Goal: Task Accomplishment & Management: Use online tool/utility

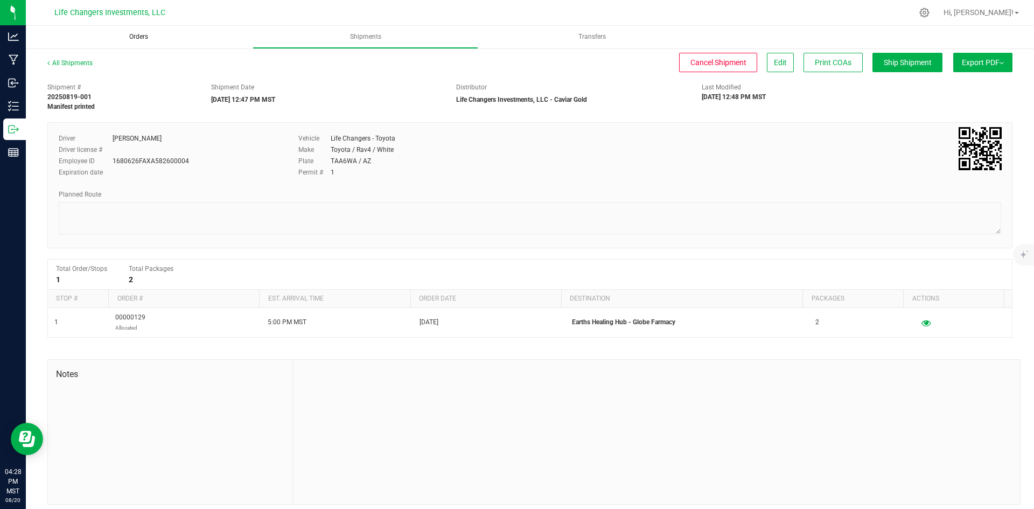
click at [141, 38] on span "Orders" at bounding box center [139, 36] width 48 height 9
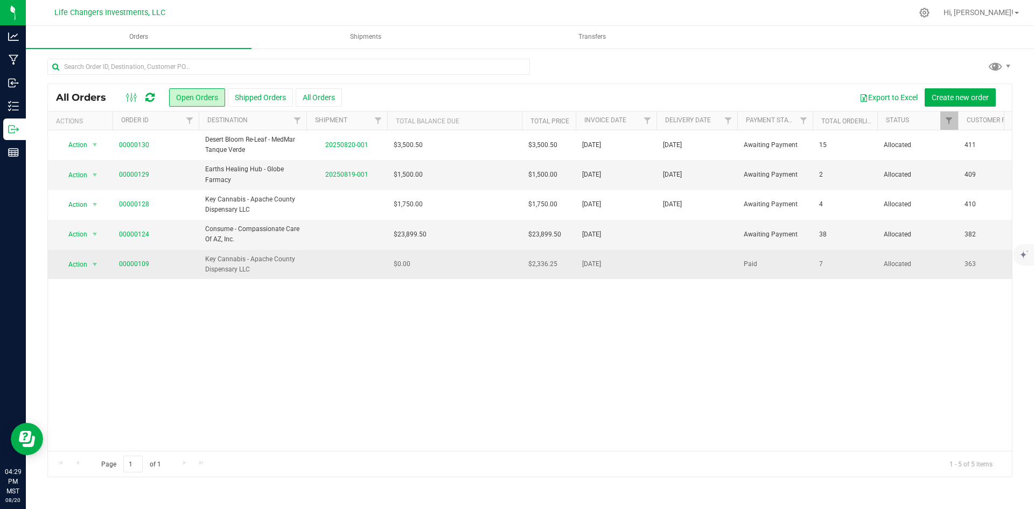
click at [430, 267] on td "$0.00" at bounding box center [454, 264] width 135 height 29
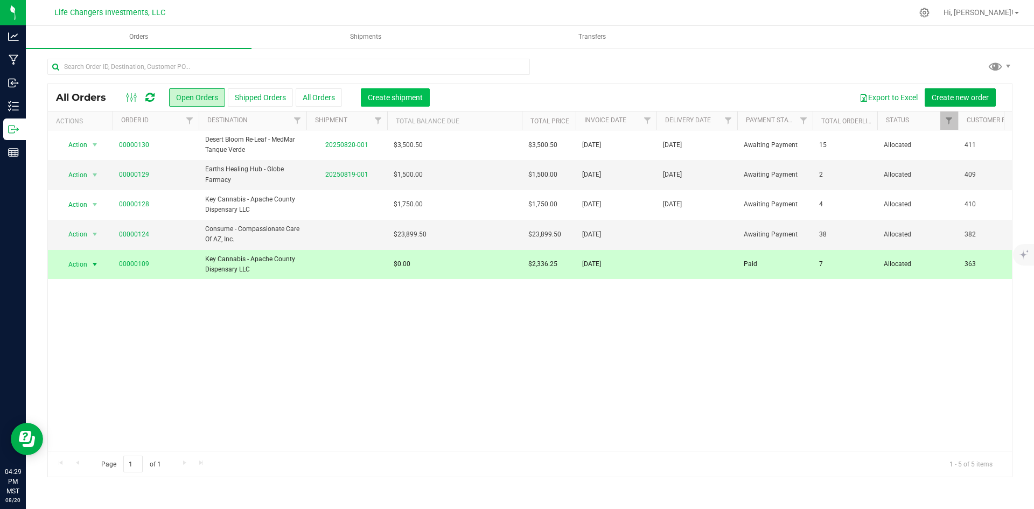
click at [403, 93] on span "Create shipment" at bounding box center [395, 97] width 55 height 9
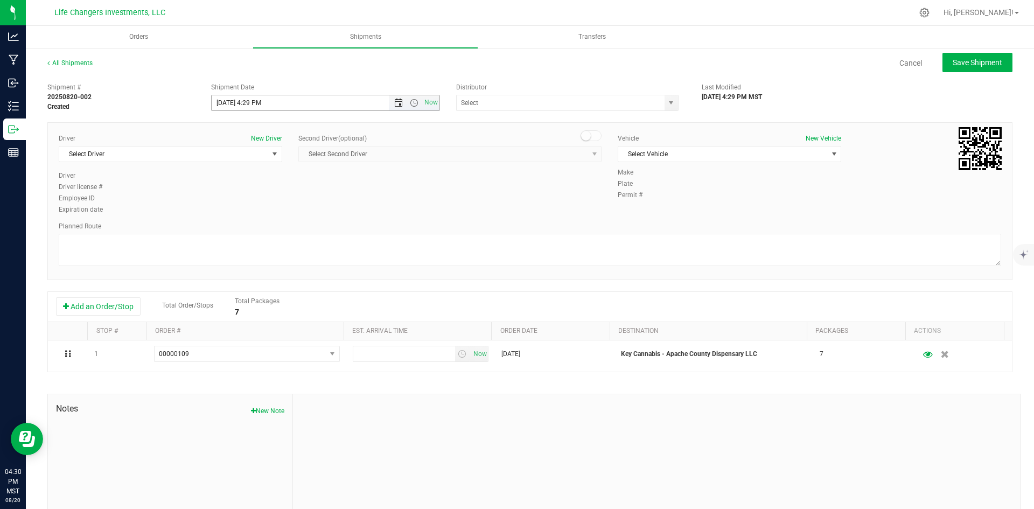
click at [396, 103] on span "Open the date view" at bounding box center [398, 103] width 9 height 9
click at [299, 206] on link "22" at bounding box center [298, 212] width 16 height 17
type input "8/22/2025 4:29 PM"
click at [668, 104] on span "select" at bounding box center [671, 103] width 9 height 9
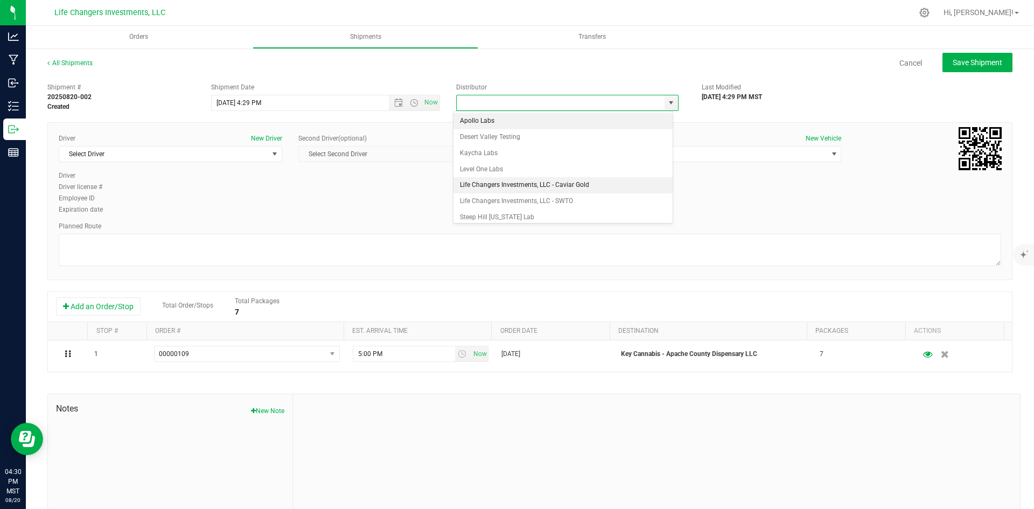
click at [520, 183] on li "Life Changers Investments, LLC - Caviar Gold" at bounding box center [563, 185] width 219 height 16
type input "Life Changers Investments, LLC - Caviar Gold"
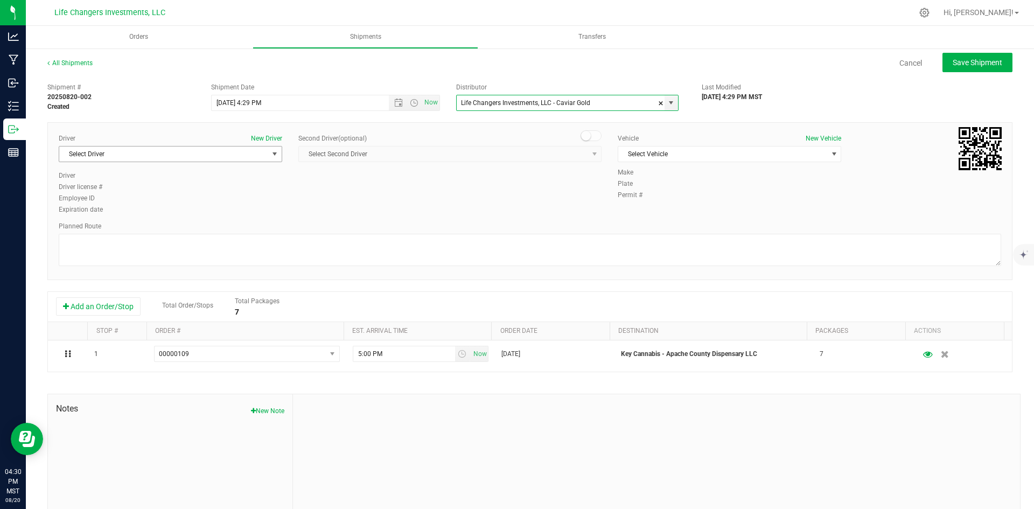
click at [271, 156] on span "select" at bounding box center [274, 154] width 9 height 9
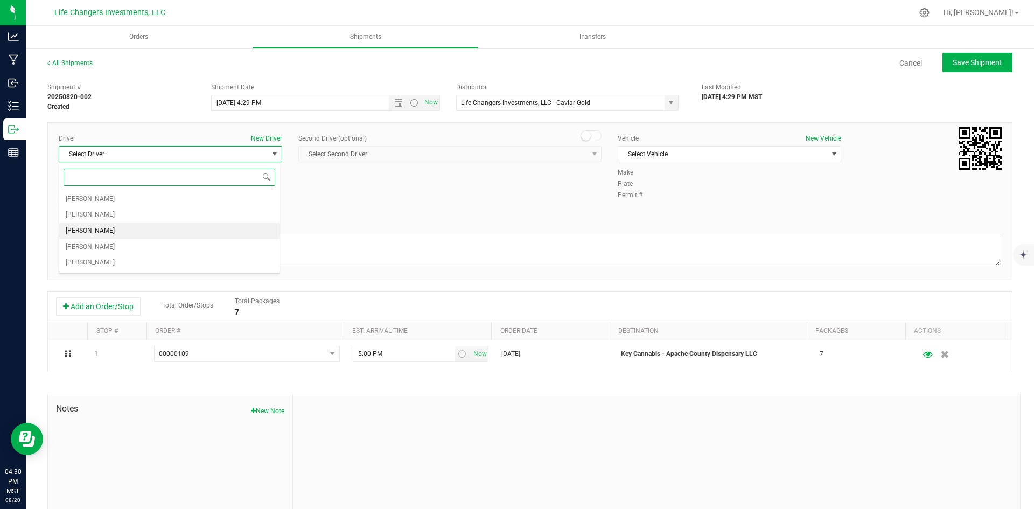
click at [235, 236] on li "Kyren Alaura" at bounding box center [169, 231] width 220 height 16
click at [830, 152] on span "select" at bounding box center [834, 154] width 9 height 9
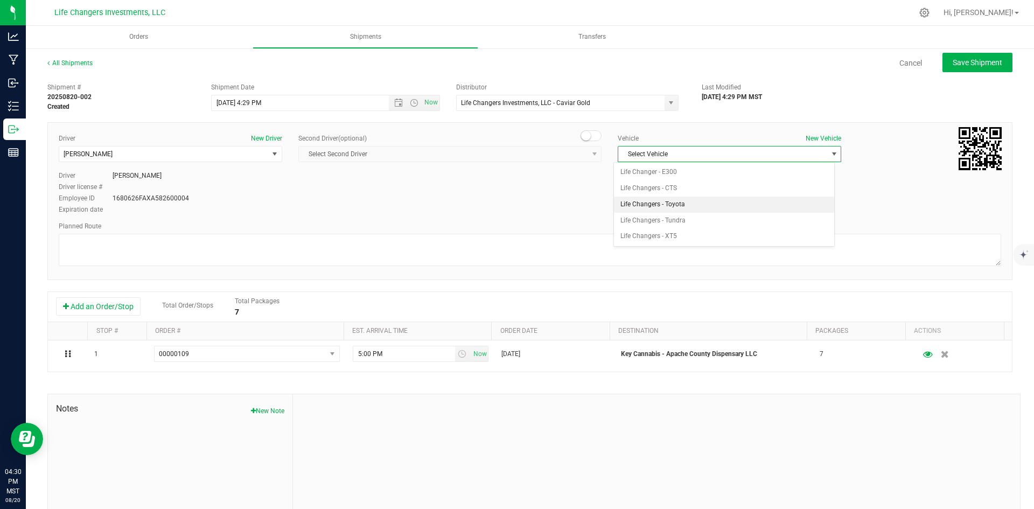
click at [693, 201] on li "Life Changers - Toyota" at bounding box center [724, 205] width 220 height 16
click at [846, 192] on div "Permit # 1" at bounding box center [809, 195] width 383 height 10
click at [973, 64] on span "Save Shipment" at bounding box center [978, 62] width 50 height 9
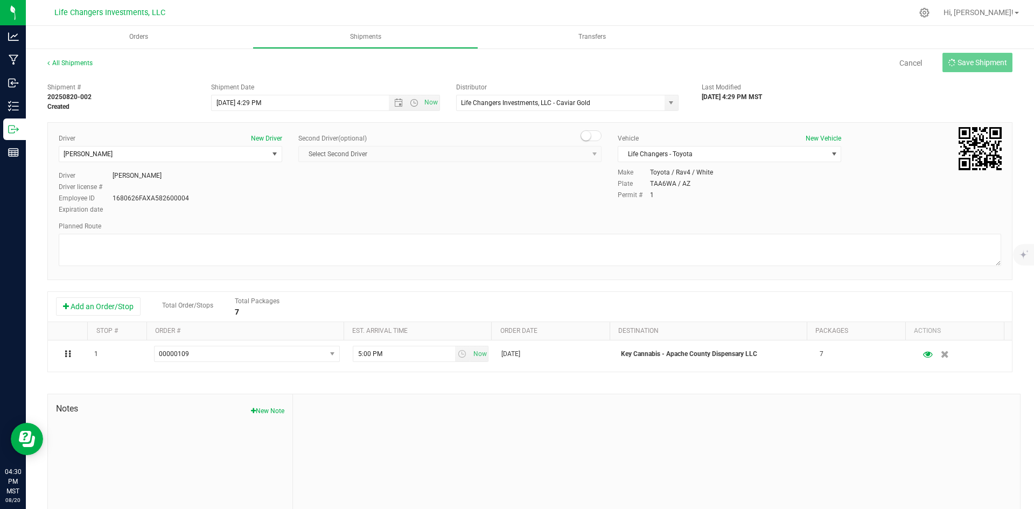
type input "8/22/2025 11:29 PM"
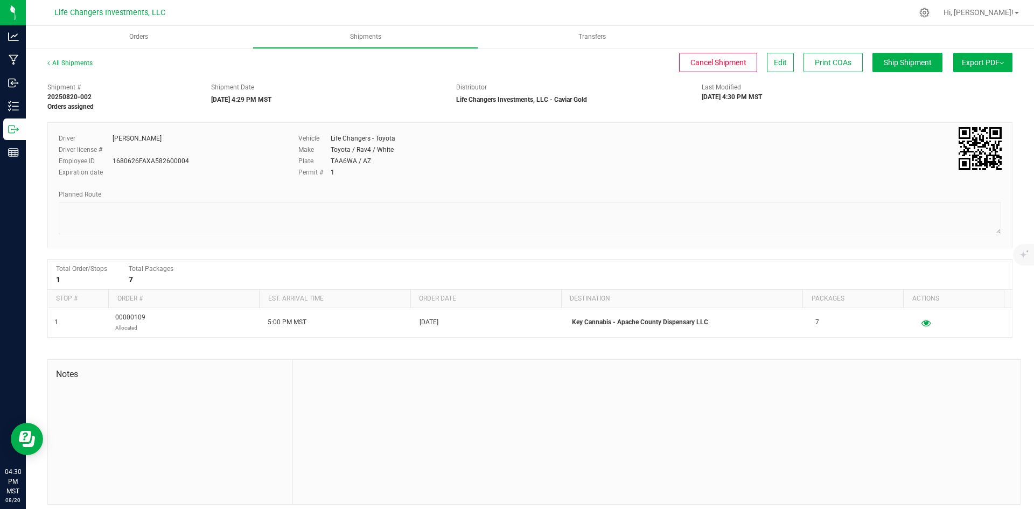
click at [978, 62] on button "Export PDF" at bounding box center [982, 62] width 59 height 19
click at [976, 85] on span "Manifest by Package ID" at bounding box center [967, 86] width 68 height 8
click at [145, 36] on span "Orders" at bounding box center [139, 36] width 48 height 9
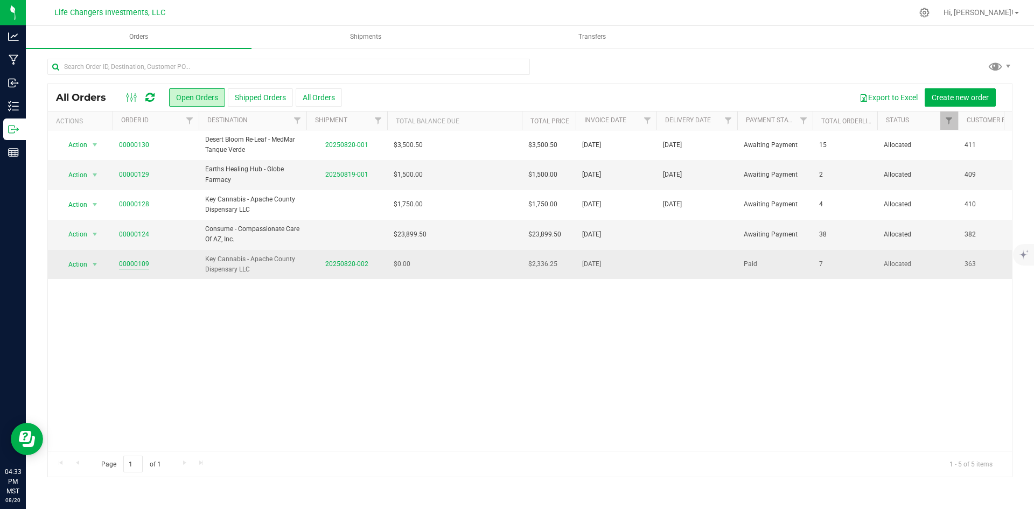
click at [137, 264] on link "00000109" at bounding box center [134, 264] width 30 height 10
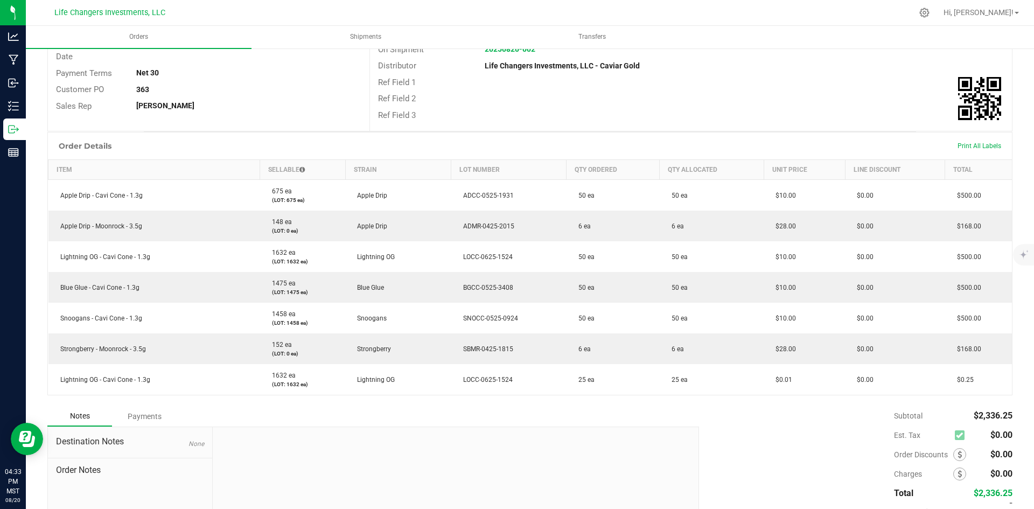
scroll to position [235, 0]
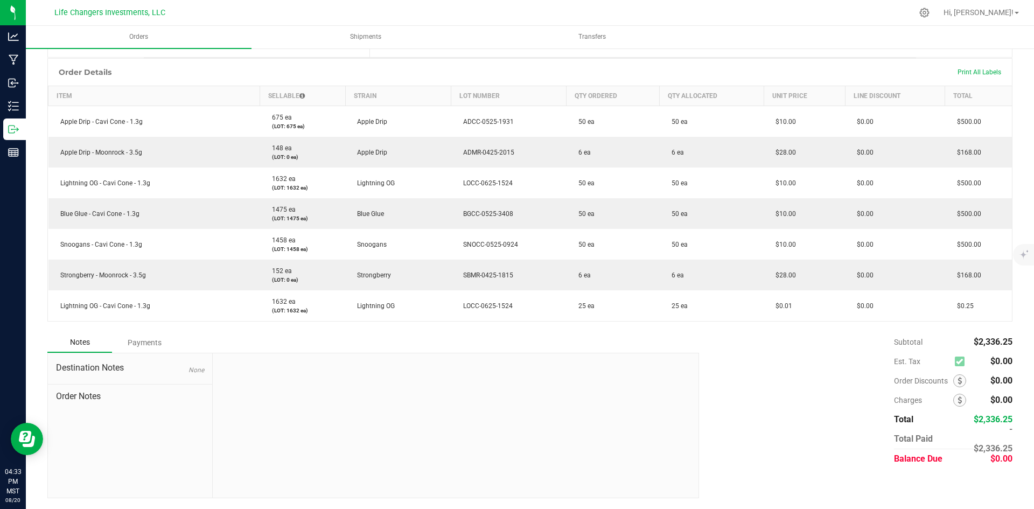
click at [146, 337] on div "Payments" at bounding box center [144, 342] width 65 height 19
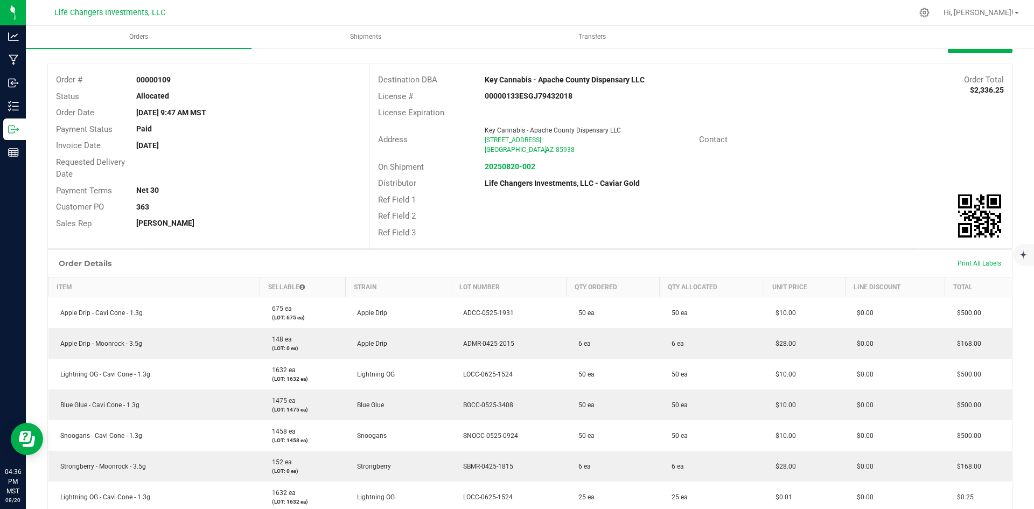
scroll to position [0, 0]
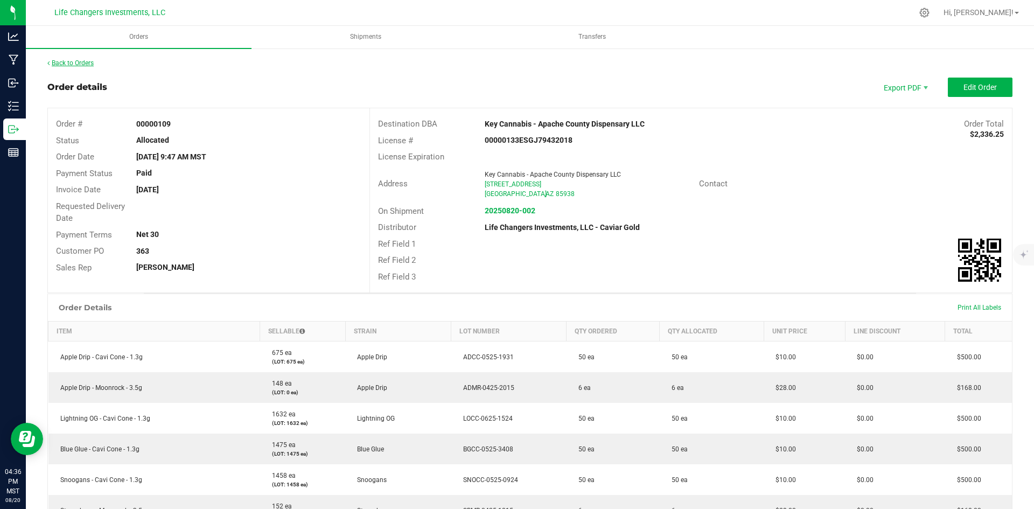
click at [76, 60] on link "Back to Orders" at bounding box center [70, 63] width 46 height 8
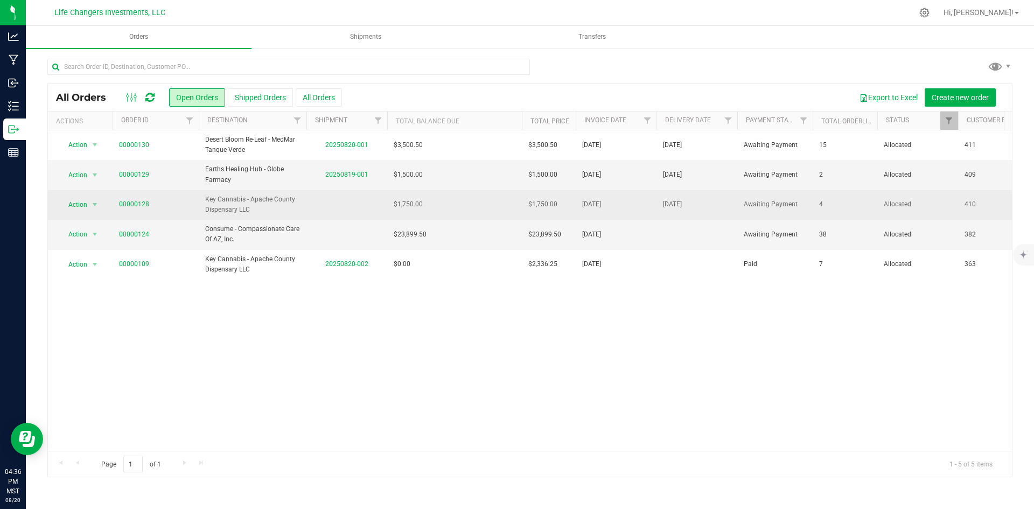
click at [487, 207] on td "$1,750.00" at bounding box center [454, 205] width 135 height 30
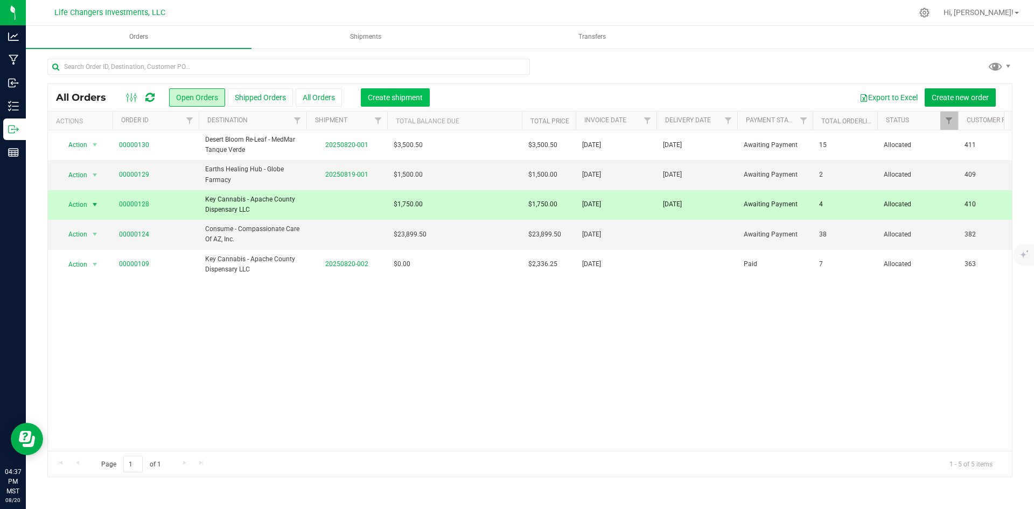
click at [394, 96] on span "Create shipment" at bounding box center [395, 97] width 55 height 9
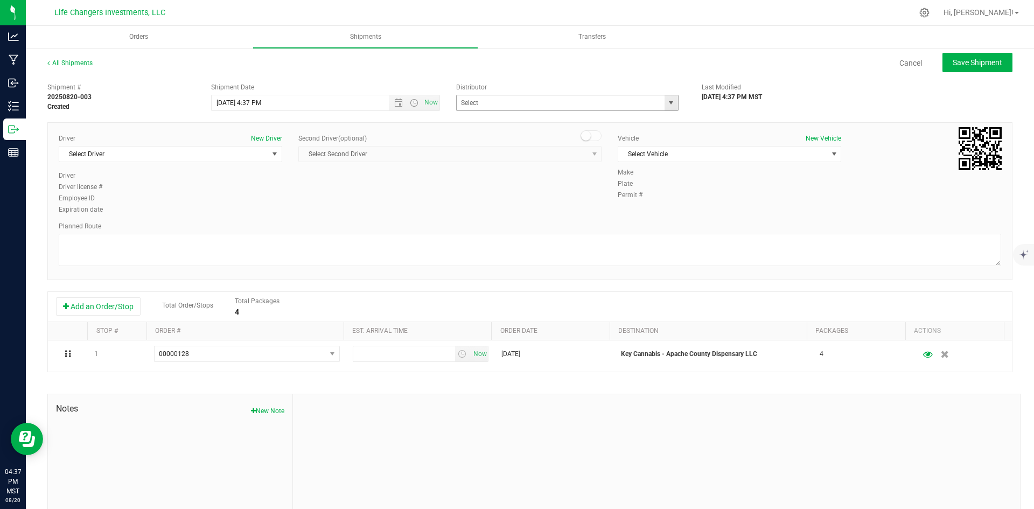
click at [667, 102] on span "select" at bounding box center [671, 103] width 9 height 9
click at [397, 101] on span "Open the date view" at bounding box center [398, 103] width 9 height 9
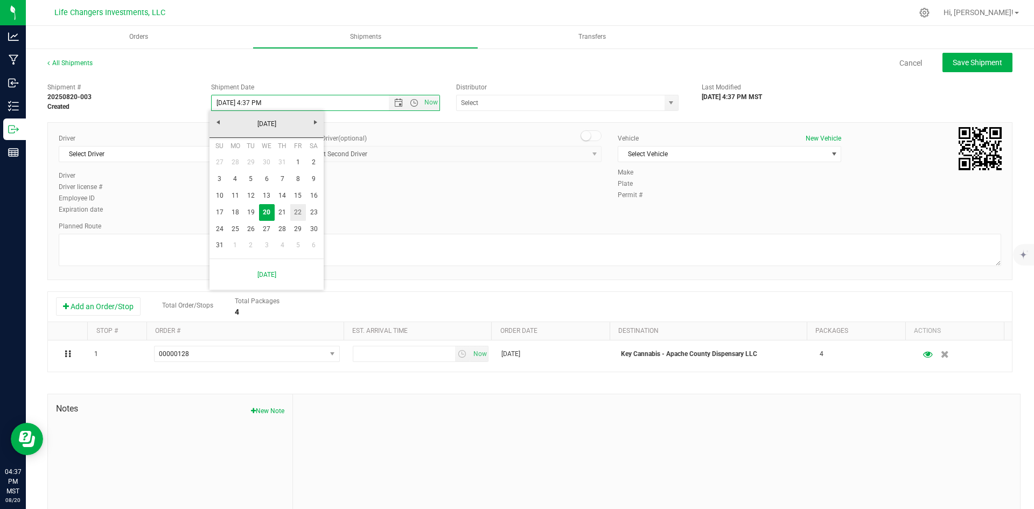
click at [298, 212] on link "22" at bounding box center [298, 212] width 16 height 17
type input "8/22/2025 4:37 PM"
click at [667, 103] on span "select" at bounding box center [671, 103] width 9 height 9
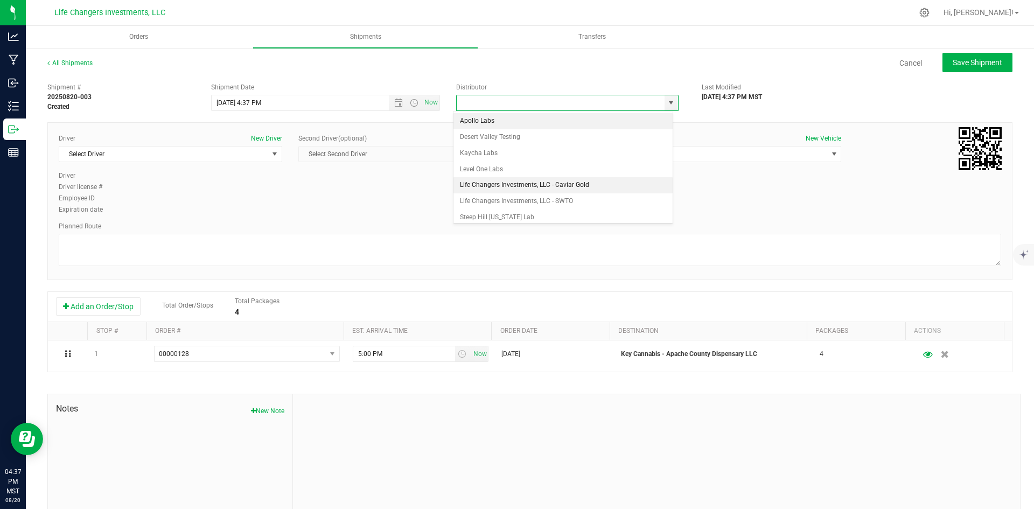
click at [511, 183] on li "Life Changers Investments, LLC - Caviar Gold" at bounding box center [563, 185] width 219 height 16
type input "Life Changers Investments, LLC - Caviar Gold"
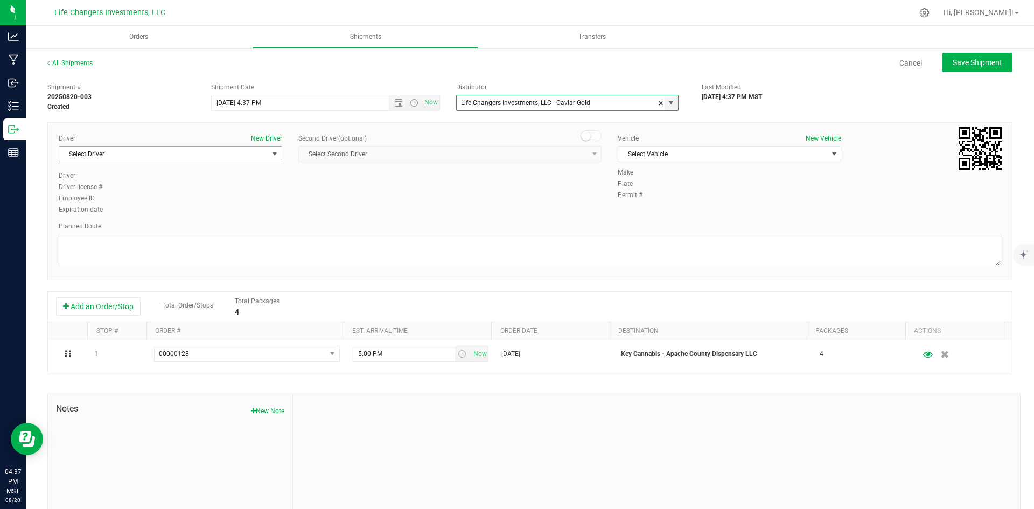
click at [275, 152] on span "select" at bounding box center [274, 154] width 9 height 9
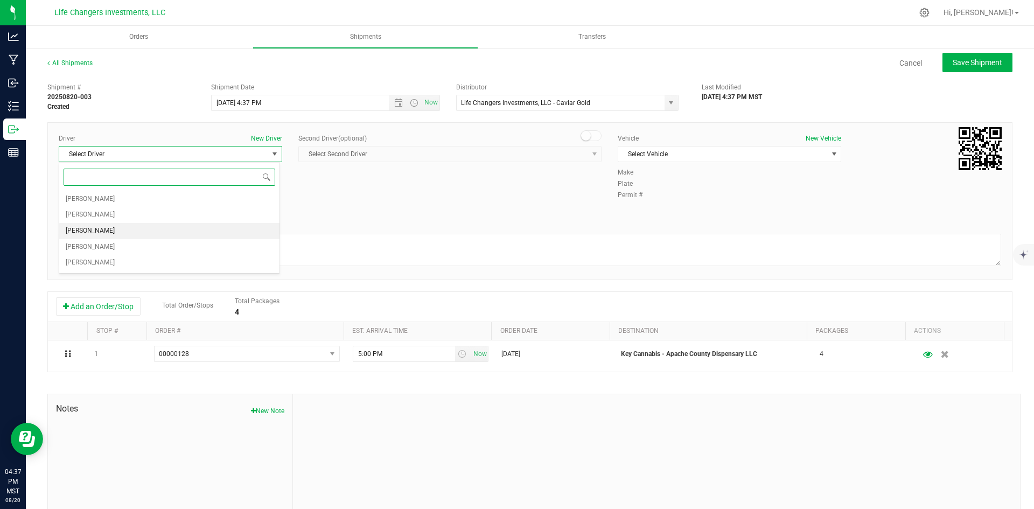
click at [242, 234] on li "[PERSON_NAME]" at bounding box center [169, 231] width 220 height 16
click at [830, 156] on span "select" at bounding box center [834, 154] width 9 height 9
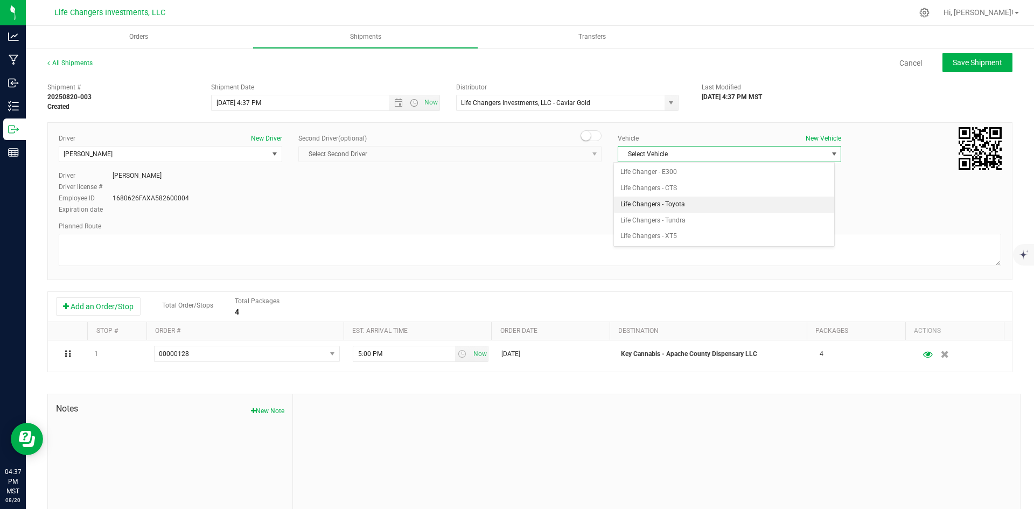
click at [773, 208] on li "Life Changers - Toyota" at bounding box center [724, 205] width 220 height 16
click at [849, 201] on div "Driver New Driver Kyren Alaura Select Driver Amber Alaura Greg Alaura Kyren Ala…" at bounding box center [530, 175] width 959 height 82
click at [975, 59] on span "Save Shipment" at bounding box center [978, 62] width 50 height 9
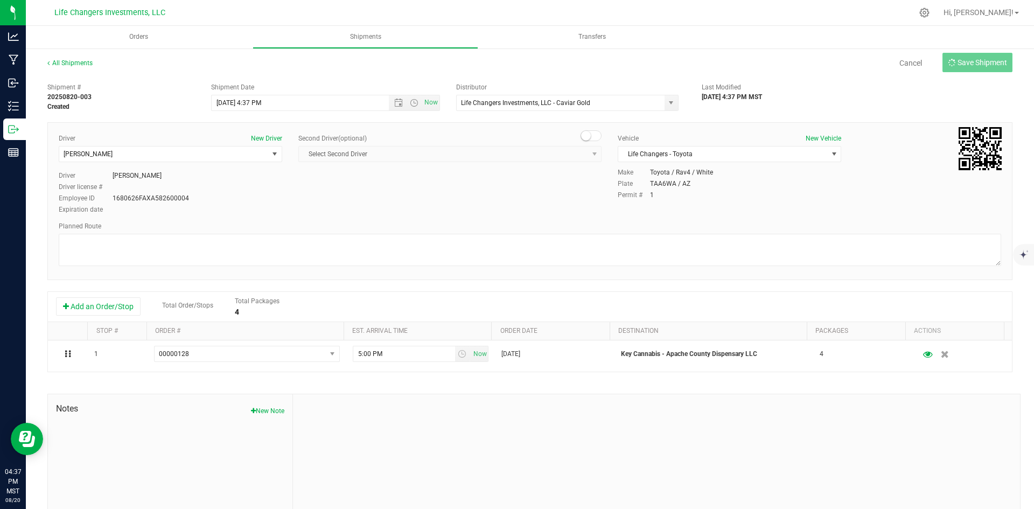
type input "8/22/2025 11:37 PM"
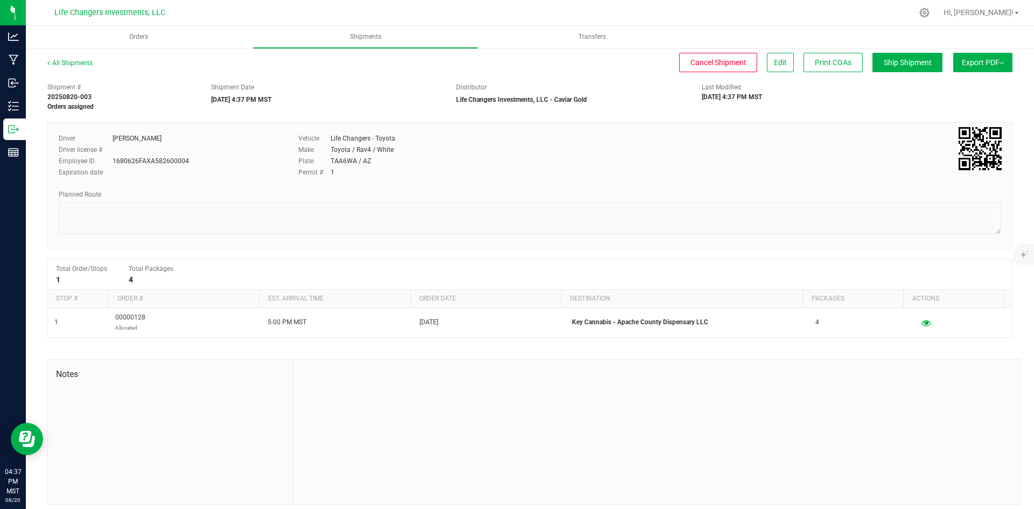
click at [971, 61] on button "Export PDF" at bounding box center [982, 62] width 59 height 19
click at [955, 83] on span "Manifest by Package ID" at bounding box center [967, 86] width 68 height 8
click at [136, 36] on span "Orders" at bounding box center [139, 36] width 48 height 9
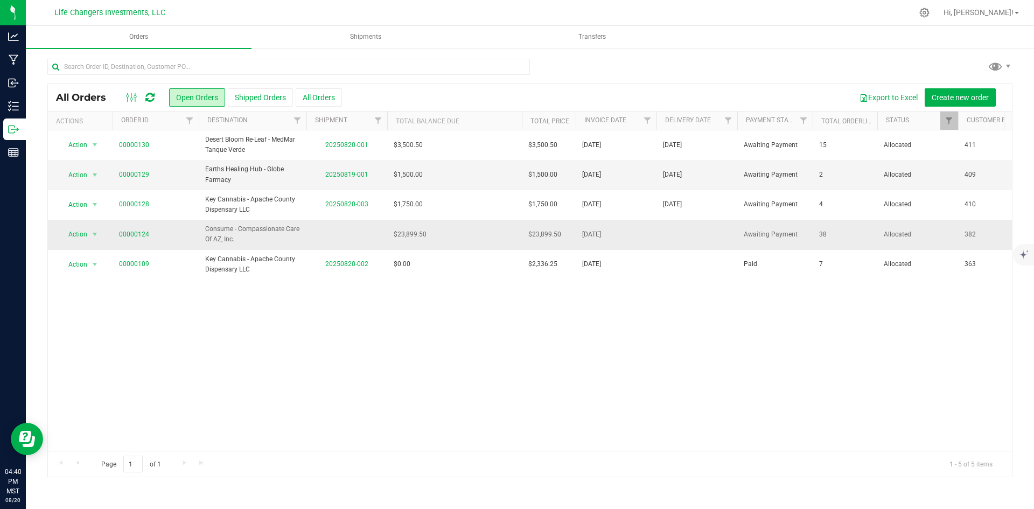
click at [468, 232] on td "$23,899.50" at bounding box center [454, 235] width 135 height 30
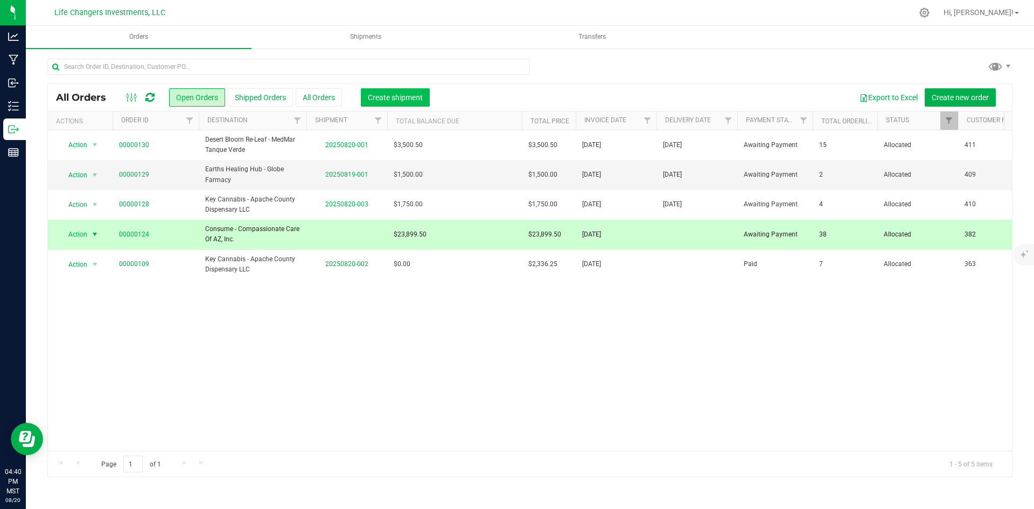
click at [377, 100] on span "Create shipment" at bounding box center [395, 97] width 55 height 9
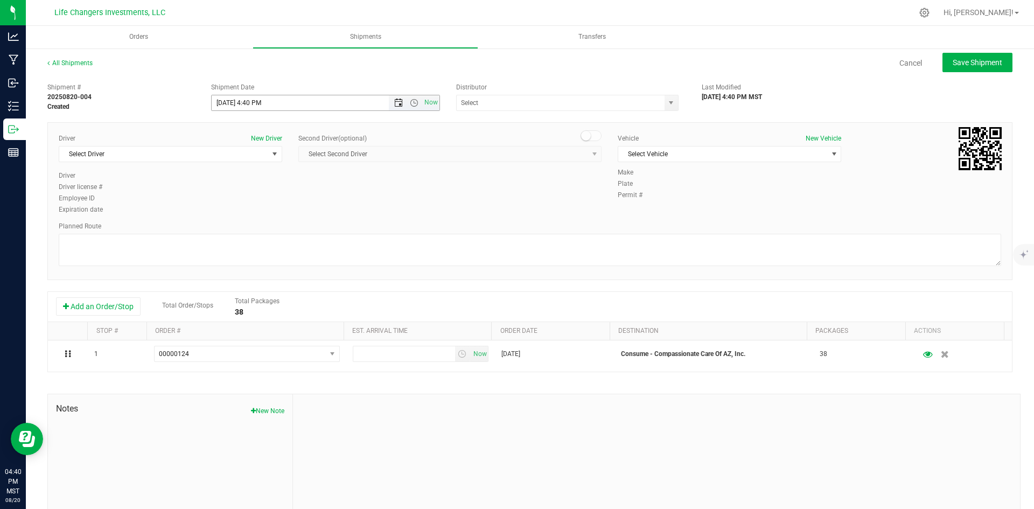
click at [394, 101] on span "Open the date view" at bounding box center [398, 103] width 9 height 9
click at [303, 211] on link "22" at bounding box center [298, 212] width 16 height 17
type input "8/22/2025 4:40 PM"
click at [668, 108] on span "select" at bounding box center [671, 102] width 13 height 15
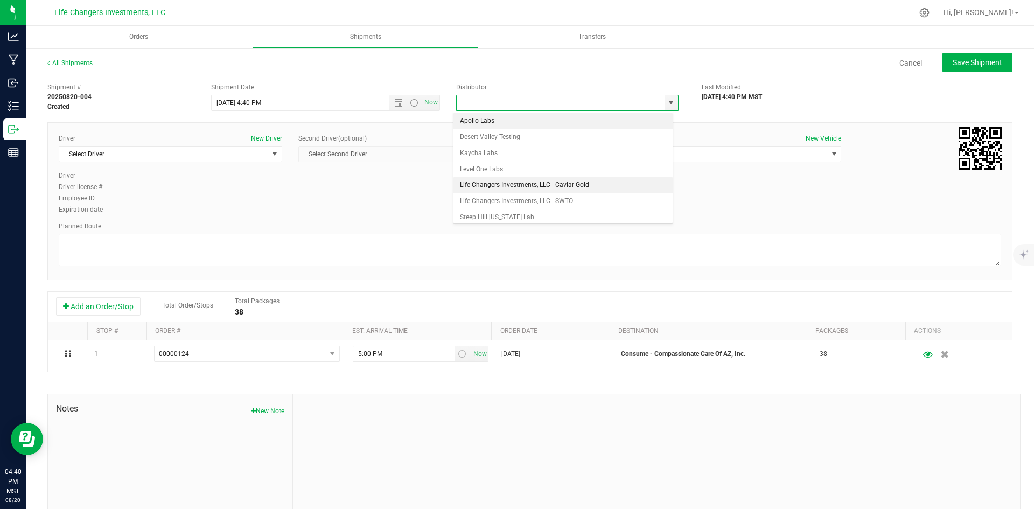
click at [596, 182] on li "Life Changers Investments, LLC - Caviar Gold" at bounding box center [563, 185] width 219 height 16
type input "Life Changers Investments, LLC - Caviar Gold"
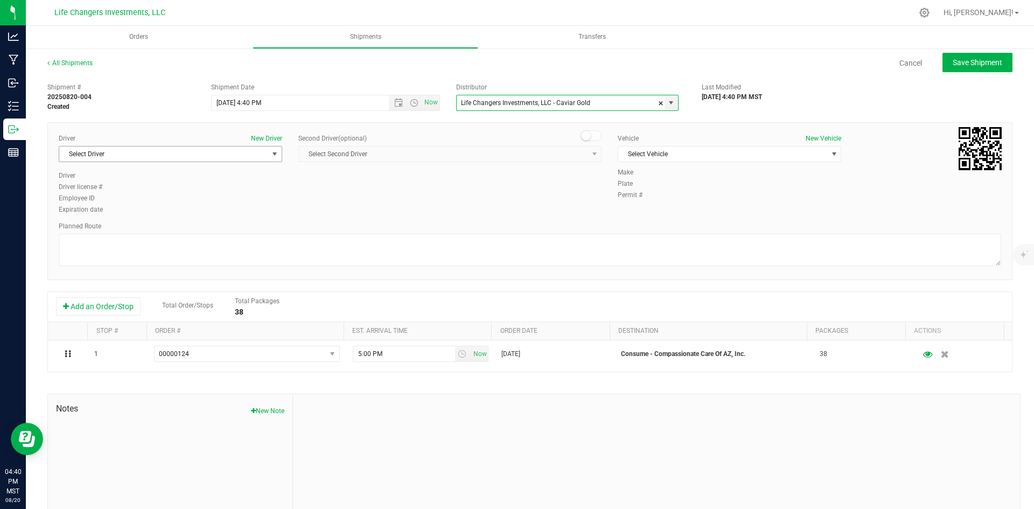
click at [273, 153] on span "select" at bounding box center [274, 154] width 9 height 9
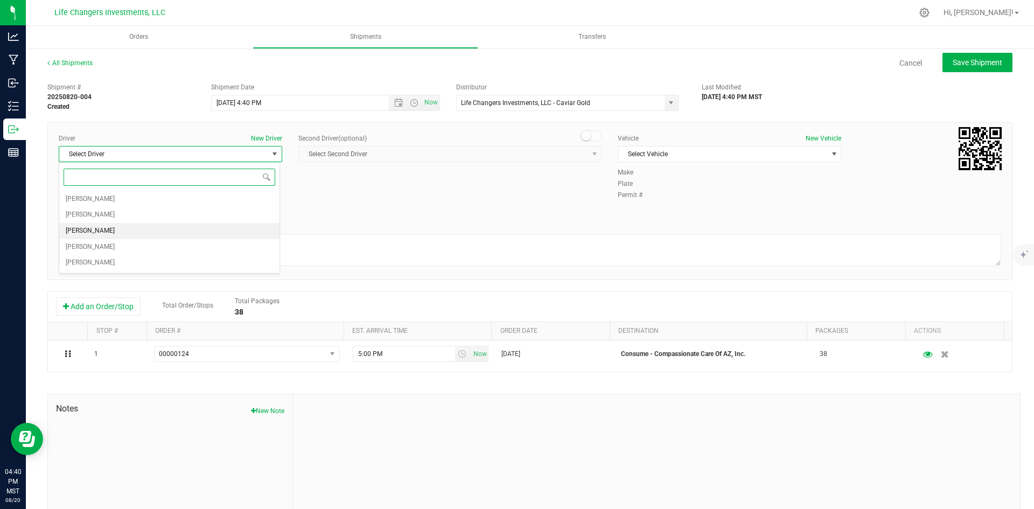
click at [152, 232] on li "Kyren Alaura" at bounding box center [169, 231] width 220 height 16
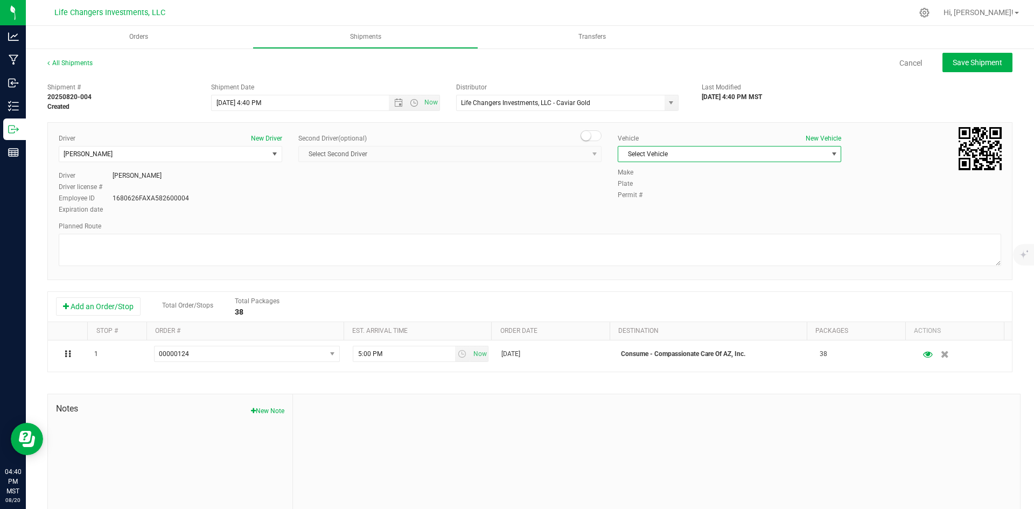
click at [830, 154] on span "select" at bounding box center [834, 154] width 9 height 9
click at [707, 205] on li "Life Changers - Toyota" at bounding box center [724, 205] width 220 height 16
click at [970, 61] on span "Save Shipment" at bounding box center [978, 62] width 50 height 9
type input "8/22/2025 11:40 PM"
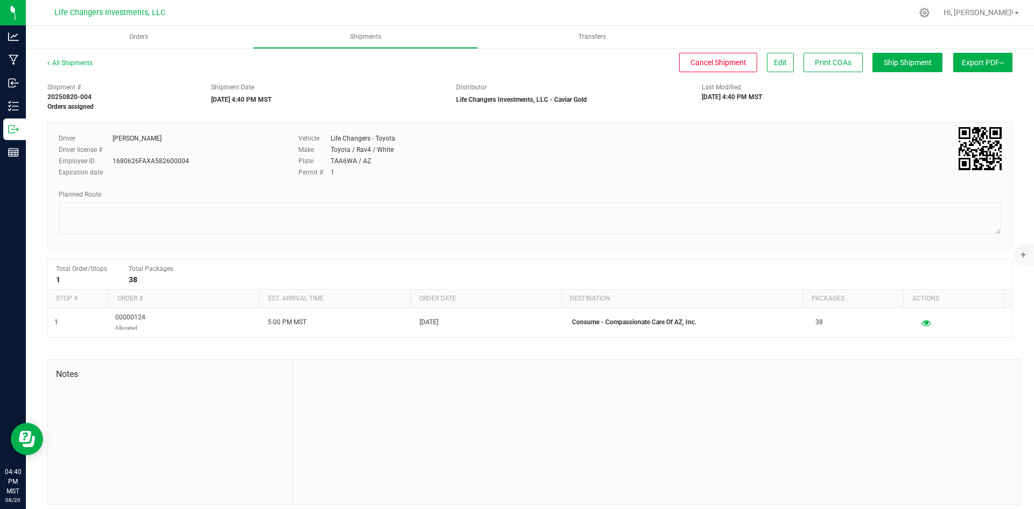
click at [971, 61] on button "Export PDF" at bounding box center [982, 62] width 59 height 19
click at [962, 86] on span "Manifest by Package ID" at bounding box center [967, 86] width 68 height 8
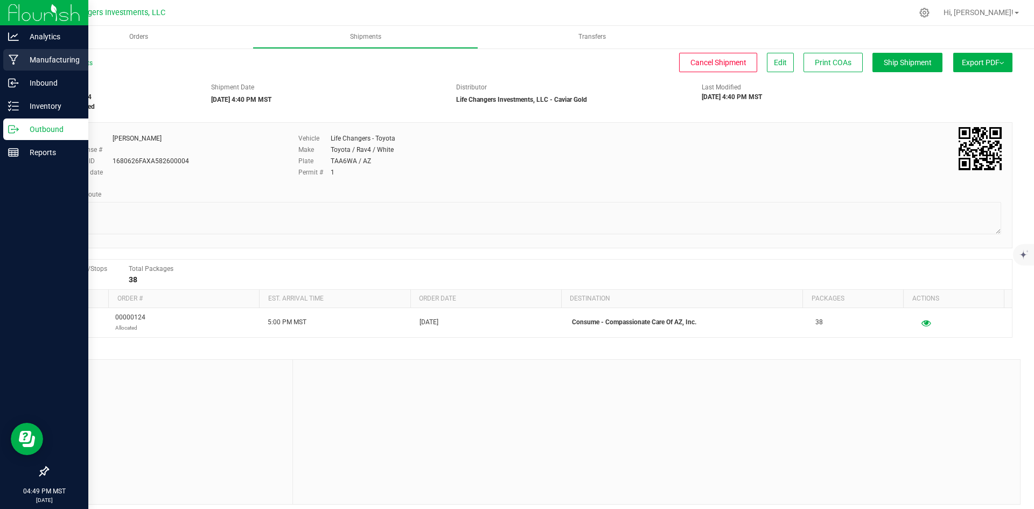
click at [48, 60] on p "Manufacturing" at bounding box center [51, 59] width 65 height 13
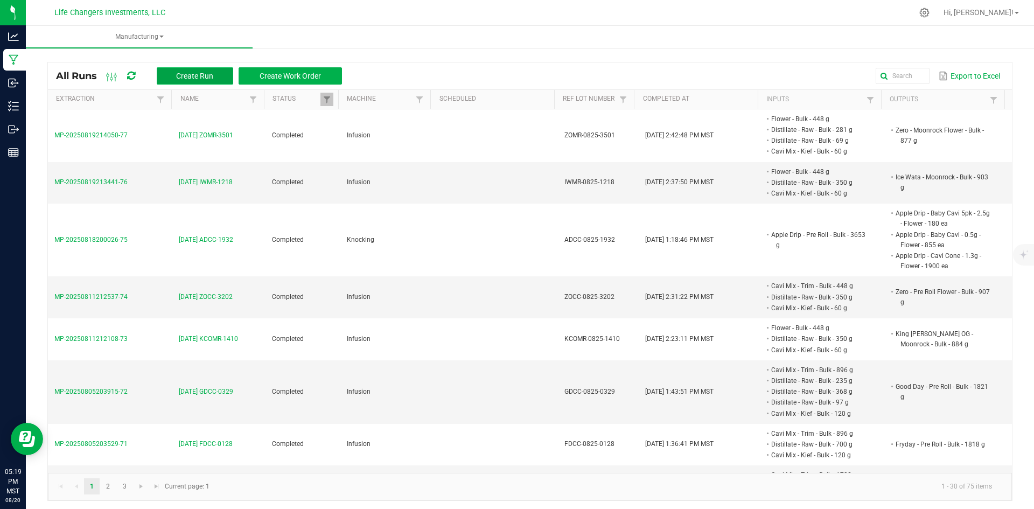
click at [208, 76] on span "Create Run" at bounding box center [194, 76] width 37 height 9
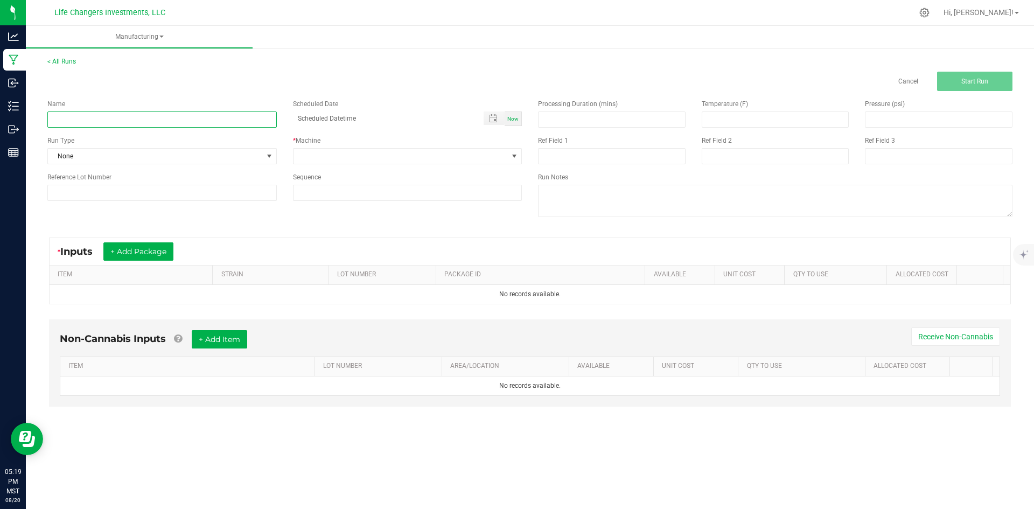
click at [234, 123] on input at bounding box center [161, 119] width 229 height 16
type input "[DATE] ZOCC-3202"
click at [173, 189] on input at bounding box center [161, 193] width 229 height 16
type input "ZOCC-0825-3202"
click at [371, 152] on span at bounding box center [401, 156] width 215 height 15
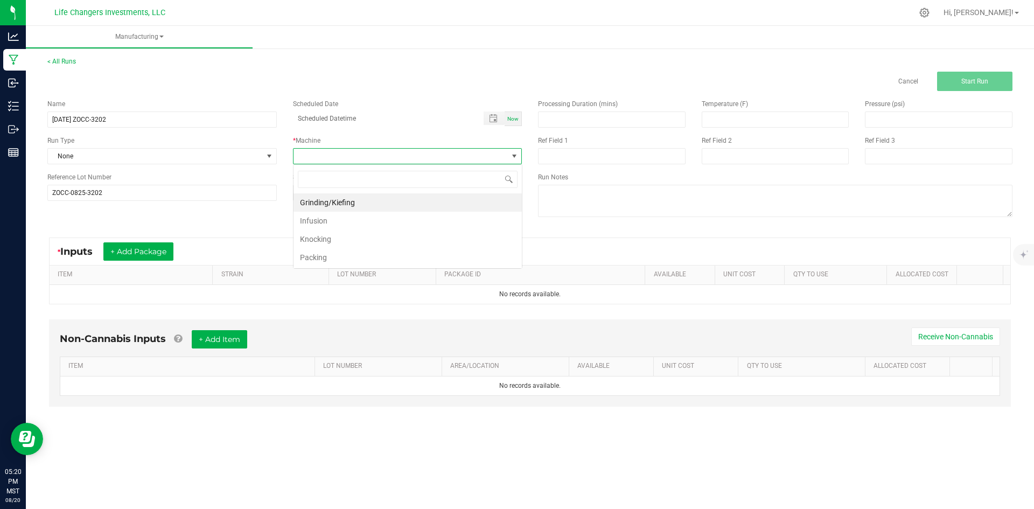
scroll to position [16, 229]
click at [337, 218] on li "Infusion" at bounding box center [408, 221] width 228 height 18
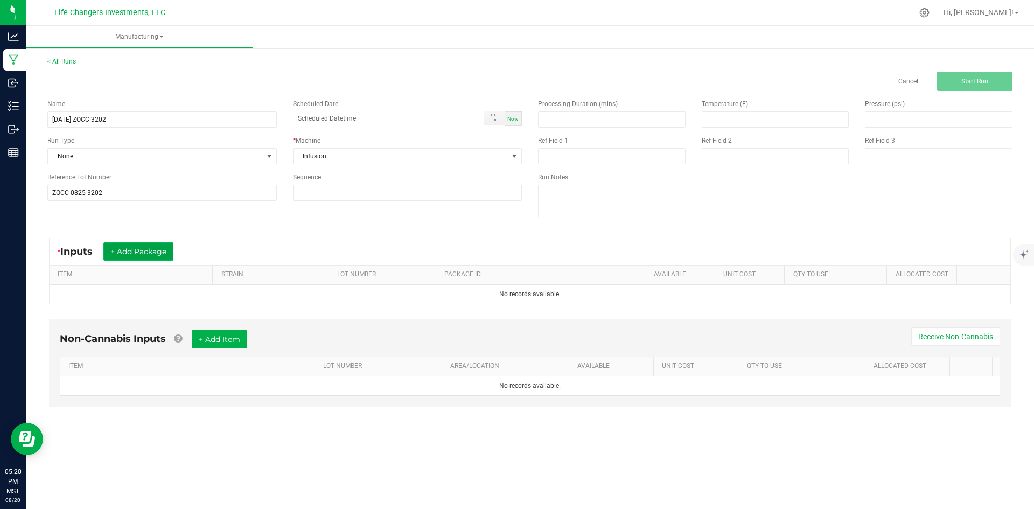
click at [163, 252] on button "+ Add Package" at bounding box center [138, 251] width 70 height 18
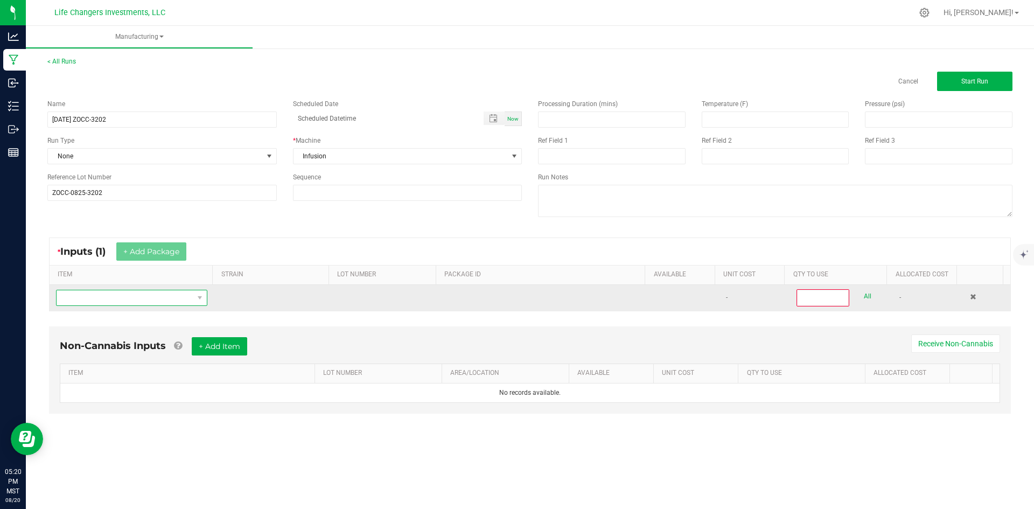
click at [134, 296] on span "NO DATA FOUND" at bounding box center [125, 297] width 137 height 15
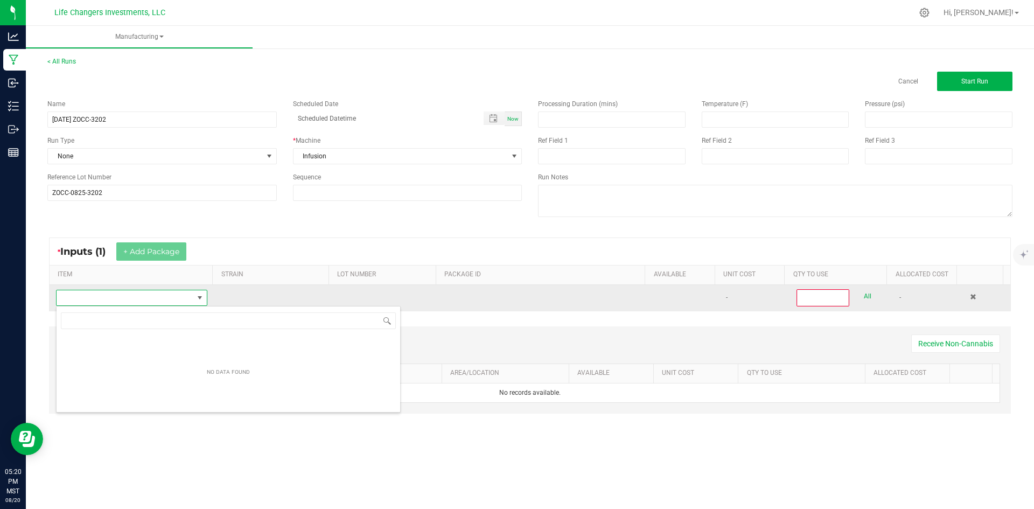
scroll to position [16, 149]
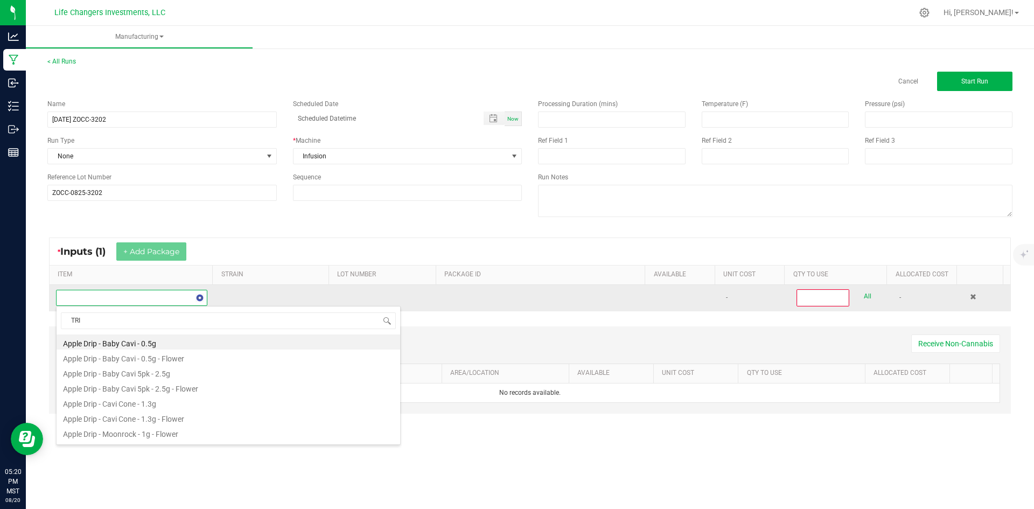
type input "TRIM"
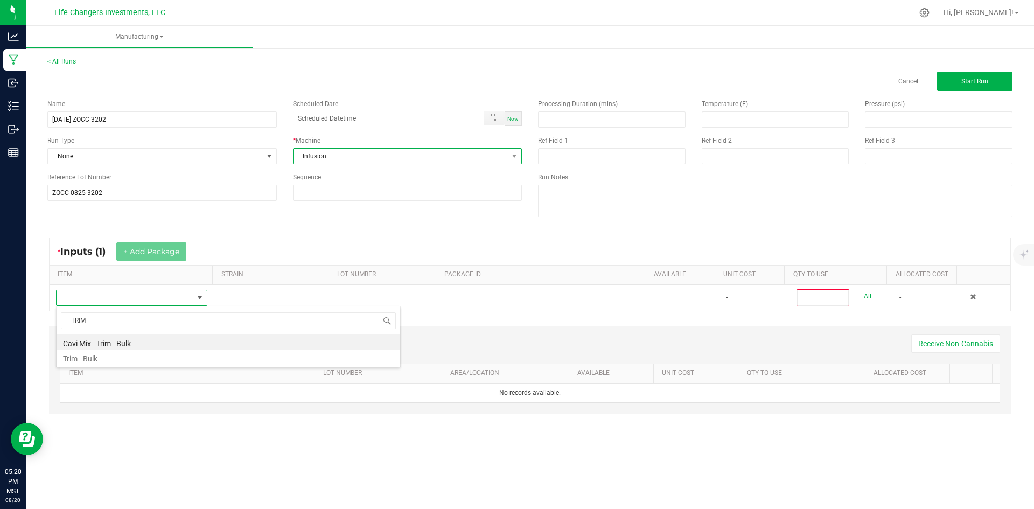
click at [341, 155] on span "Infusion" at bounding box center [401, 156] width 215 height 15
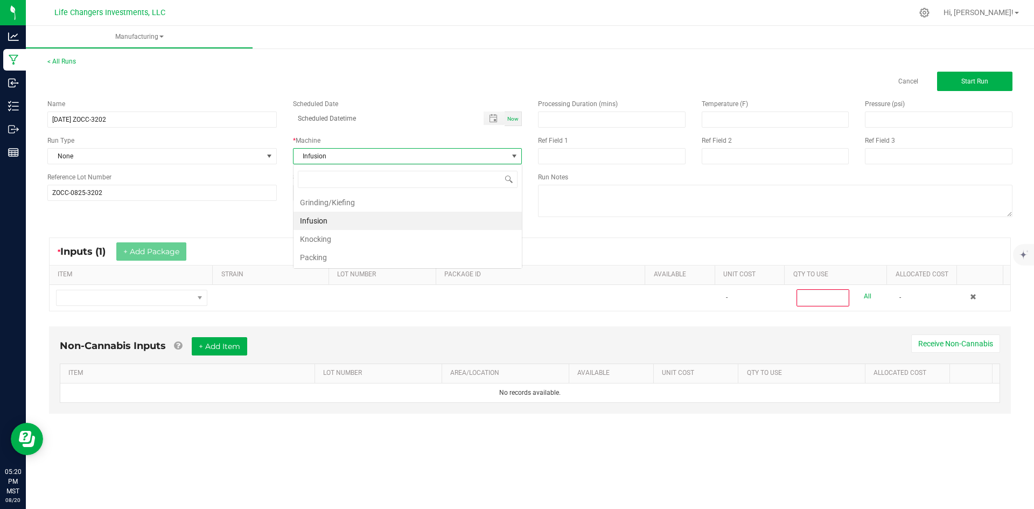
scroll to position [16, 229]
click at [335, 239] on li "Knocking" at bounding box center [408, 239] width 228 height 18
click at [295, 217] on div "Name 8-20-25 ZOCC-3202 Scheduled Date Now Run Type None * Machine Knocking Refe…" at bounding box center [529, 159] width 981 height 137
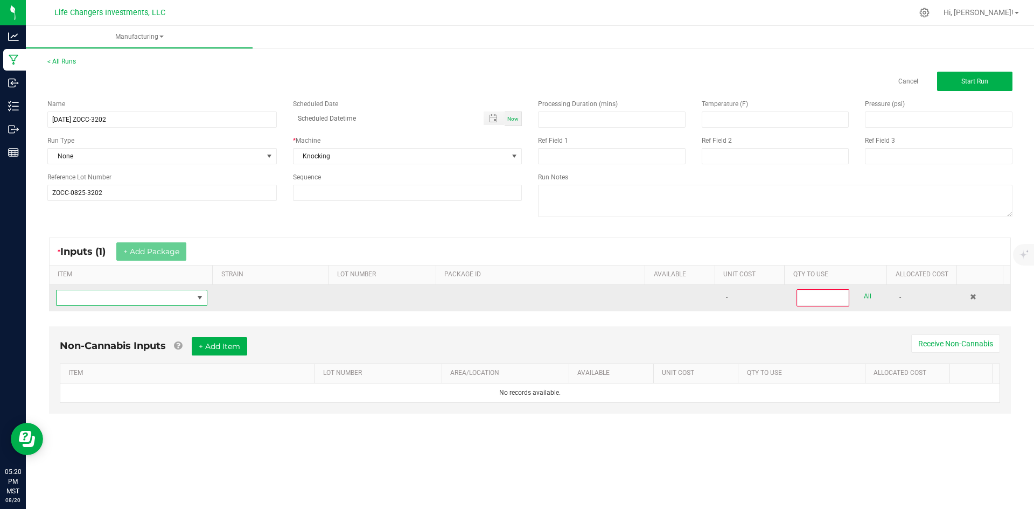
click at [162, 297] on span "NO DATA FOUND" at bounding box center [125, 297] width 137 height 15
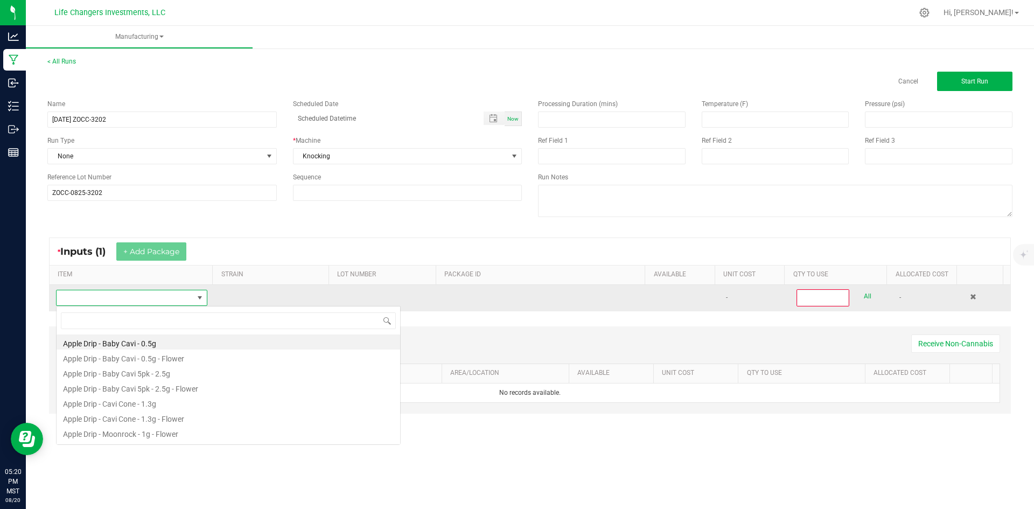
scroll to position [16, 149]
type input "ZERO"
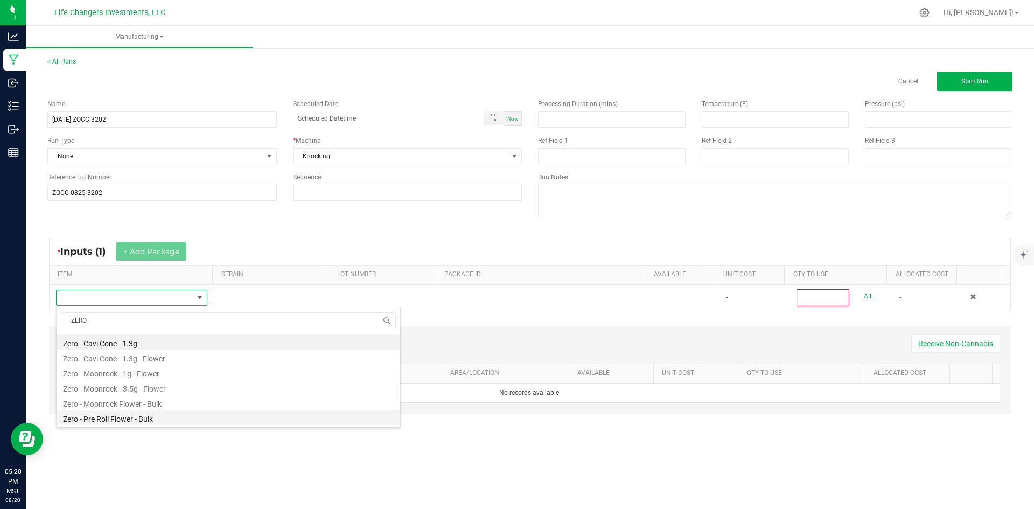
click at [129, 418] on li "Zero - Pre Roll Flower - Bulk" at bounding box center [229, 417] width 344 height 15
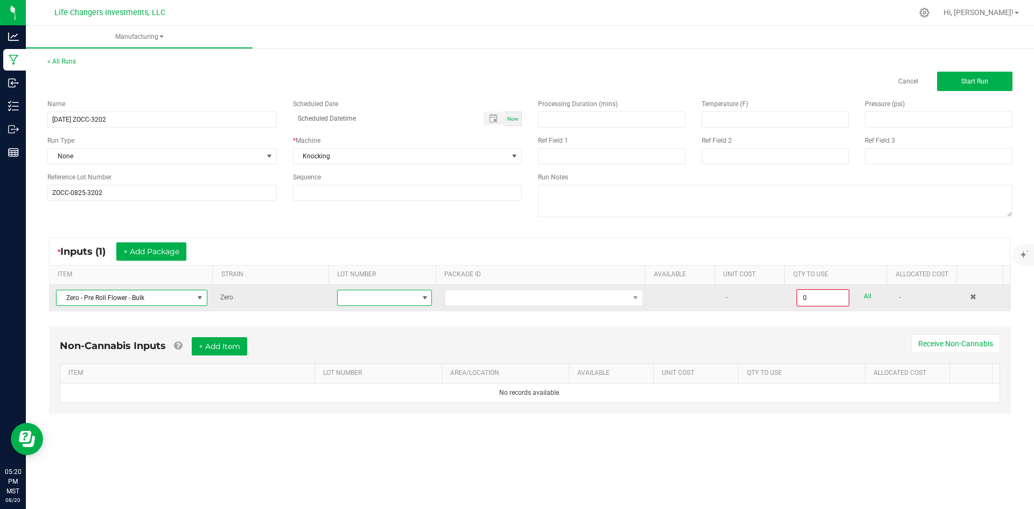
click at [389, 299] on span at bounding box center [378, 297] width 80 height 15
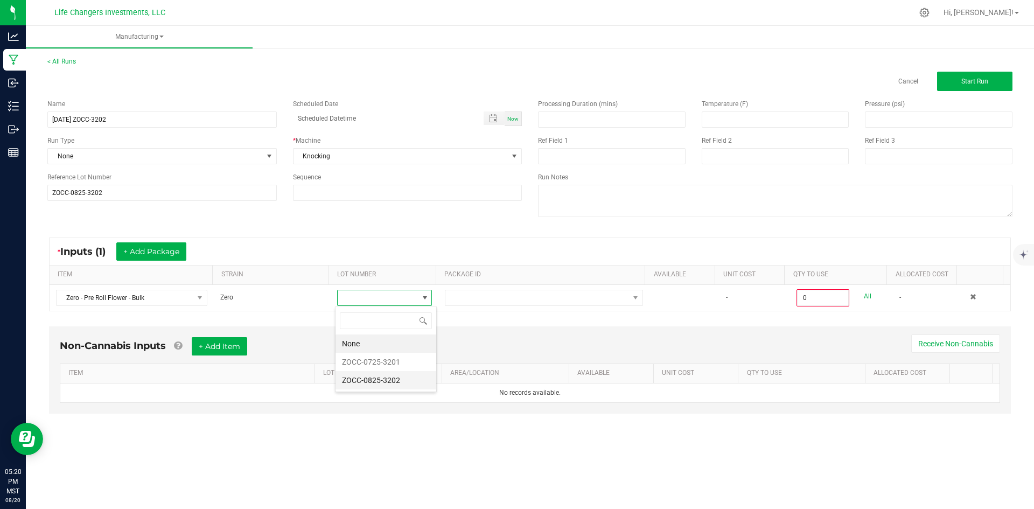
click at [399, 379] on li "ZOCC-0825-3202" at bounding box center [386, 380] width 101 height 18
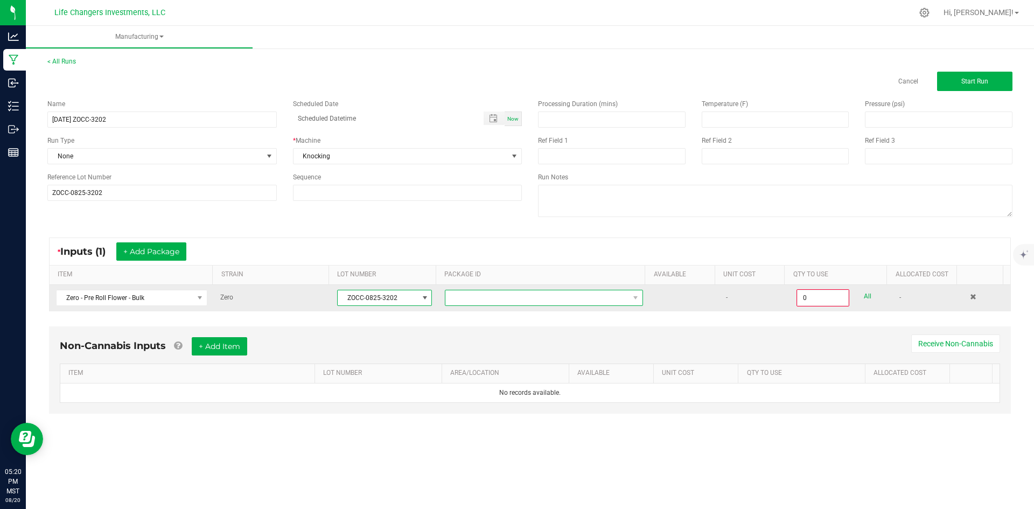
click at [590, 300] on span at bounding box center [537, 297] width 184 height 15
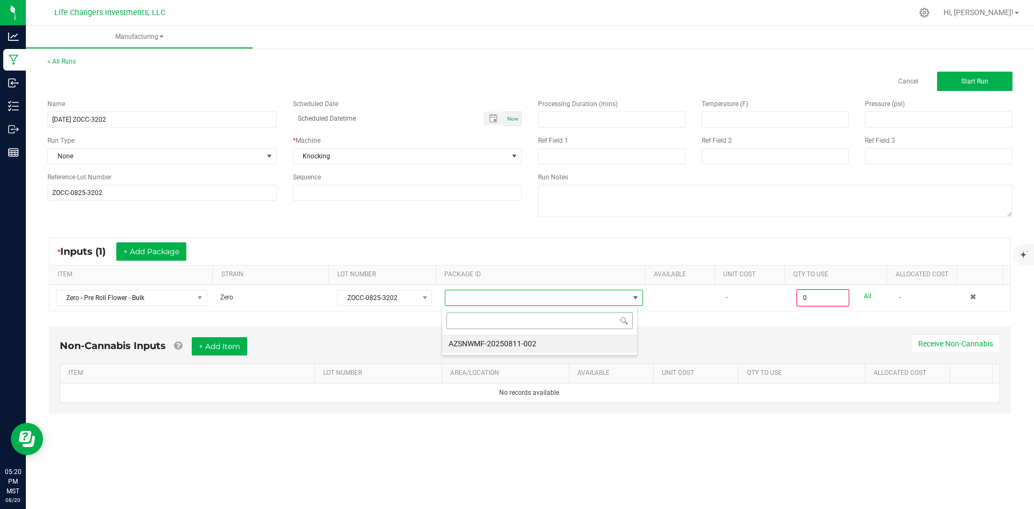
scroll to position [16, 197]
click at [533, 346] on li "AZSNWMF-20250811-002" at bounding box center [539, 343] width 195 height 18
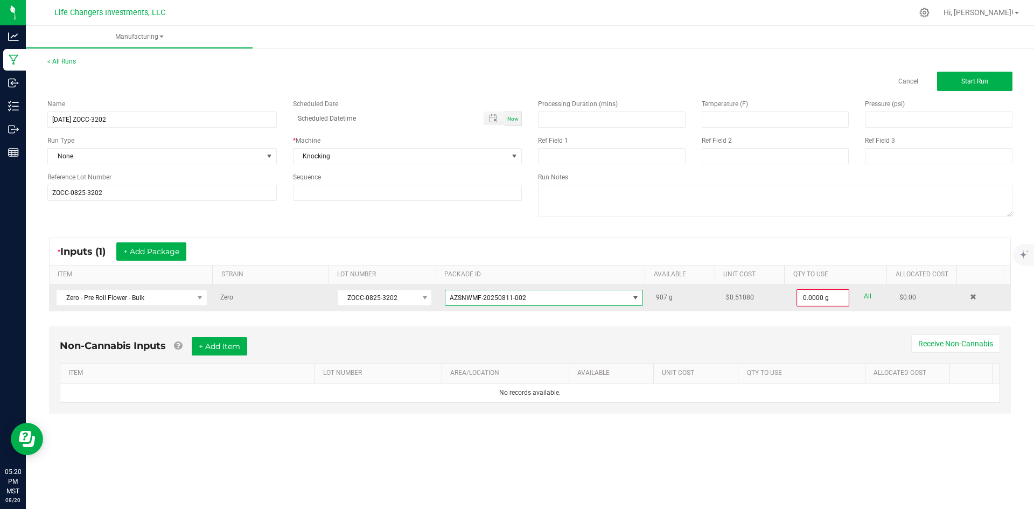
click at [864, 295] on link "All" at bounding box center [868, 296] width 8 height 15
type input "907.0000 g"
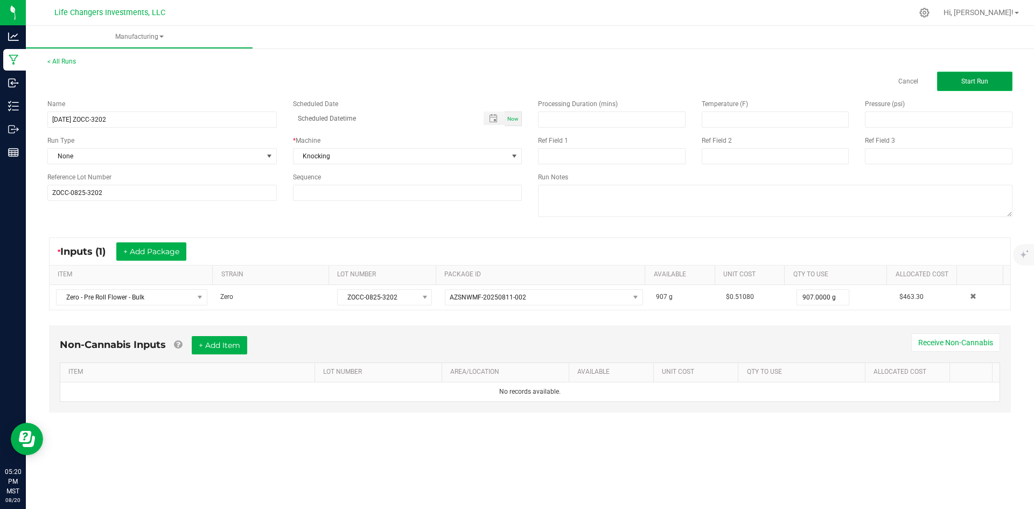
click at [973, 80] on span "Start Run" at bounding box center [974, 82] width 27 height 8
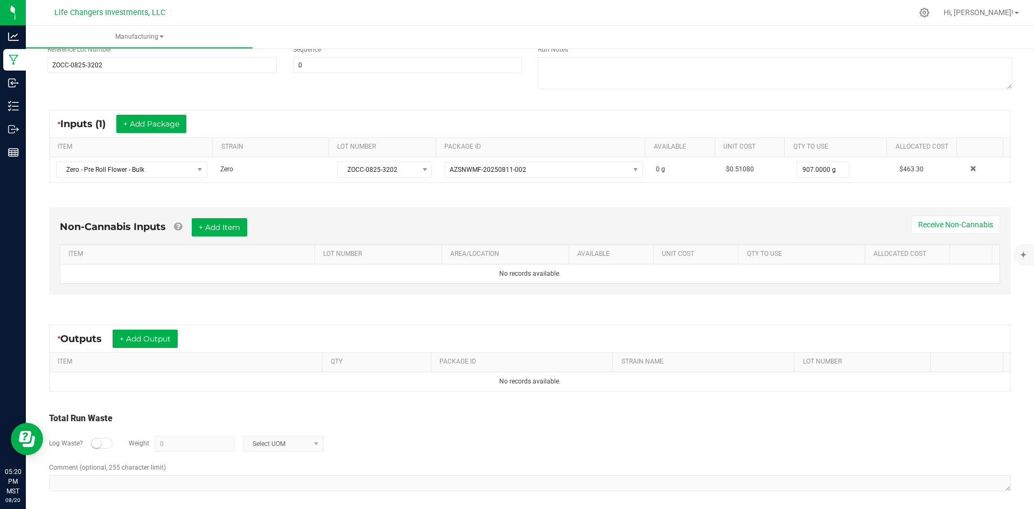
scroll to position [147, 0]
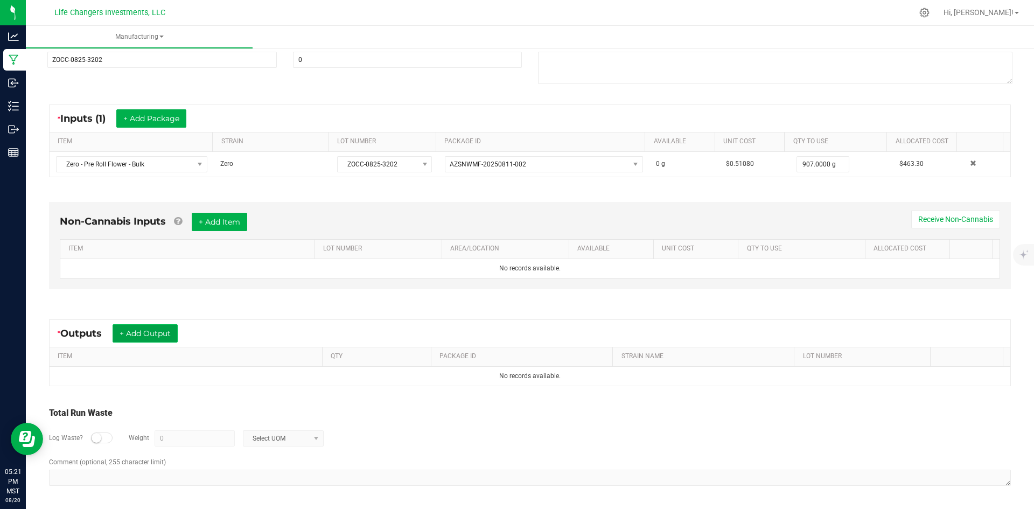
click at [161, 336] on button "+ Add Output" at bounding box center [145, 333] width 65 height 18
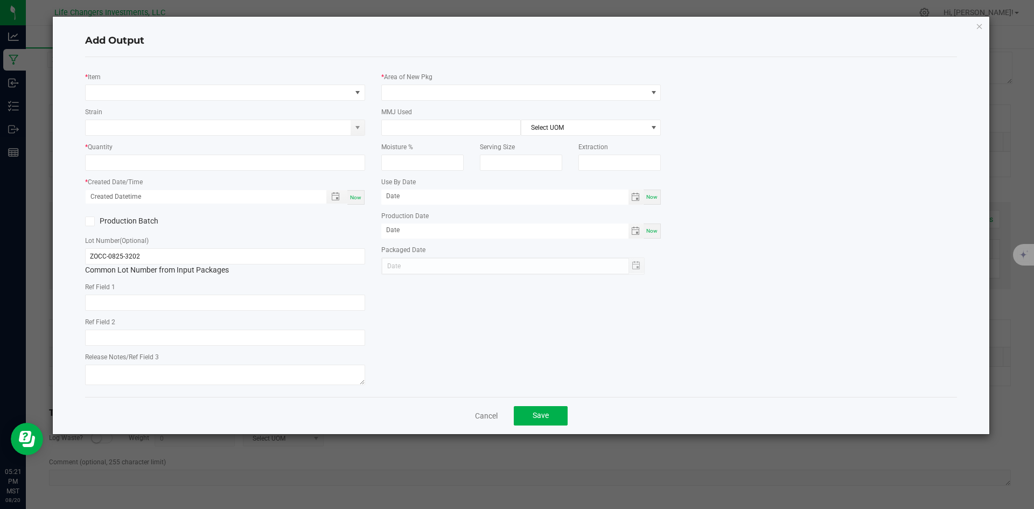
type input "08/07/2026"
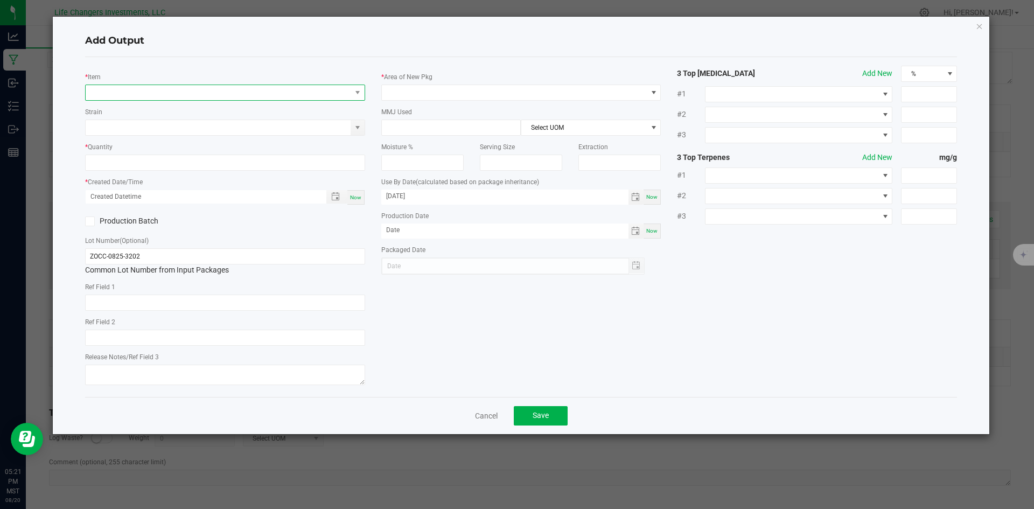
click at [102, 91] on span "NO DATA FOUND" at bounding box center [219, 92] width 266 height 15
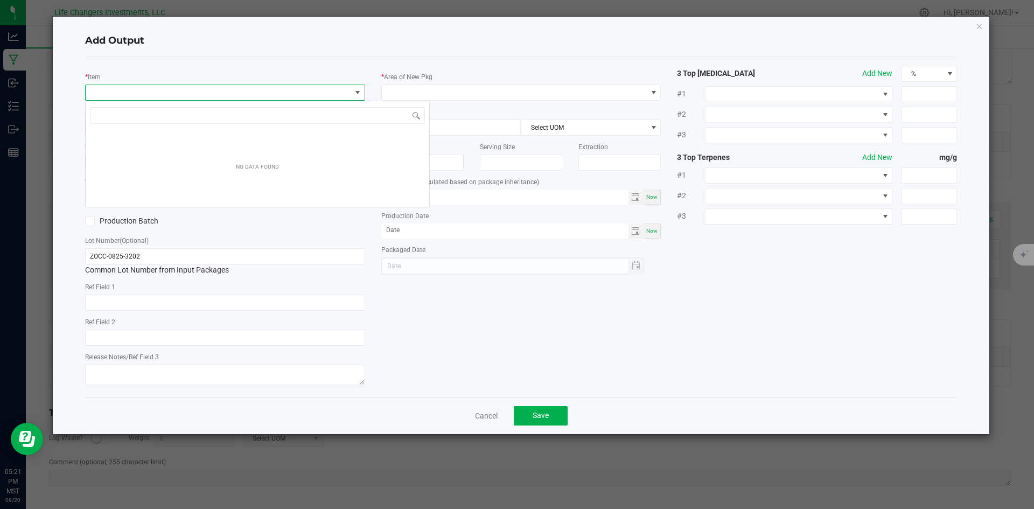
scroll to position [16, 280]
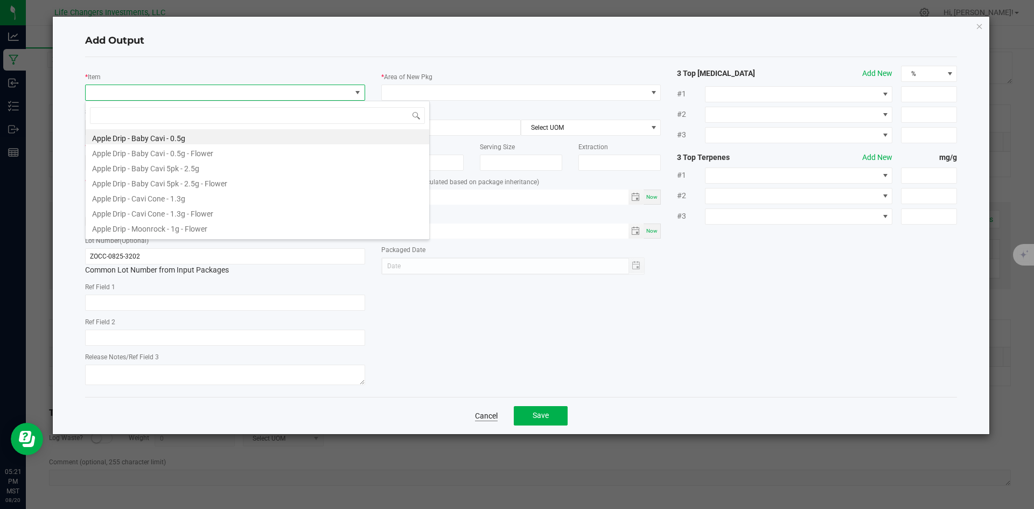
click at [487, 413] on link "Cancel" at bounding box center [486, 415] width 23 height 11
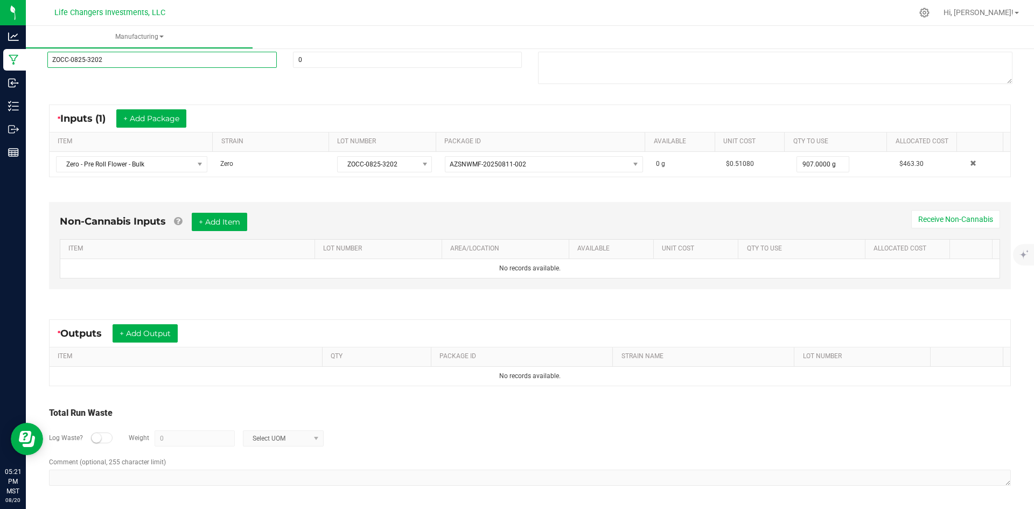
drag, startPoint x: 103, startPoint y: 60, endPoint x: 65, endPoint y: 60, distance: 37.7
click at [45, 59] on div "Reference Lot Number ZOCC-0825-3202" at bounding box center [162, 53] width 246 height 29
click at [147, 331] on button "+ Add Output" at bounding box center [145, 333] width 65 height 18
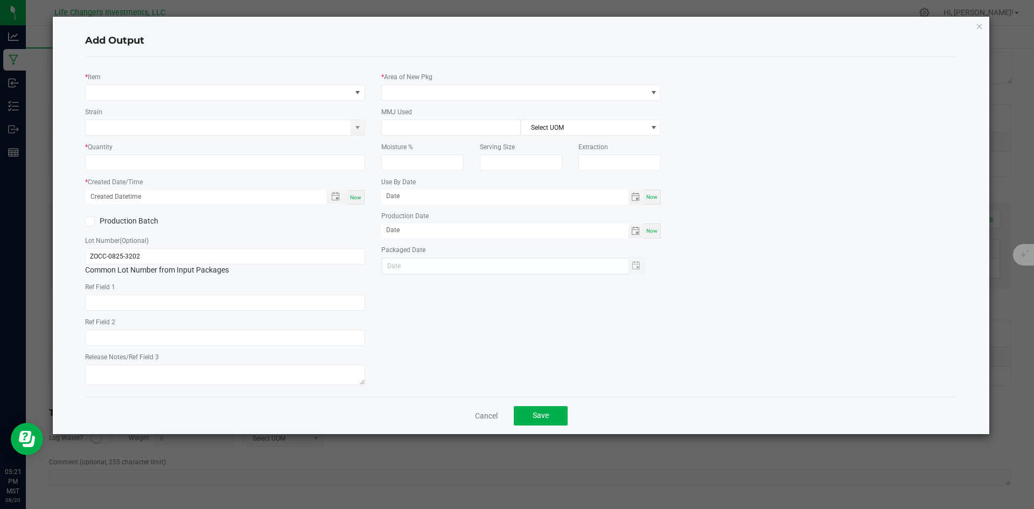
type input "08/07/2026"
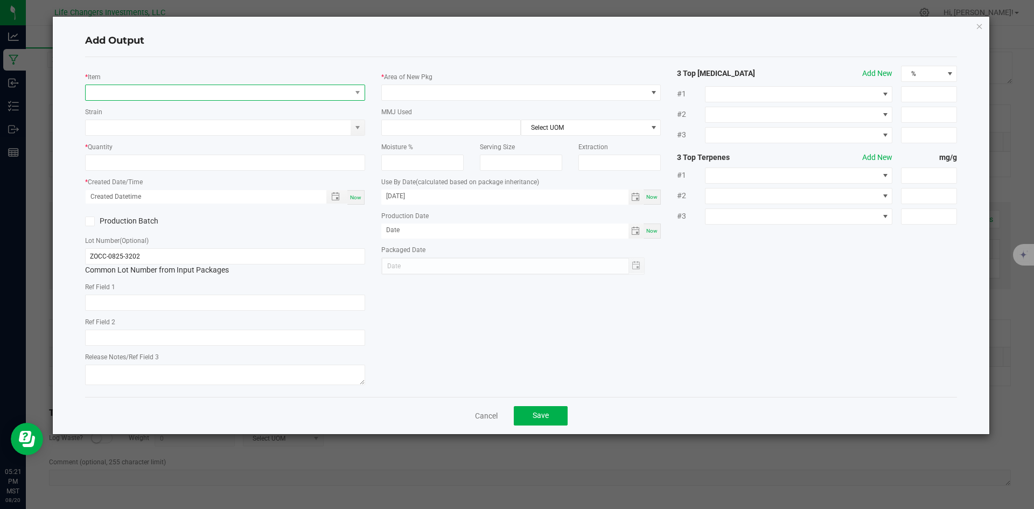
click at [119, 86] on span "NO DATA FOUND" at bounding box center [219, 92] width 266 height 15
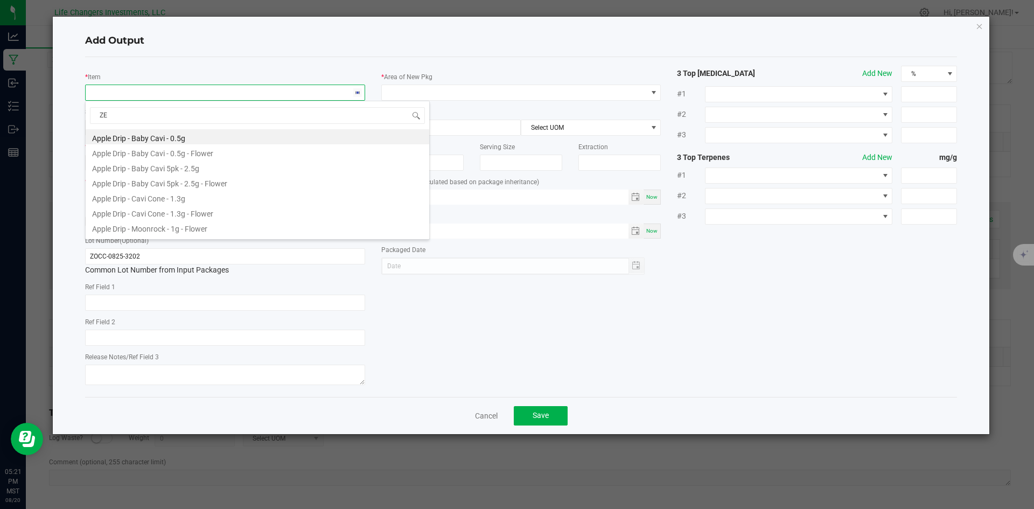
type input "ZER"
click at [152, 212] on li "Zero - Cavi Cone - 1.3g - Flower" at bounding box center [258, 212] width 344 height 15
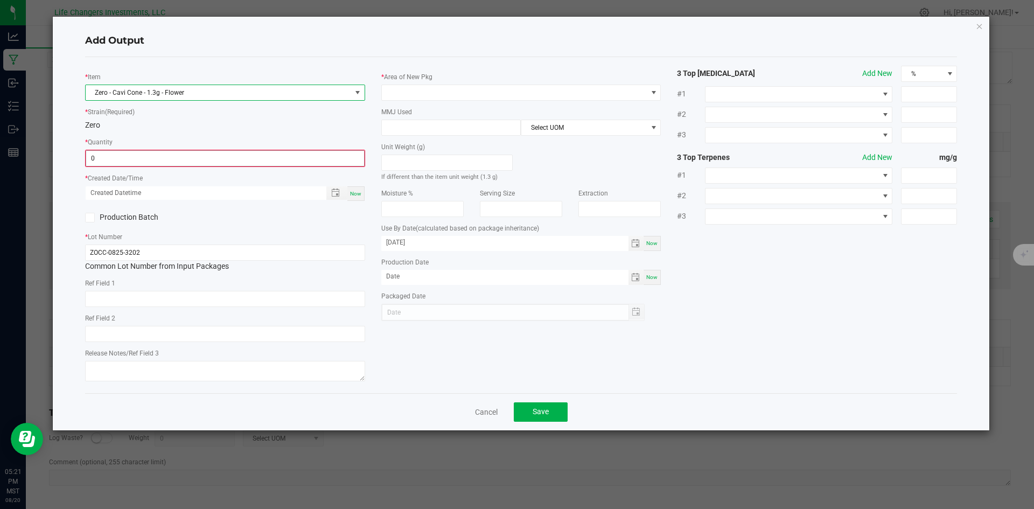
click at [130, 160] on input "0" at bounding box center [225, 158] width 278 height 15
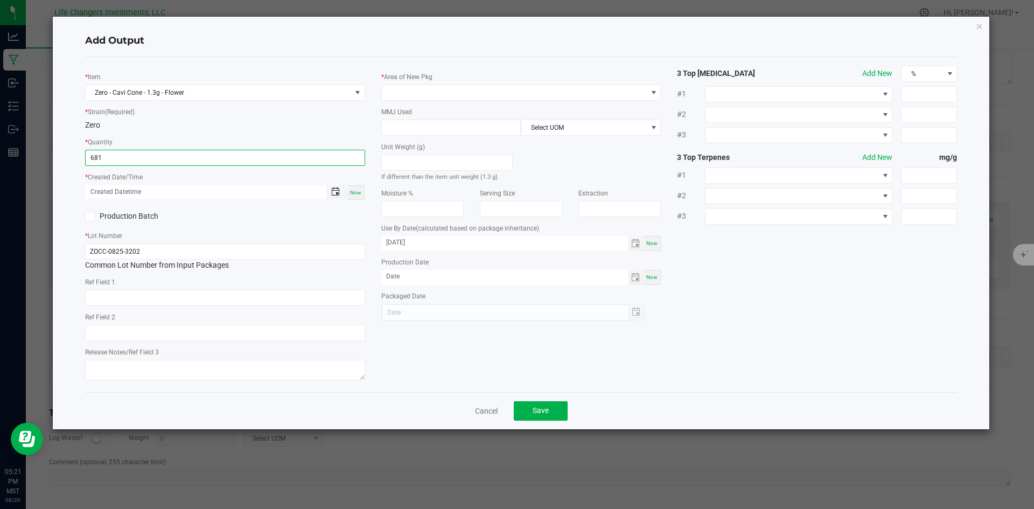
click at [336, 193] on span "Toggle popup" at bounding box center [335, 191] width 9 height 9
type input "681 ea"
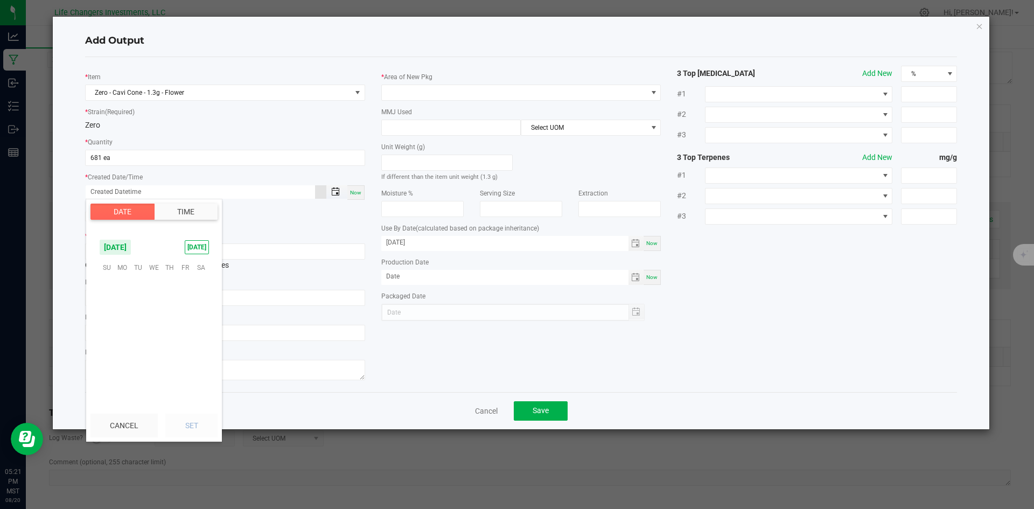
scroll to position [174559, 0]
click at [170, 301] on span "7" at bounding box center [170, 300] width 16 height 17
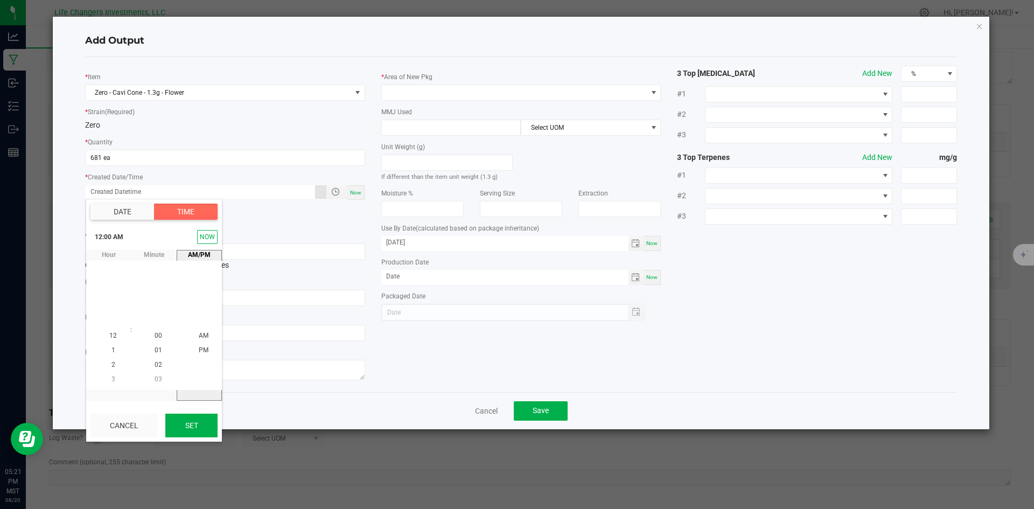
click at [202, 421] on button "Set" at bounding box center [191, 426] width 52 height 24
type input "08/07/2025 12:00 AM"
type input "08/07/2025"
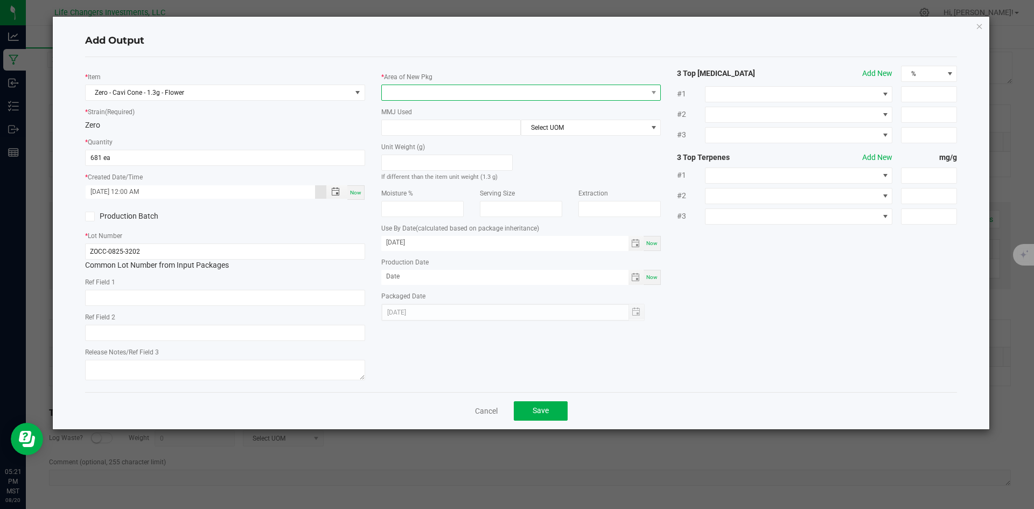
click at [405, 92] on span at bounding box center [515, 92] width 266 height 15
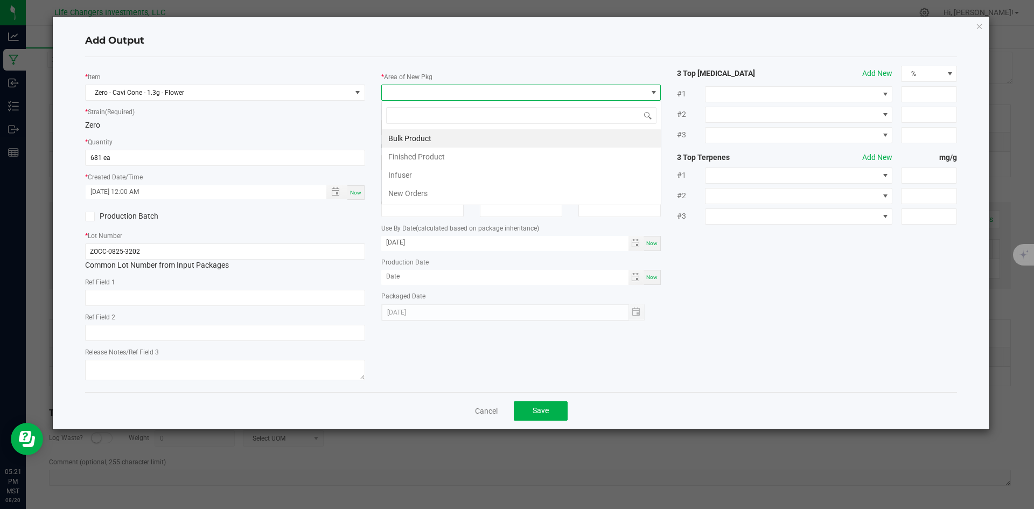
scroll to position [16, 280]
click at [421, 156] on li "Finished Product" at bounding box center [521, 157] width 279 height 18
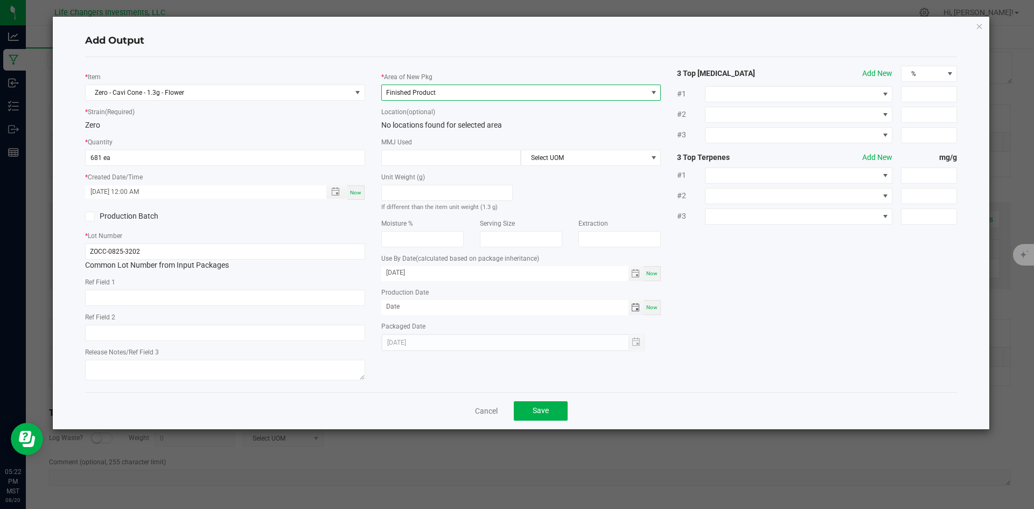
click at [637, 306] on span "Toggle calendar" at bounding box center [635, 307] width 9 height 9
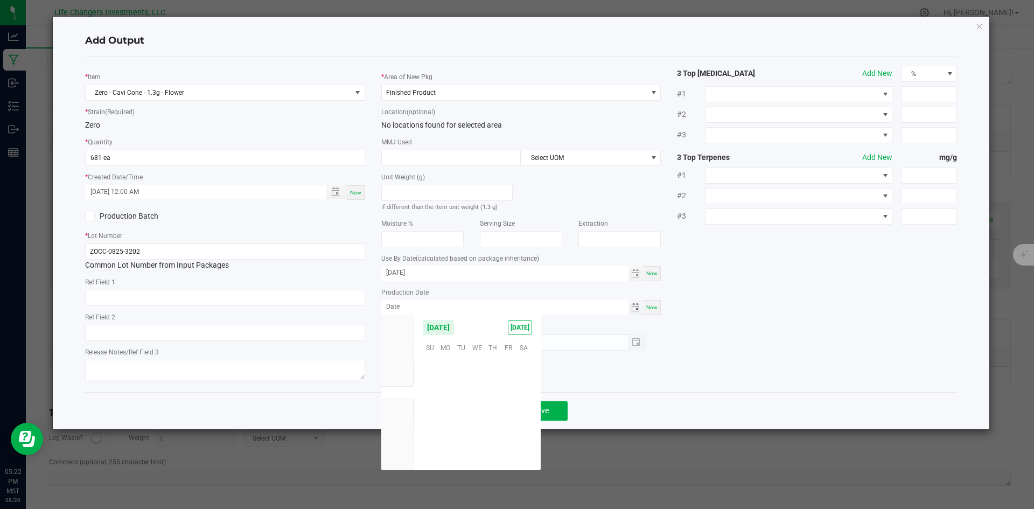
scroll to position [174559, 0]
click at [496, 380] on span "7" at bounding box center [493, 381] width 16 height 17
type input "08/07/2025"
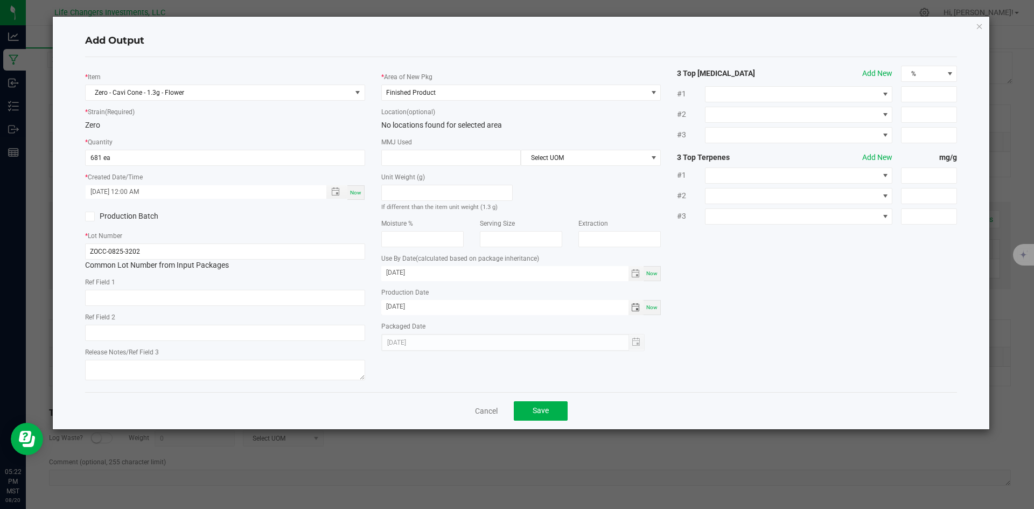
click at [804, 367] on div "* Item Zero - Cavi Cone - 1.3g - Flower * Strain (Required) Zero * Quantity 681…" at bounding box center [521, 225] width 889 height 318
click at [553, 409] on button "Save" at bounding box center [541, 410] width 54 height 19
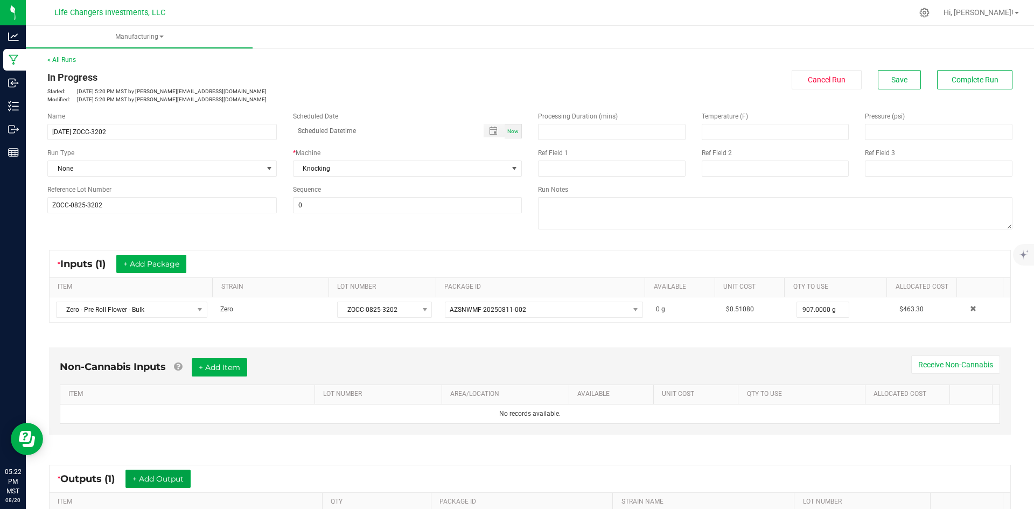
scroll to position [0, 0]
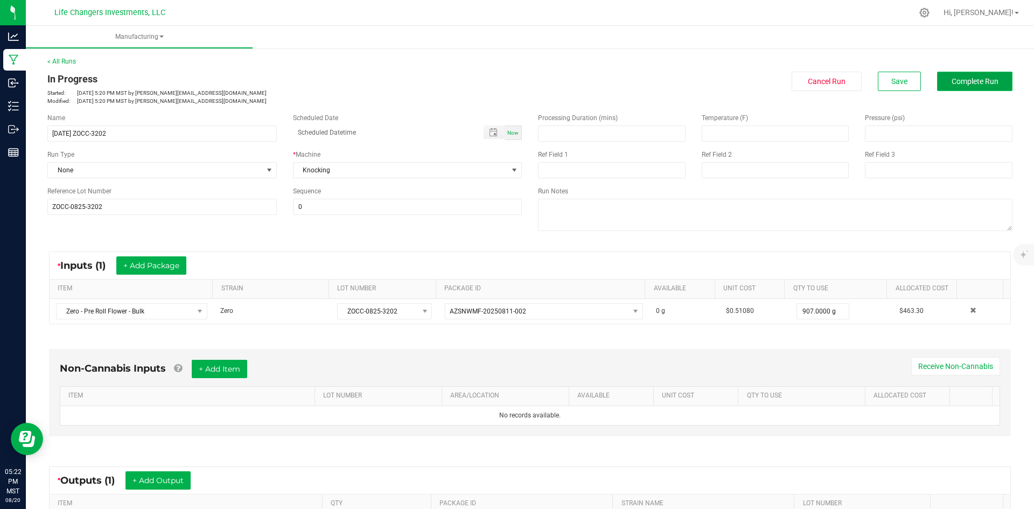
click at [968, 81] on span "Complete Run" at bounding box center [975, 81] width 47 height 9
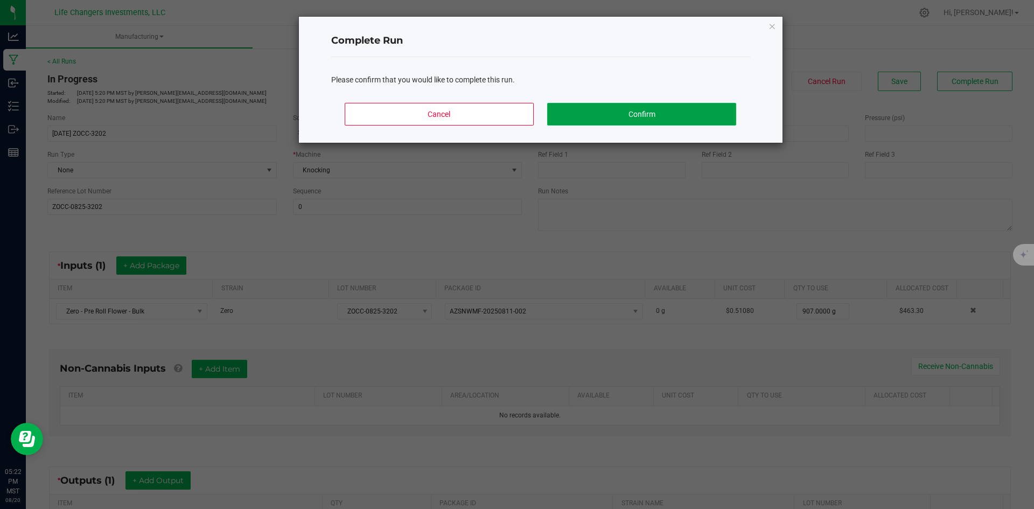
click at [621, 111] on button "Confirm" at bounding box center [641, 114] width 189 height 23
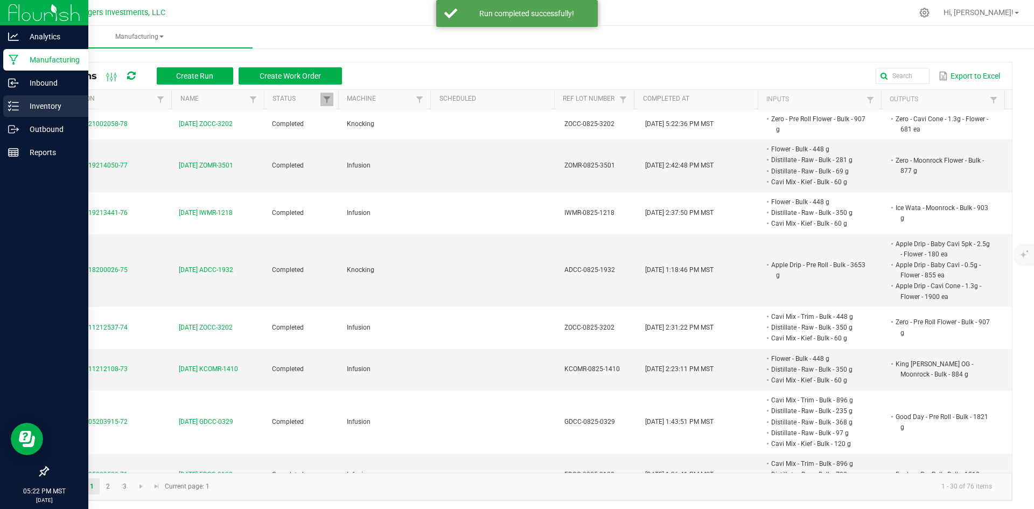
click at [41, 103] on p "Inventory" at bounding box center [51, 106] width 65 height 13
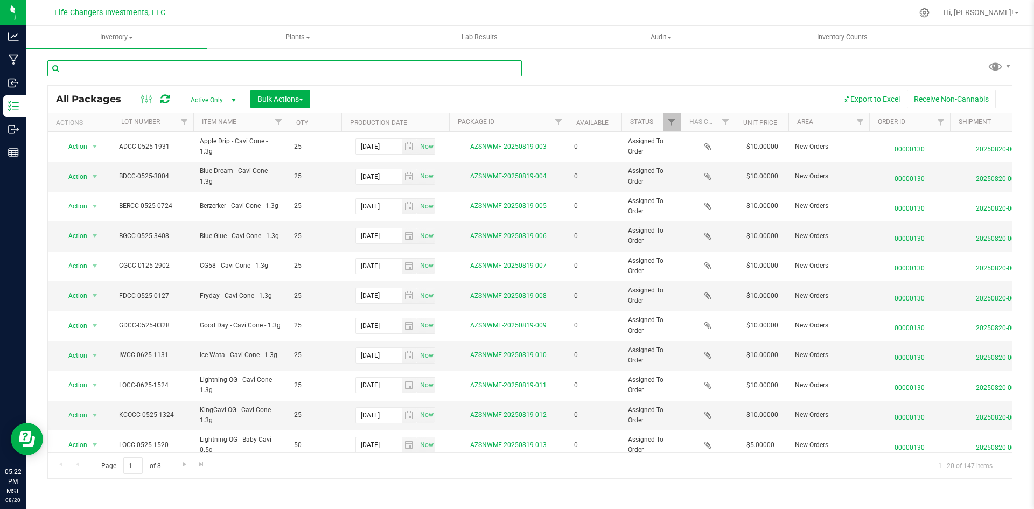
click at [98, 65] on input "text" at bounding box center [284, 68] width 475 height 16
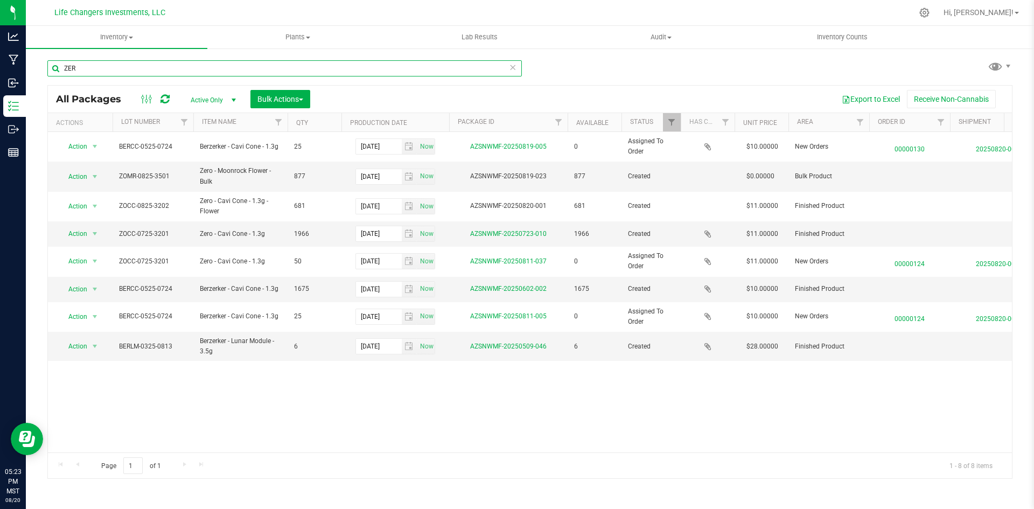
type input "ZER"
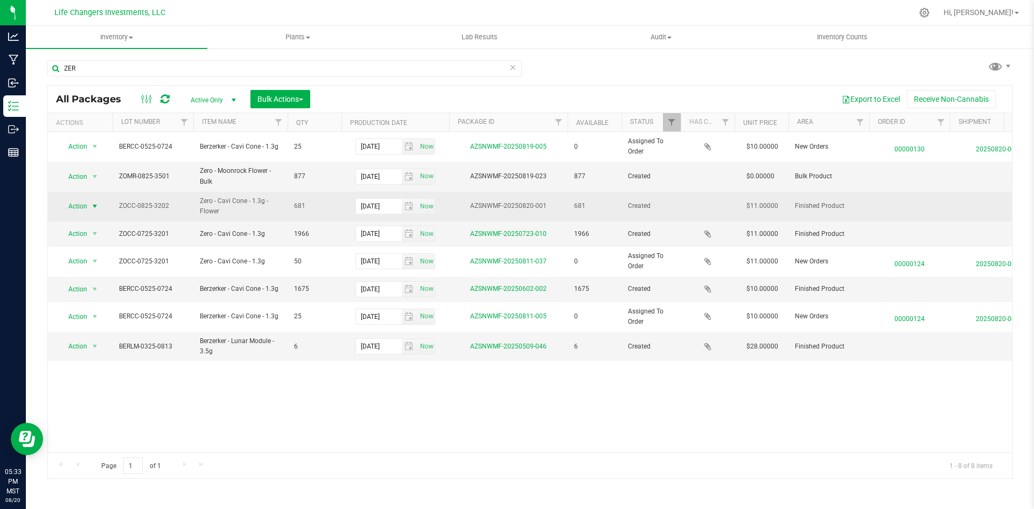
click at [73, 205] on span "Action" at bounding box center [73, 206] width 29 height 15
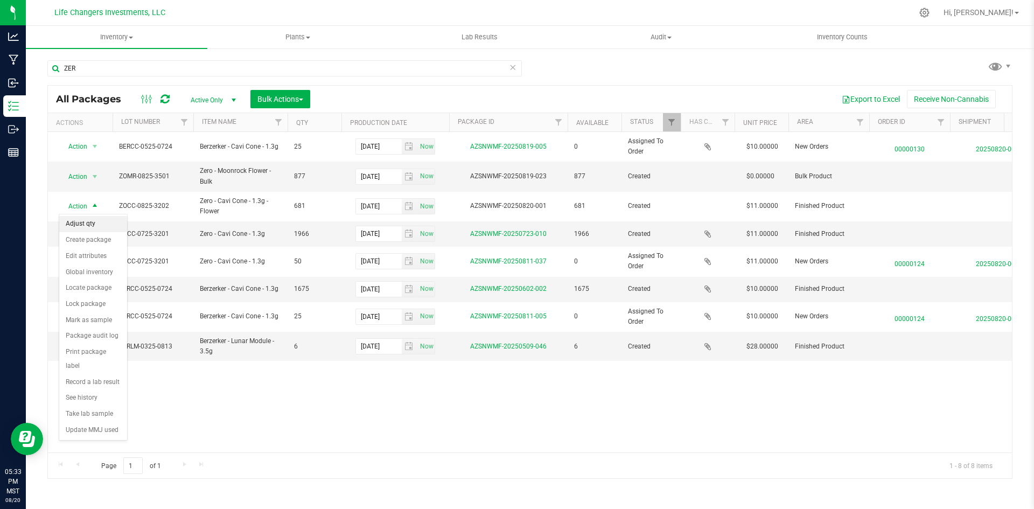
click at [78, 221] on li "Adjust qty" at bounding box center [93, 224] width 68 height 16
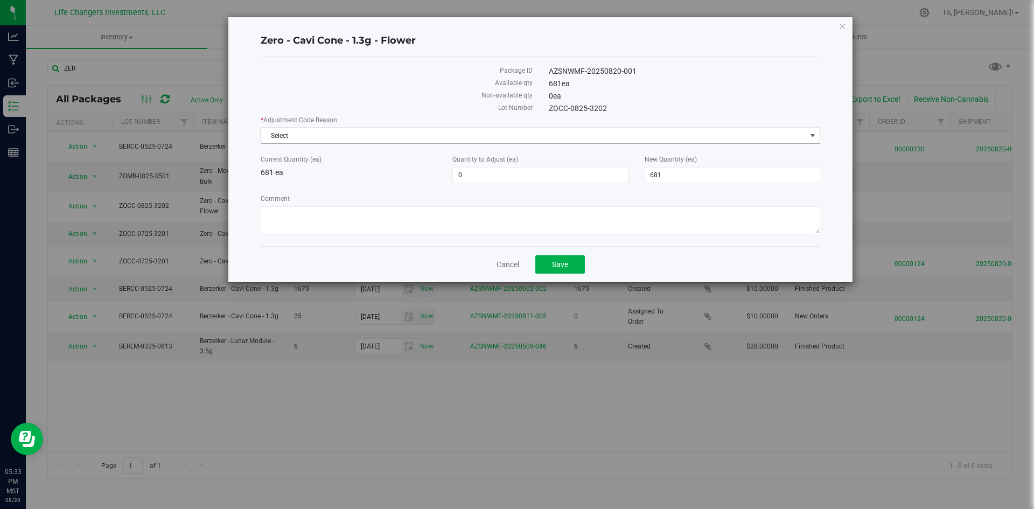
click at [469, 135] on span "Select" at bounding box center [533, 135] width 545 height 15
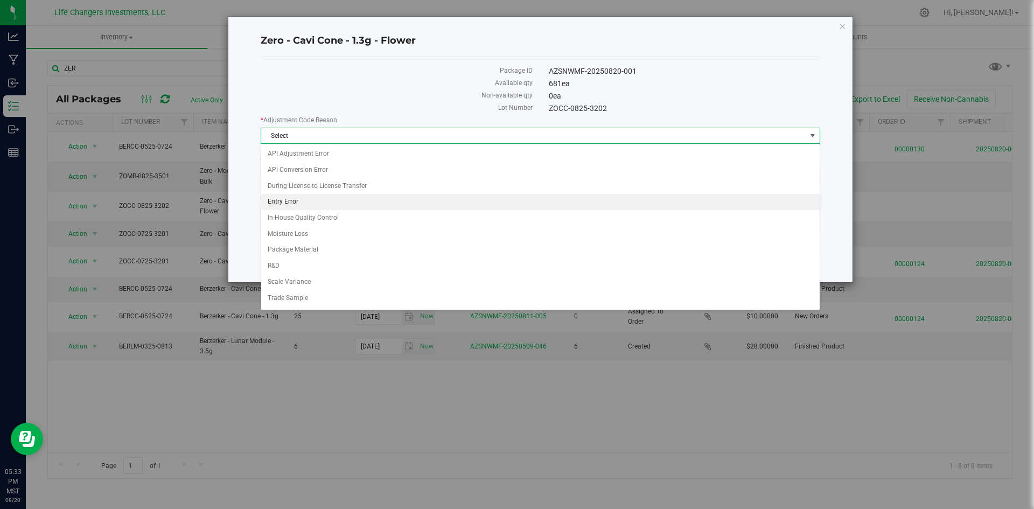
click at [366, 198] on li "Entry Error" at bounding box center [540, 202] width 559 height 16
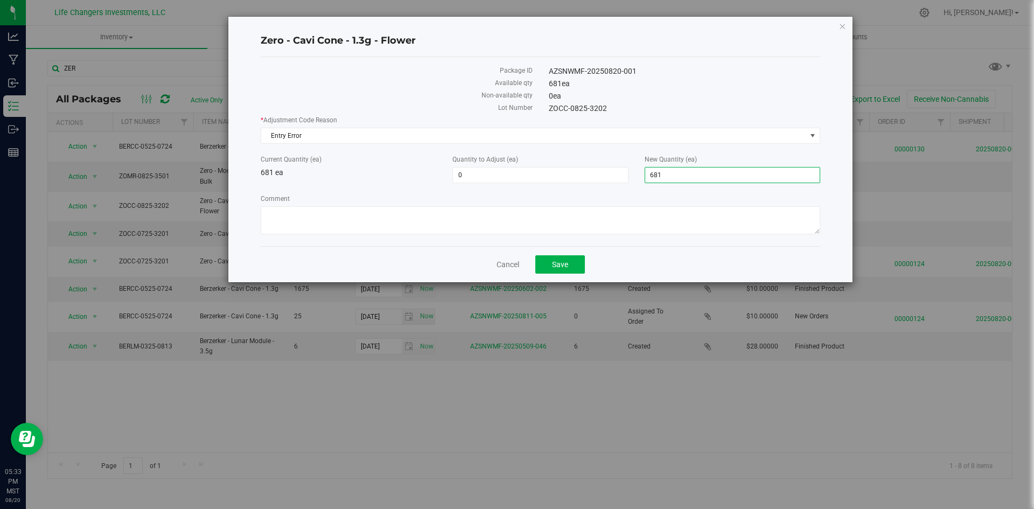
drag, startPoint x: 667, startPoint y: 174, endPoint x: 638, endPoint y: 173, distance: 29.1
click at [638, 173] on div "New Quantity (ea) 681 681" at bounding box center [733, 169] width 192 height 29
type input "0"
type input "-681"
type input "0"
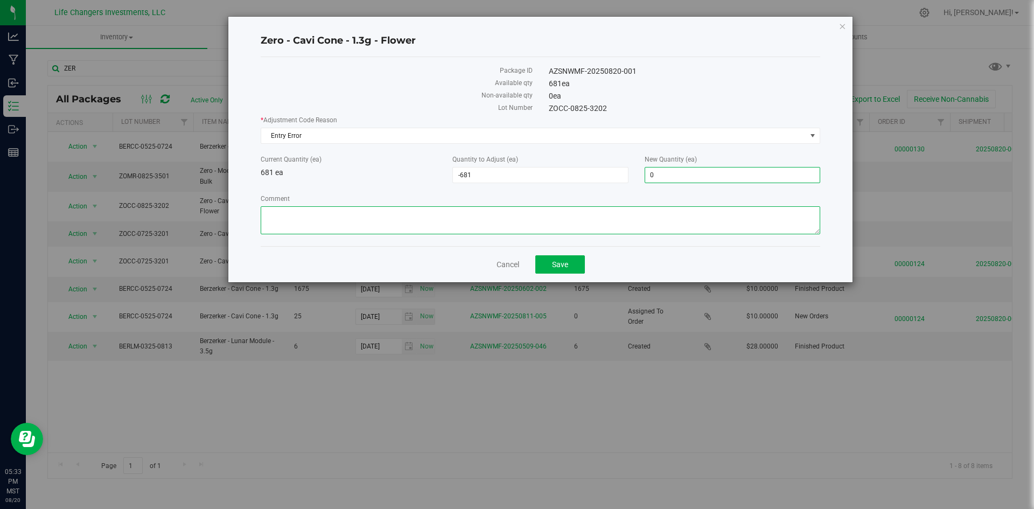
click at [350, 211] on textarea "Comment" at bounding box center [541, 220] width 560 height 28
type textarea "Put under wrong Item name, added inventory to the correct one. Zero - Cavi Cone…"
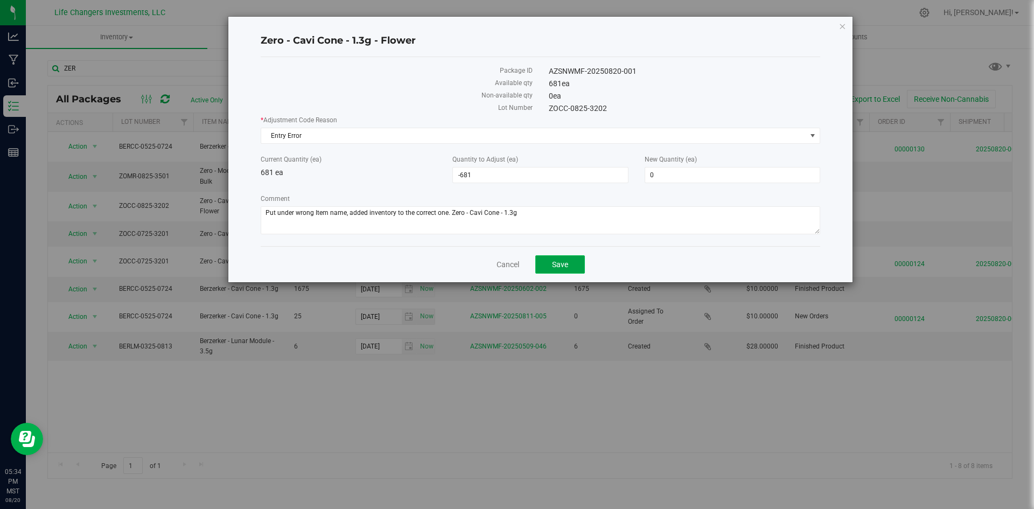
click at [571, 266] on button "Save" at bounding box center [560, 264] width 50 height 18
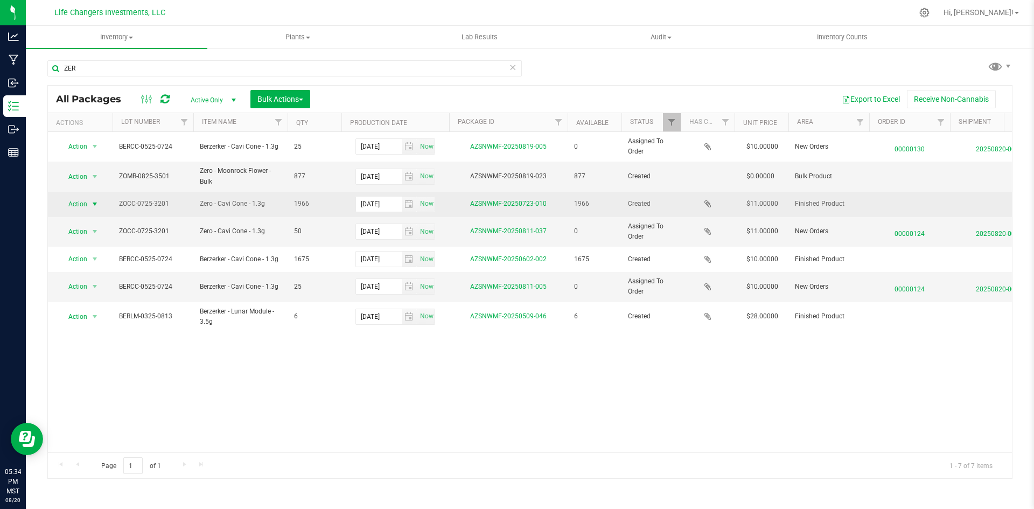
click at [76, 200] on span "Action" at bounding box center [73, 204] width 29 height 15
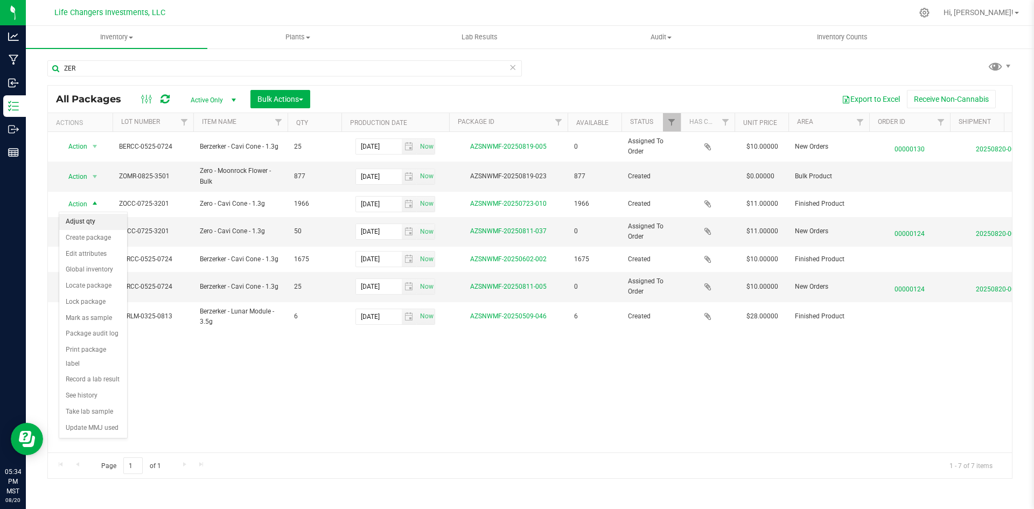
click at [78, 221] on li "Adjust qty" at bounding box center [93, 222] width 68 height 16
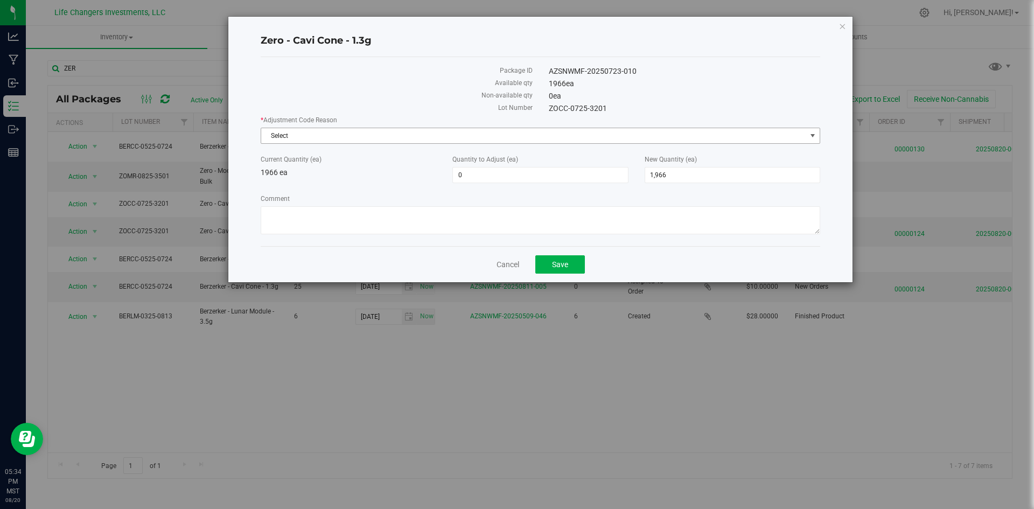
click at [376, 137] on span "Select" at bounding box center [533, 135] width 545 height 15
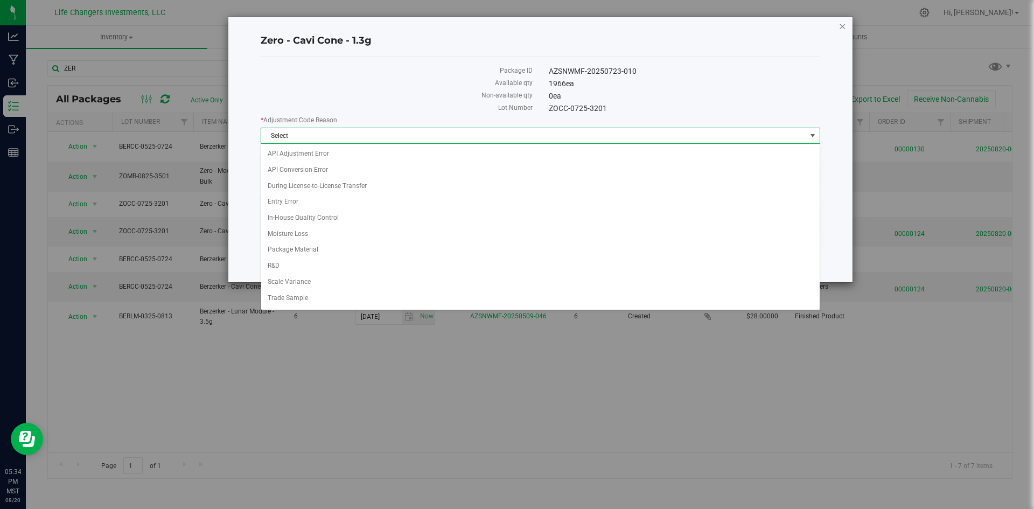
click at [844, 24] on icon "button" at bounding box center [843, 25] width 8 height 13
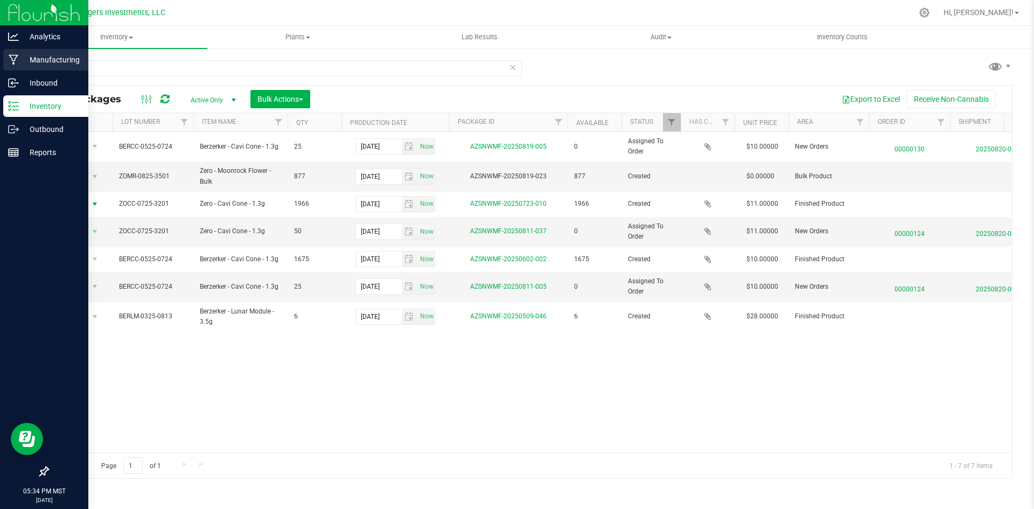
click at [41, 60] on p "Manufacturing" at bounding box center [51, 59] width 65 height 13
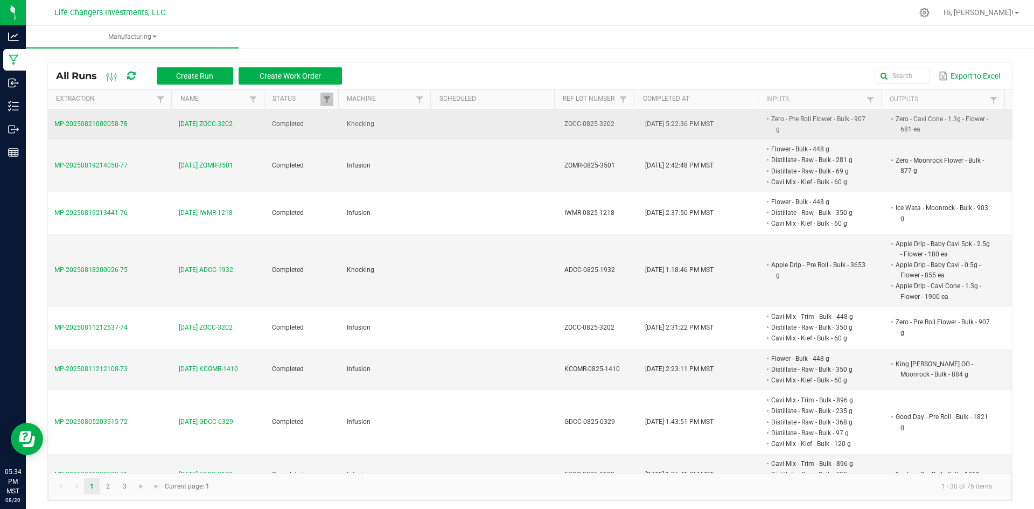
click at [197, 126] on span "8-20-25 ZOCC-3202" at bounding box center [206, 124] width 54 height 10
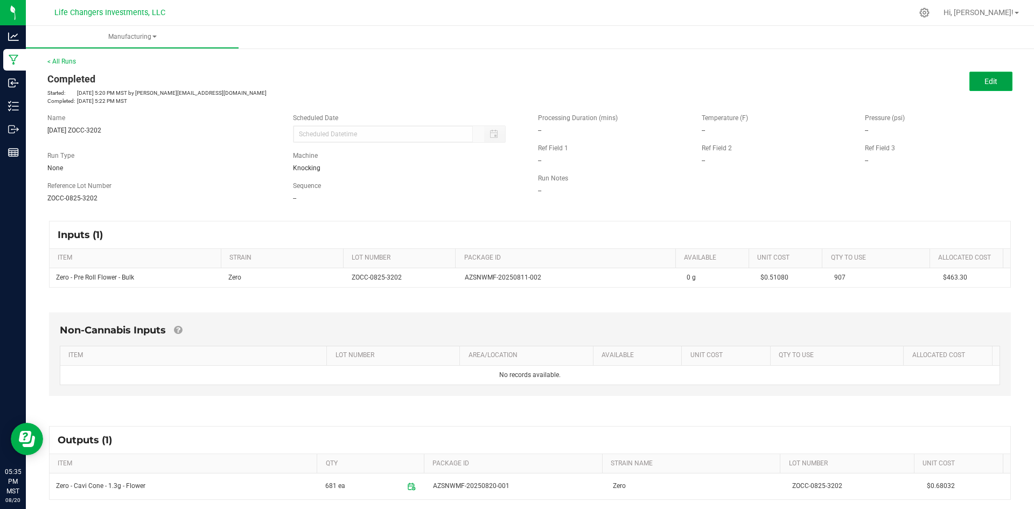
click at [975, 82] on button "Edit" at bounding box center [990, 81] width 43 height 19
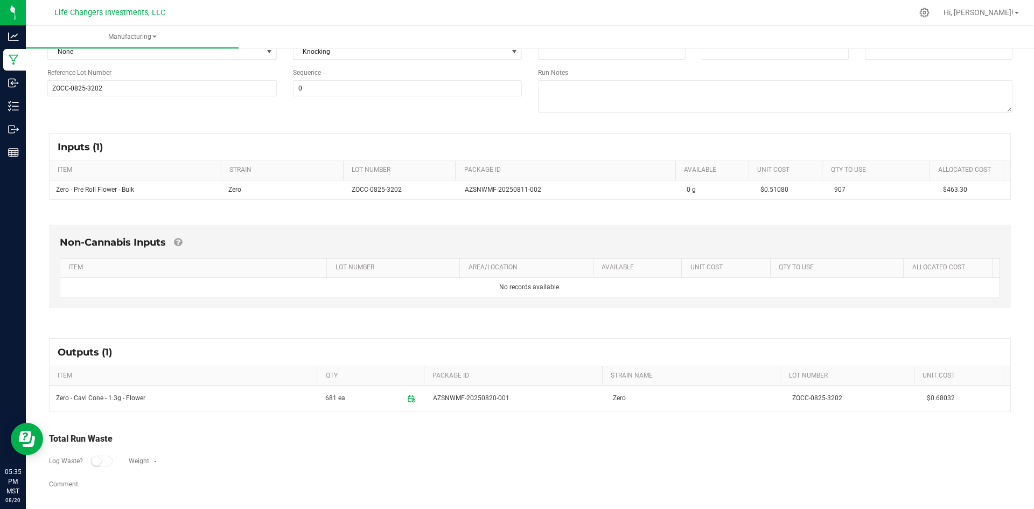
scroll to position [122, 0]
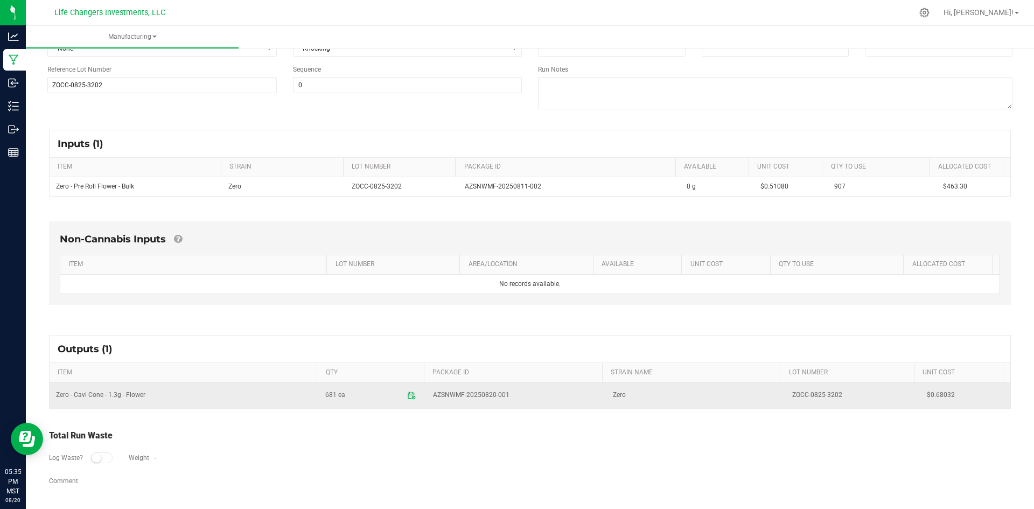
click at [721, 396] on td "Zero" at bounding box center [695, 395] width 179 height 26
click at [408, 395] on icon at bounding box center [411, 395] width 6 height 0
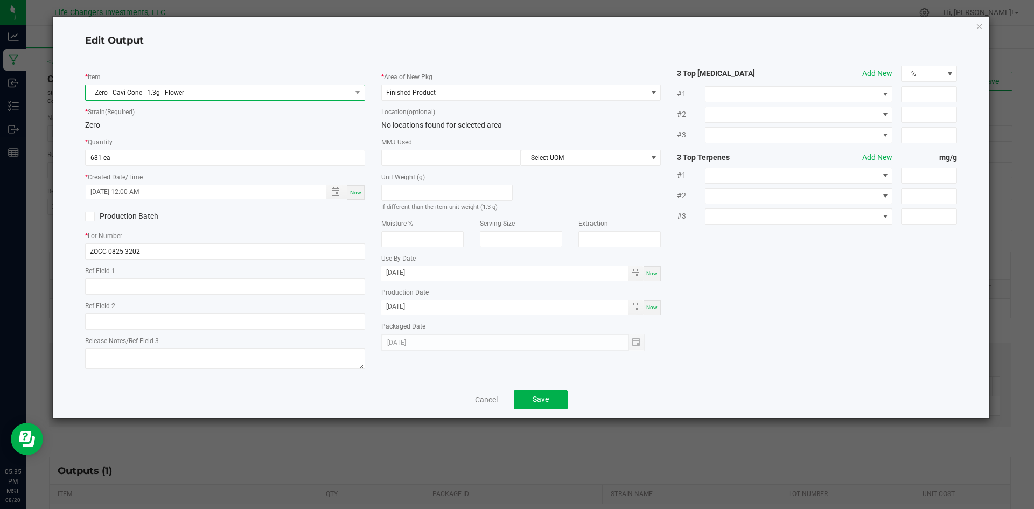
click at [212, 92] on span "Zero - Cavi Cone - 1.3g - Flower" at bounding box center [219, 92] width 266 height 15
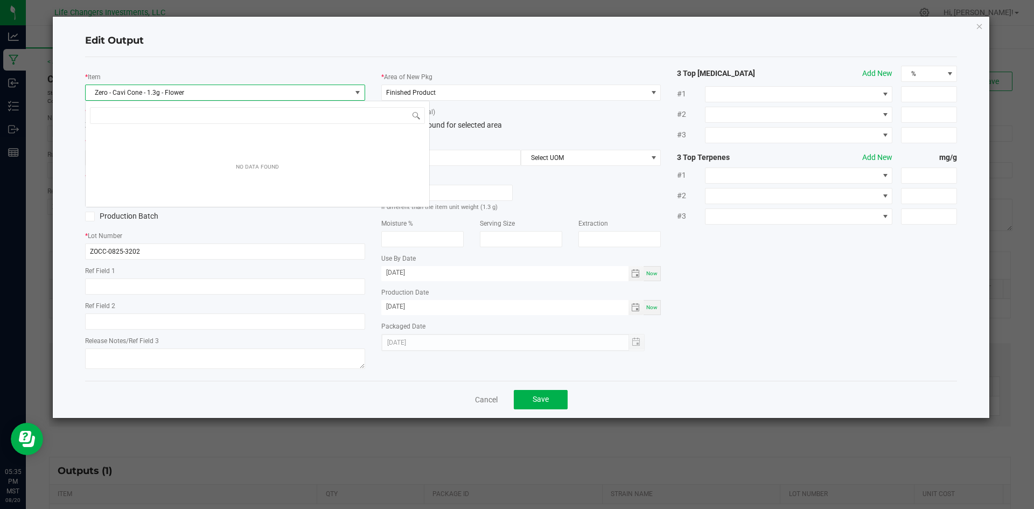
scroll to position [16, 280]
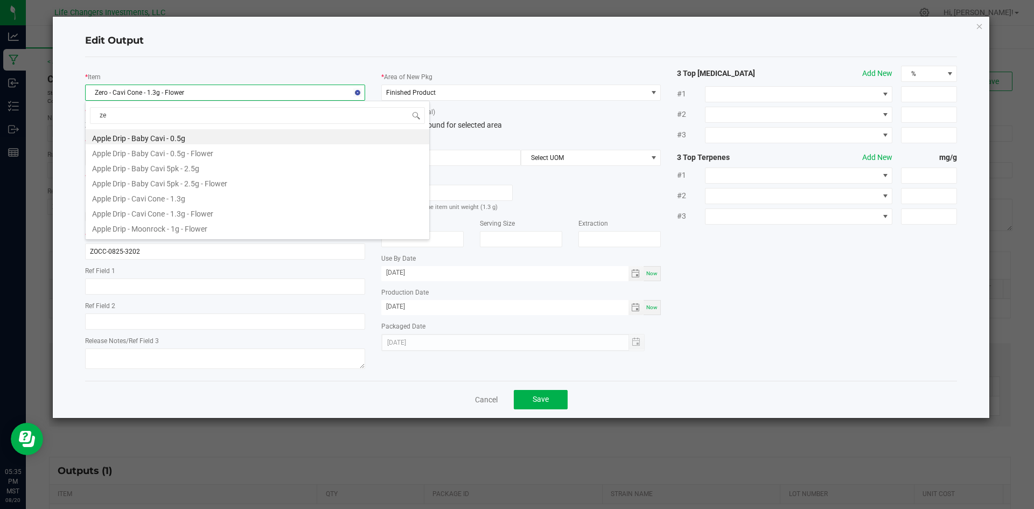
type input "zer"
click at [184, 196] on li "Zero - Cavi Cone - 1.3g" at bounding box center [258, 197] width 344 height 15
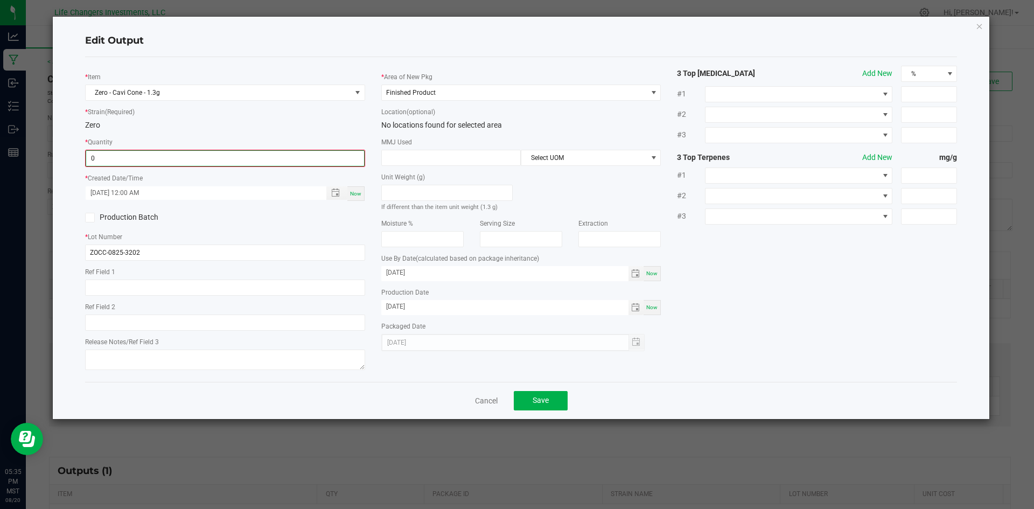
click at [135, 158] on input "0" at bounding box center [225, 158] width 278 height 15
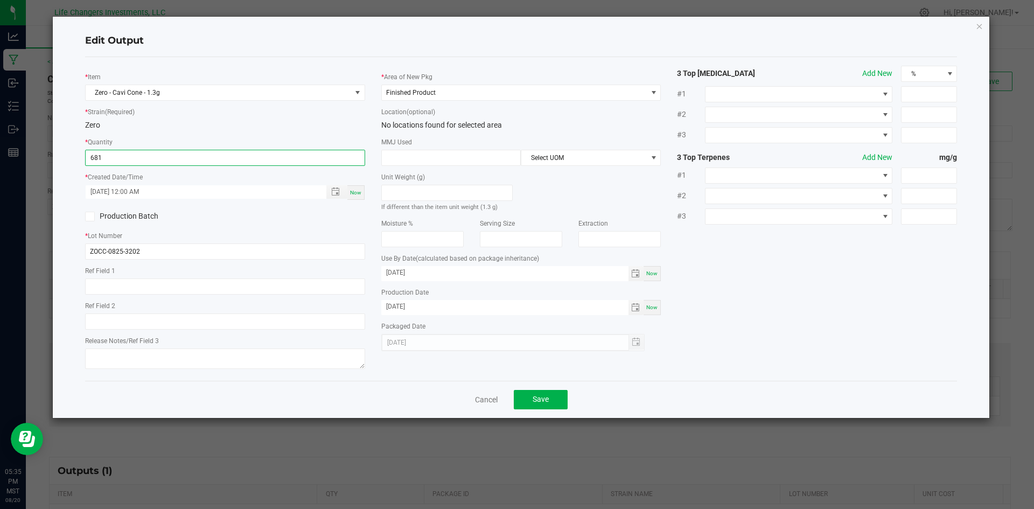
type input "681 ea"
click at [236, 221] on div "Production Batch" at bounding box center [225, 216] width 296 height 16
click at [550, 399] on button "Save" at bounding box center [541, 399] width 54 height 19
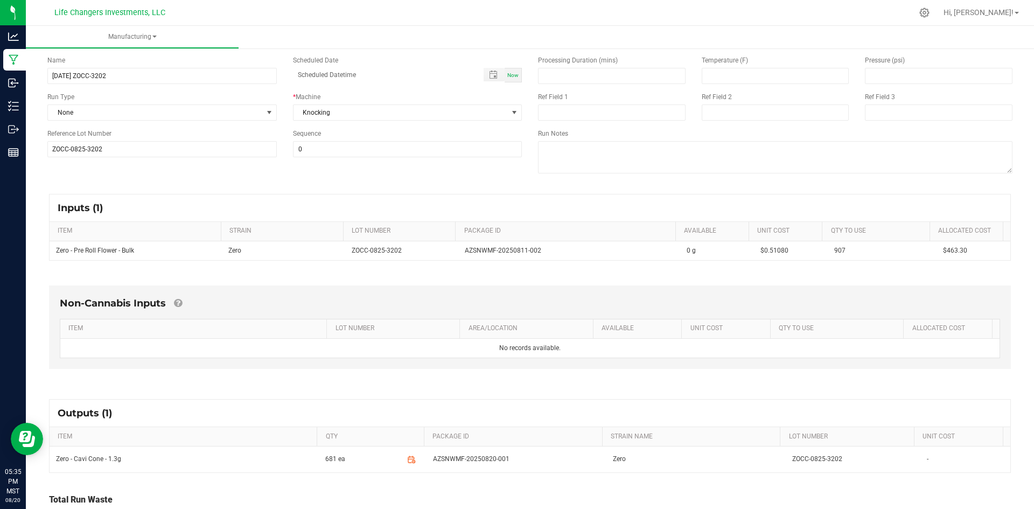
scroll to position [122, 0]
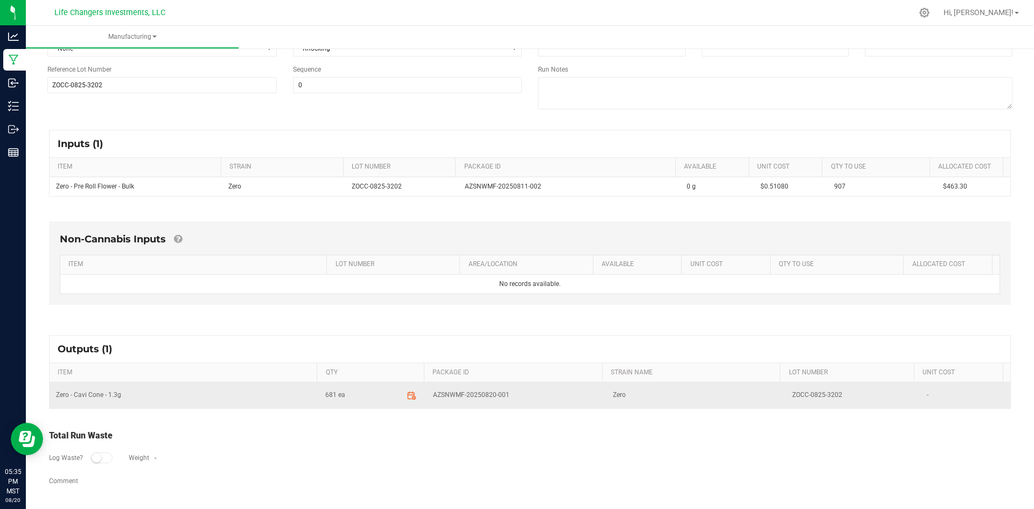
click at [413, 396] on icon at bounding box center [414, 397] width 3 height 3
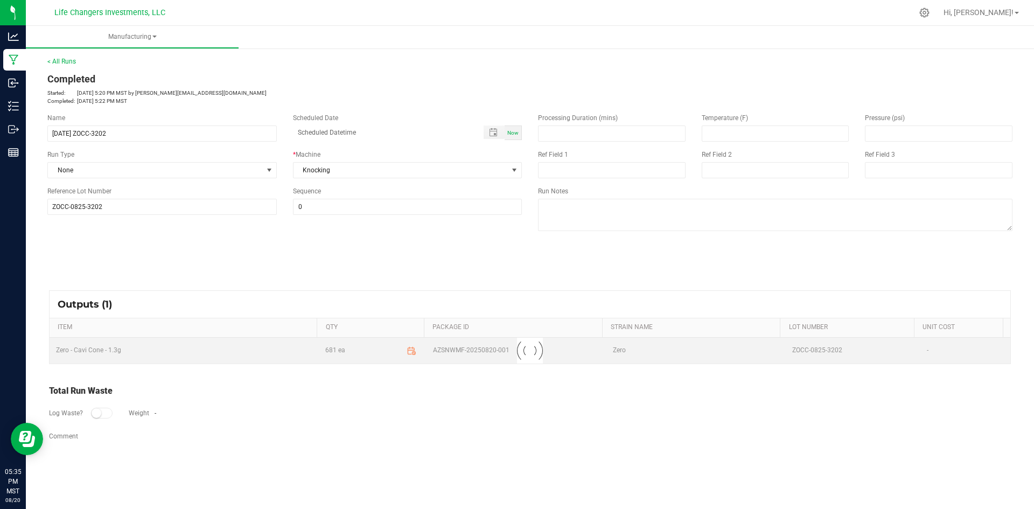
scroll to position [0, 0]
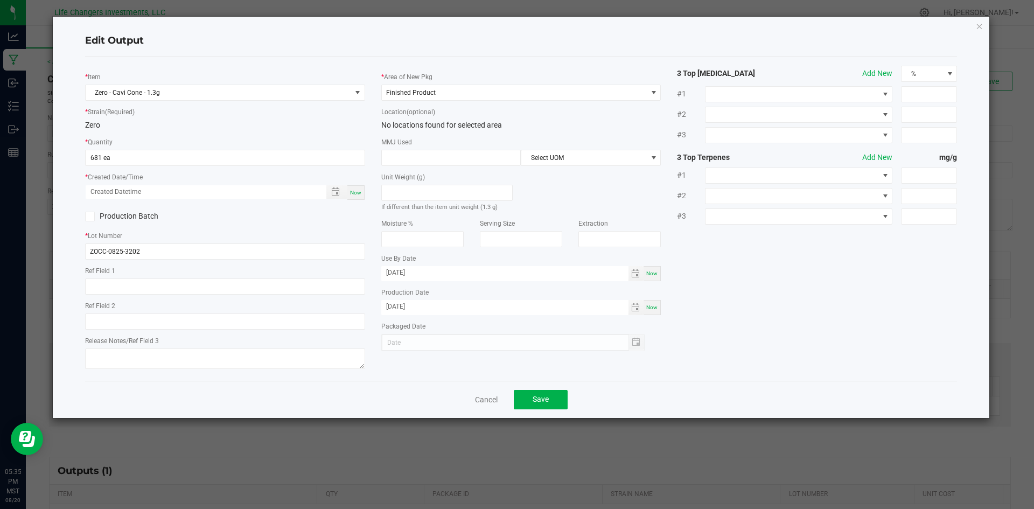
click at [637, 342] on div at bounding box center [513, 342] width 264 height 17
click at [337, 193] on span "Toggle popup" at bounding box center [335, 191] width 9 height 9
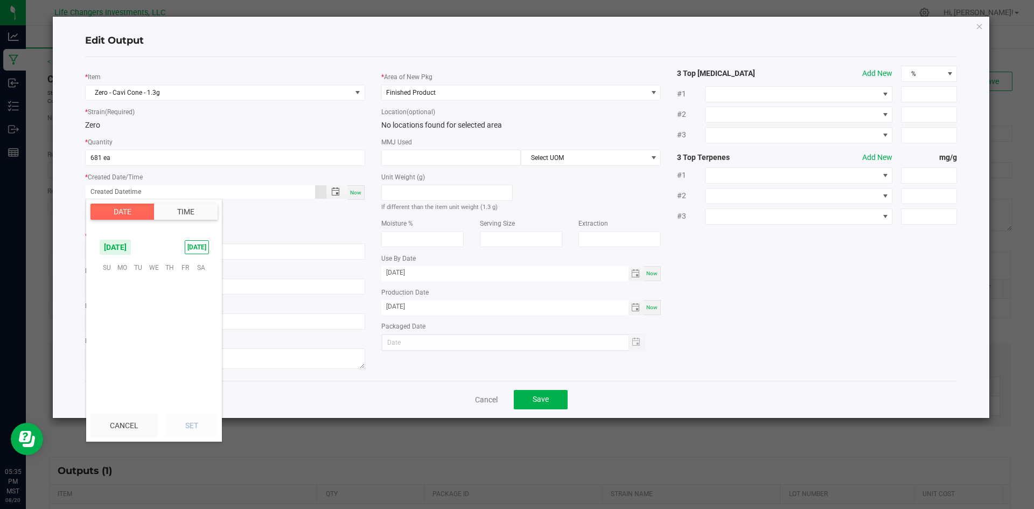
scroll to position [174559, 0]
click at [176, 303] on span "7" at bounding box center [170, 300] width 16 height 17
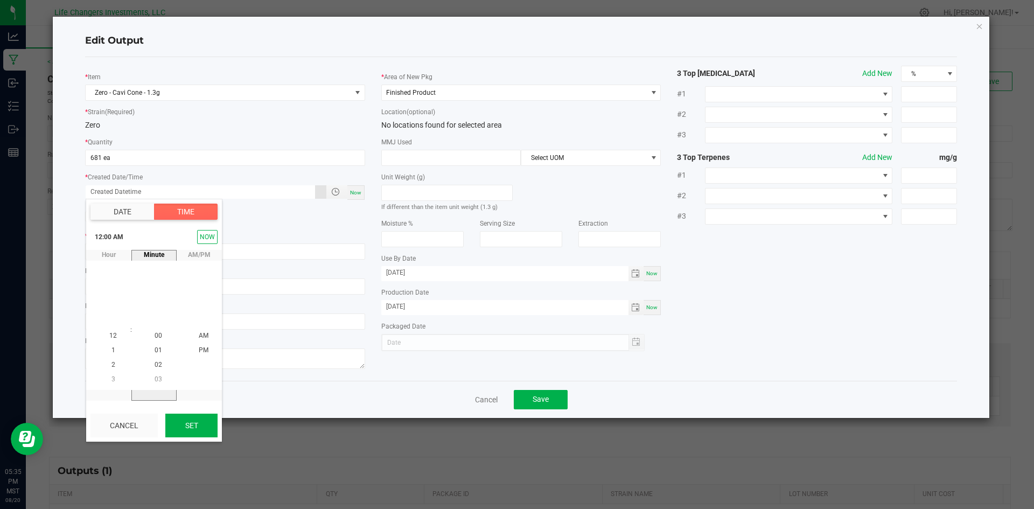
click at [193, 421] on button "Set" at bounding box center [191, 426] width 52 height 24
type input "08/07/2025 12:00 AM"
type input "08/07/2025"
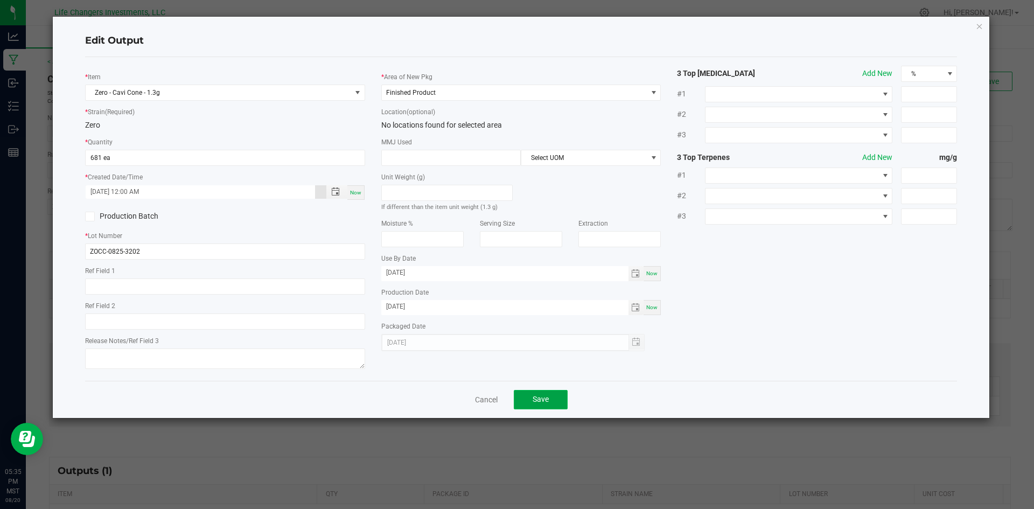
click at [554, 401] on button "Save" at bounding box center [541, 399] width 54 height 19
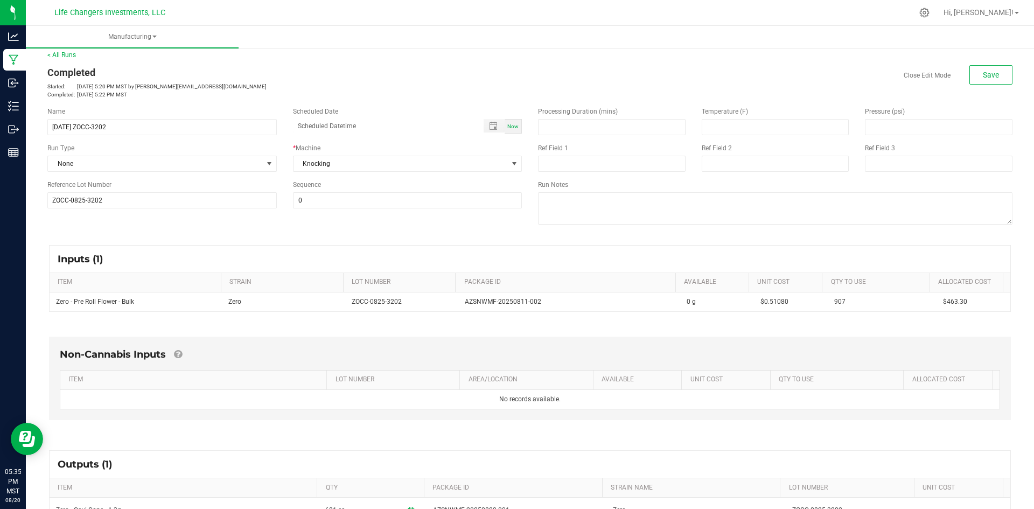
scroll to position [0, 0]
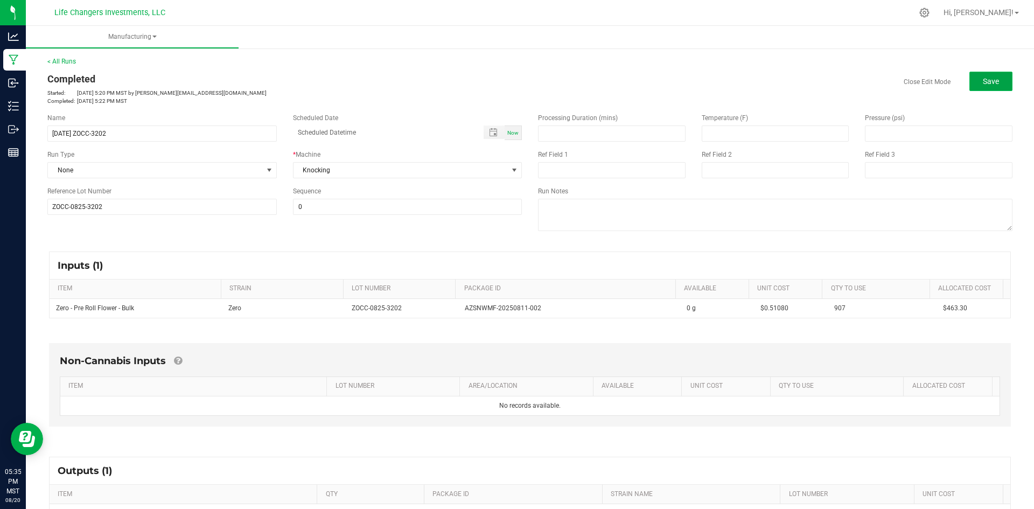
click at [983, 83] on span "Save" at bounding box center [991, 81] width 16 height 9
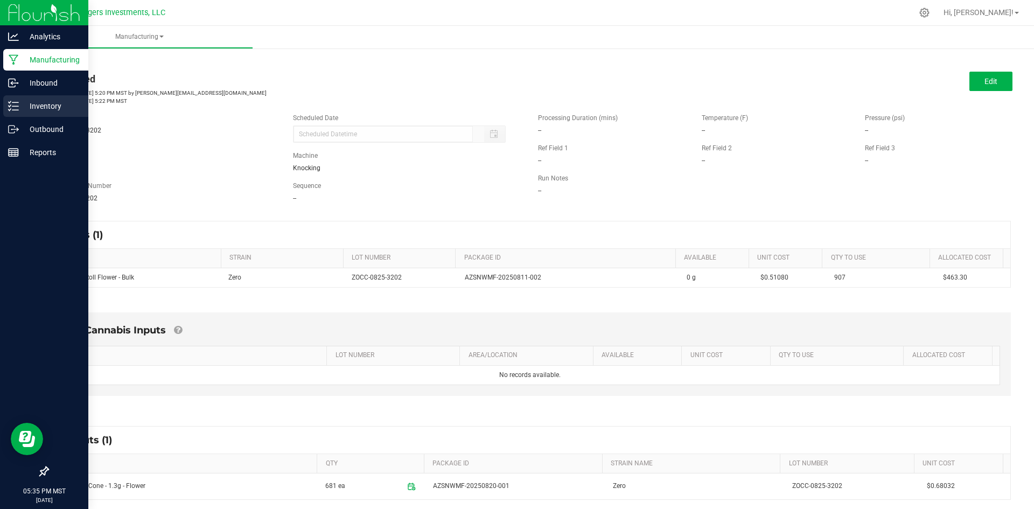
click at [40, 106] on p "Inventory" at bounding box center [51, 106] width 65 height 13
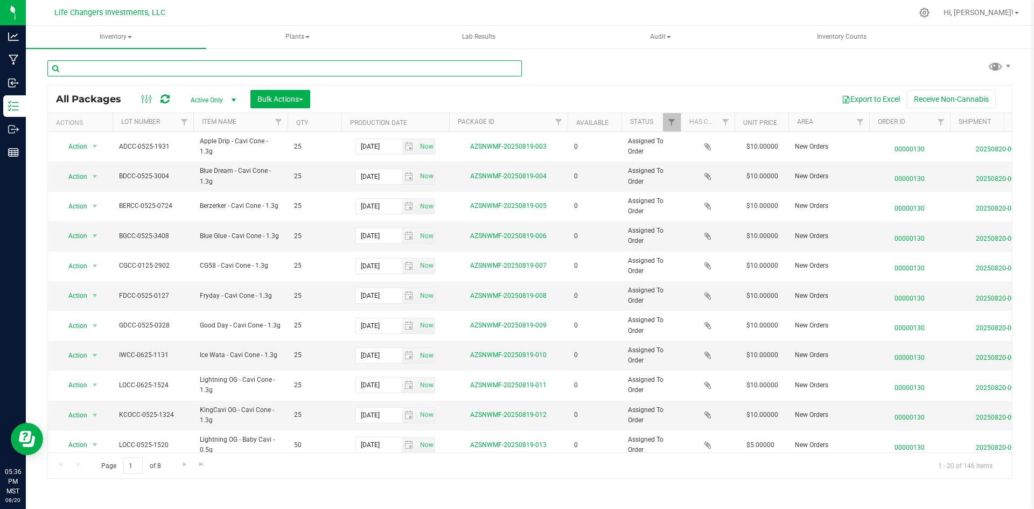
click at [132, 69] on input "text" at bounding box center [284, 68] width 475 height 16
type input "zero"
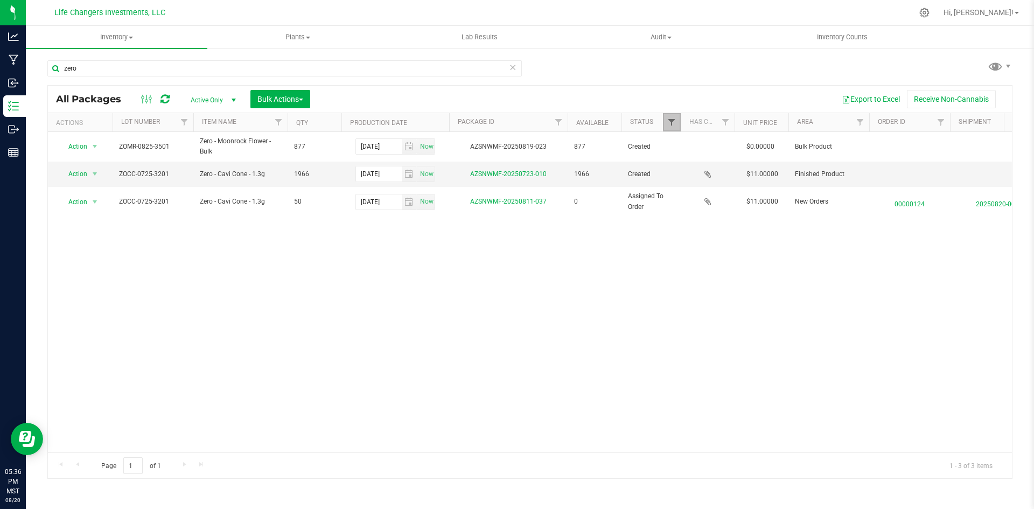
click at [668, 125] on span "Filter" at bounding box center [671, 122] width 9 height 9
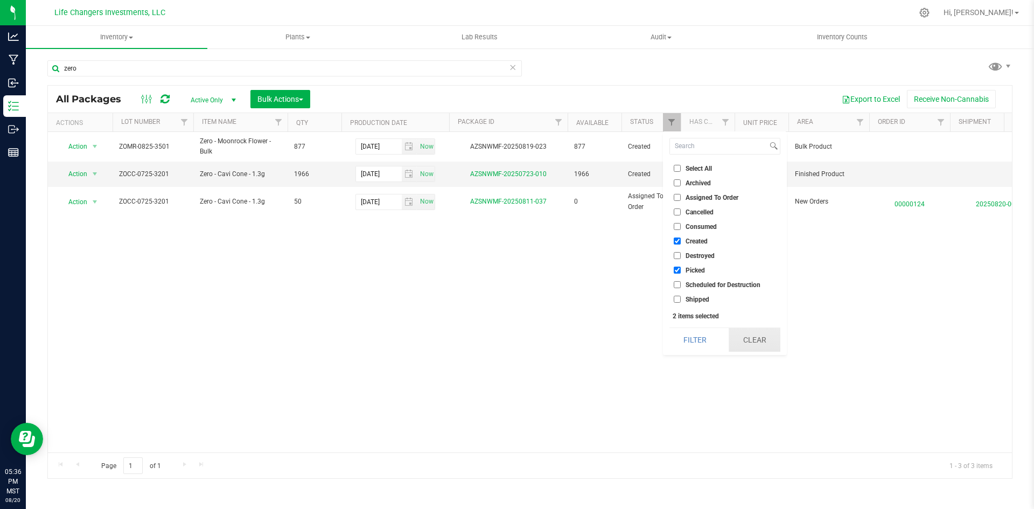
click at [772, 340] on button "Clear" at bounding box center [755, 340] width 52 height 24
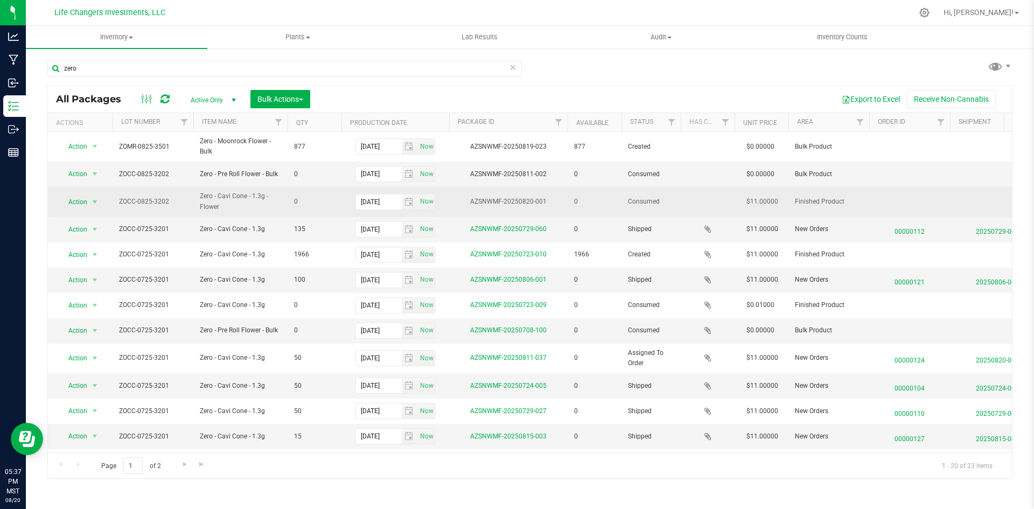
click at [243, 201] on span "Zero - Cavi Cone - 1.3g - Flower" at bounding box center [240, 201] width 81 height 20
click at [231, 199] on span "Zero - Cavi Cone - 1.3g - Flower" at bounding box center [240, 201] width 81 height 20
click at [82, 199] on span "Action" at bounding box center [73, 201] width 29 height 15
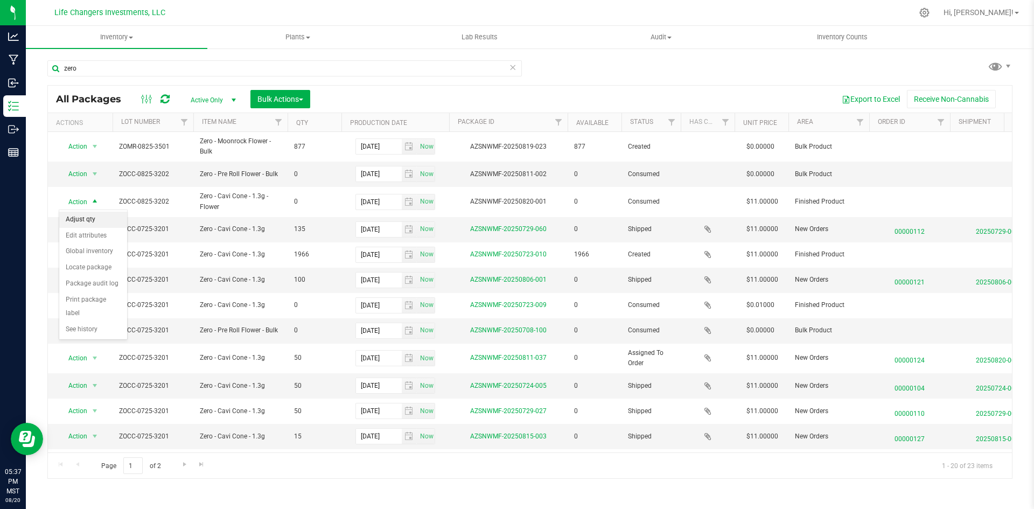
click at [91, 217] on li "Adjust qty" at bounding box center [93, 220] width 68 height 16
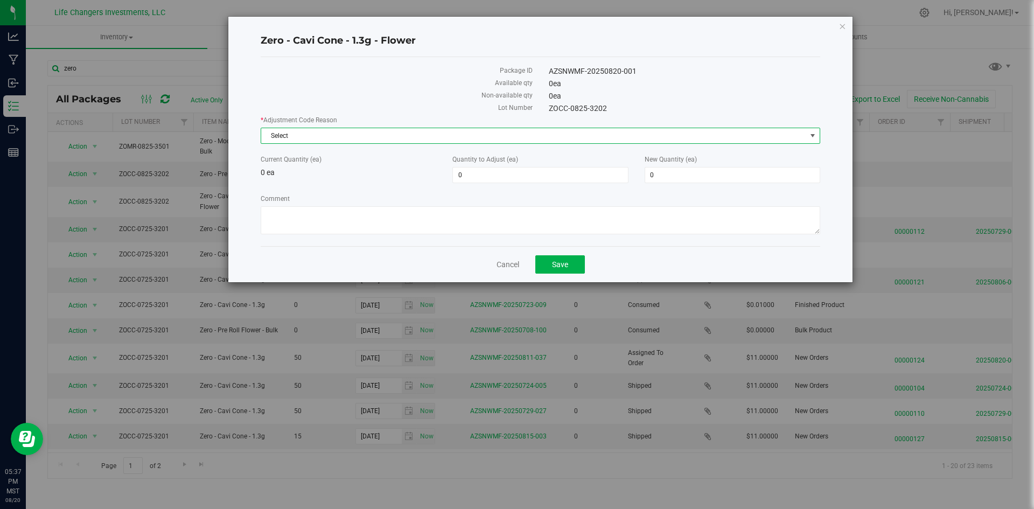
click at [441, 134] on span "Select" at bounding box center [533, 135] width 545 height 15
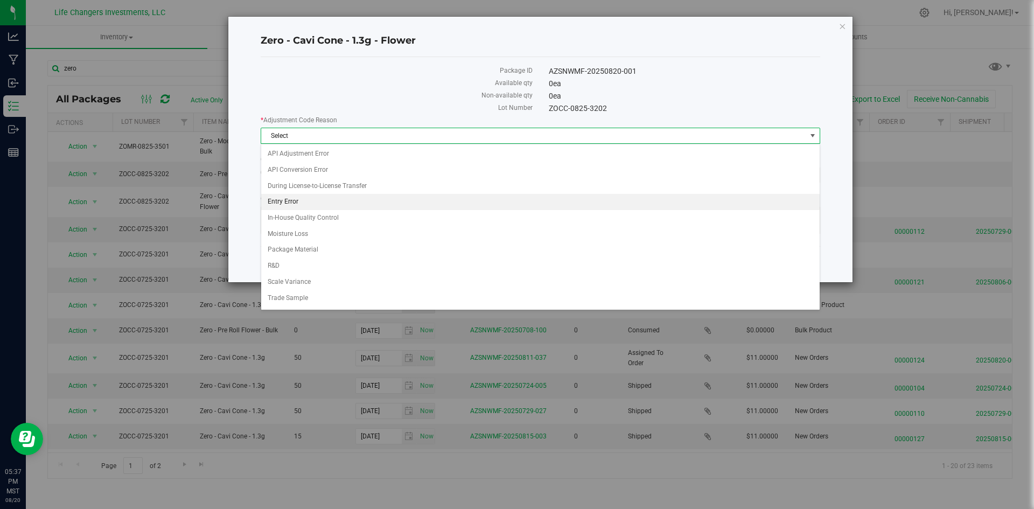
click at [319, 198] on li "Entry Error" at bounding box center [540, 202] width 559 height 16
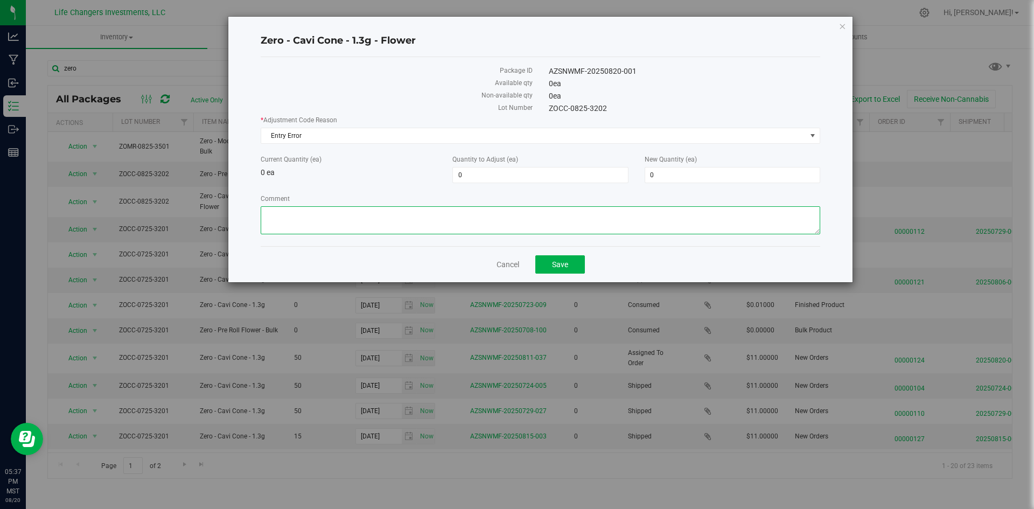
click at [316, 219] on textarea "Comment" at bounding box center [541, 220] width 560 height 28
type textarea "Correcting item name"
click at [666, 170] on span "0 0" at bounding box center [733, 175] width 176 height 16
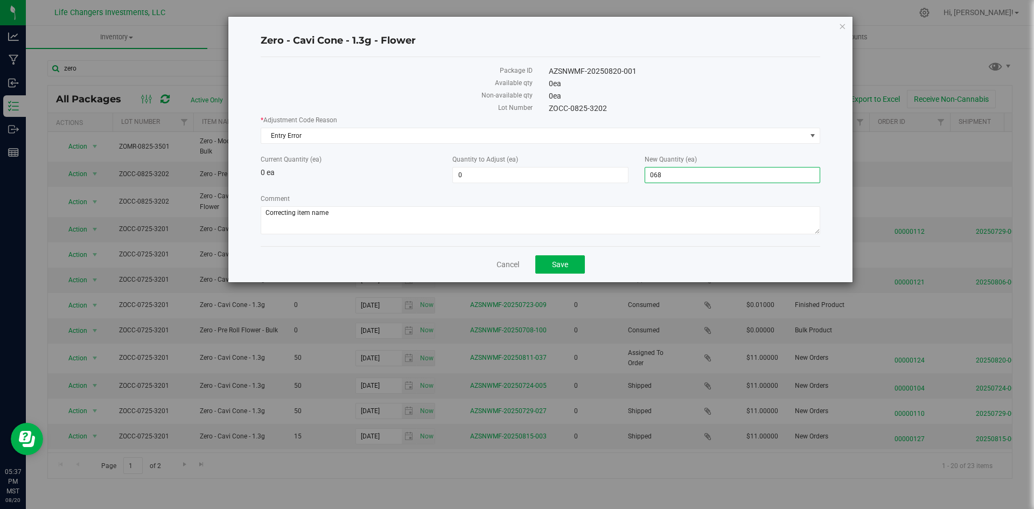
type input "0681"
type input "681"
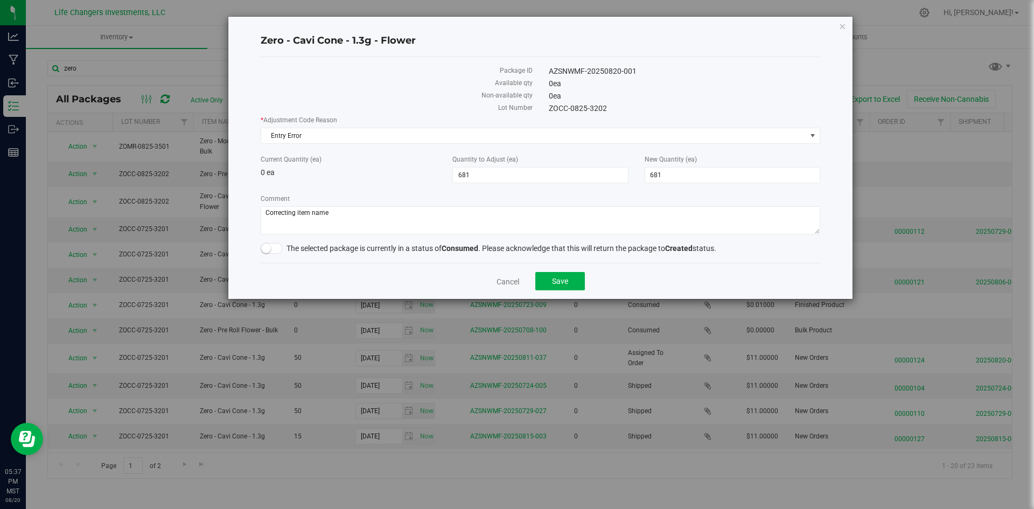
click at [640, 264] on div "Cancel Save" at bounding box center [541, 281] width 560 height 36
click at [266, 248] on small at bounding box center [266, 248] width 10 height 10
click at [561, 281] on span "Save" at bounding box center [560, 281] width 16 height 9
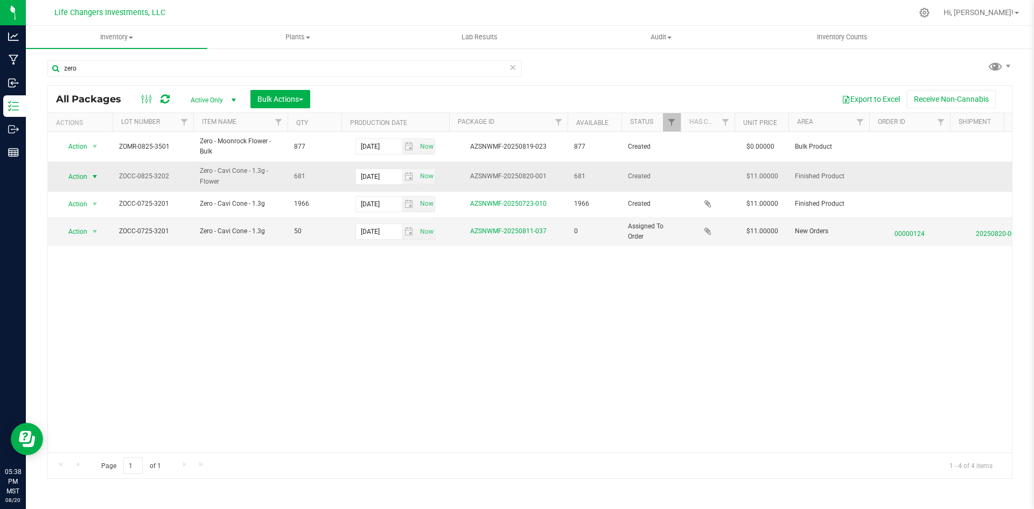
click at [80, 176] on span "Action" at bounding box center [73, 176] width 29 height 15
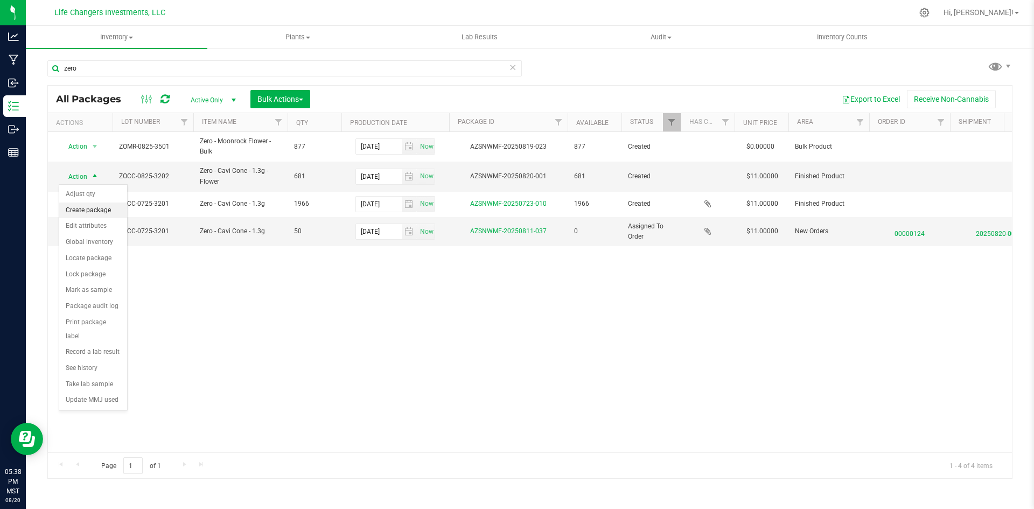
click at [89, 207] on li "Create package" at bounding box center [93, 211] width 68 height 16
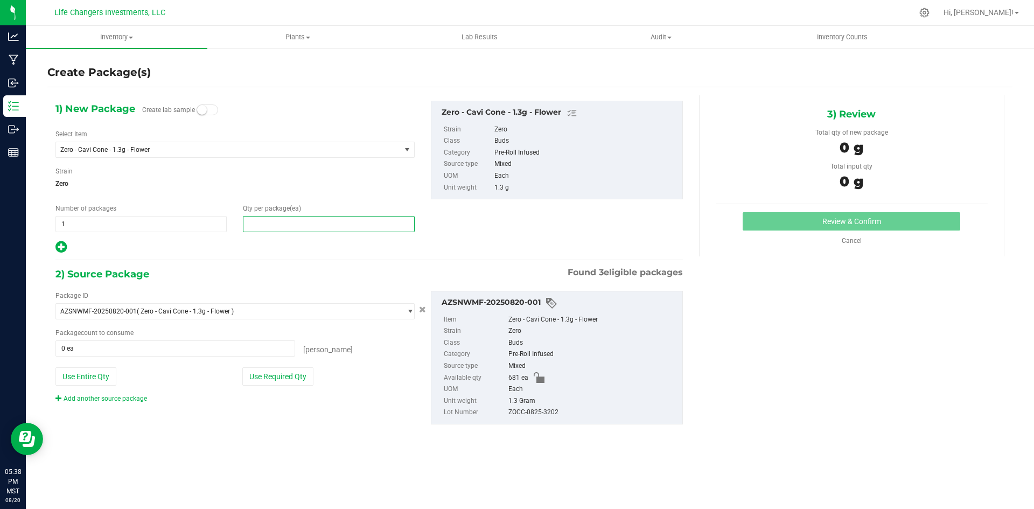
click at [303, 222] on span at bounding box center [328, 224] width 171 height 16
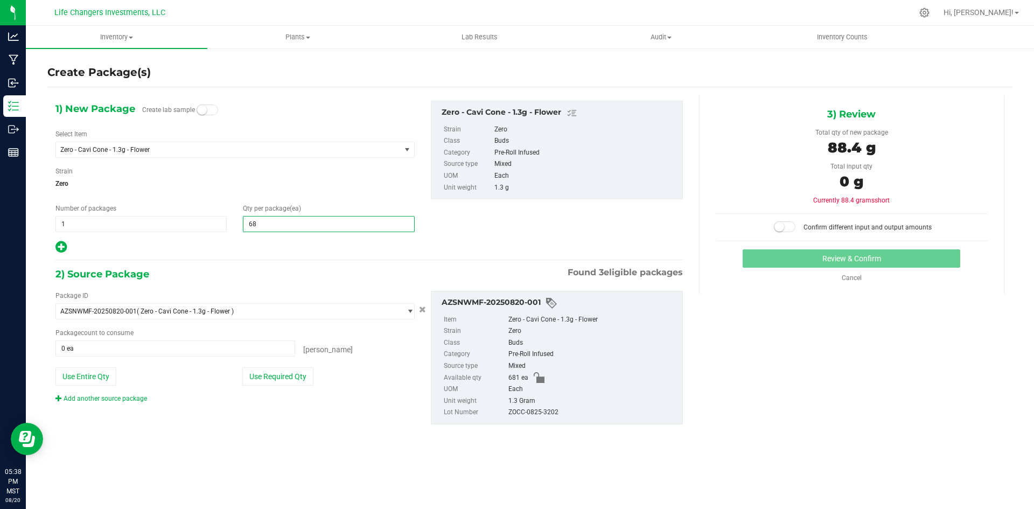
type input "681"
click at [295, 279] on div "2) Source Package Found 3 eligible packages" at bounding box center [368, 274] width 627 height 16
click at [280, 378] on button "Use Required Qty" at bounding box center [277, 376] width 71 height 18
type input "681 ea"
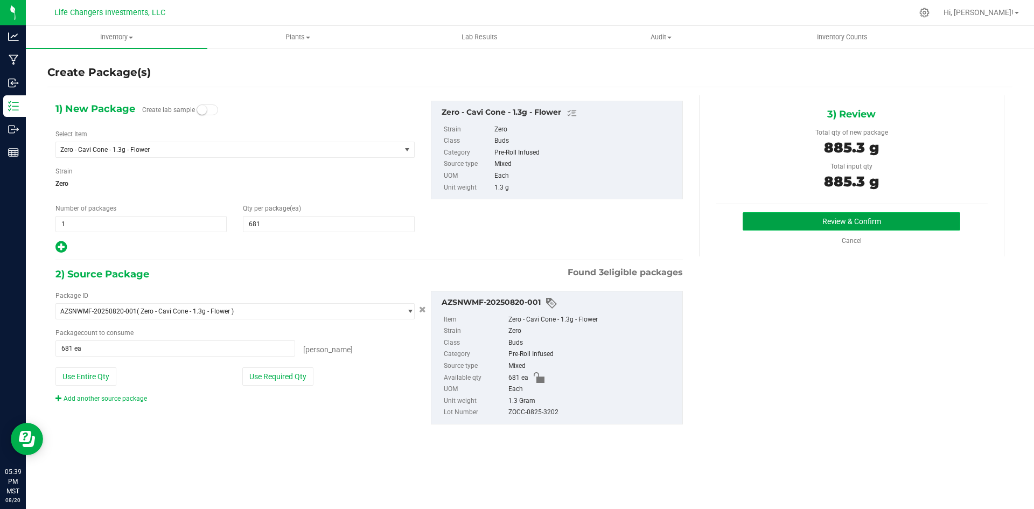
click at [892, 218] on button "Review & Confirm" at bounding box center [852, 221] width 218 height 18
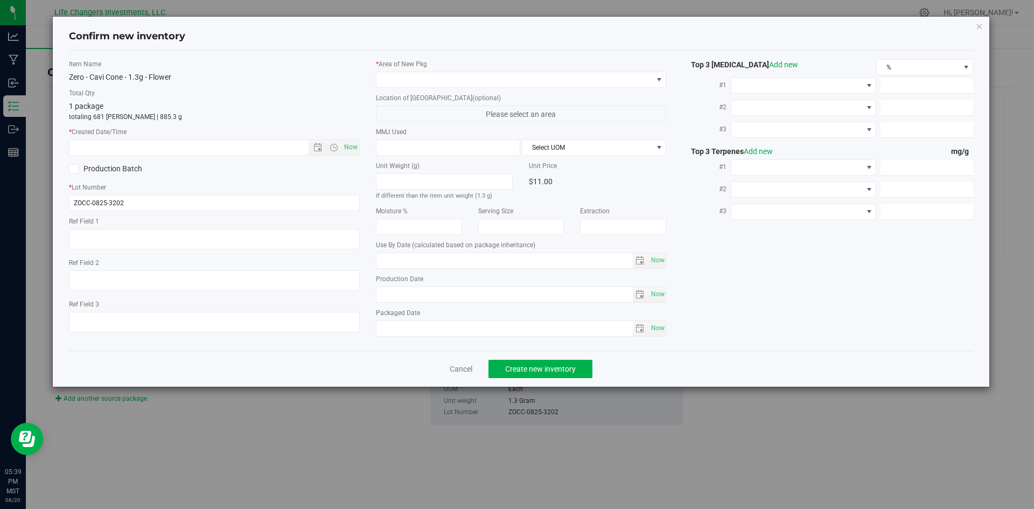
type input "[DATE]"
click at [451, 369] on link "Cancel" at bounding box center [461, 369] width 23 height 11
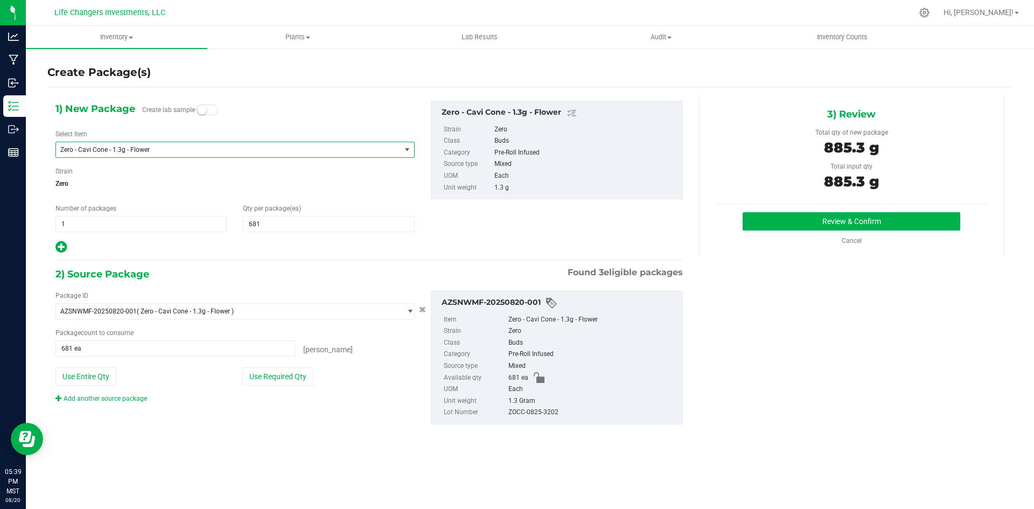
click at [407, 148] on span "select" at bounding box center [407, 149] width 9 height 9
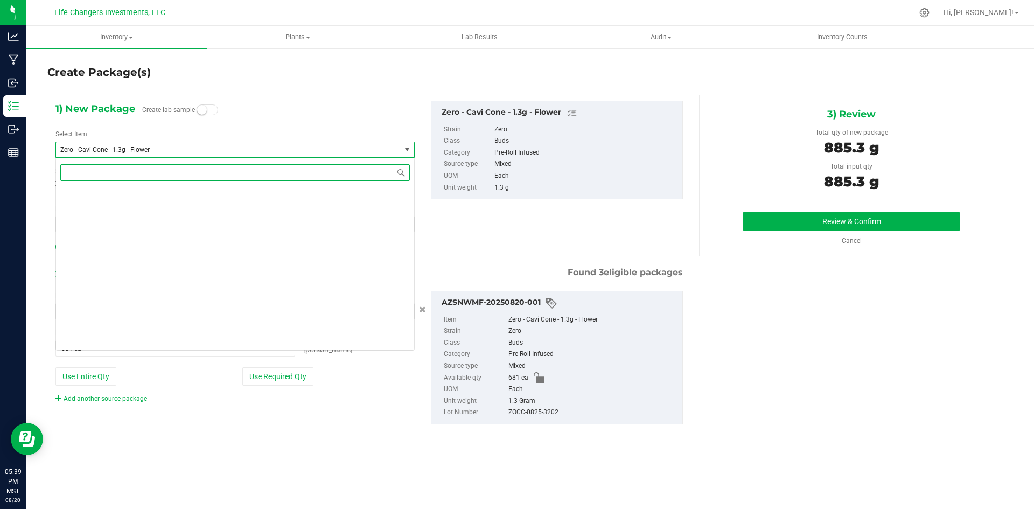
scroll to position [1663, 0]
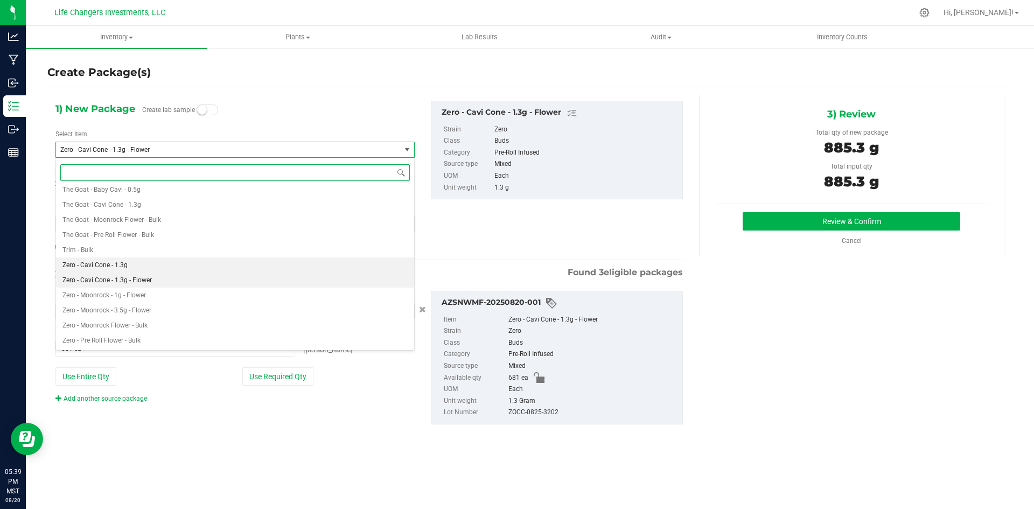
click at [256, 263] on li "Zero - Cavi Cone - 1.3g" at bounding box center [235, 264] width 358 height 15
type input "0"
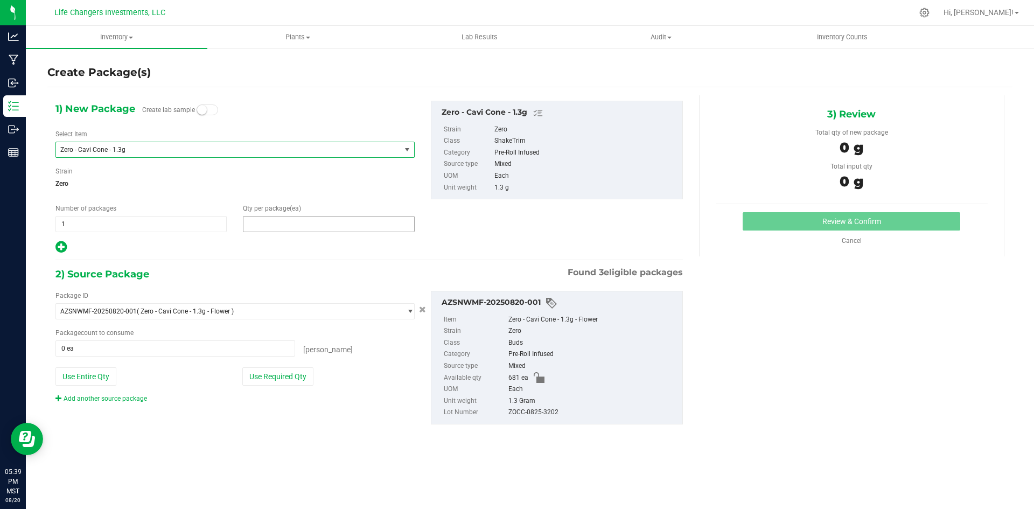
click at [343, 223] on span at bounding box center [328, 224] width 171 height 16
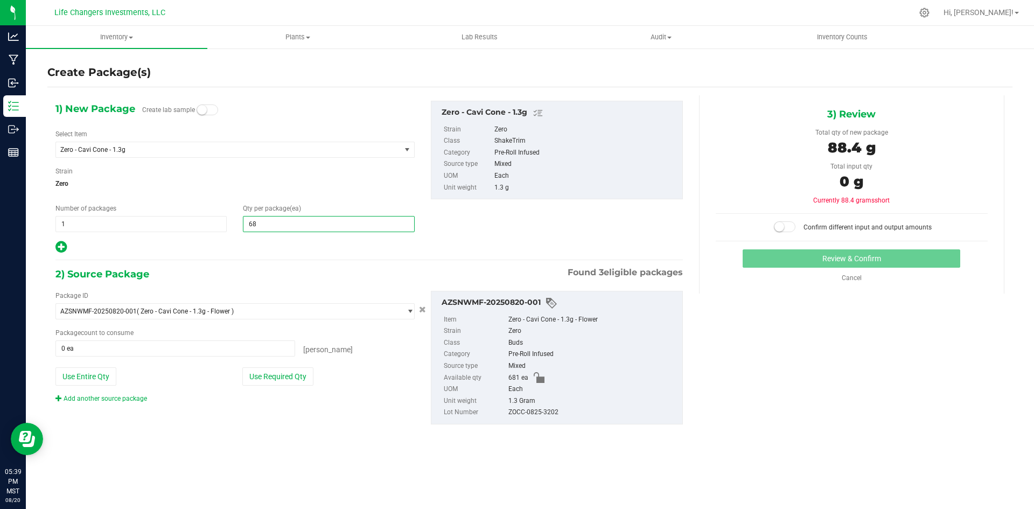
type input "681"
click at [296, 373] on button "Use Required Qty" at bounding box center [277, 376] width 71 height 18
type input "681 ea"
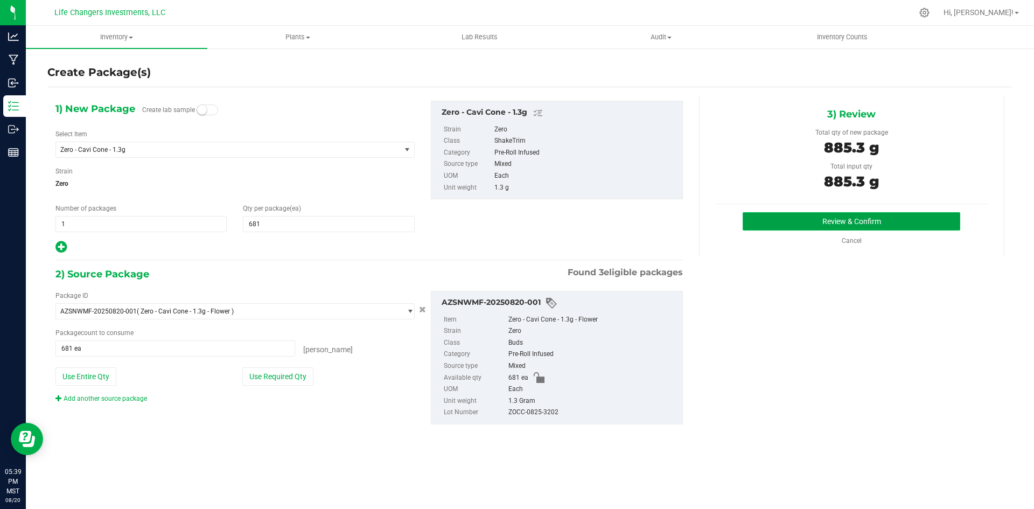
click at [831, 222] on button "Review & Confirm" at bounding box center [852, 221] width 218 height 18
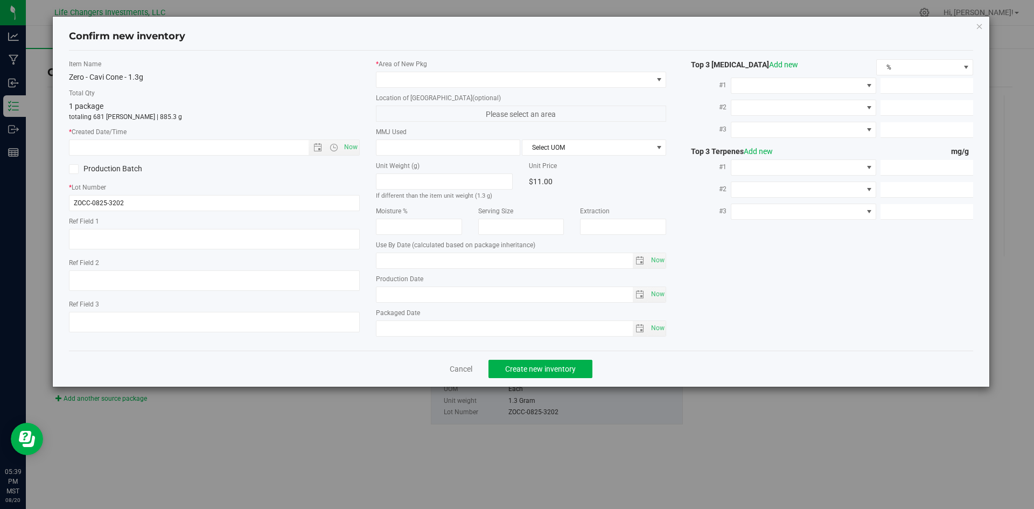
type input "[DATE]"
click at [318, 148] on span "Open the date view" at bounding box center [317, 147] width 9 height 9
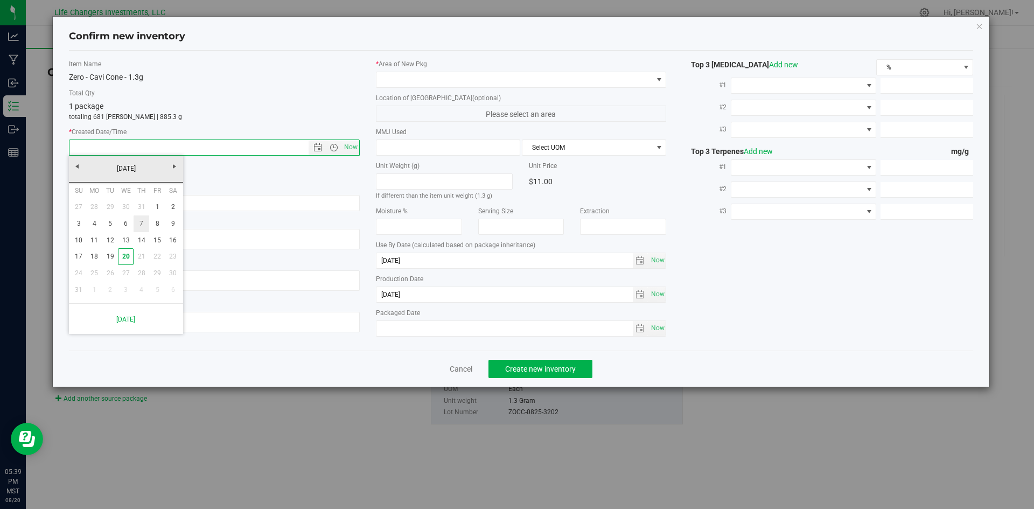
click at [143, 228] on link "7" at bounding box center [142, 223] width 16 height 17
type input "8/7/2025 5:39 PM"
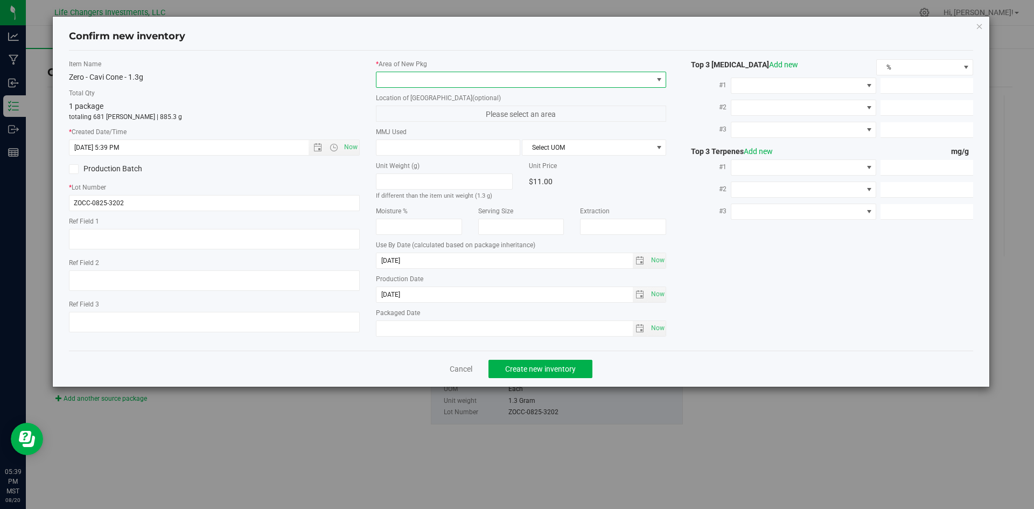
click at [498, 79] on span at bounding box center [514, 79] width 276 height 15
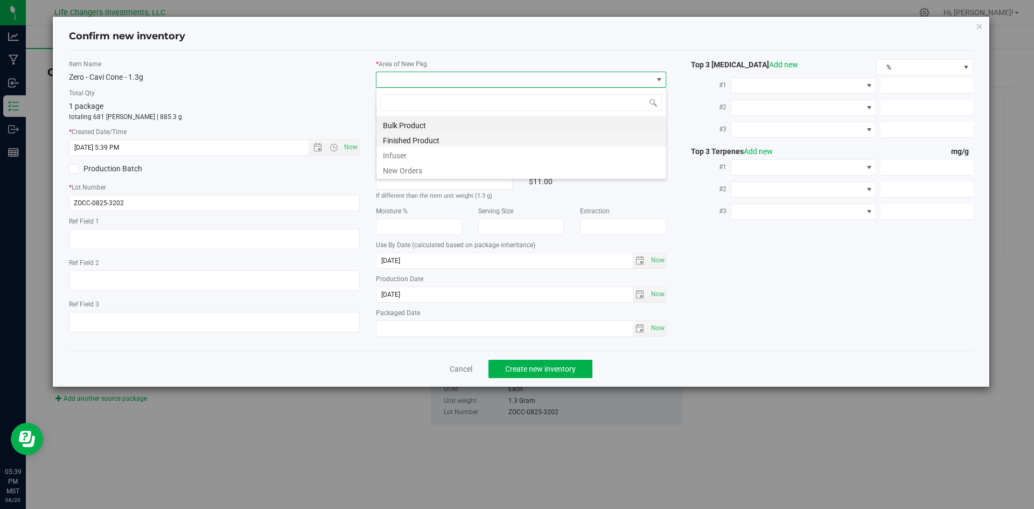
scroll to position [16, 291]
click at [422, 137] on li "Finished Product" at bounding box center [521, 138] width 290 height 15
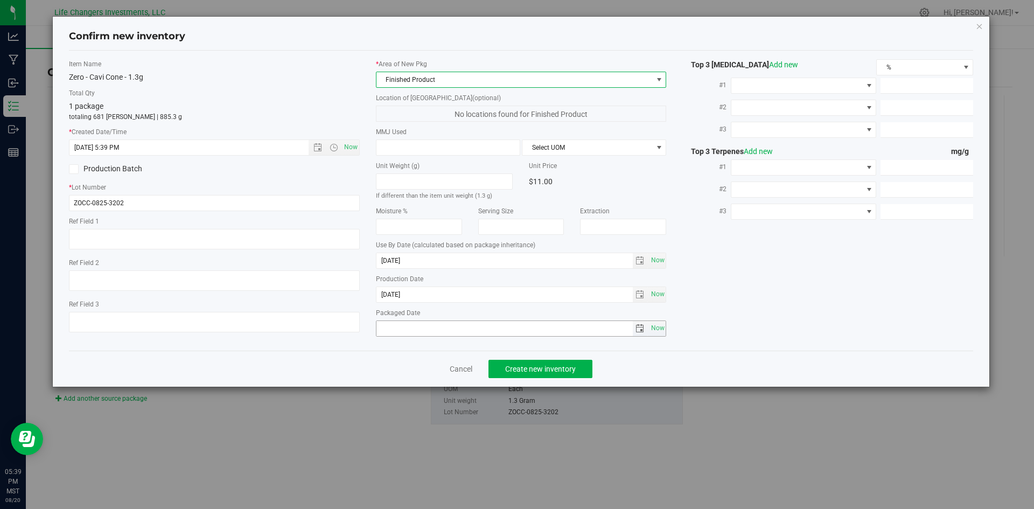
click at [641, 330] on span "select" at bounding box center [640, 328] width 9 height 9
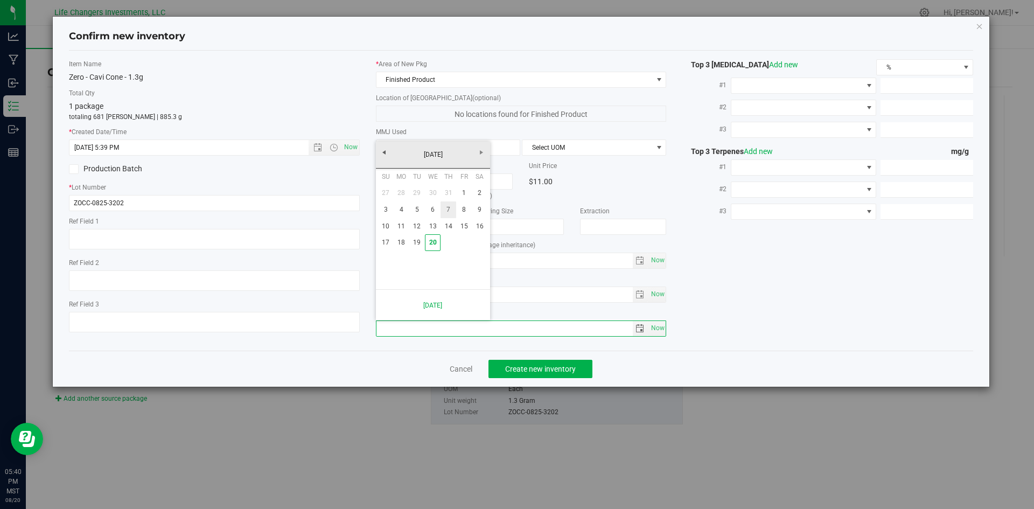
click at [452, 208] on link "7" at bounding box center [449, 209] width 16 height 17
type input "[DATE]"
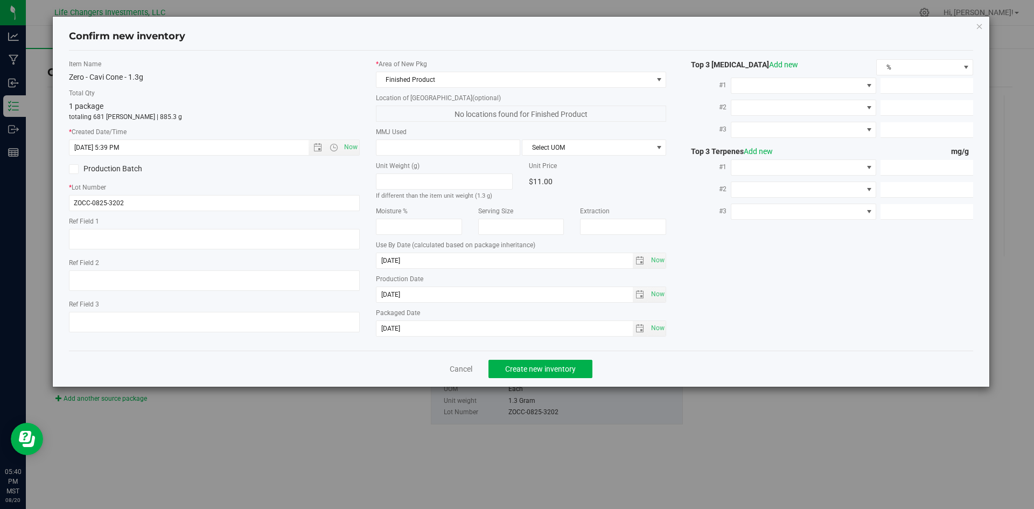
click at [756, 290] on div "Item Name Zero - Cavi Cone - 1.3g Total Qty 1 package totaling 681 eaches | 885…" at bounding box center [521, 200] width 921 height 283
click at [557, 369] on span "Create new inventory" at bounding box center [540, 369] width 71 height 9
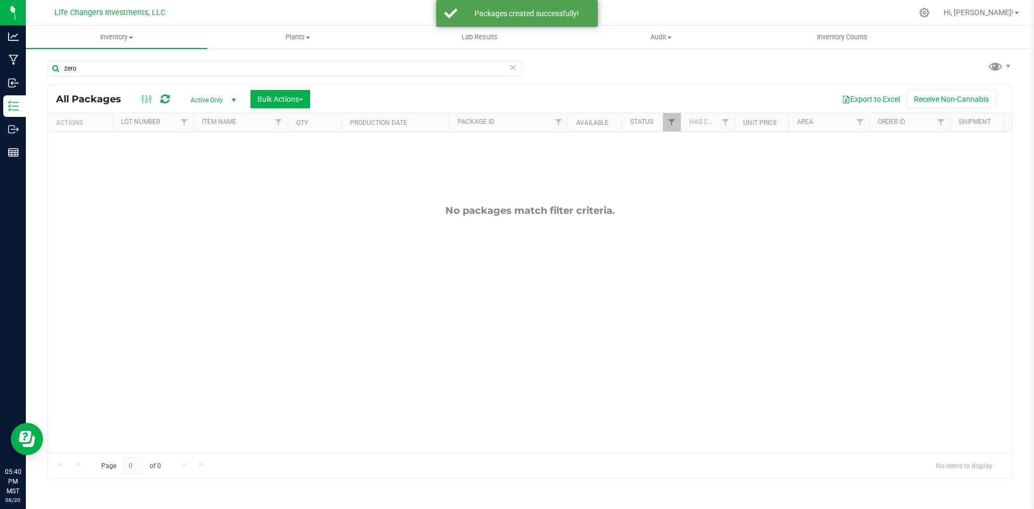
click at [511, 66] on icon at bounding box center [513, 66] width 8 height 13
click at [675, 124] on span "Filter" at bounding box center [671, 122] width 9 height 9
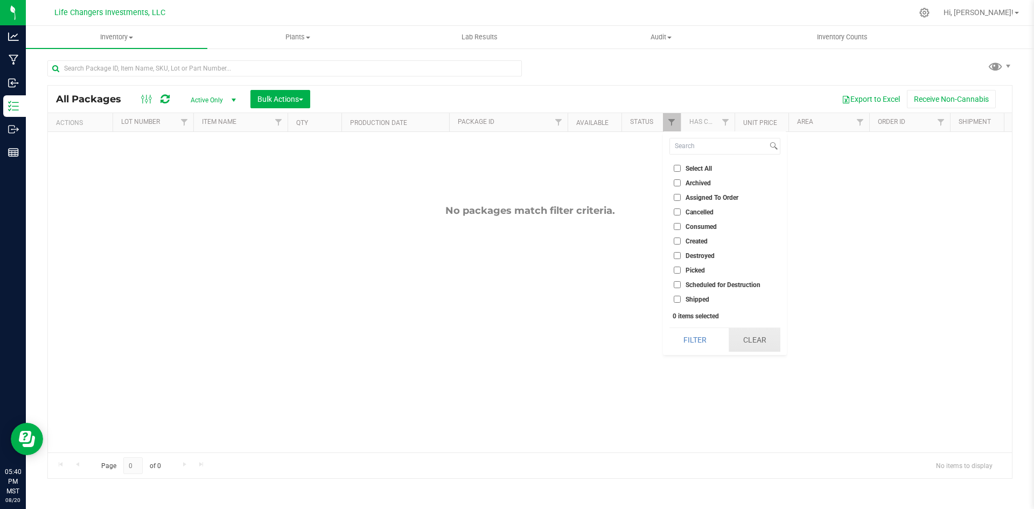
click at [766, 339] on button "Clear" at bounding box center [755, 340] width 52 height 24
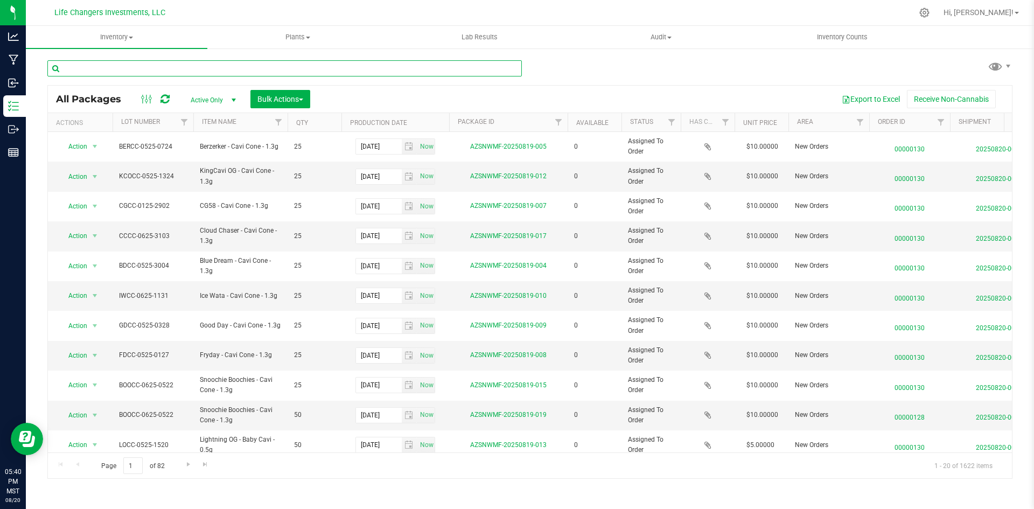
click at [134, 66] on input "text" at bounding box center [284, 68] width 475 height 16
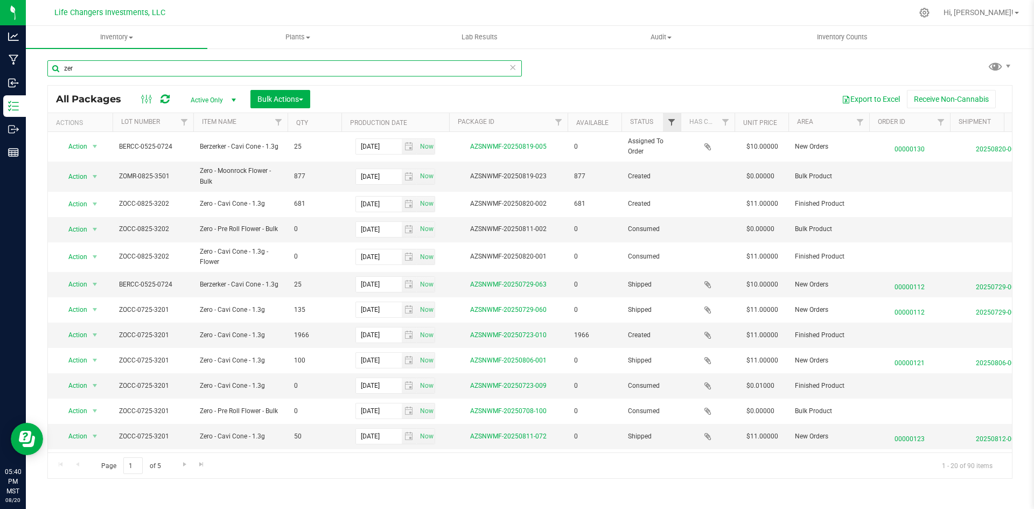
type input "zer"
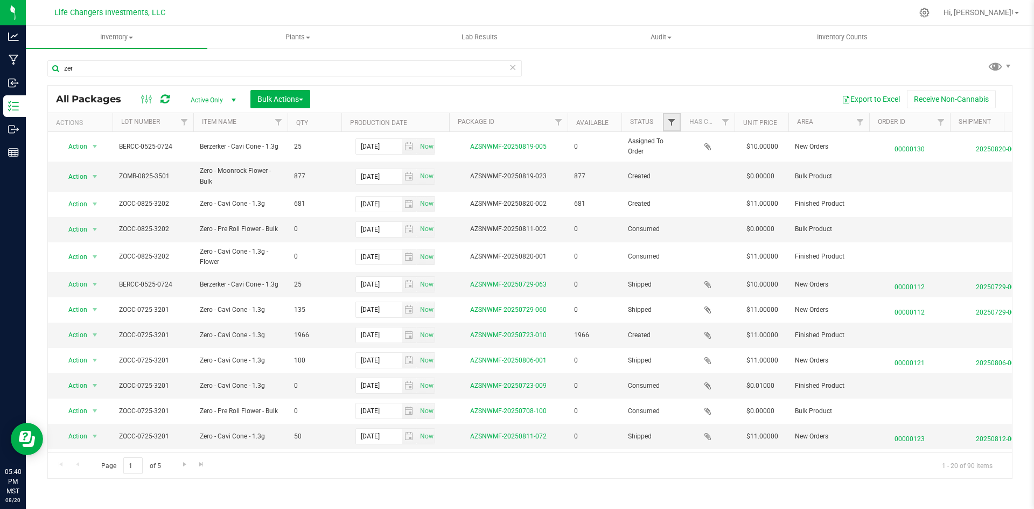
click at [672, 121] on span "Filter" at bounding box center [671, 122] width 9 height 9
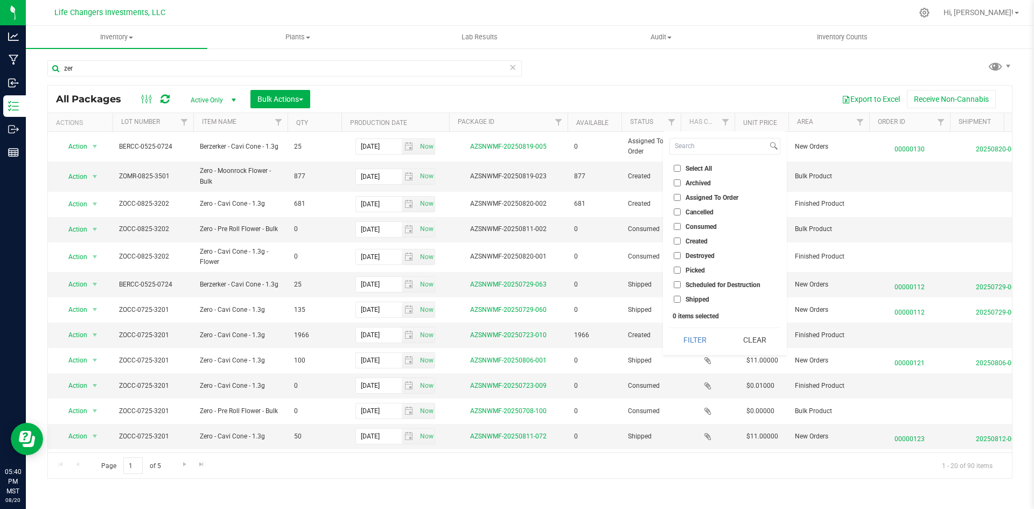
click at [676, 240] on input "Created" at bounding box center [677, 241] width 7 height 7
checkbox input "true"
click at [678, 194] on input "Assigned To Order" at bounding box center [677, 197] width 7 height 7
checkbox input "true"
click at [702, 337] on button "Filter" at bounding box center [695, 340] width 52 height 24
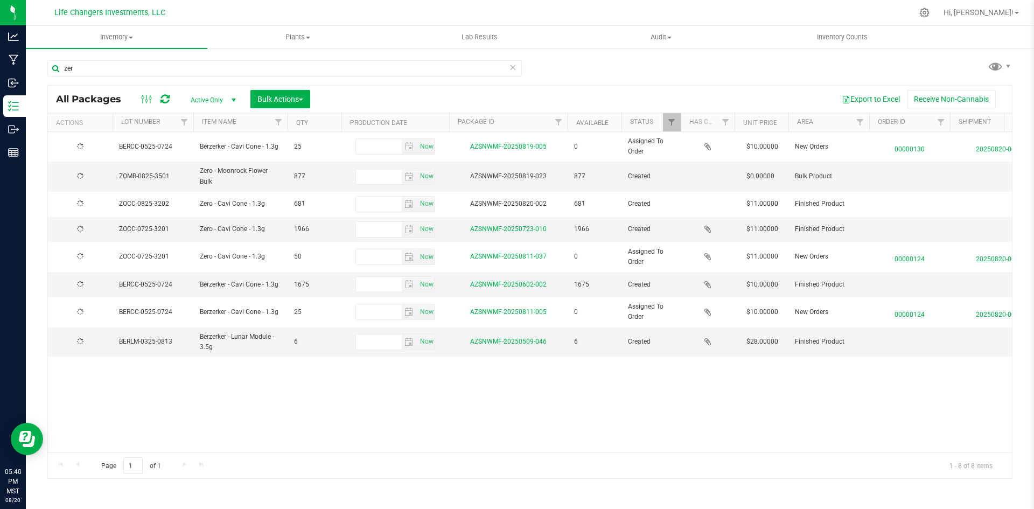
type input "2025-05-14"
type input "2025-08-15"
type input "2025-08-07"
type input "2025-07-08"
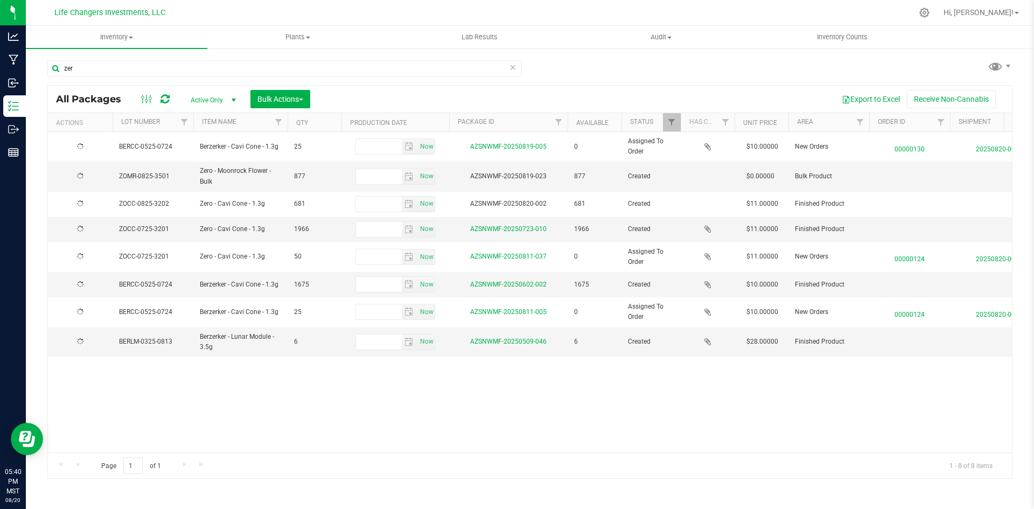
type input "2025-05-14"
type input "2025-03-25"
type input "[DATE]"
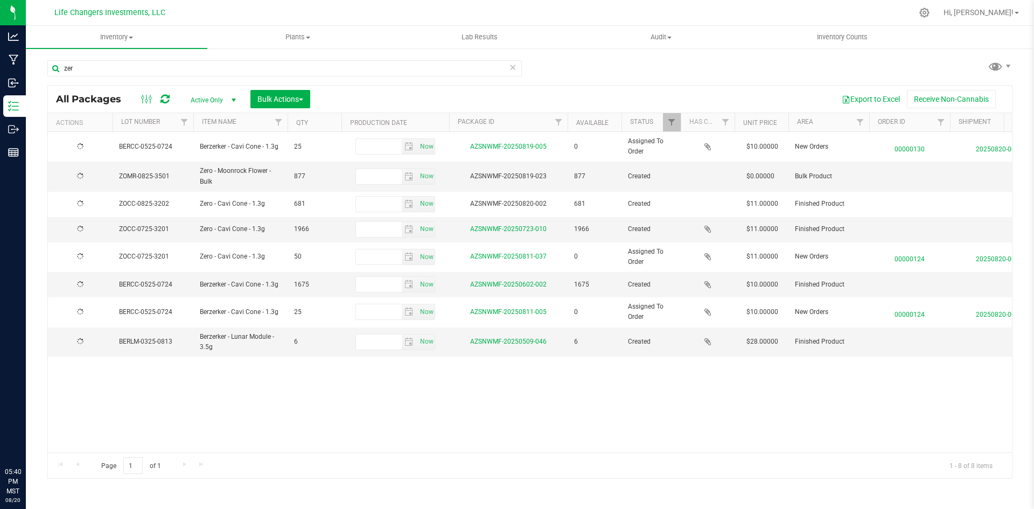
type input "[DATE]"
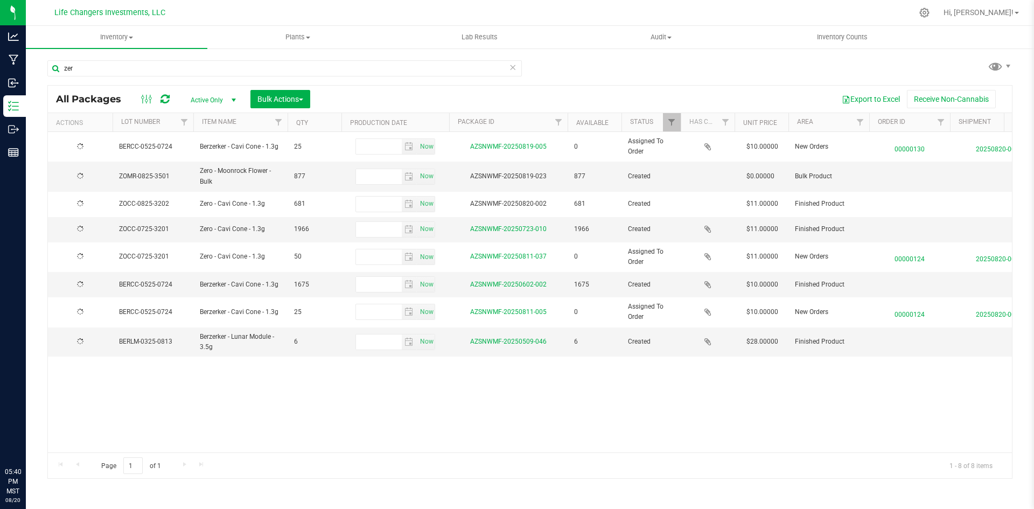
type input "[DATE]"
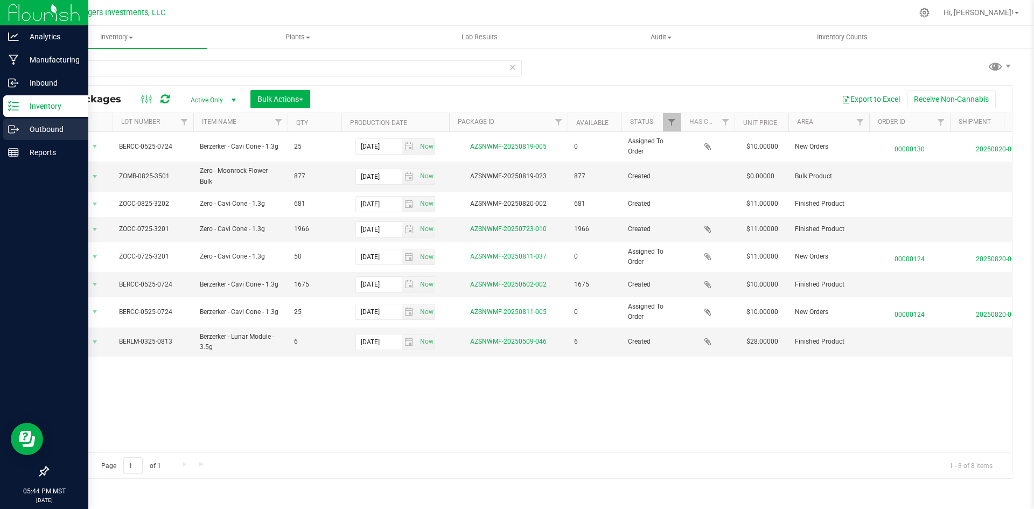
click at [45, 128] on p "Outbound" at bounding box center [51, 129] width 65 height 13
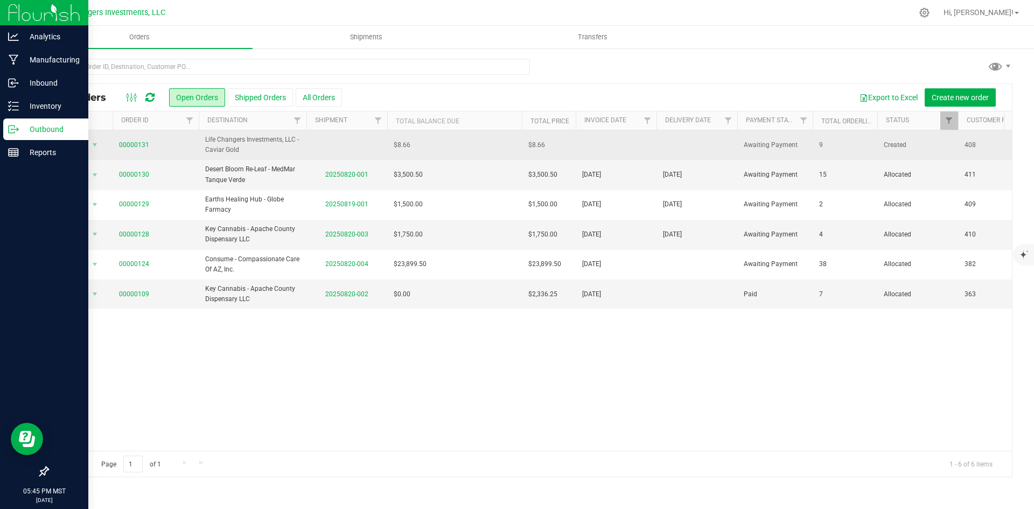
click at [278, 151] on span "Life Changers Investments, LLC - Caviar Gold" at bounding box center [252, 145] width 95 height 20
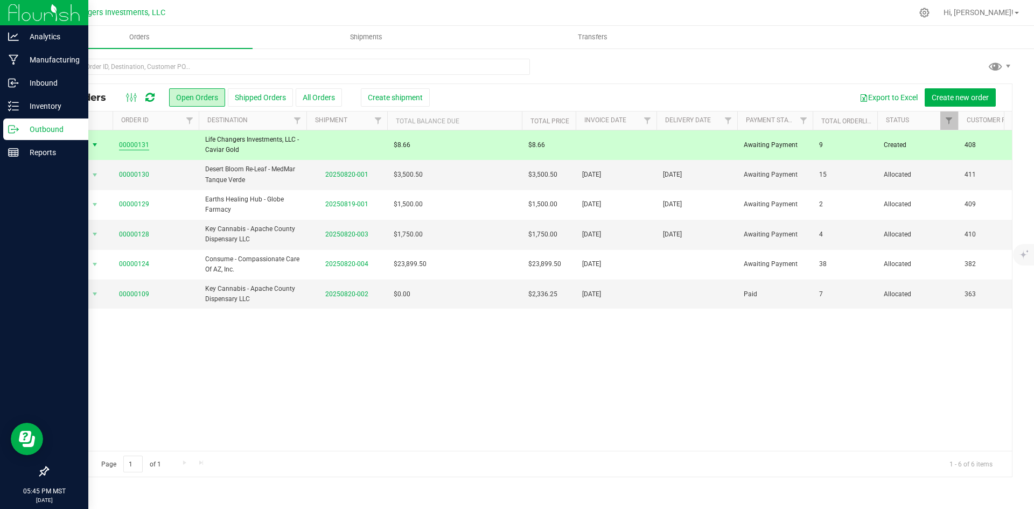
click at [129, 144] on link "00000131" at bounding box center [134, 145] width 30 height 10
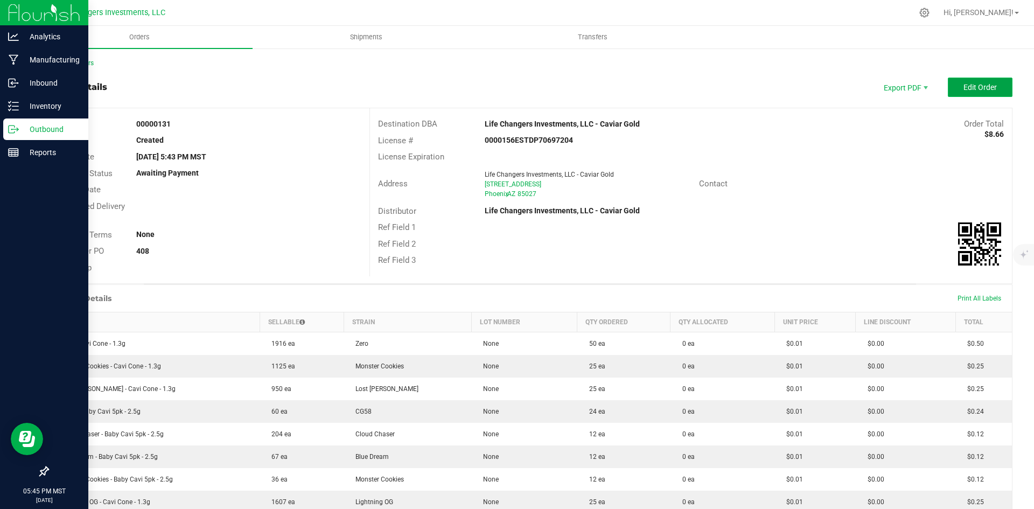
click at [964, 88] on span "Edit Order" at bounding box center [980, 87] width 33 height 9
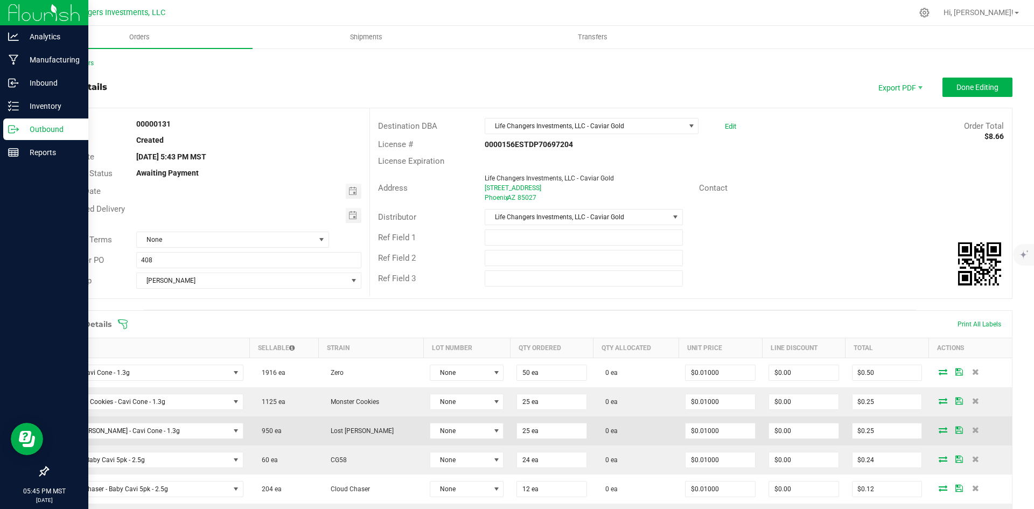
scroll to position [162, 0]
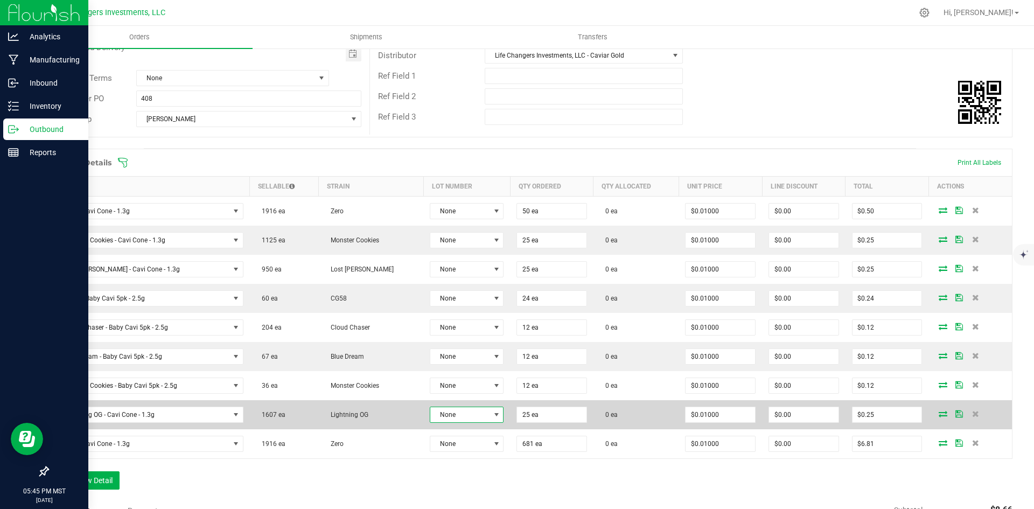
click at [492, 414] on span at bounding box center [496, 414] width 9 height 9
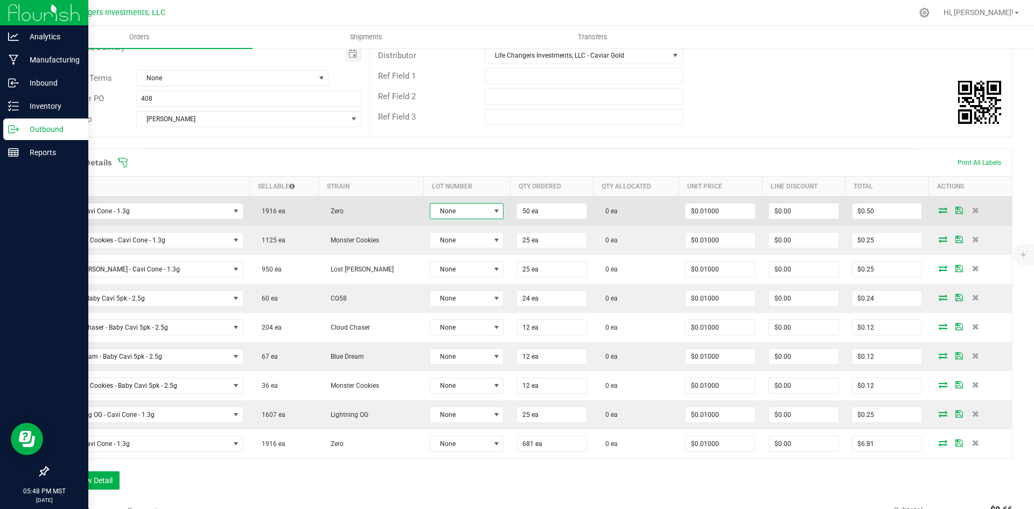
click at [492, 208] on span at bounding box center [496, 211] width 9 height 9
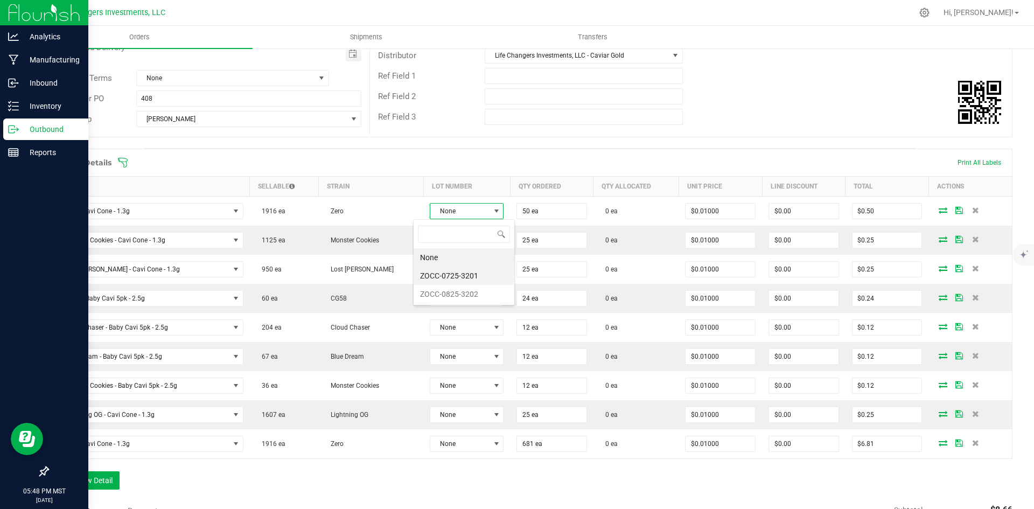
click at [462, 277] on li "ZOCC-0725-3201" at bounding box center [464, 276] width 101 height 18
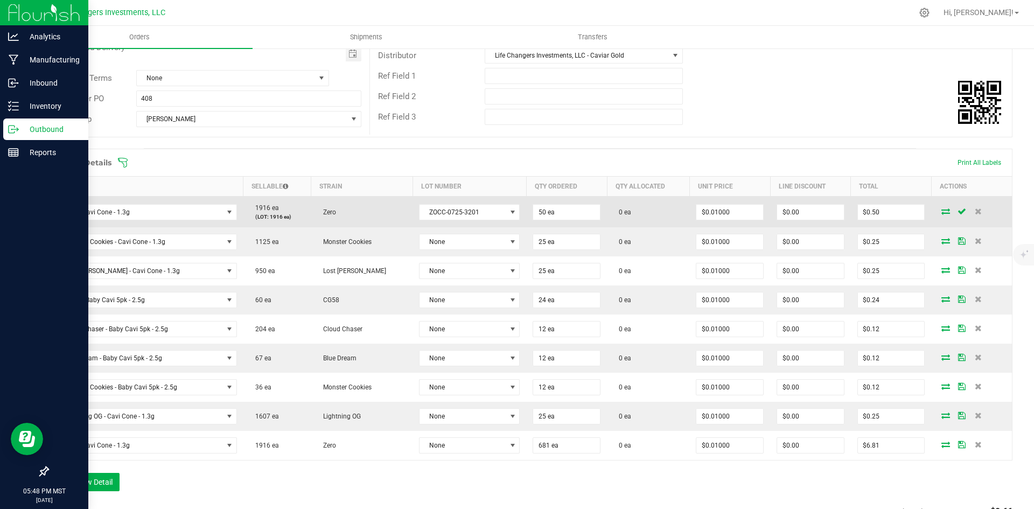
click at [941, 213] on icon at bounding box center [945, 211] width 9 height 6
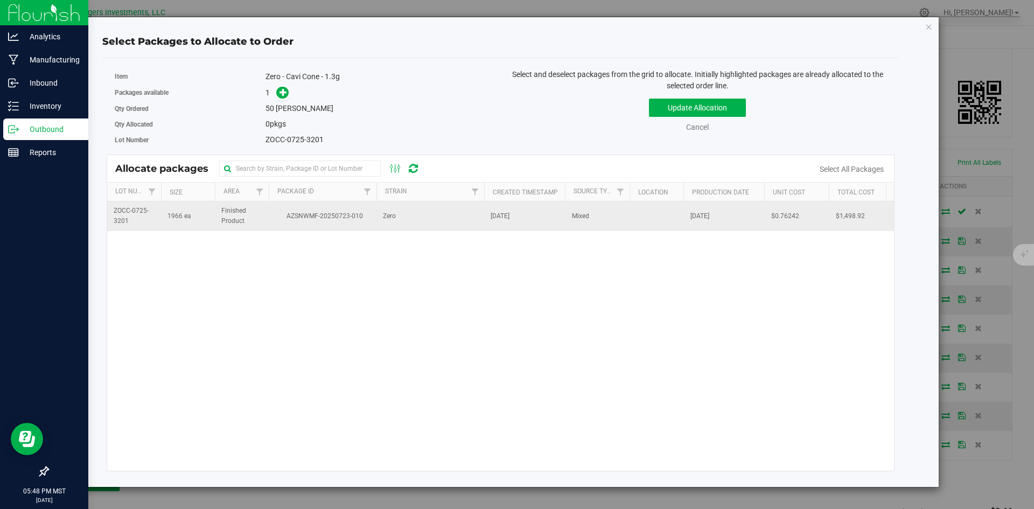
drag, startPoint x: 421, startPoint y: 219, endPoint x: 429, endPoint y: 231, distance: 13.6
click at [421, 219] on td "Zero" at bounding box center [430, 215] width 108 height 29
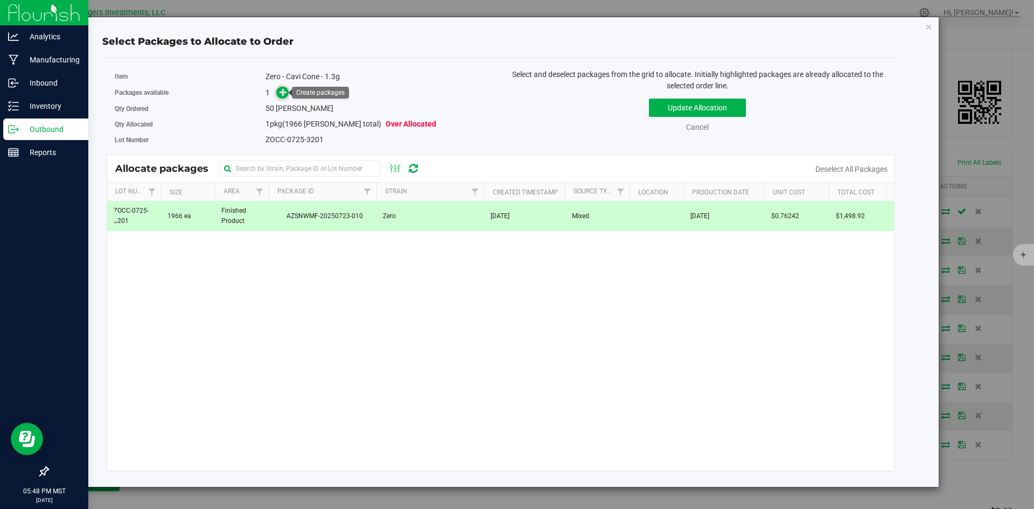
click at [286, 90] on icon at bounding box center [284, 92] width 8 height 8
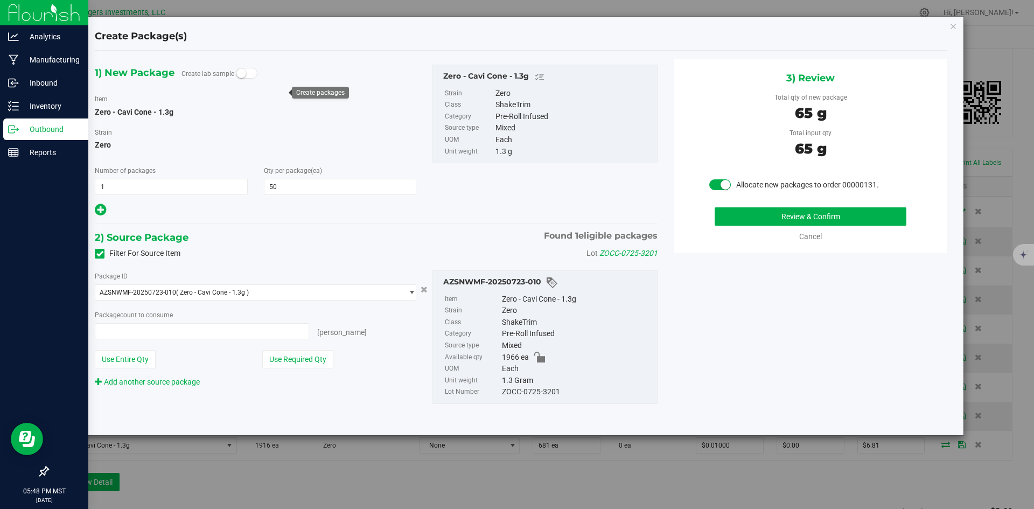
type input "50 ea"
click at [282, 354] on button "Use Required Qty" at bounding box center [297, 359] width 71 height 18
click at [799, 217] on button "Review & Confirm" at bounding box center [811, 216] width 192 height 18
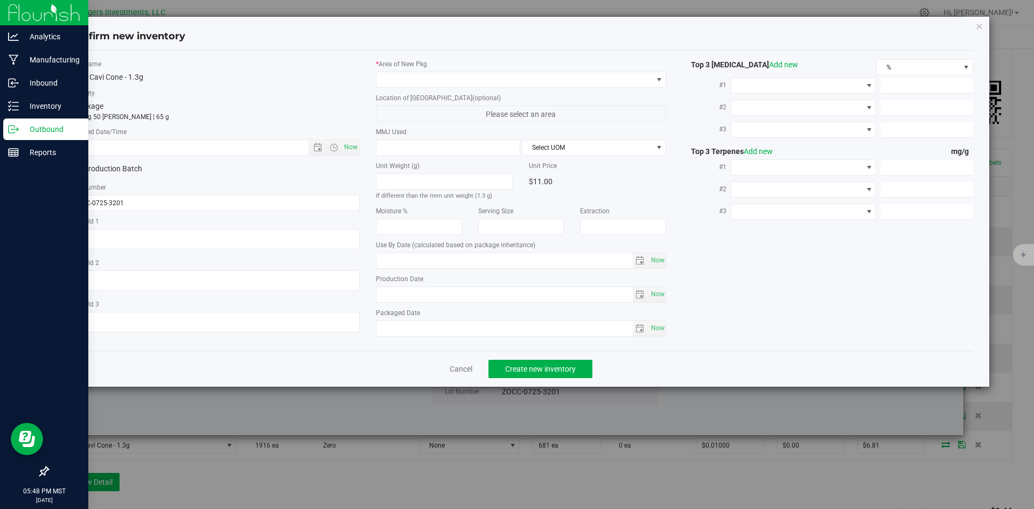
type input "2026-07-08"
type input "2025-07-08"
drag, startPoint x: 354, startPoint y: 148, endPoint x: 376, endPoint y: 123, distance: 32.8
click at [355, 145] on span "Now" at bounding box center [350, 147] width 18 height 16
type input "8/20/2025 5:48 PM"
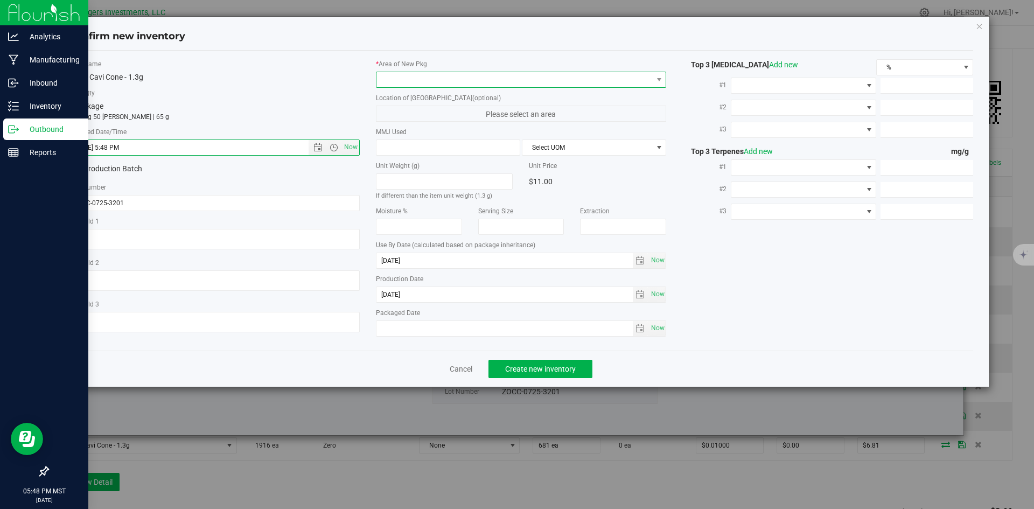
click at [404, 81] on span at bounding box center [514, 79] width 276 height 15
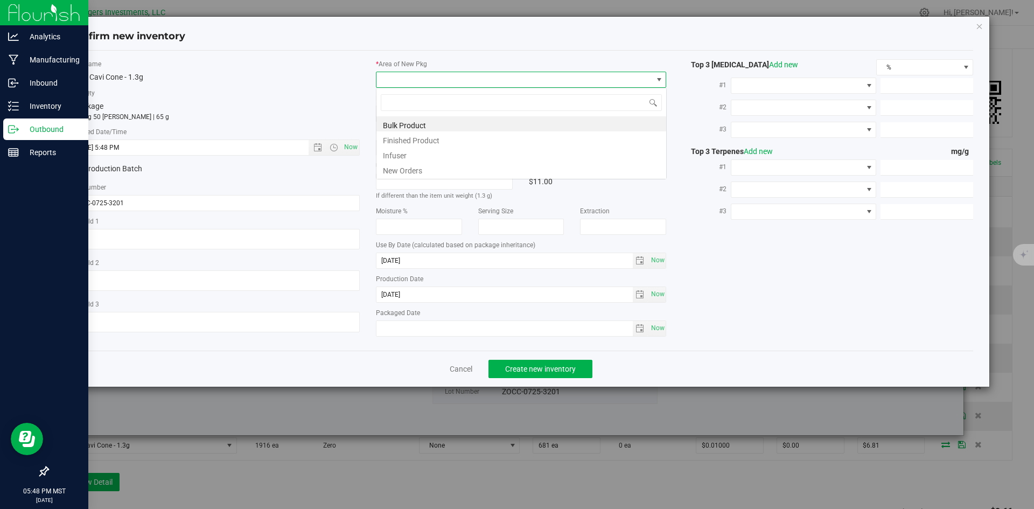
scroll to position [16, 291]
click at [411, 169] on li "New Orders" at bounding box center [521, 169] width 290 height 15
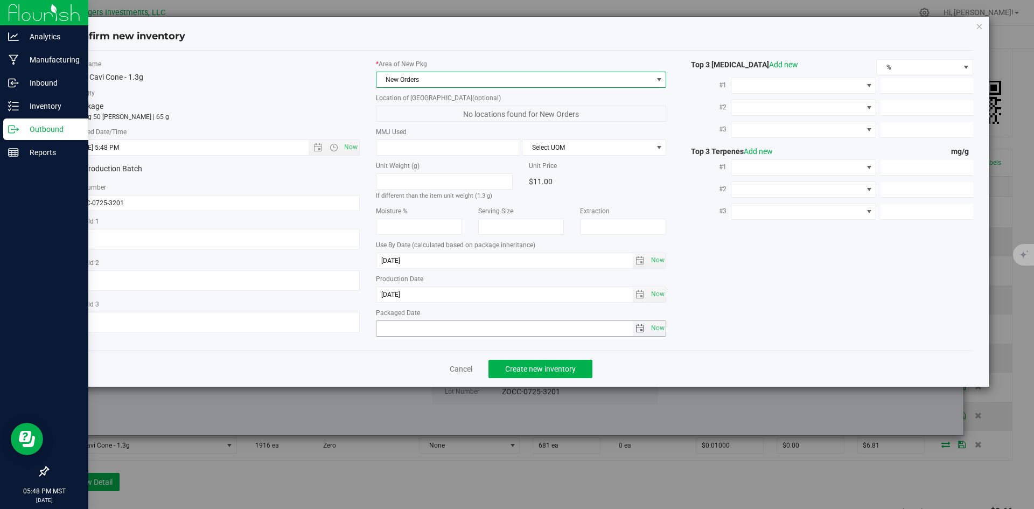
drag, startPoint x: 656, startPoint y: 333, endPoint x: 638, endPoint y: 340, distance: 19.6
click at [655, 333] on span "Now" at bounding box center [657, 328] width 18 height 16
type input "2025-08-20"
click at [542, 367] on span "Create new inventory" at bounding box center [540, 369] width 71 height 9
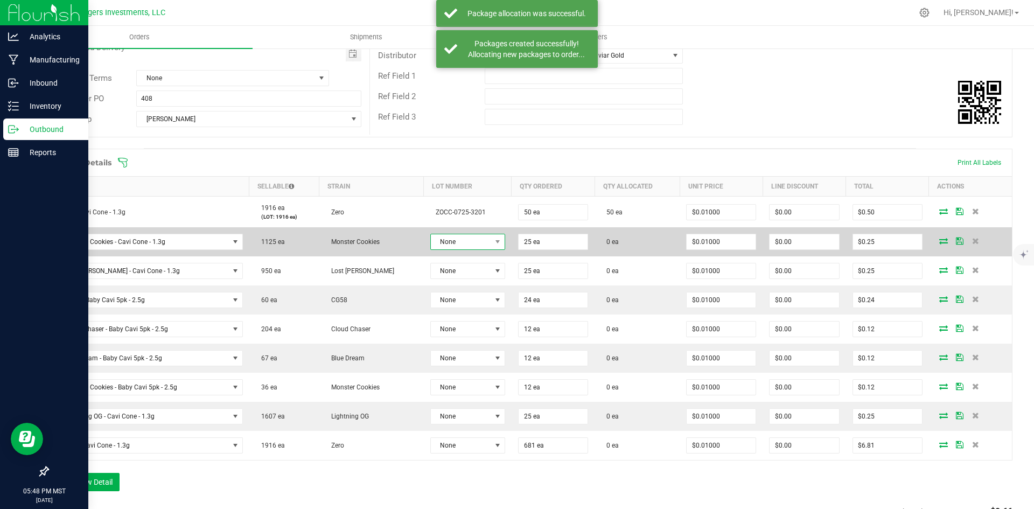
click at [445, 241] on span "None" at bounding box center [461, 241] width 60 height 15
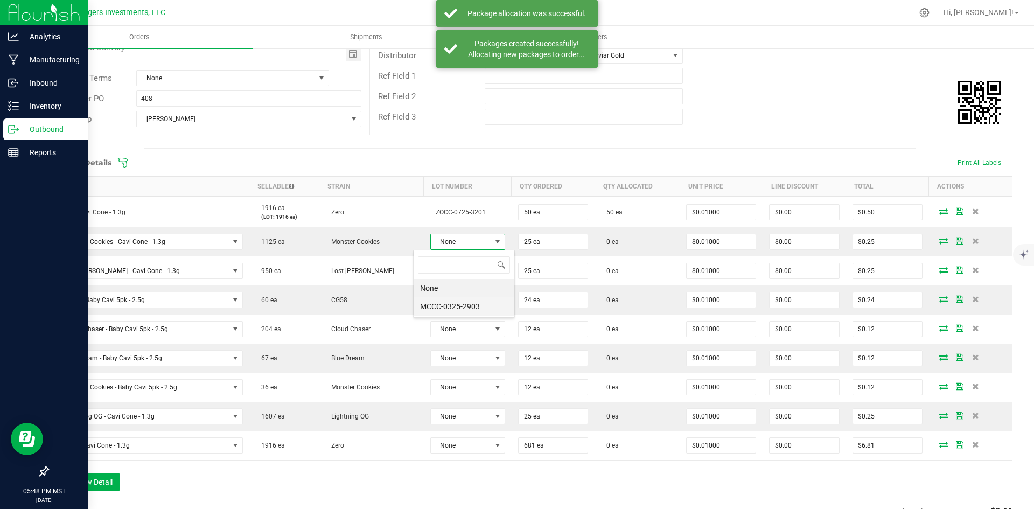
click at [457, 307] on li "MCCC-0325-2903" at bounding box center [464, 306] width 101 height 18
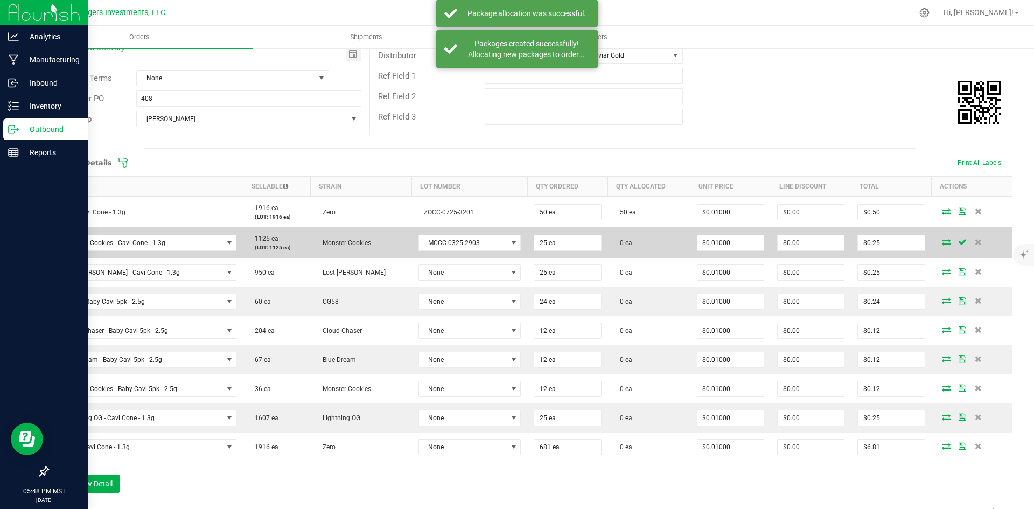
click at [942, 241] on icon at bounding box center [946, 242] width 9 height 6
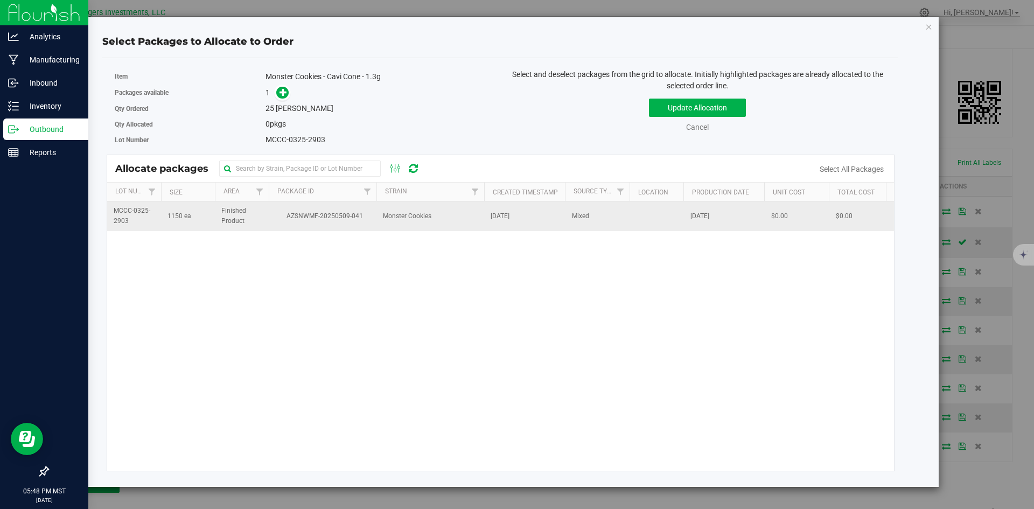
drag, startPoint x: 429, startPoint y: 210, endPoint x: 418, endPoint y: 205, distance: 11.6
click at [429, 210] on td "Monster Cookies" at bounding box center [430, 215] width 108 height 29
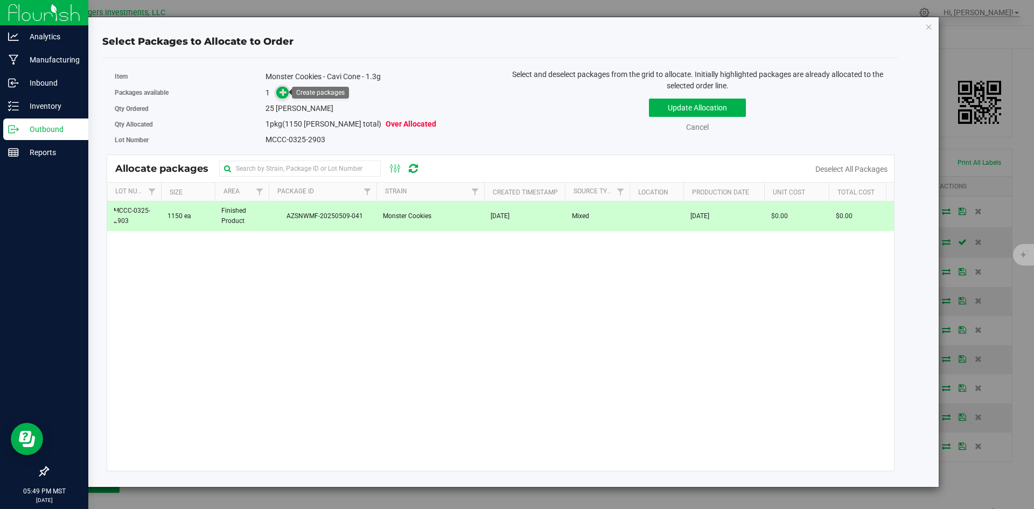
click at [281, 94] on icon at bounding box center [284, 92] width 8 height 8
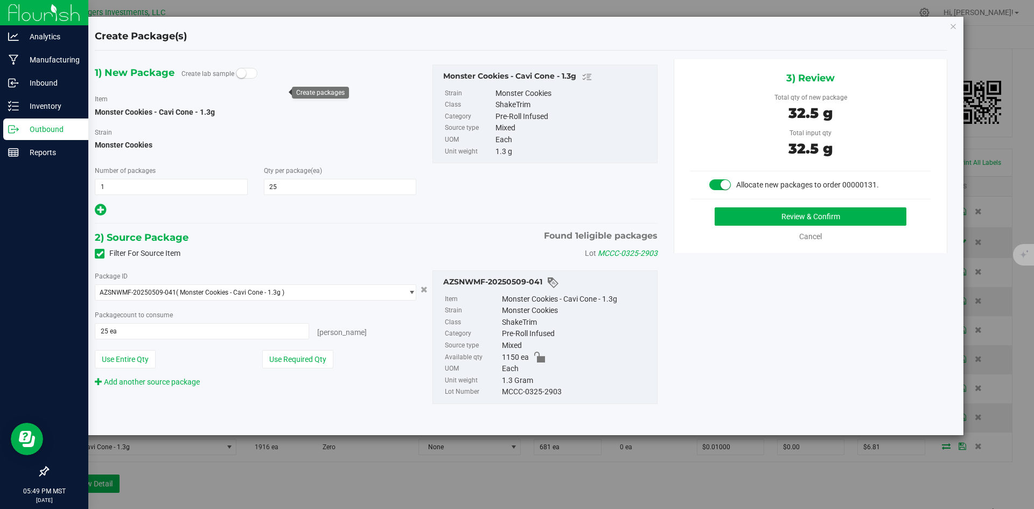
drag, startPoint x: 304, startPoint y: 358, endPoint x: 371, endPoint y: 339, distance: 69.9
click at [305, 357] on button "Use Required Qty" at bounding box center [297, 359] width 71 height 18
click at [801, 217] on button "Review & Confirm" at bounding box center [811, 216] width 192 height 18
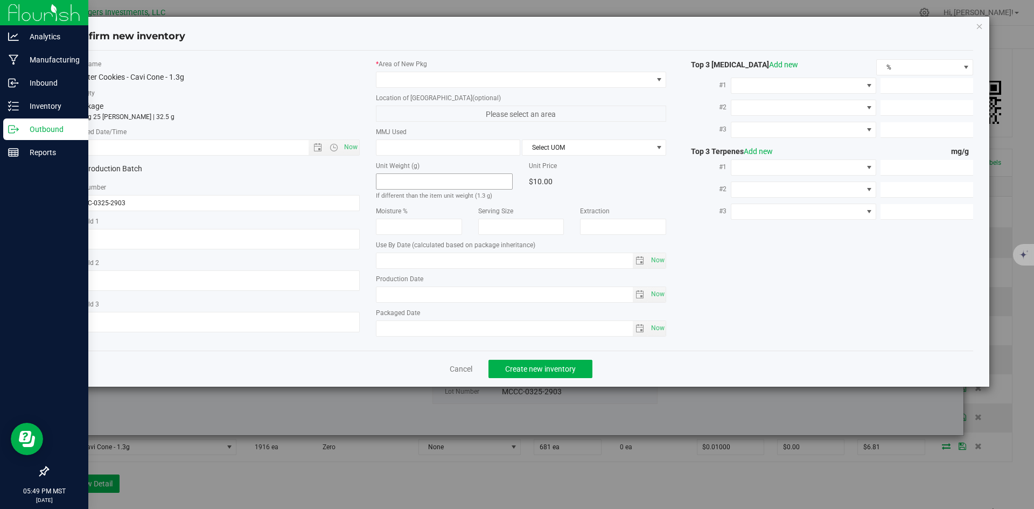
type input "2026-03-20"
type input "2025-03-20"
click at [317, 146] on span "Open the date view" at bounding box center [317, 147] width 9 height 9
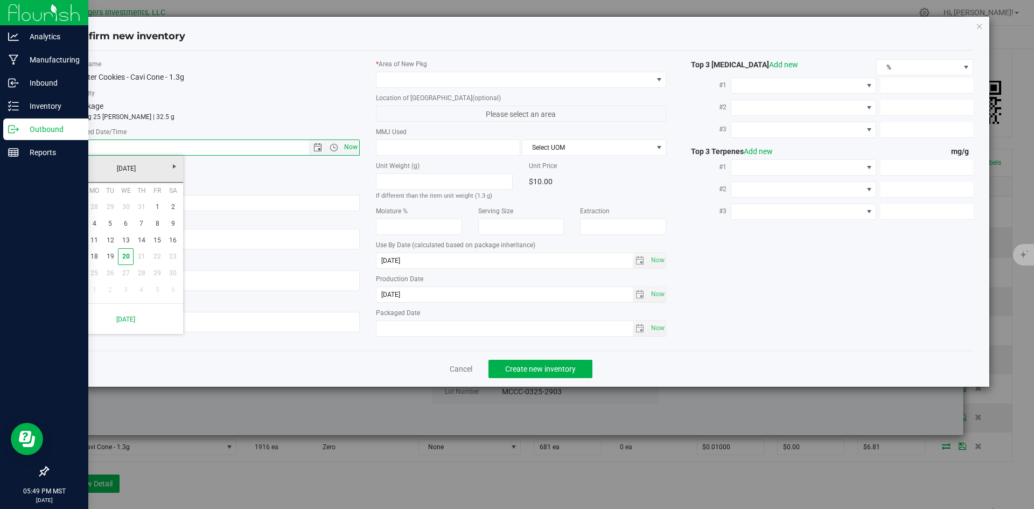
click at [353, 149] on span "Now" at bounding box center [350, 147] width 18 height 16
type input "8/20/2025 5:49 PM"
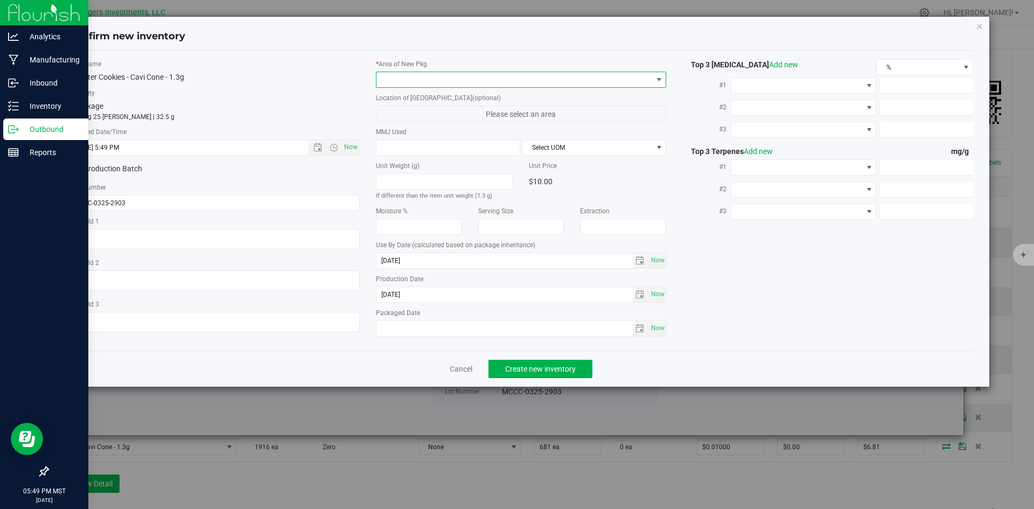
click at [424, 75] on span at bounding box center [514, 79] width 276 height 15
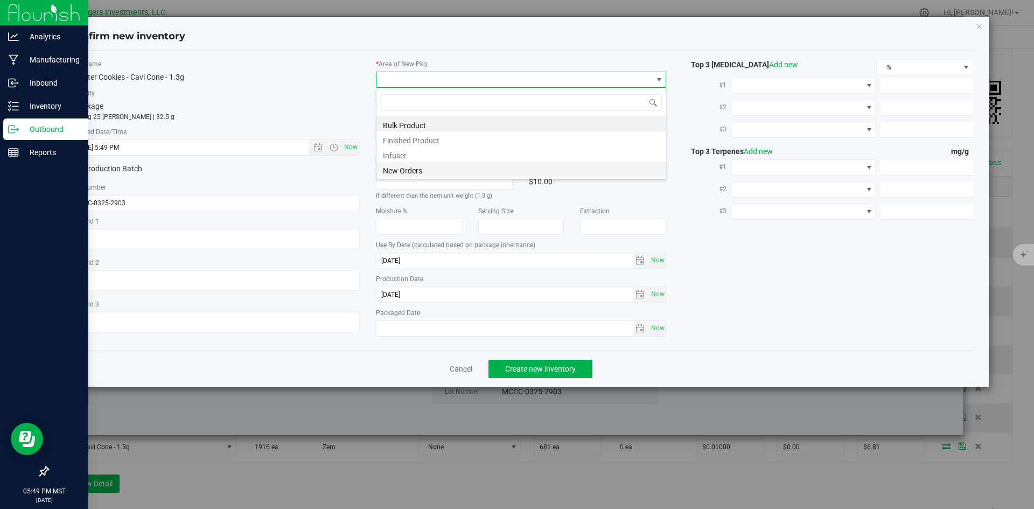
click at [410, 170] on li "New Orders" at bounding box center [521, 169] width 290 height 15
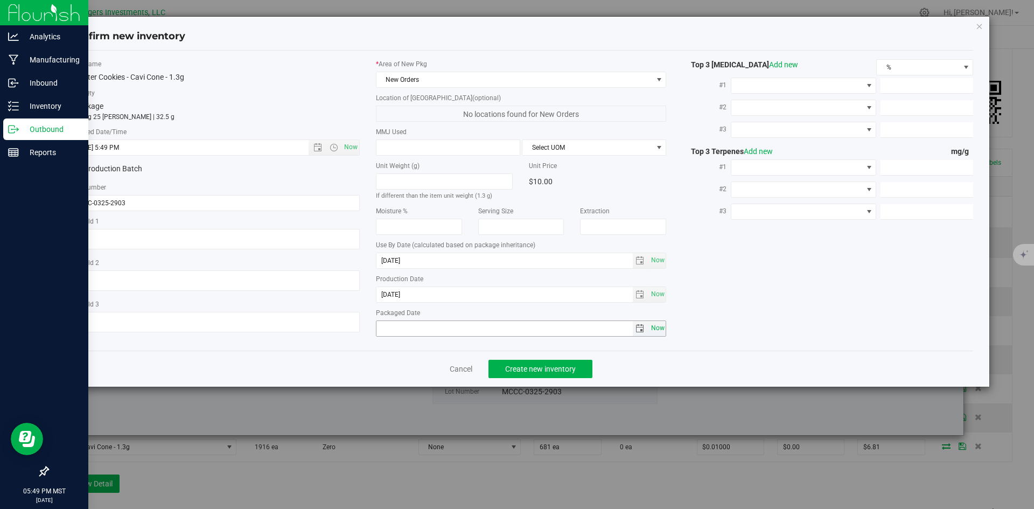
click at [650, 331] on span "Now" at bounding box center [657, 328] width 18 height 16
type input "2025-08-20"
click at [566, 363] on button "Create new inventory" at bounding box center [541, 369] width 104 height 18
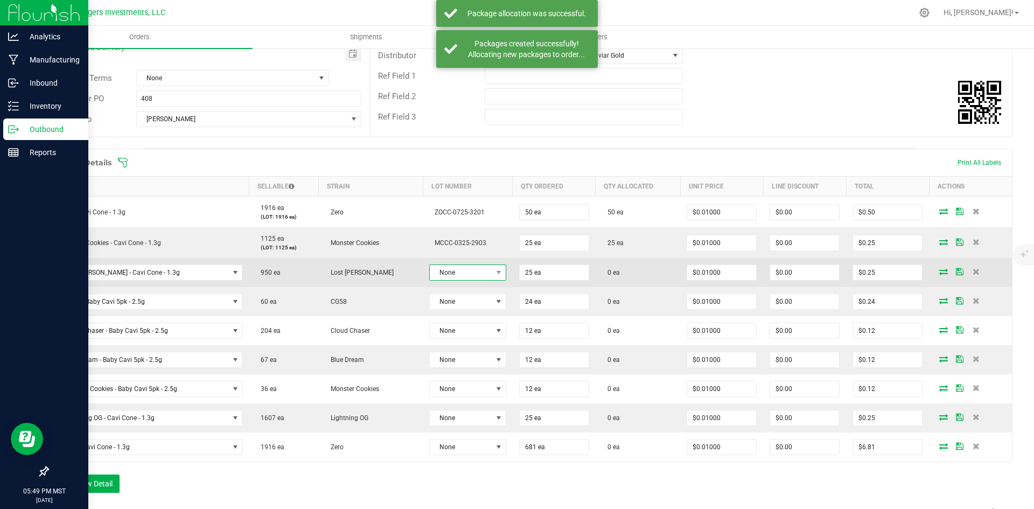
click at [452, 270] on span "None" at bounding box center [461, 272] width 62 height 15
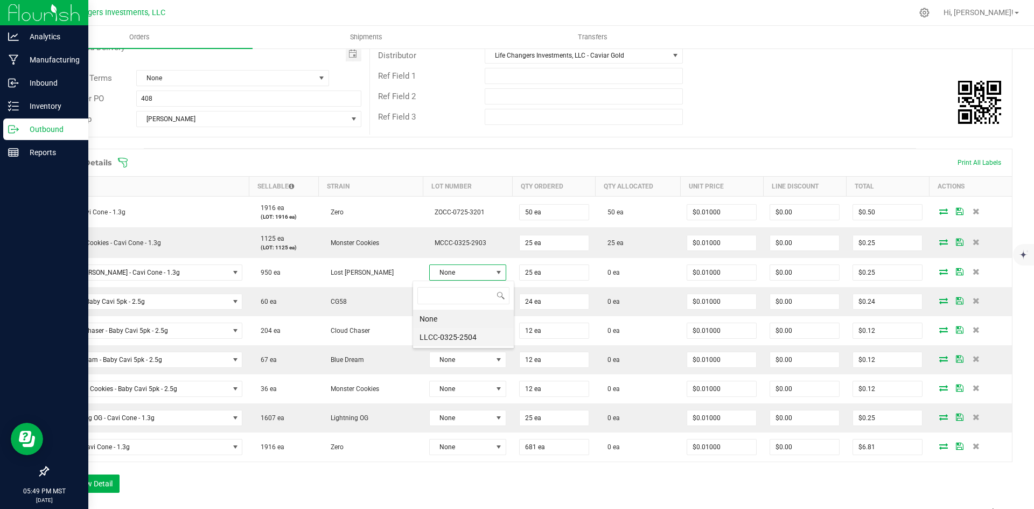
click at [448, 335] on li "LLCC-0325-2504" at bounding box center [463, 337] width 101 height 18
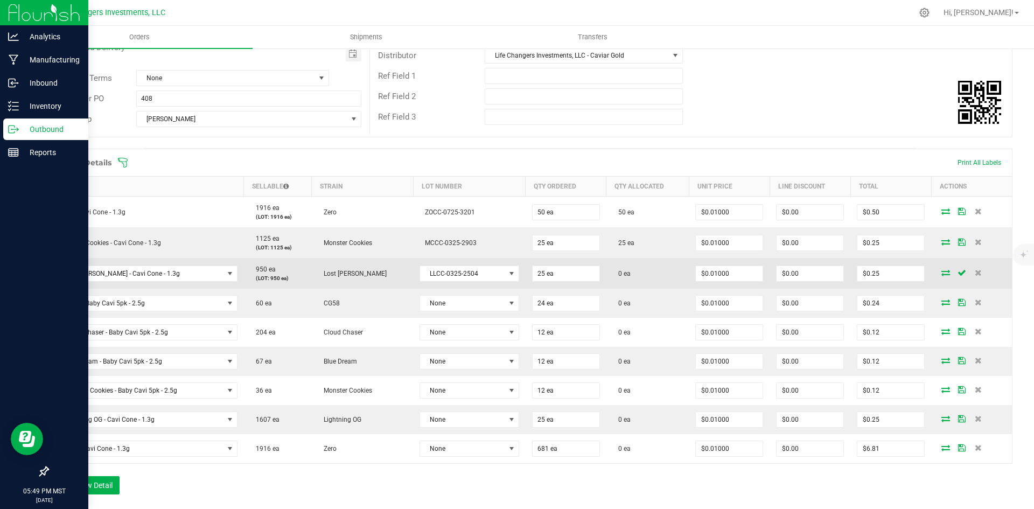
click at [941, 273] on icon at bounding box center [945, 272] width 9 height 6
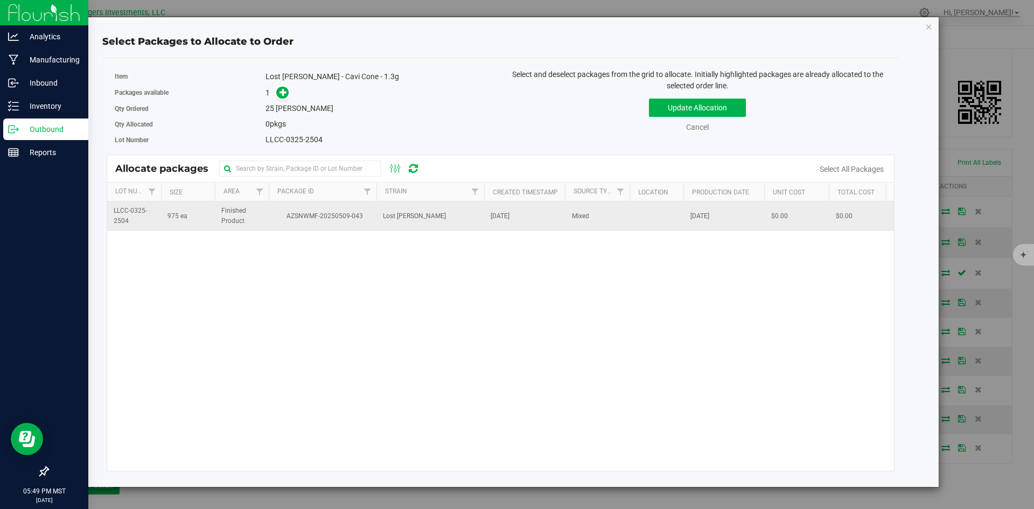
click at [377, 212] on td "Lost Louie" at bounding box center [430, 215] width 108 height 29
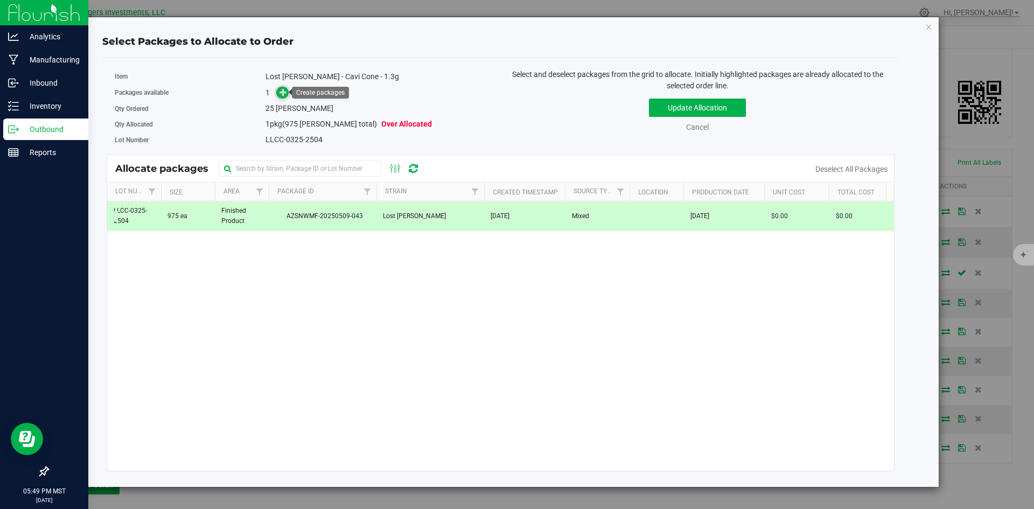
click at [285, 90] on icon at bounding box center [284, 92] width 8 height 8
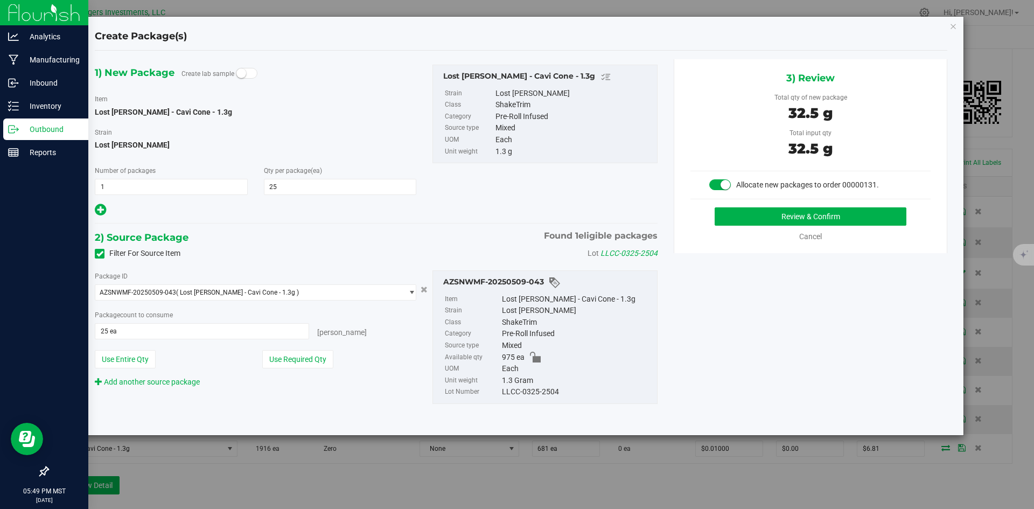
drag, startPoint x: 303, startPoint y: 354, endPoint x: 378, endPoint y: 332, distance: 78.1
click at [304, 354] on button "Use Required Qty" at bounding box center [297, 359] width 71 height 18
click at [817, 218] on button "Review & Confirm" at bounding box center [811, 216] width 192 height 18
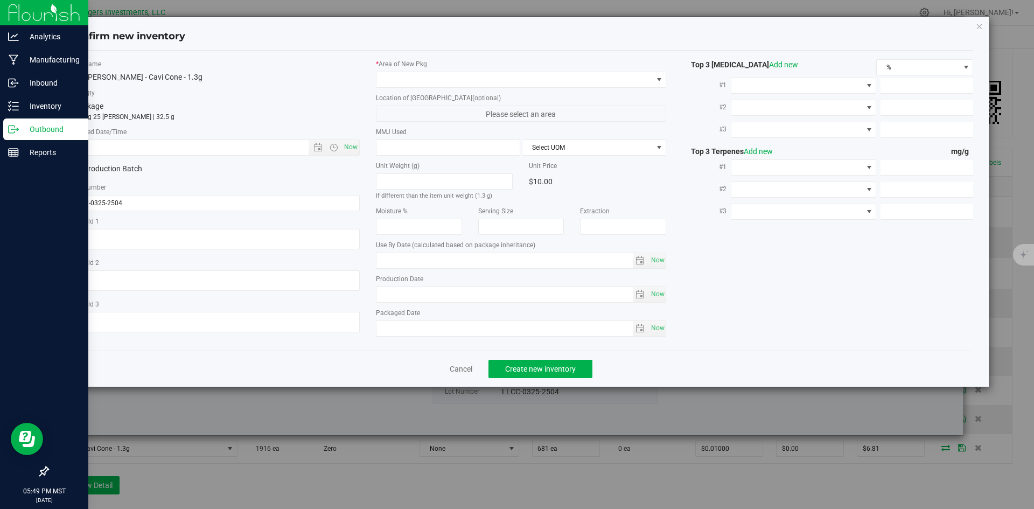
type input "2026-03-24"
type input "[DATE]"
drag, startPoint x: 344, startPoint y: 149, endPoint x: 367, endPoint y: 120, distance: 37.9
click at [344, 148] on span "Now" at bounding box center [350, 147] width 18 height 16
type input "8/20/2025 5:49 PM"
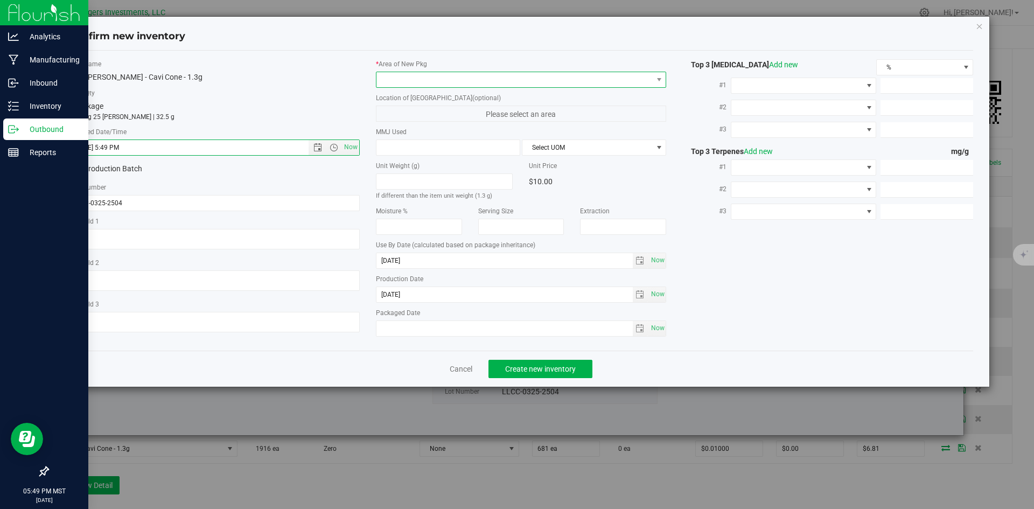
click at [405, 73] on span at bounding box center [514, 79] width 276 height 15
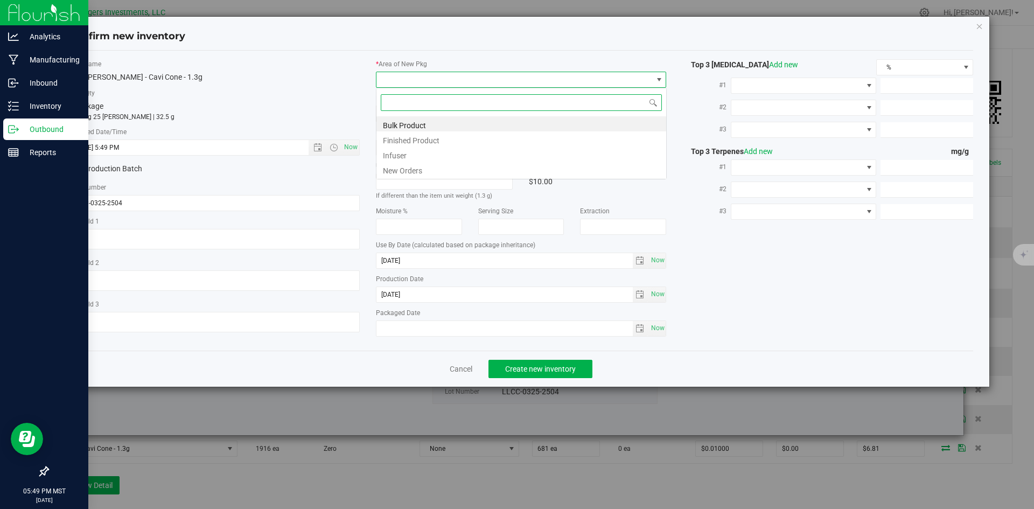
scroll to position [16, 291]
click at [401, 167] on li "New Orders" at bounding box center [521, 169] width 290 height 15
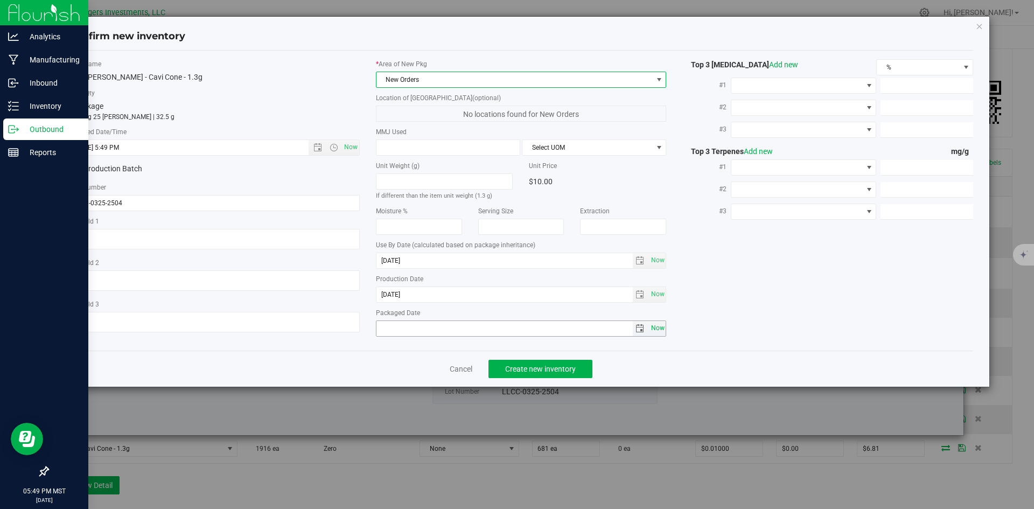
drag, startPoint x: 662, startPoint y: 326, endPoint x: 652, endPoint y: 328, distance: 10.5
click at [661, 326] on span "Now" at bounding box center [657, 328] width 18 height 16
type input "2025-08-20"
click at [552, 367] on span "Create new inventory" at bounding box center [540, 369] width 71 height 9
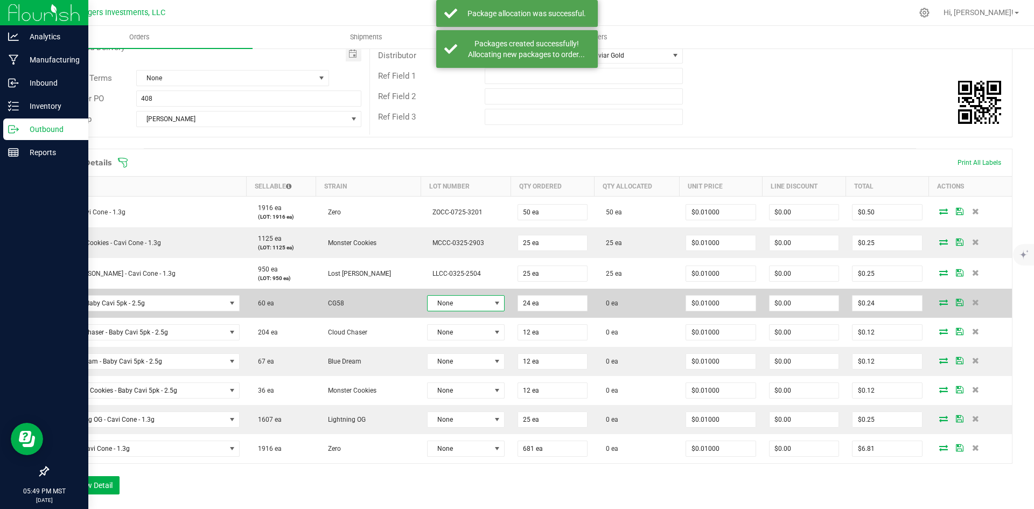
click at [458, 298] on span "None" at bounding box center [459, 303] width 62 height 15
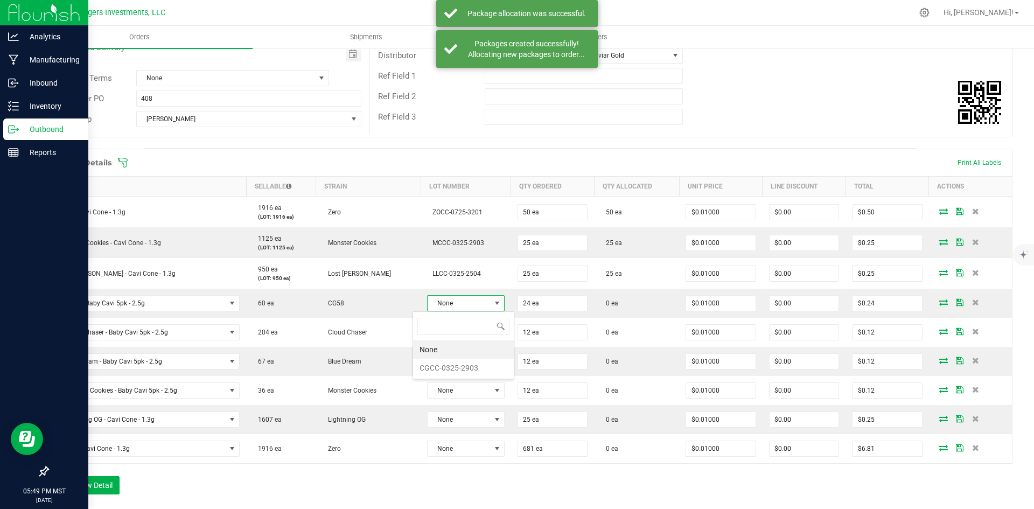
scroll to position [16, 77]
click at [456, 369] on li "CGCC-0325-2903" at bounding box center [463, 368] width 101 height 18
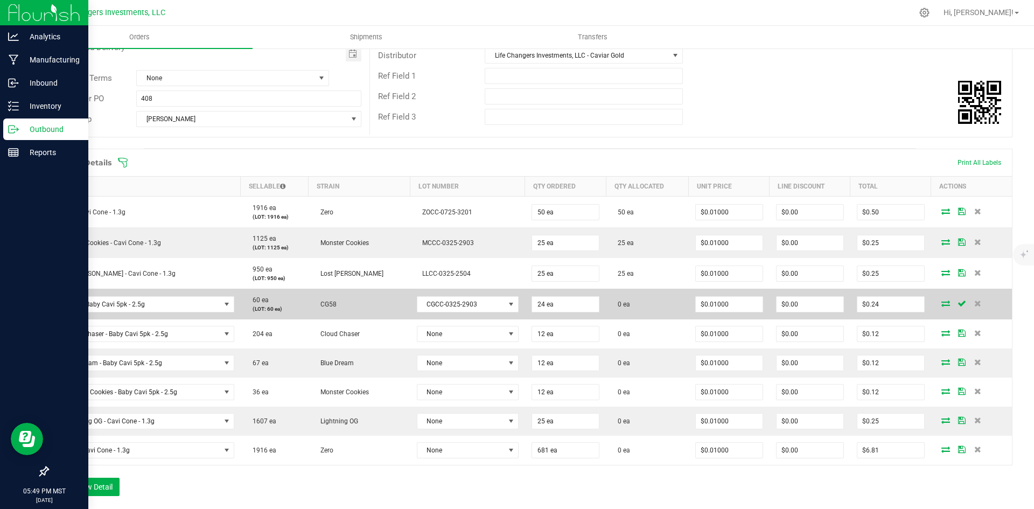
click at [941, 303] on icon at bounding box center [945, 303] width 9 height 6
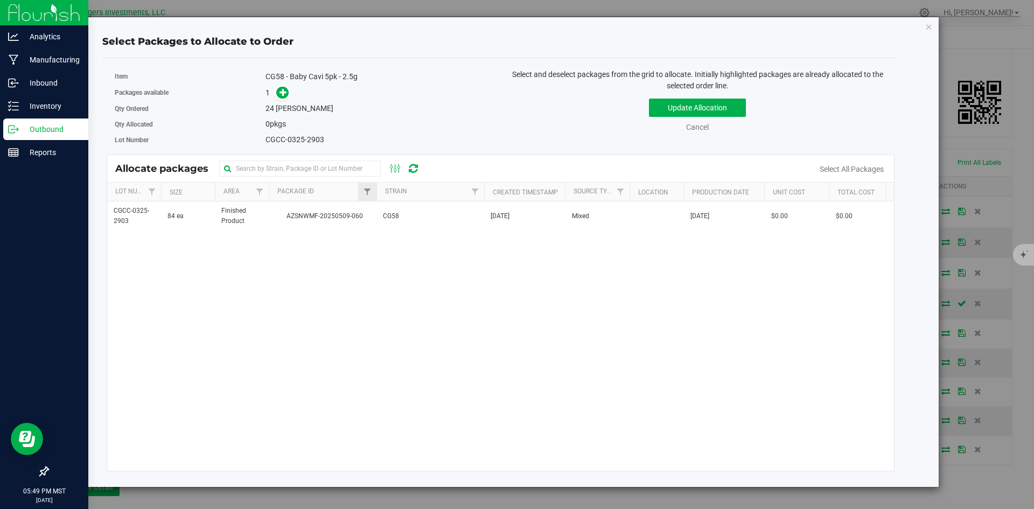
click at [367, 222] on td "AZSNWMF-20250509-060" at bounding box center [323, 215] width 108 height 29
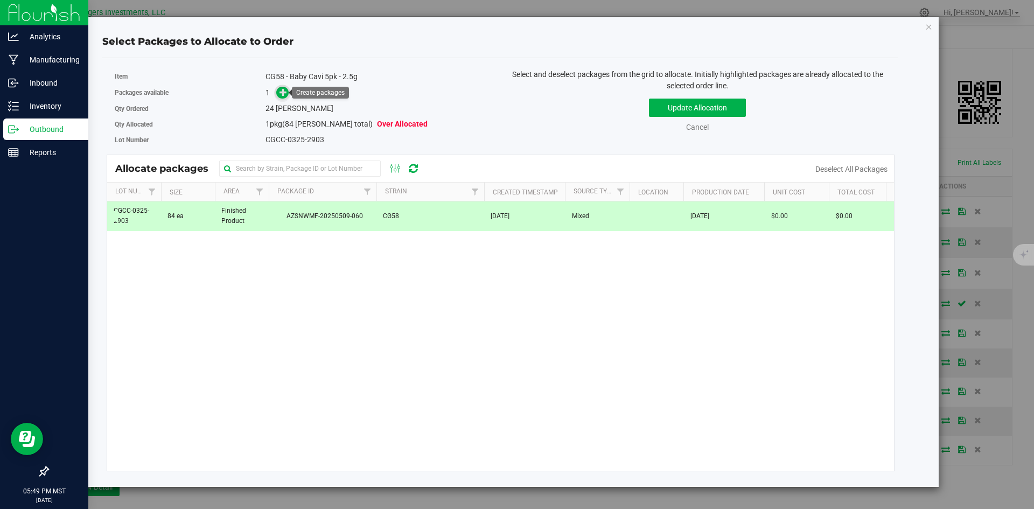
click at [284, 92] on icon at bounding box center [284, 92] width 8 height 8
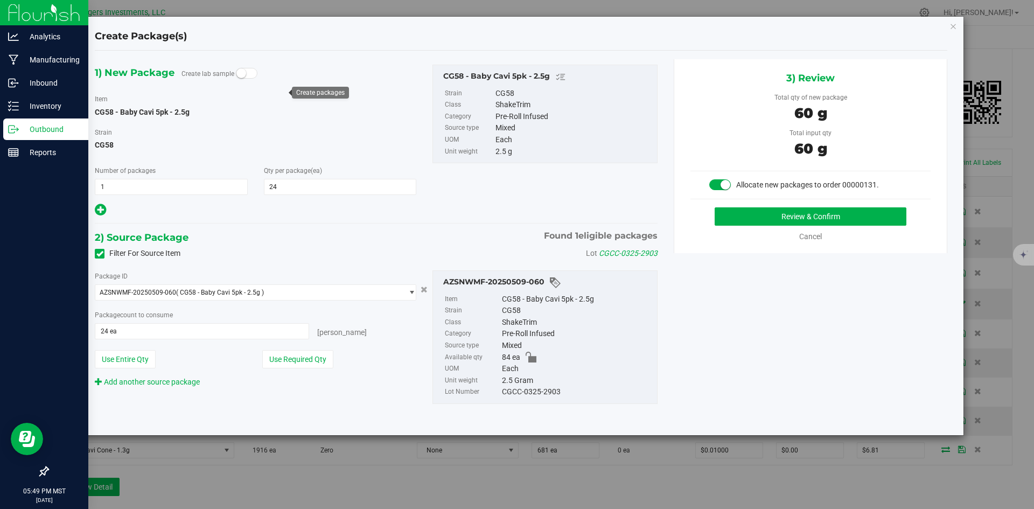
drag, startPoint x: 309, startPoint y: 361, endPoint x: 336, endPoint y: 357, distance: 27.9
click at [311, 361] on button "Use Required Qty" at bounding box center [297, 359] width 71 height 18
click at [877, 214] on button "Review & Confirm" at bounding box center [811, 216] width 192 height 18
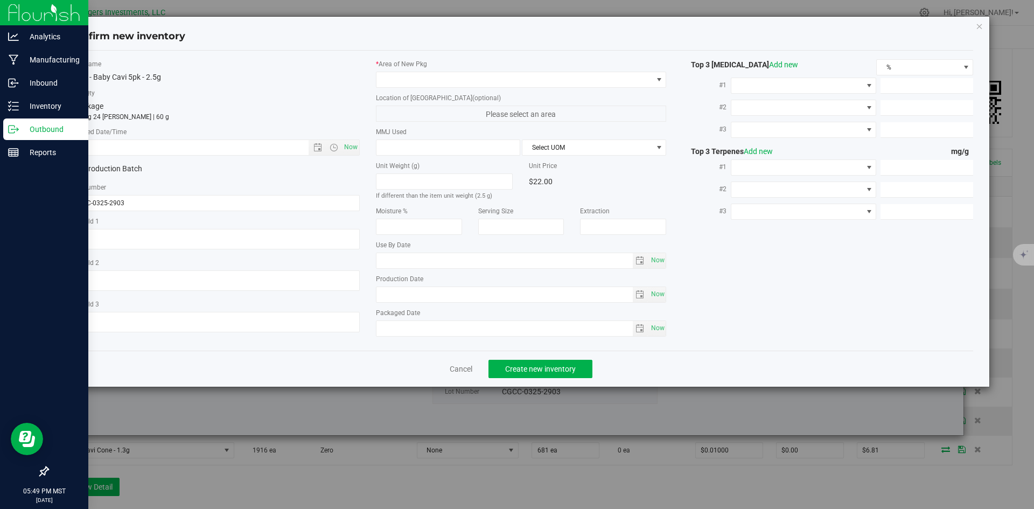
type input "2026-02-28"
type input "2025-02-28"
click at [353, 148] on span "Now" at bounding box center [350, 147] width 18 height 16
type input "8/20/2025 5:49 PM"
click at [408, 73] on span at bounding box center [514, 79] width 276 height 15
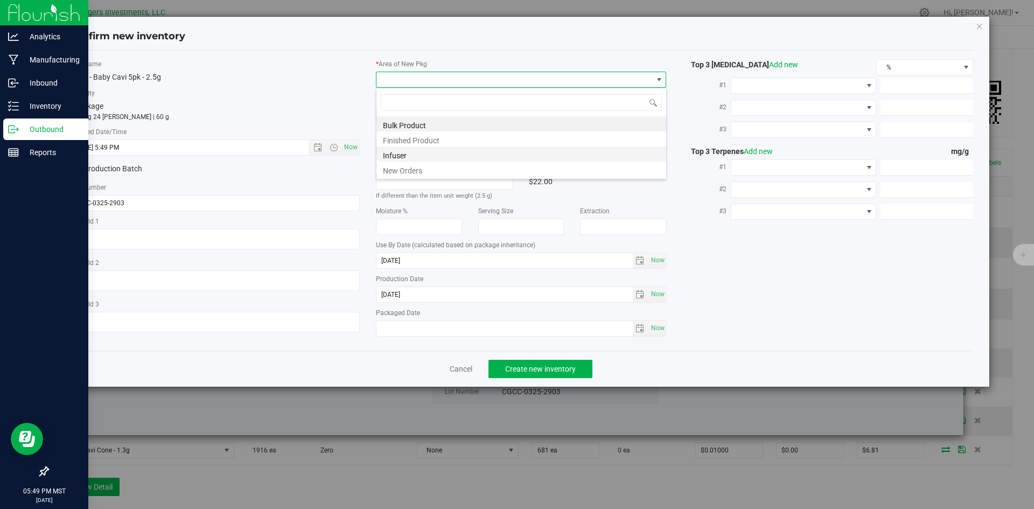
scroll to position [16, 291]
click at [403, 172] on li "New Orders" at bounding box center [521, 169] width 290 height 15
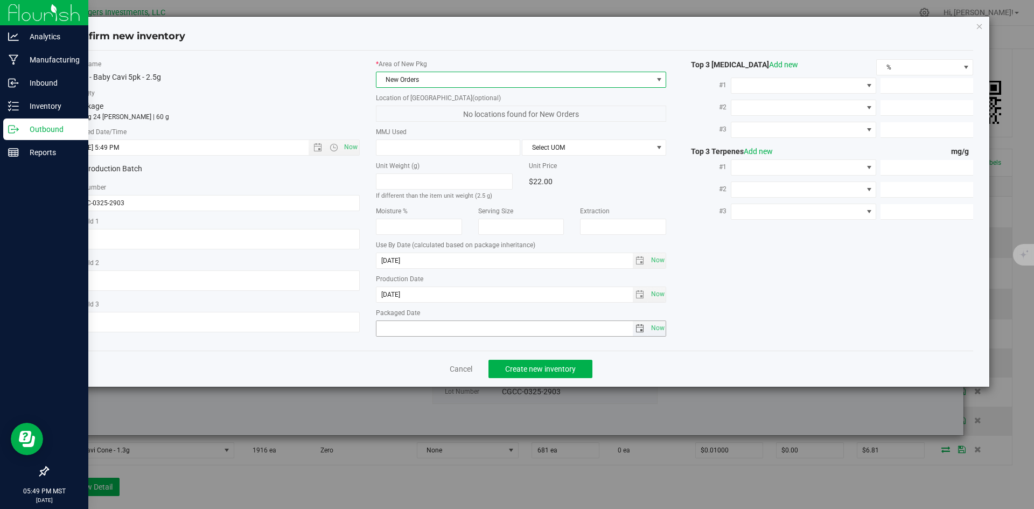
drag, startPoint x: 655, startPoint y: 329, endPoint x: 619, endPoint y: 343, distance: 38.4
click at [654, 329] on span "Now" at bounding box center [657, 328] width 18 height 16
type input "2025-08-20"
click at [536, 369] on span "Create new inventory" at bounding box center [540, 369] width 71 height 9
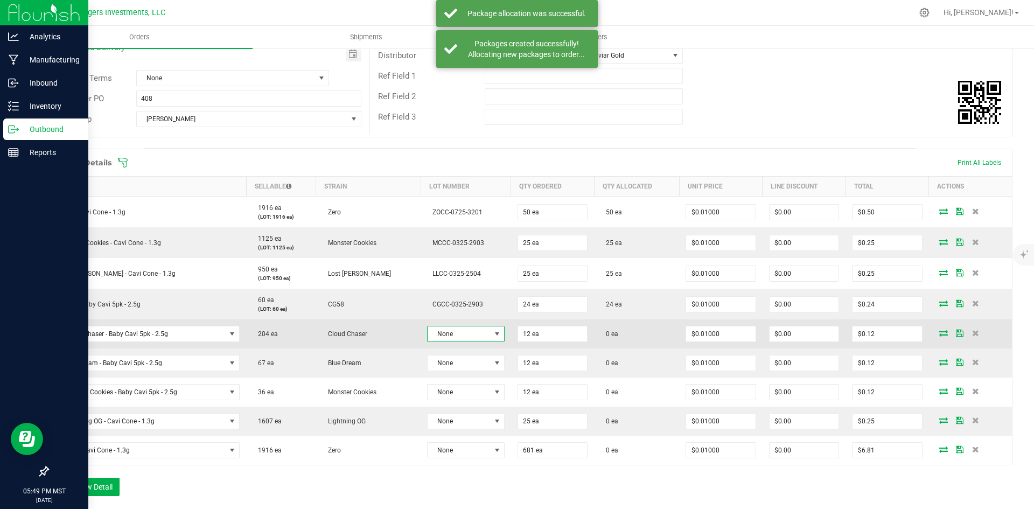
click at [493, 336] on span at bounding box center [497, 334] width 9 height 9
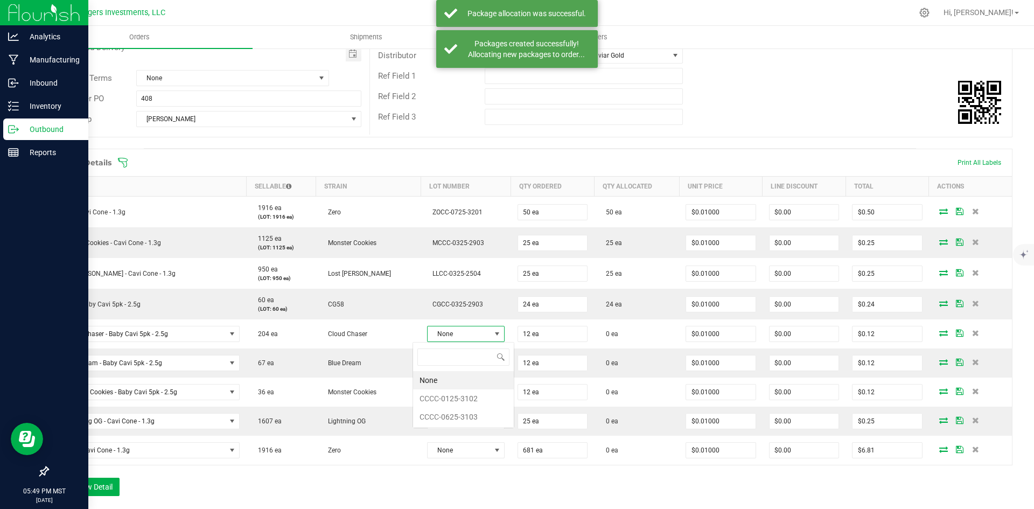
scroll to position [16, 77]
click at [469, 400] on li "CCCC-0125-3102" at bounding box center [463, 398] width 101 height 18
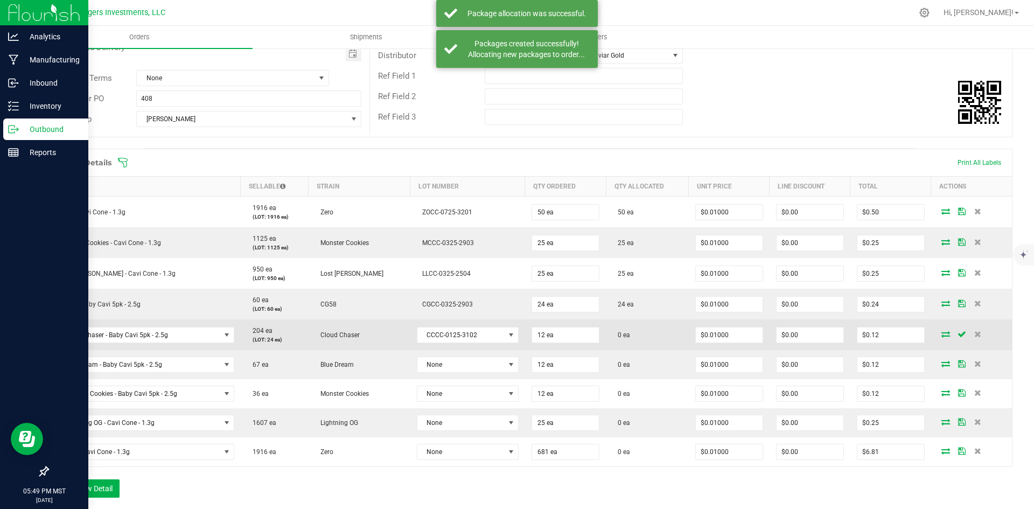
click at [941, 334] on icon at bounding box center [945, 334] width 9 height 6
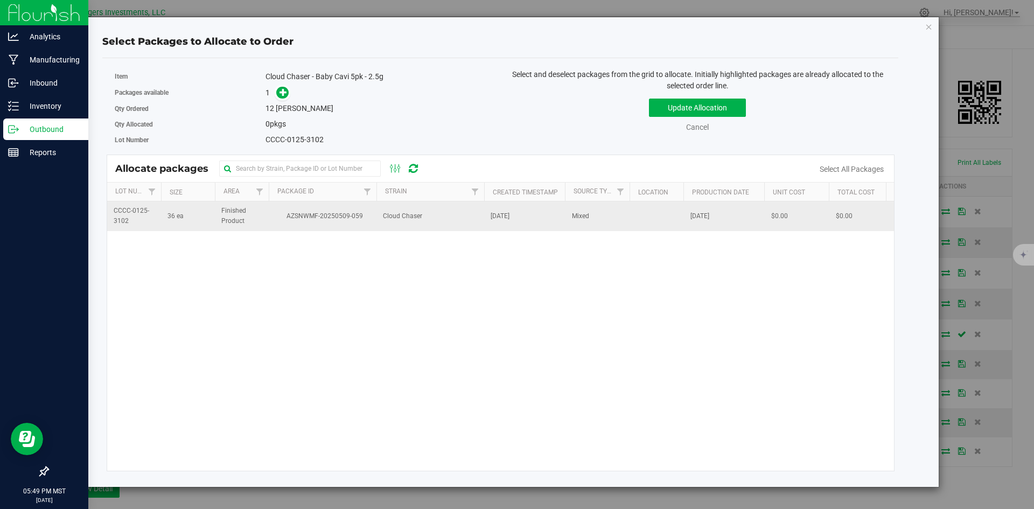
click at [318, 213] on span "AZSNWMF-20250509-059" at bounding box center [322, 216] width 95 height 10
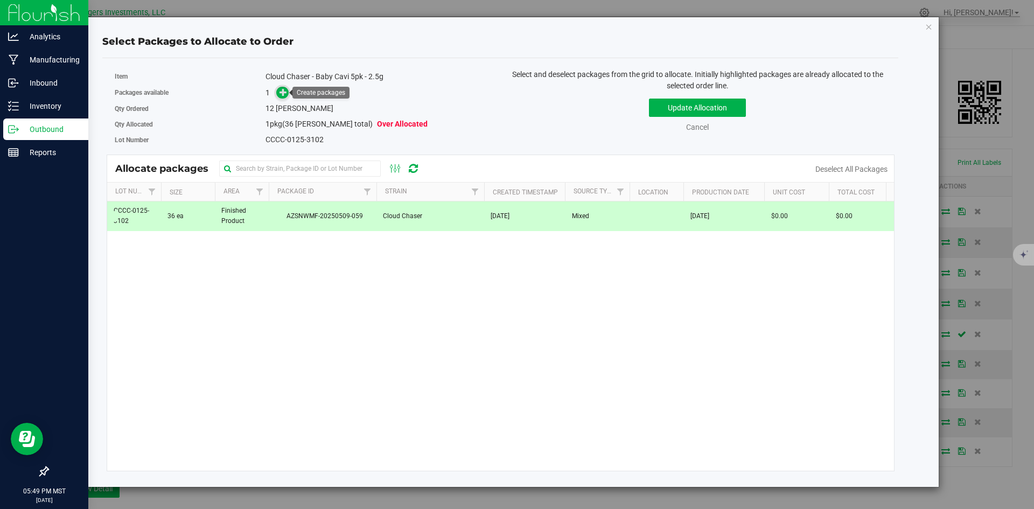
click at [279, 89] on span at bounding box center [282, 93] width 12 height 12
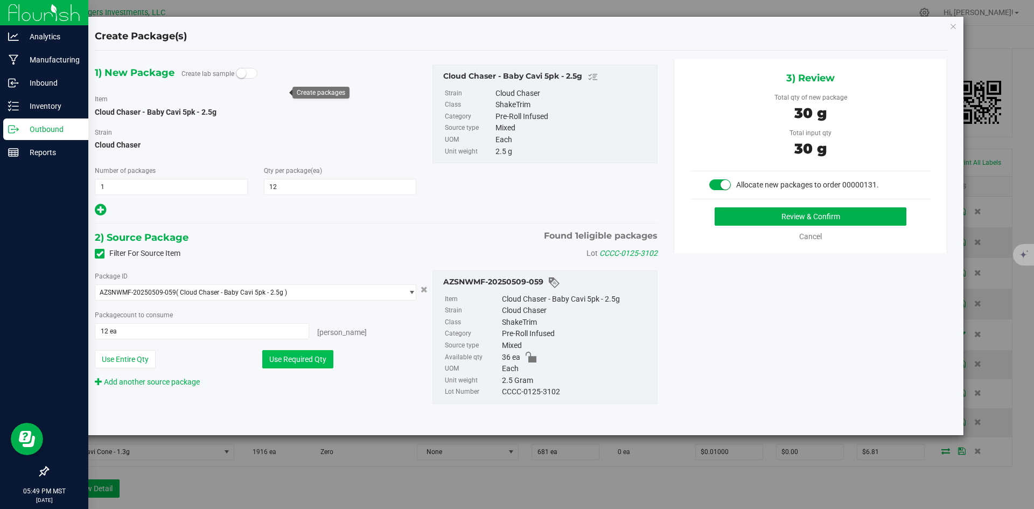
click at [324, 360] on button "Use Required Qty" at bounding box center [297, 359] width 71 height 18
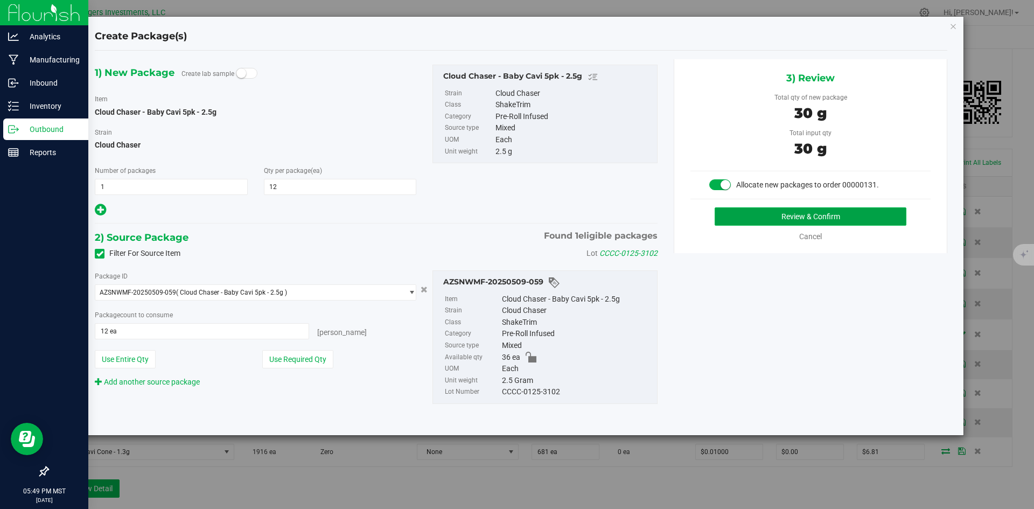
click at [874, 210] on button "Review & Confirm" at bounding box center [811, 216] width 192 height 18
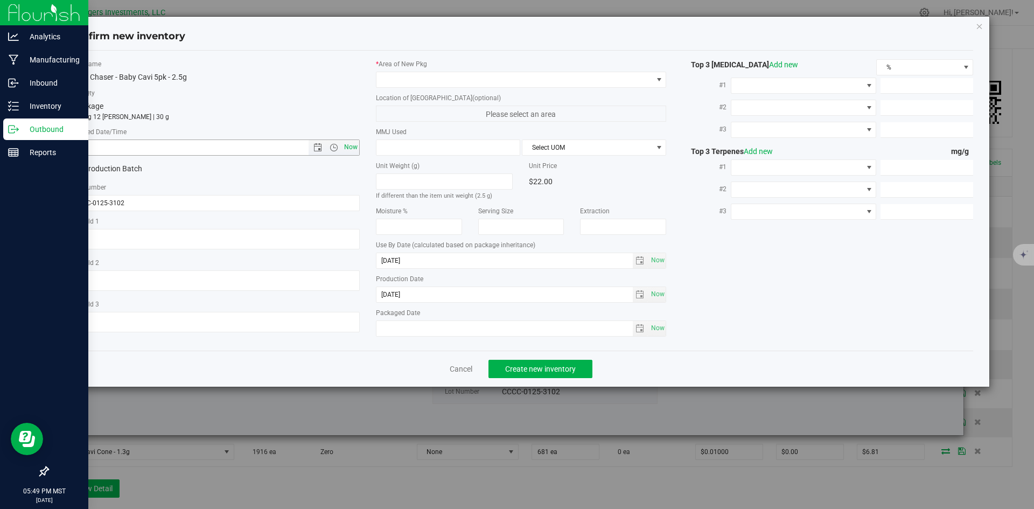
click at [346, 150] on span "Now" at bounding box center [350, 147] width 18 height 16
type input "8/20/2025 5:49 PM"
click at [398, 81] on span at bounding box center [514, 79] width 276 height 15
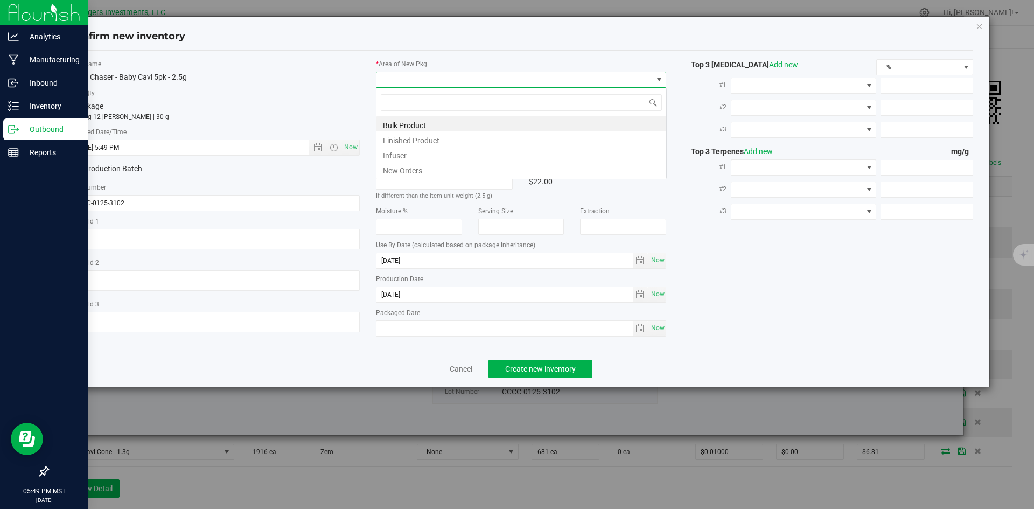
scroll to position [16, 291]
click at [399, 169] on li "New Orders" at bounding box center [521, 169] width 290 height 15
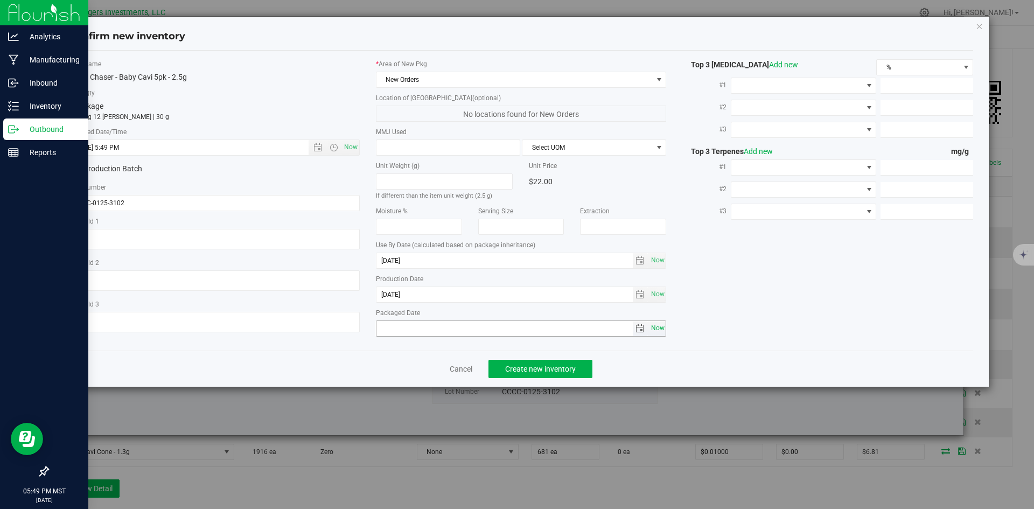
click at [660, 329] on span "Now" at bounding box center [657, 328] width 18 height 16
type input "2025-08-20"
click at [548, 368] on span "Create new inventory" at bounding box center [540, 369] width 71 height 9
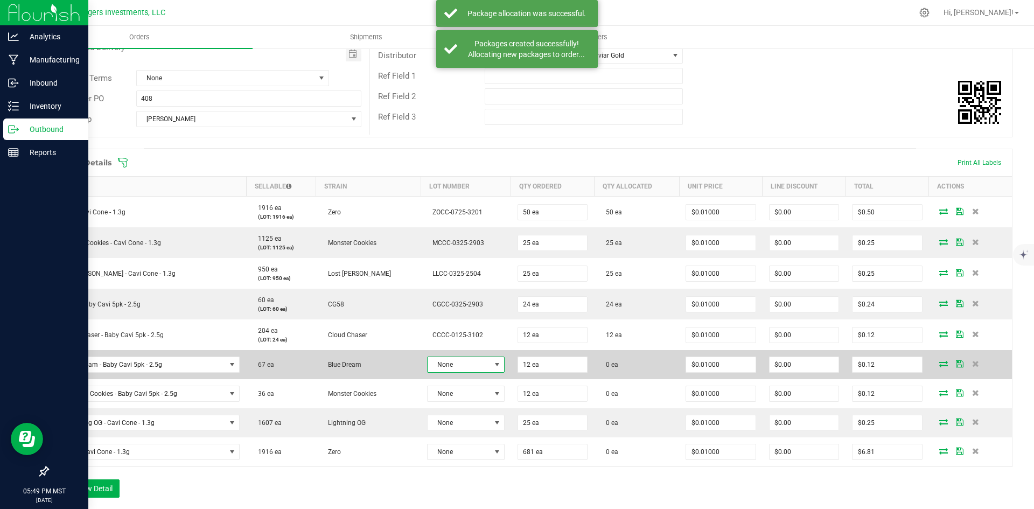
click at [493, 365] on span at bounding box center [497, 364] width 9 height 9
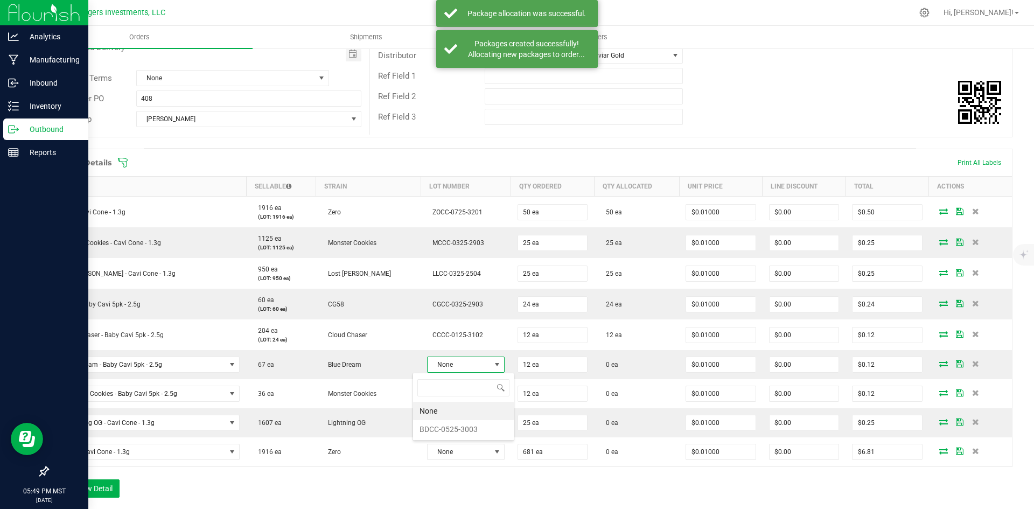
scroll to position [16, 77]
click at [473, 428] on li "BDCC-0525-3003" at bounding box center [463, 429] width 101 height 18
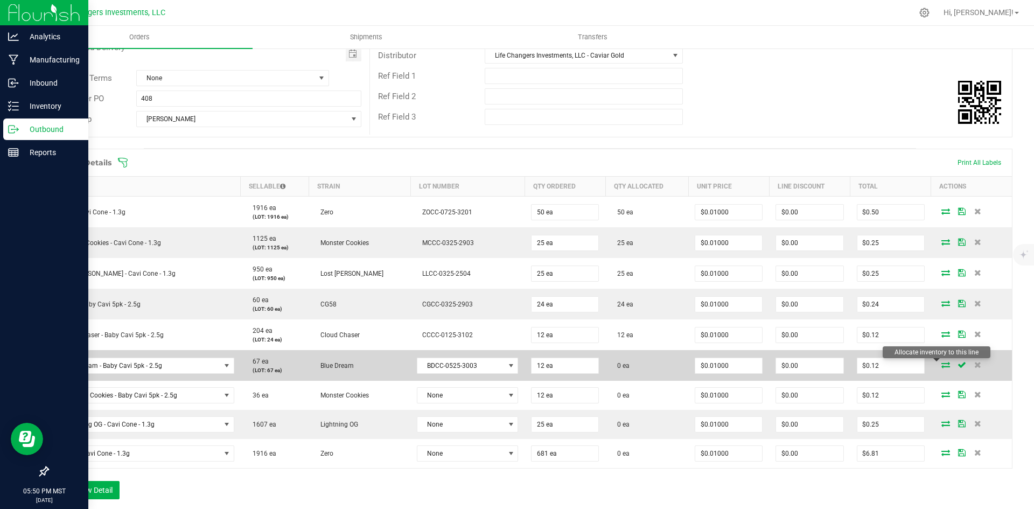
click at [941, 364] on icon at bounding box center [945, 364] width 9 height 6
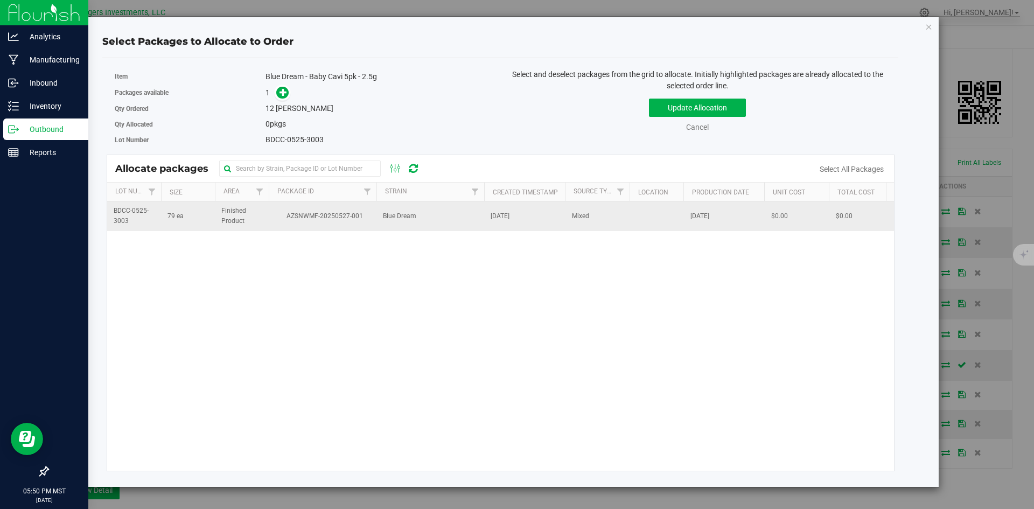
click at [330, 221] on td "AZSNWMF-20250527-001" at bounding box center [323, 215] width 108 height 29
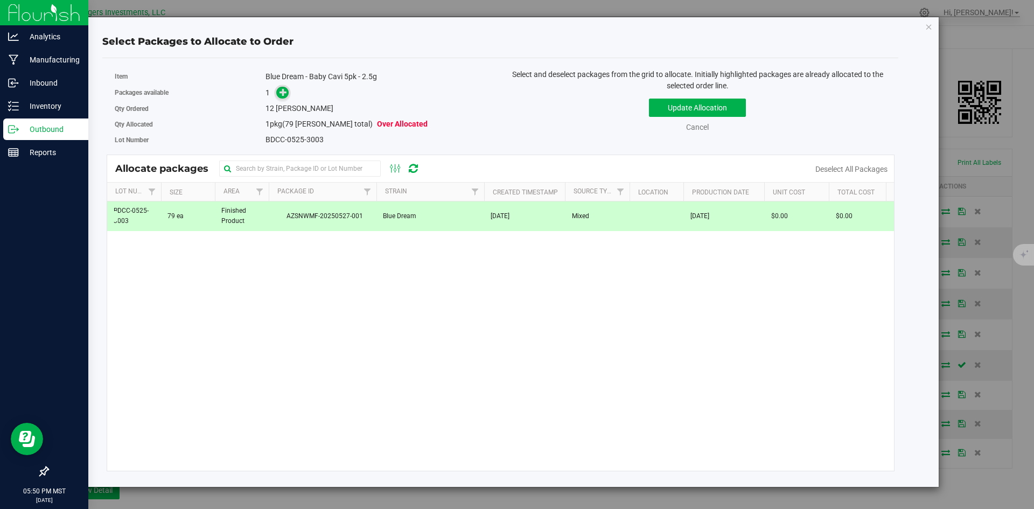
click at [280, 93] on icon at bounding box center [284, 92] width 8 height 8
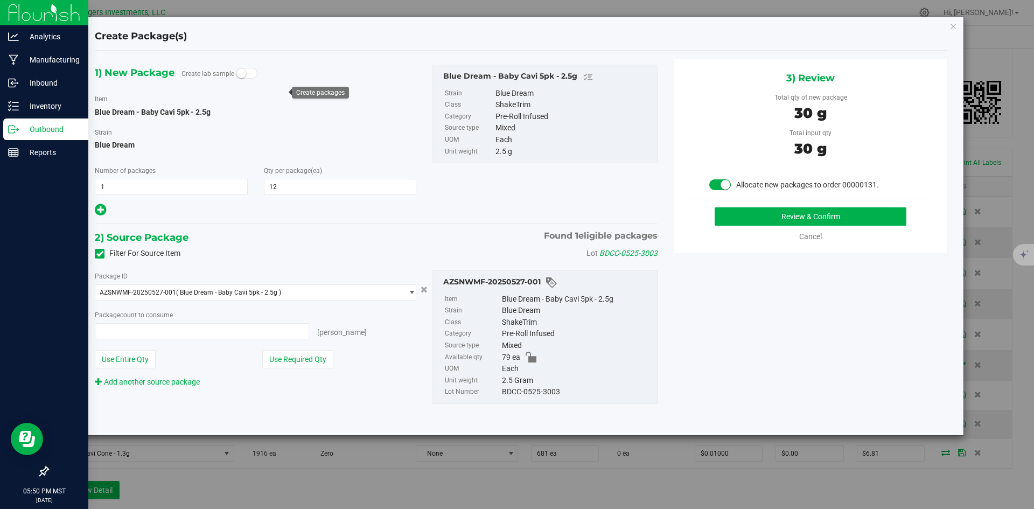
type input "12 ea"
drag, startPoint x: 302, startPoint y: 362, endPoint x: 313, endPoint y: 360, distance: 11.5
click at [303, 362] on button "Use Required Qty" at bounding box center [297, 359] width 71 height 18
click at [884, 214] on button "Review & Confirm" at bounding box center [811, 216] width 192 height 18
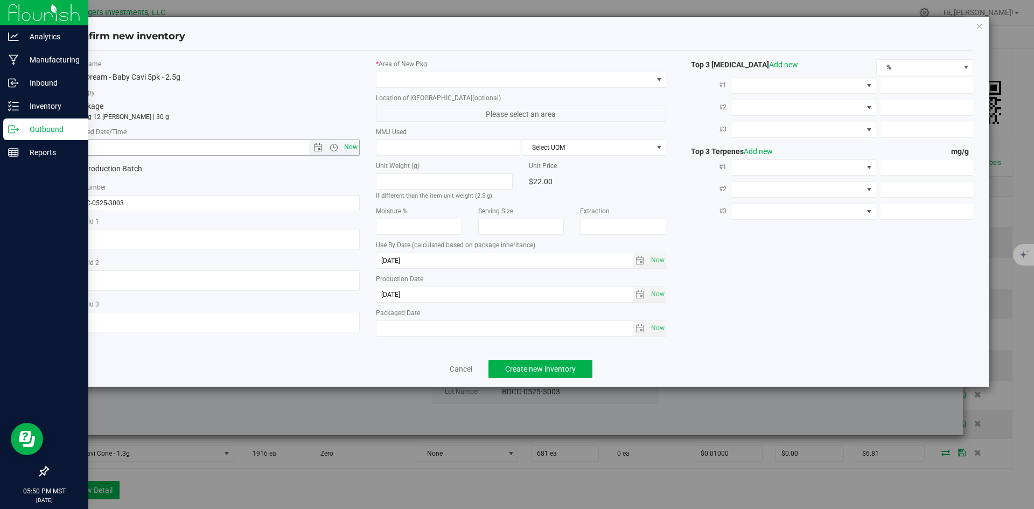
click at [344, 147] on span "Now" at bounding box center [350, 147] width 18 height 16
type input "8/20/2025 5:50 PM"
click at [403, 80] on span at bounding box center [514, 79] width 276 height 15
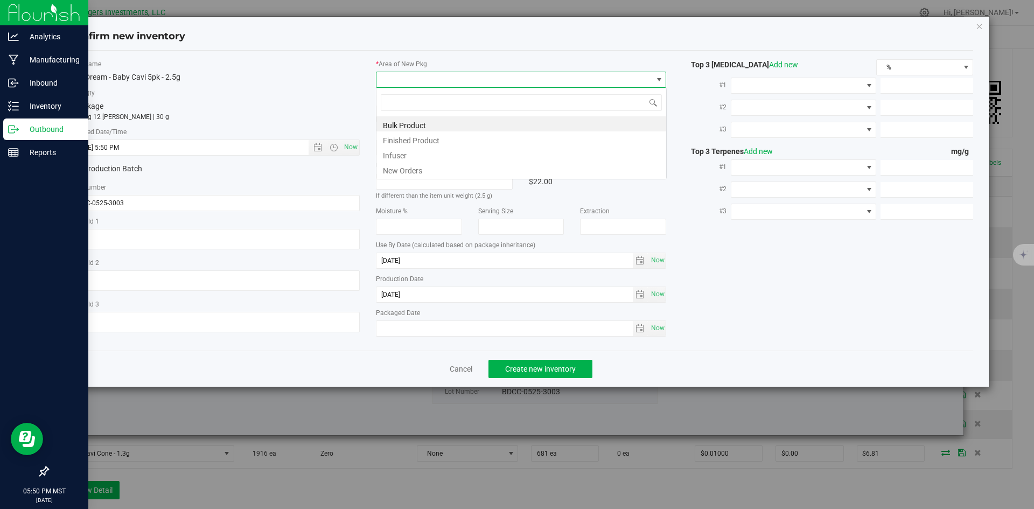
scroll to position [16, 291]
click at [402, 164] on li "New Orders" at bounding box center [521, 169] width 290 height 15
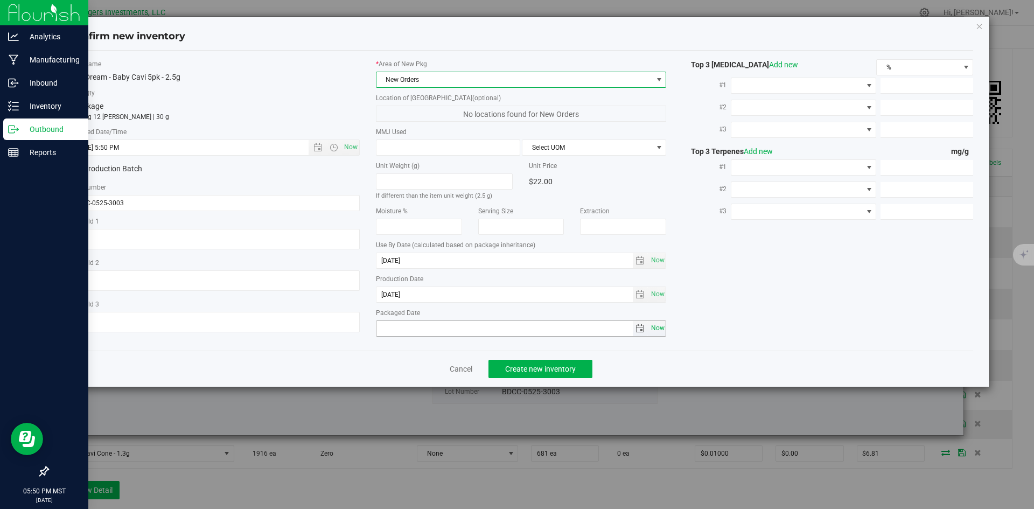
click at [655, 330] on span "Now" at bounding box center [657, 328] width 18 height 16
type input "2025-08-20"
click at [541, 370] on span "Create new inventory" at bounding box center [540, 369] width 71 height 9
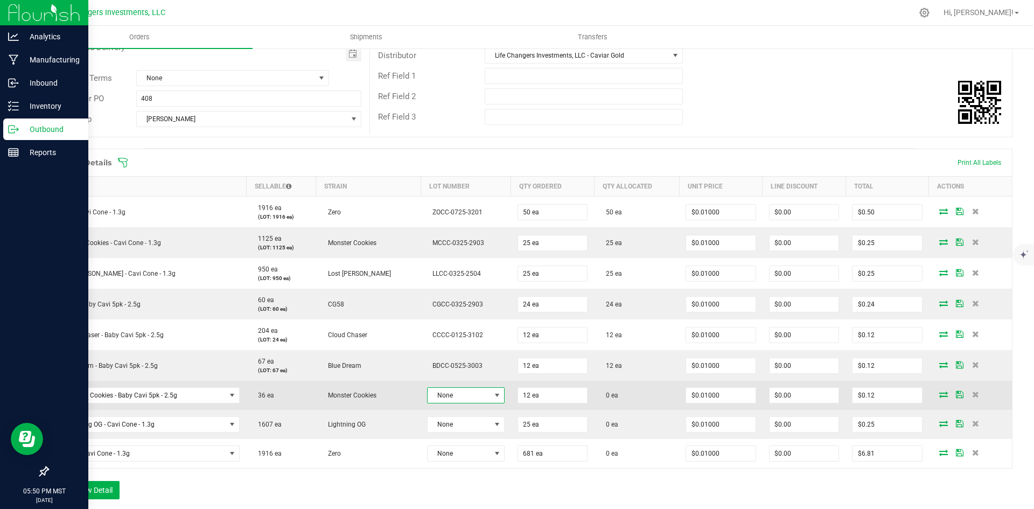
click at [493, 396] on span at bounding box center [497, 395] width 9 height 9
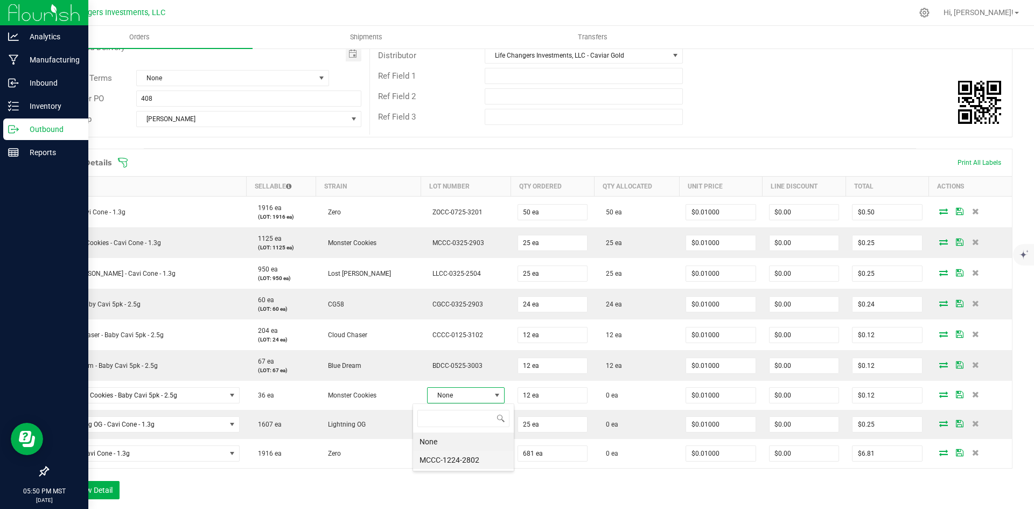
click at [460, 456] on li "MCCC-1224-2802" at bounding box center [463, 460] width 101 height 18
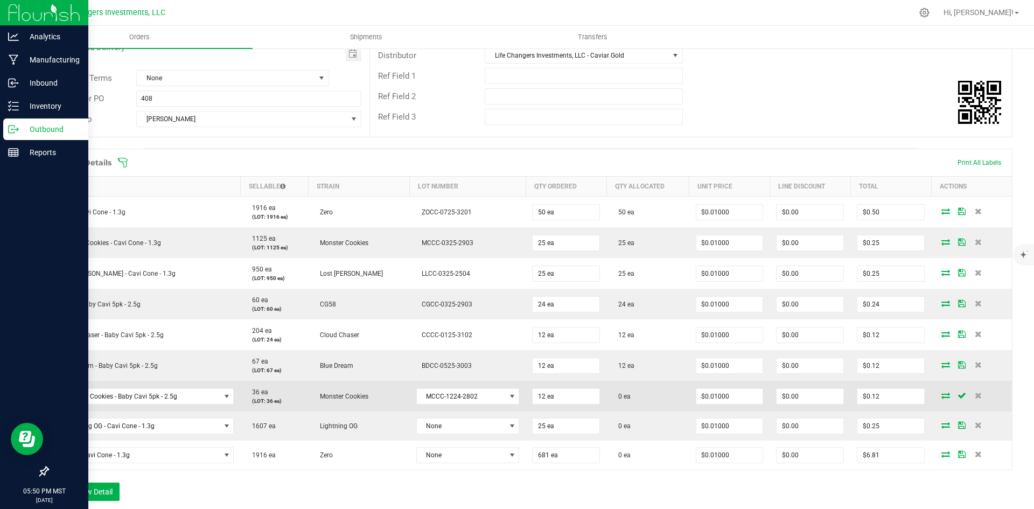
click at [941, 397] on icon at bounding box center [945, 395] width 9 height 6
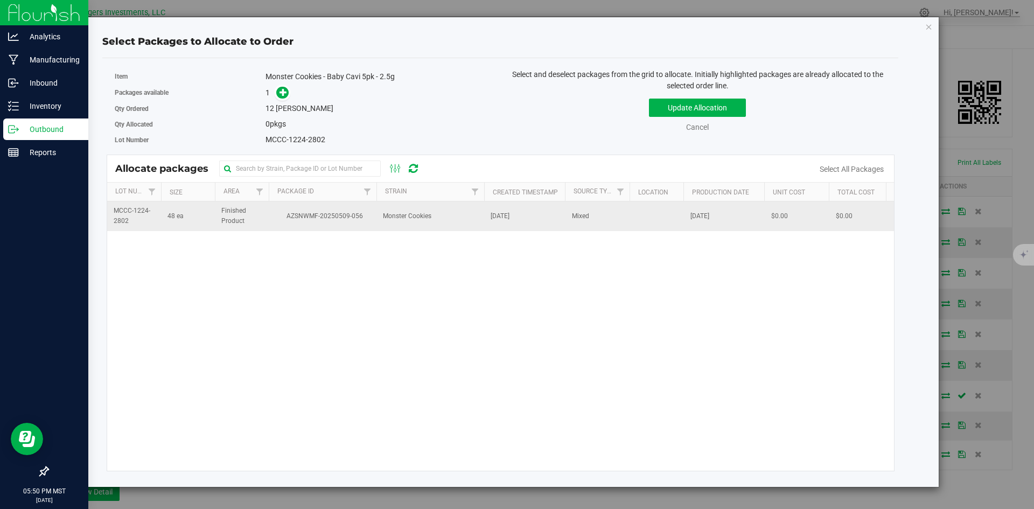
click at [409, 215] on span "Monster Cookies" at bounding box center [407, 216] width 48 height 10
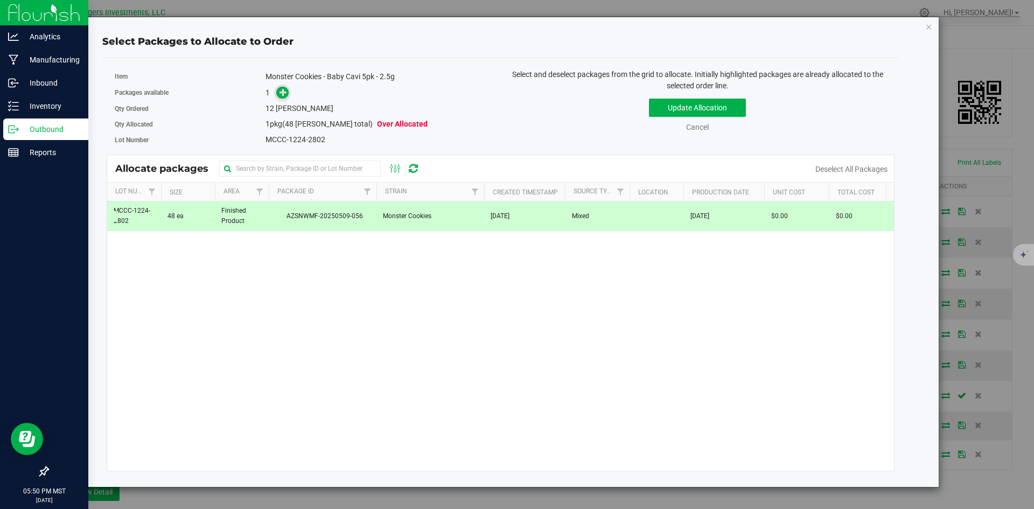
click at [281, 94] on icon at bounding box center [284, 92] width 8 height 8
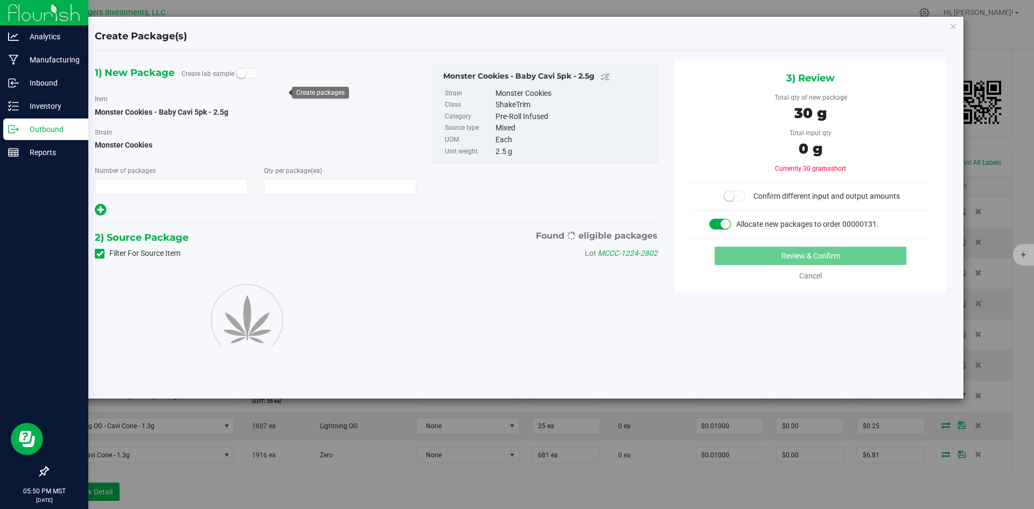
type input "1"
type input "12"
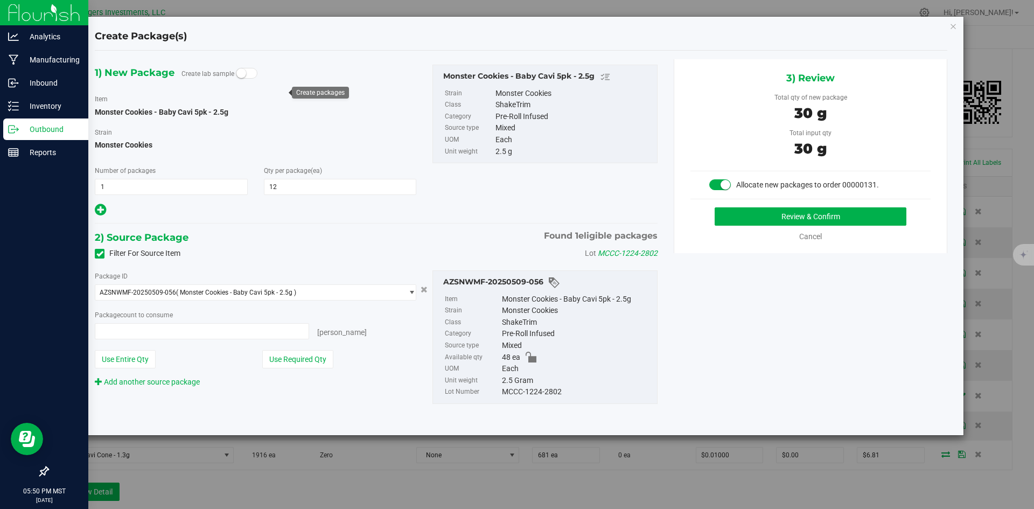
type input "12 ea"
click at [294, 360] on button "Use Required Qty" at bounding box center [297, 359] width 71 height 18
click at [817, 212] on button "Review & Confirm" at bounding box center [811, 216] width 192 height 18
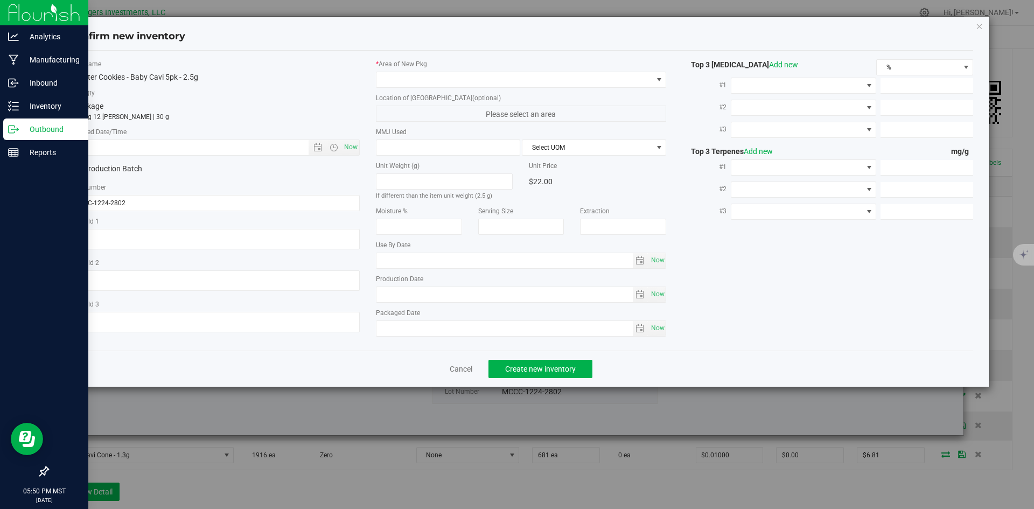
type input "2025-12-16"
type input "2024-12-16"
click at [347, 148] on span "Now" at bounding box center [350, 147] width 18 height 16
type input "8/20/2025 5:50 PM"
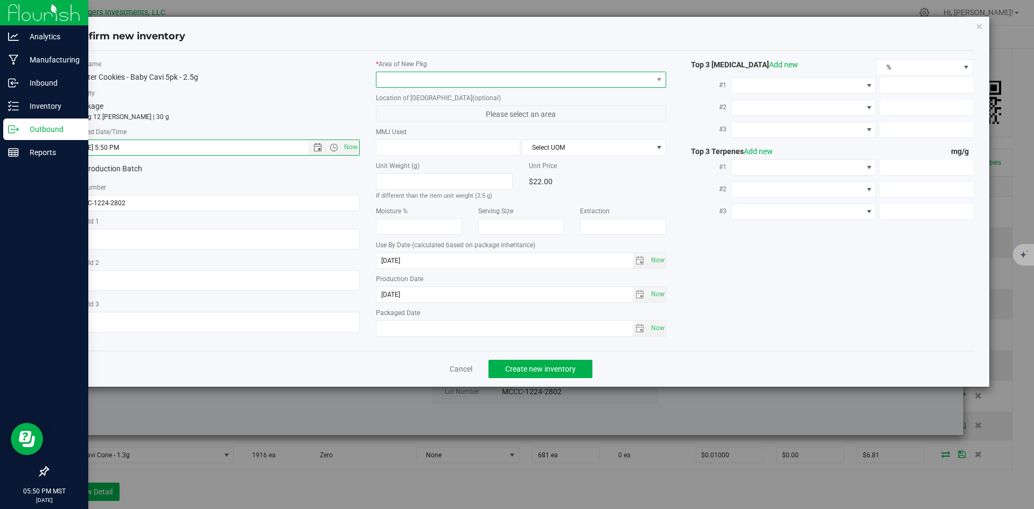
click at [421, 78] on span at bounding box center [514, 79] width 276 height 15
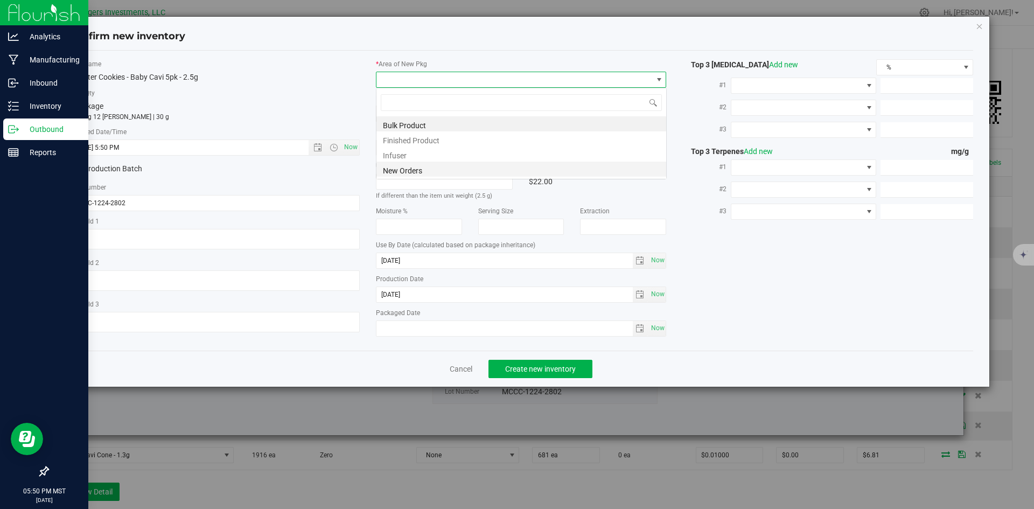
scroll to position [16, 291]
click at [409, 164] on li "New Orders" at bounding box center [521, 169] width 290 height 15
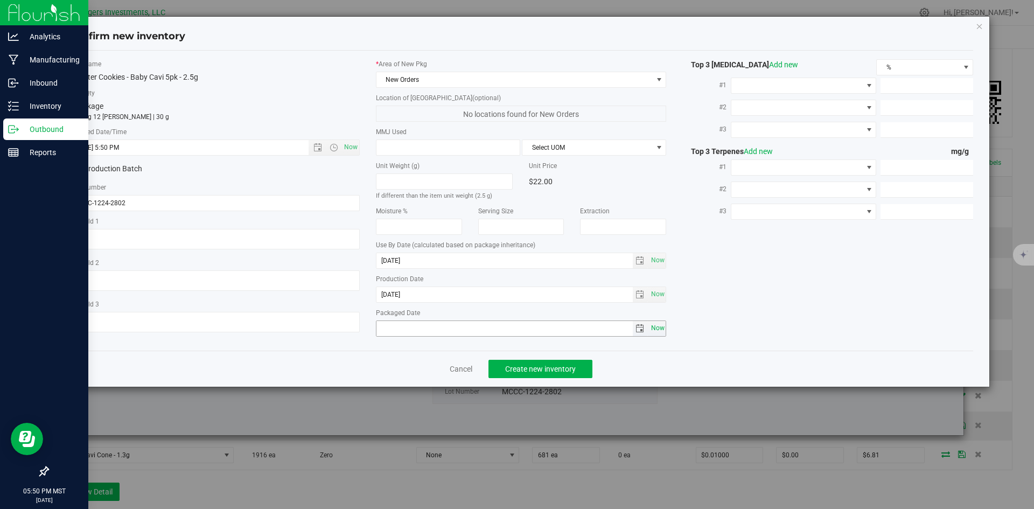
click at [657, 327] on span "Now" at bounding box center [657, 328] width 18 height 16
type input "2025-08-20"
click at [545, 368] on span "Create new inventory" at bounding box center [540, 369] width 71 height 9
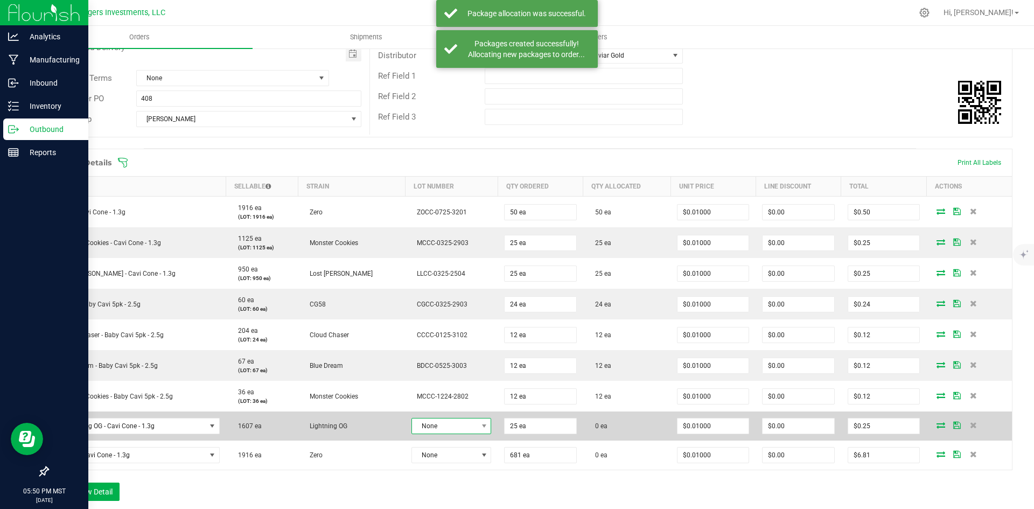
click at [477, 426] on span at bounding box center [483, 425] width 13 height 15
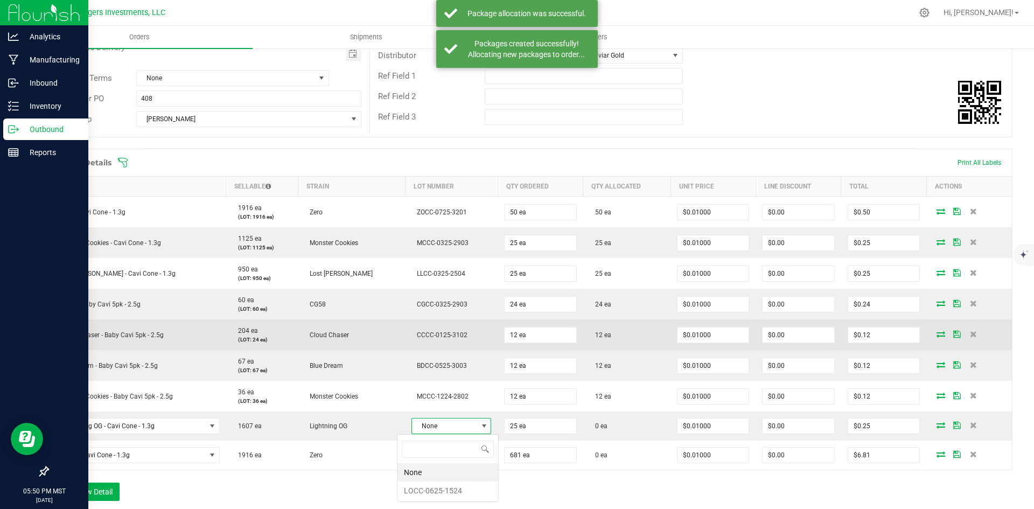
scroll to position [16, 80]
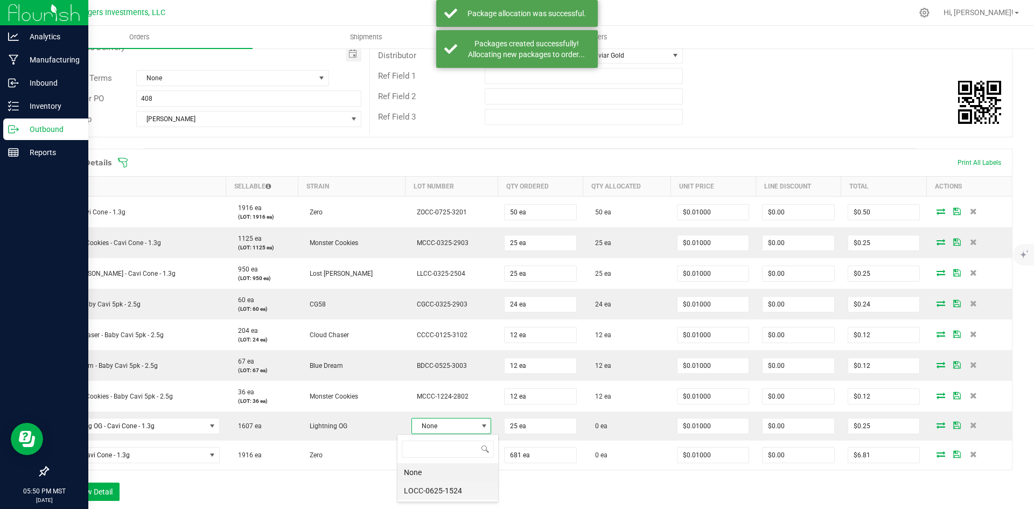
click at [451, 492] on li "LOCC-0625-1524" at bounding box center [447, 491] width 101 height 18
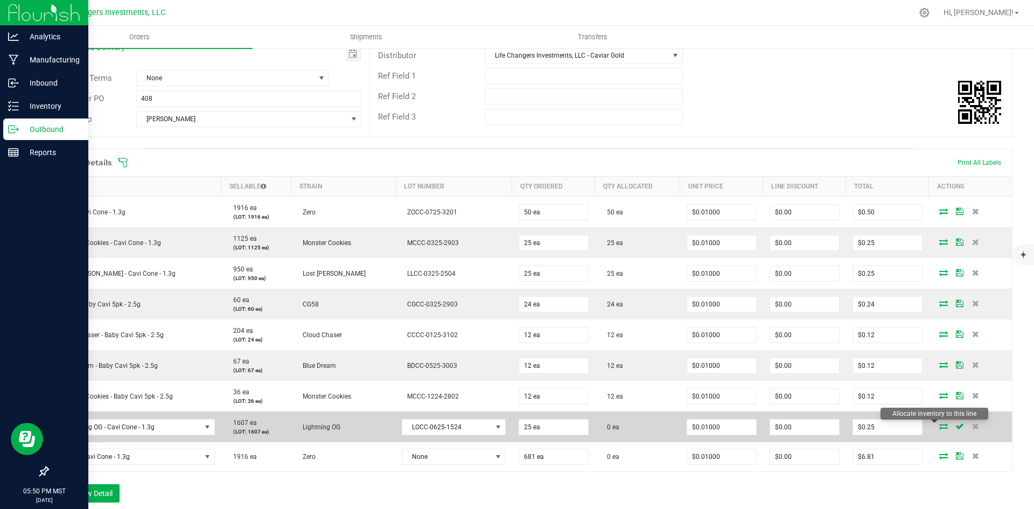
click at [939, 425] on icon at bounding box center [943, 426] width 9 height 6
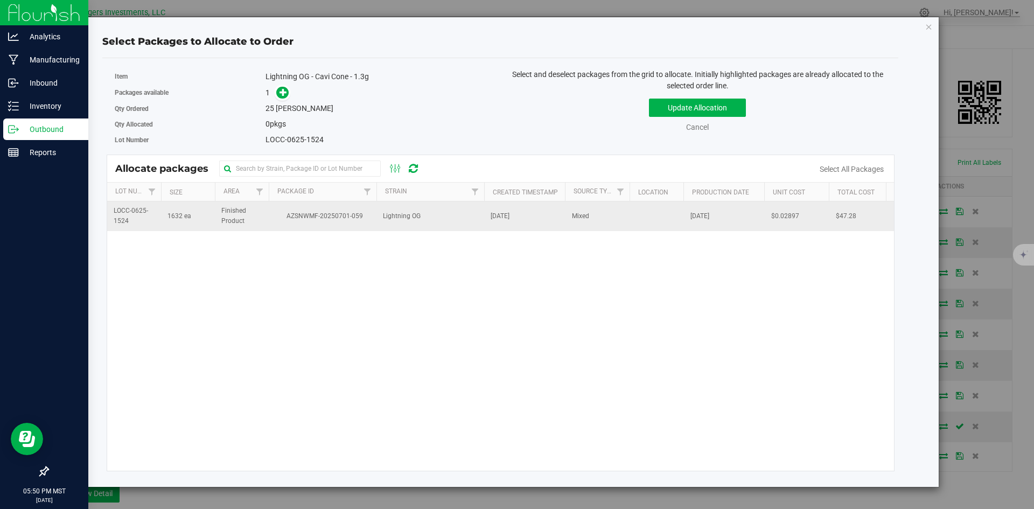
click at [381, 216] on td "Lightning OG" at bounding box center [430, 215] width 108 height 29
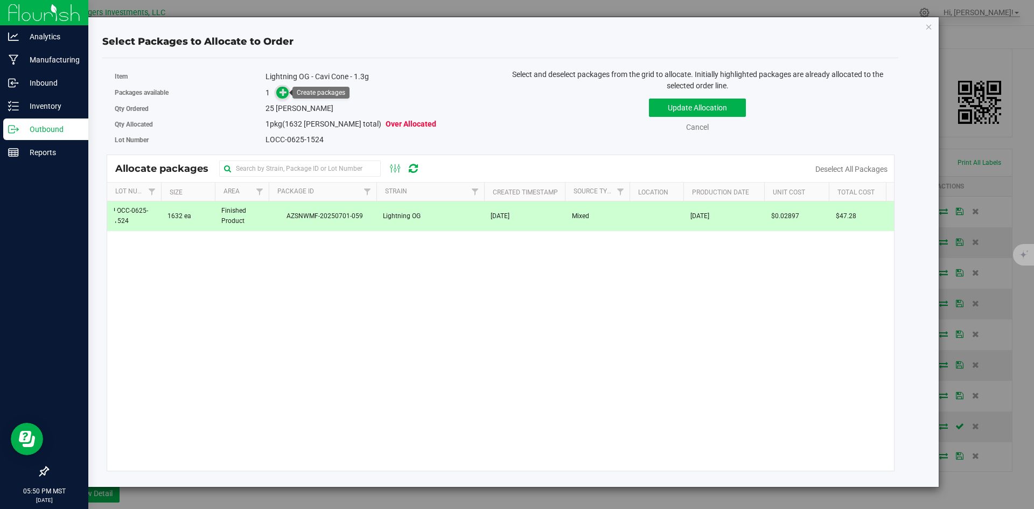
click at [282, 88] on icon at bounding box center [284, 92] width 8 height 8
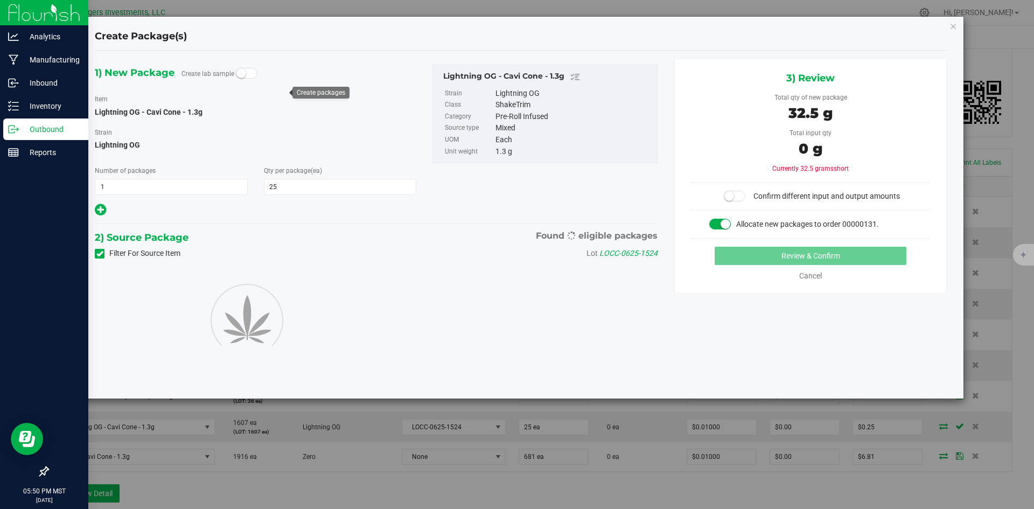
type input "25"
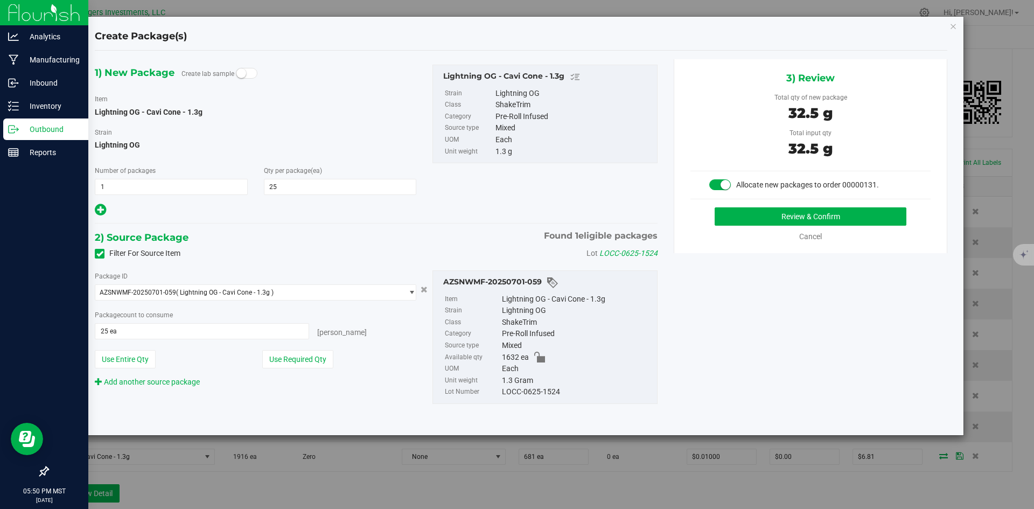
drag, startPoint x: 308, startPoint y: 361, endPoint x: 381, endPoint y: 346, distance: 75.2
click at [308, 360] on button "Use Required Qty" at bounding box center [297, 359] width 71 height 18
click at [803, 218] on button "Review & Confirm" at bounding box center [811, 216] width 192 height 18
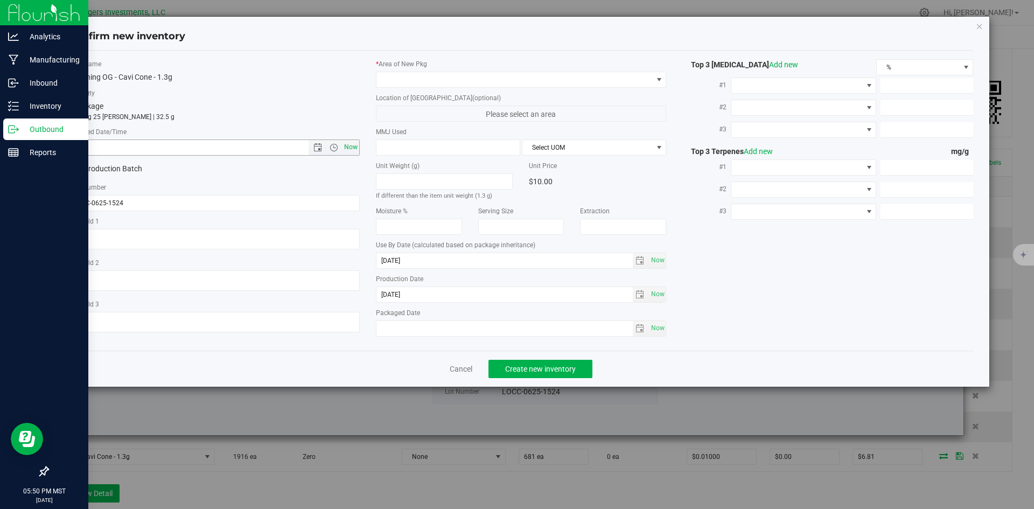
click at [350, 146] on span "Now" at bounding box center [350, 147] width 18 height 16
type input "8/20/2025 5:50 PM"
click at [443, 85] on span at bounding box center [514, 79] width 276 height 15
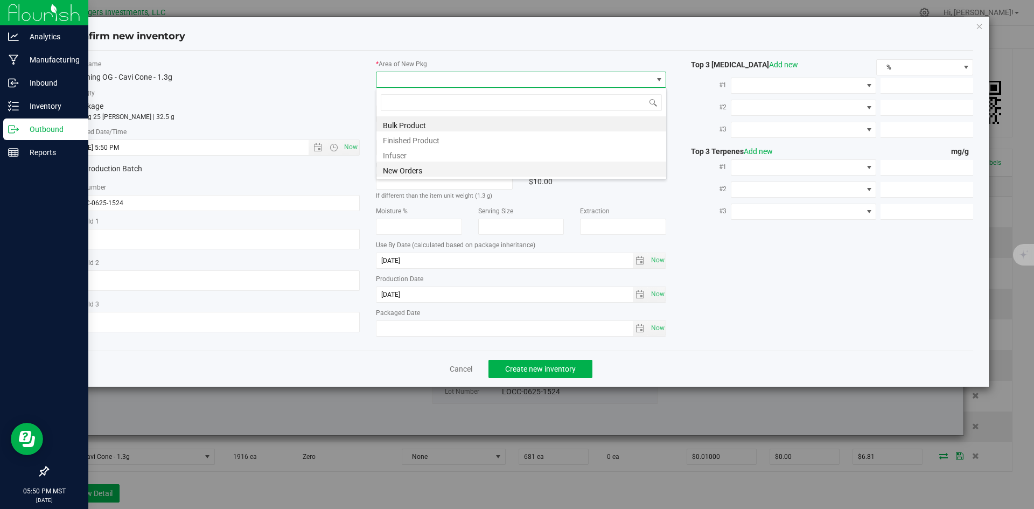
scroll to position [16, 291]
click at [415, 168] on li "New Orders" at bounding box center [521, 169] width 290 height 15
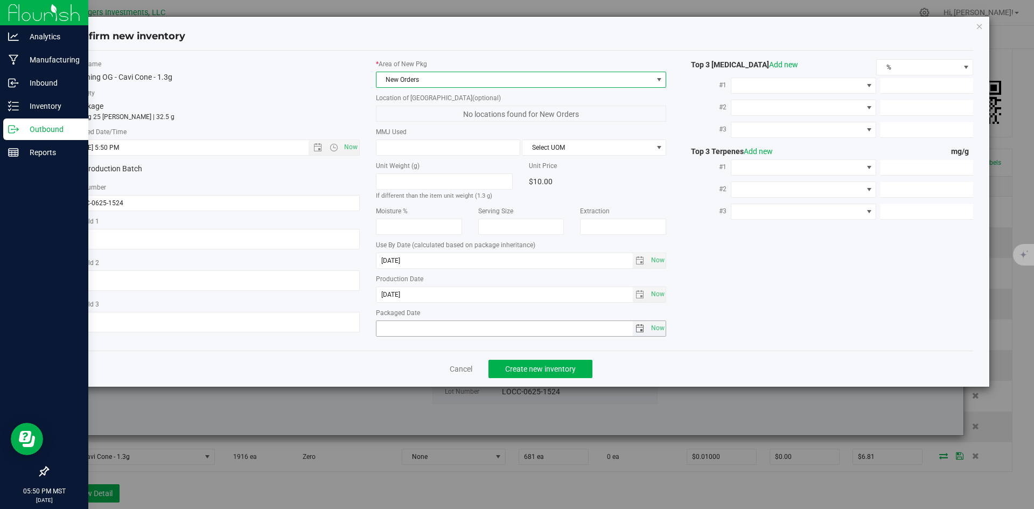
drag, startPoint x: 657, startPoint y: 324, endPoint x: 633, endPoint y: 338, distance: 28.0
click at [655, 325] on span "Now" at bounding box center [657, 328] width 18 height 16
type input "2025-08-20"
click at [514, 368] on span "Create new inventory" at bounding box center [540, 369] width 71 height 9
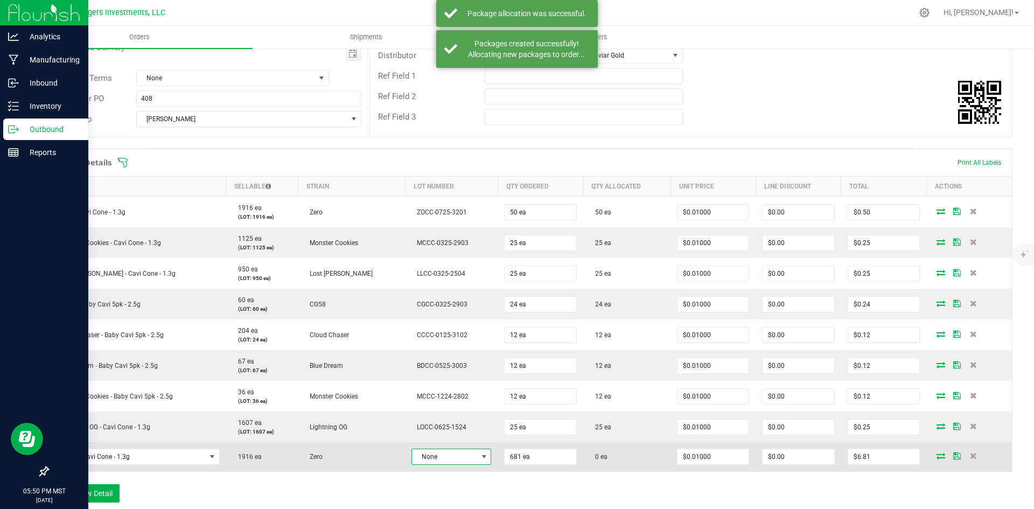
click at [480, 454] on span at bounding box center [484, 456] width 9 height 9
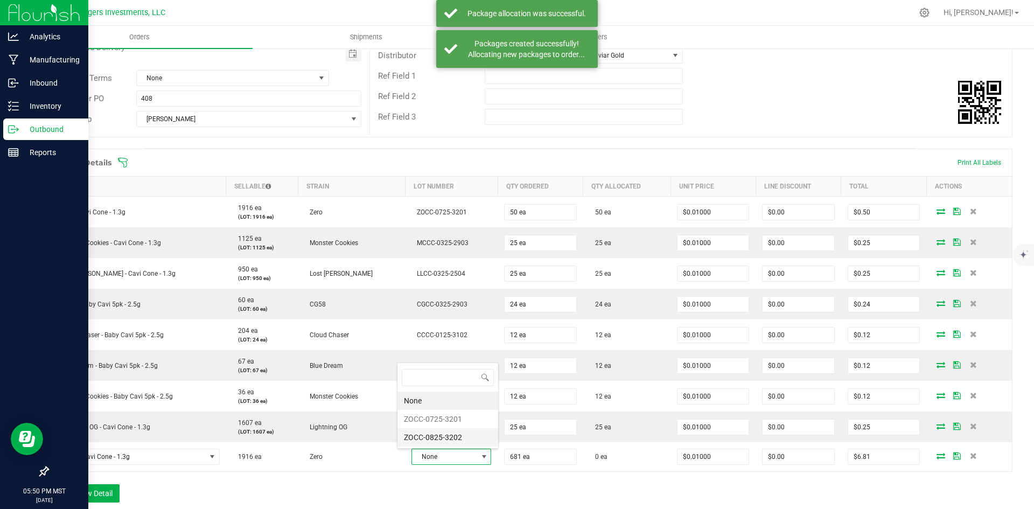
click at [449, 434] on li "ZOCC-0825-3202" at bounding box center [447, 437] width 101 height 18
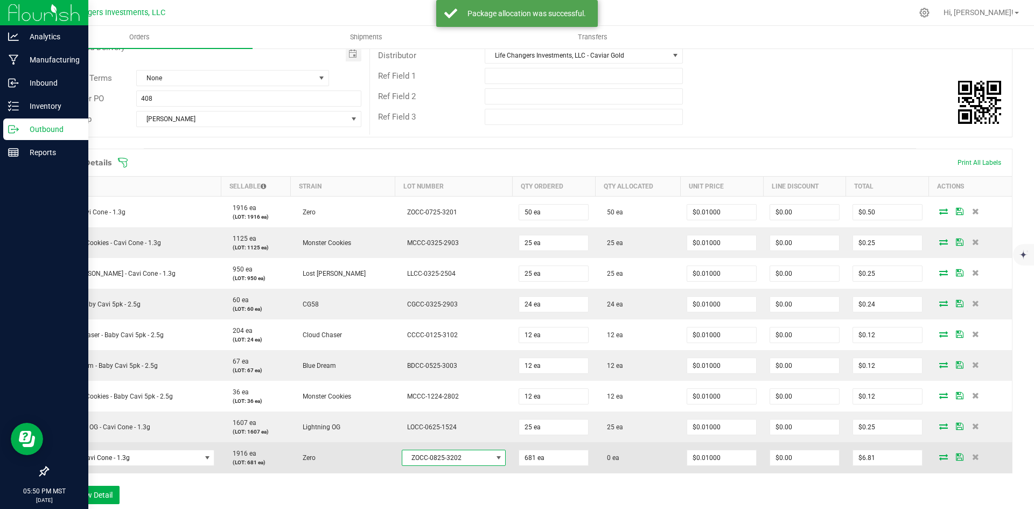
click at [939, 456] on icon at bounding box center [943, 457] width 9 height 6
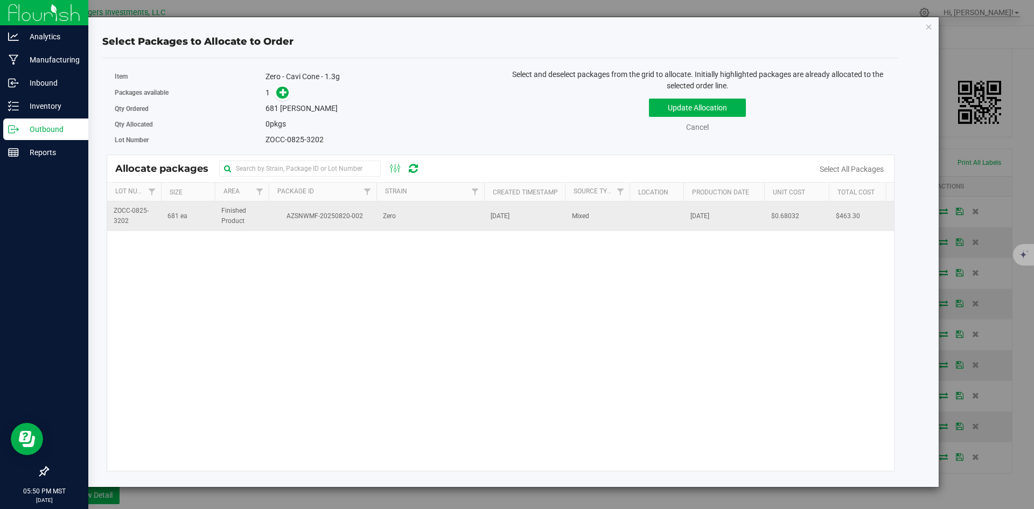
click at [369, 219] on span "AZSNWMF-20250820-002" at bounding box center [322, 216] width 95 height 10
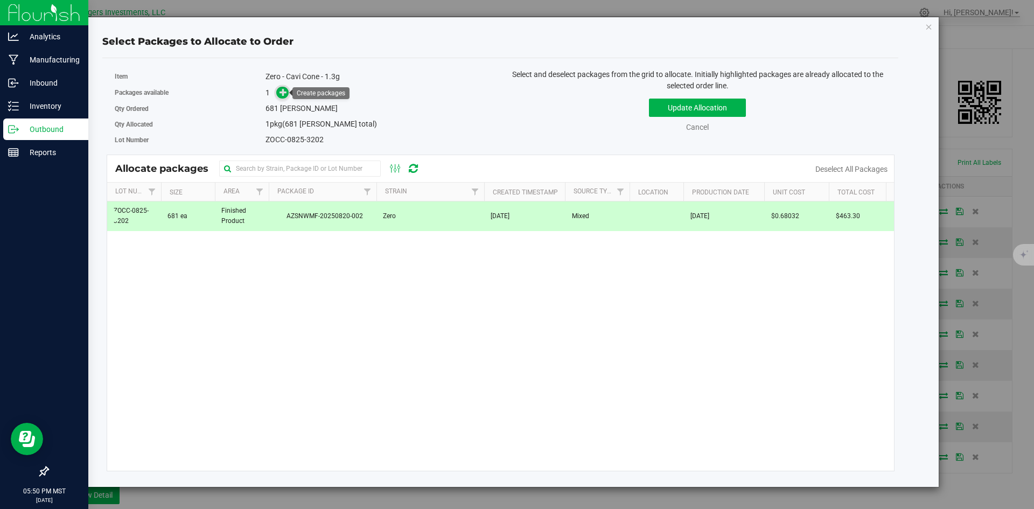
click at [284, 89] on icon at bounding box center [284, 92] width 8 height 8
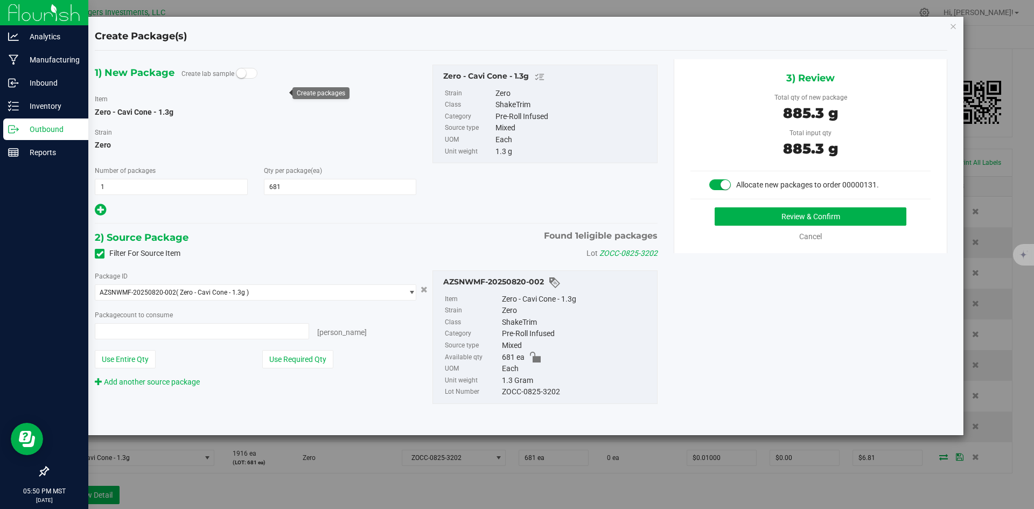
type input "681 ea"
click at [292, 354] on button "Use Required Qty" at bounding box center [297, 359] width 71 height 18
click at [838, 215] on button "Review & Confirm" at bounding box center [811, 216] width 192 height 18
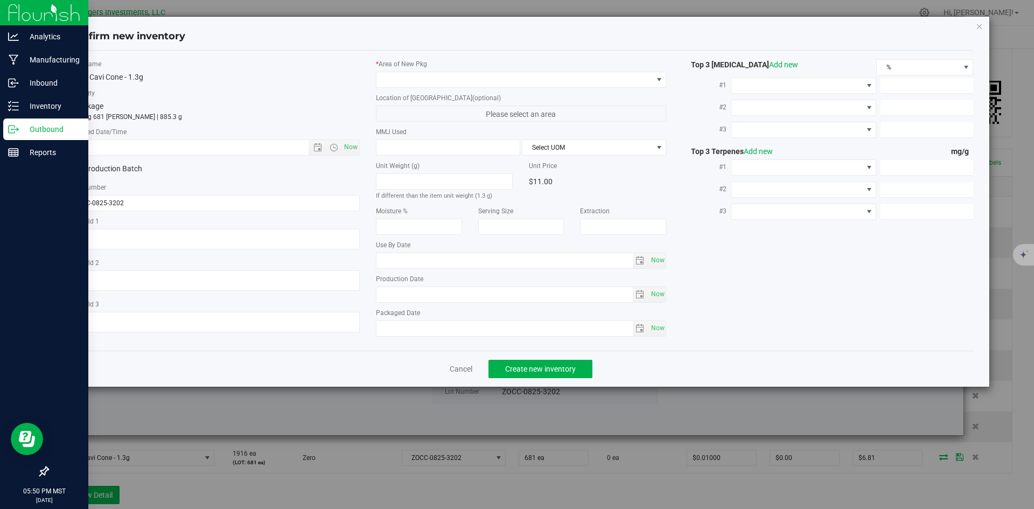
type input "2026-08-07"
type input "2025-08-07"
click at [347, 147] on span "Now" at bounding box center [350, 147] width 18 height 16
type input "8/20/2025 5:50 PM"
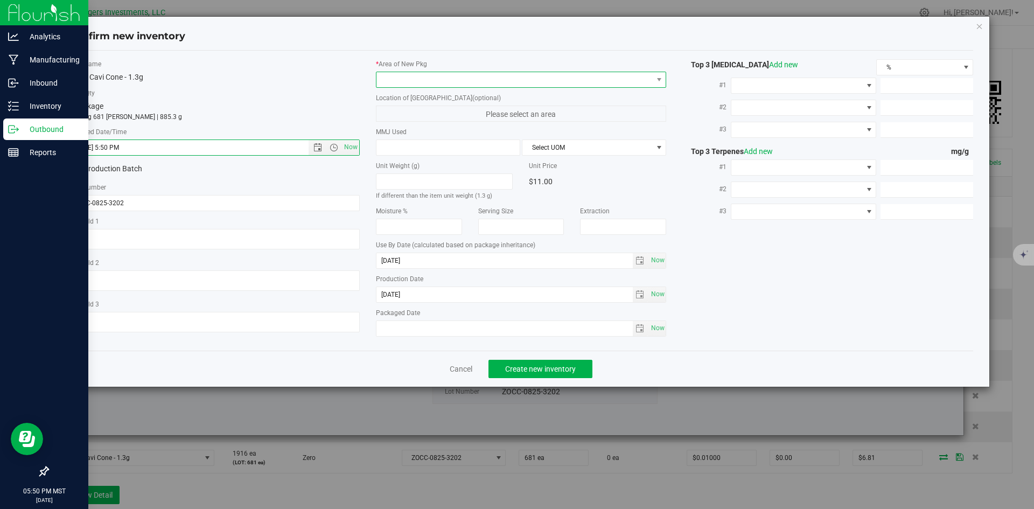
click at [378, 83] on span at bounding box center [514, 79] width 276 height 15
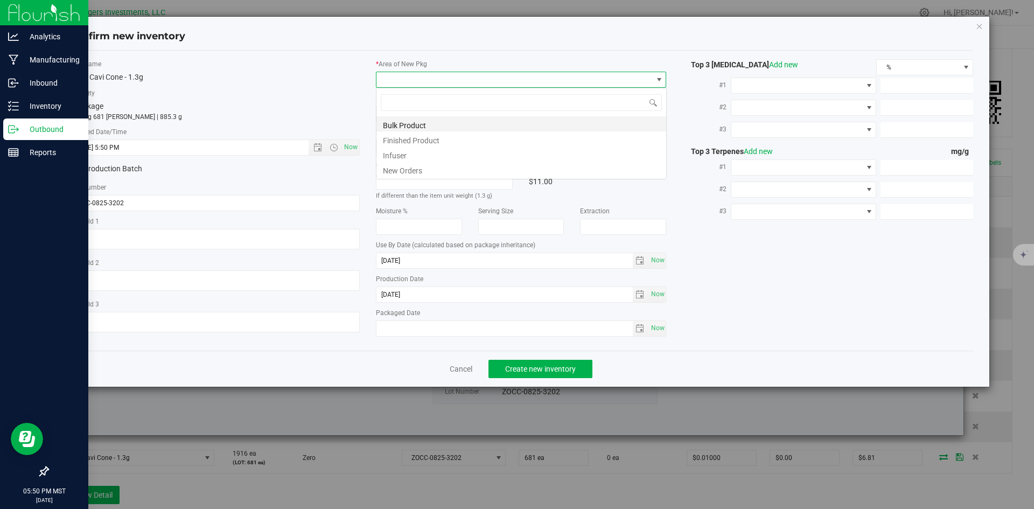
scroll to position [16, 291]
click at [397, 170] on li "New Orders" at bounding box center [521, 169] width 290 height 15
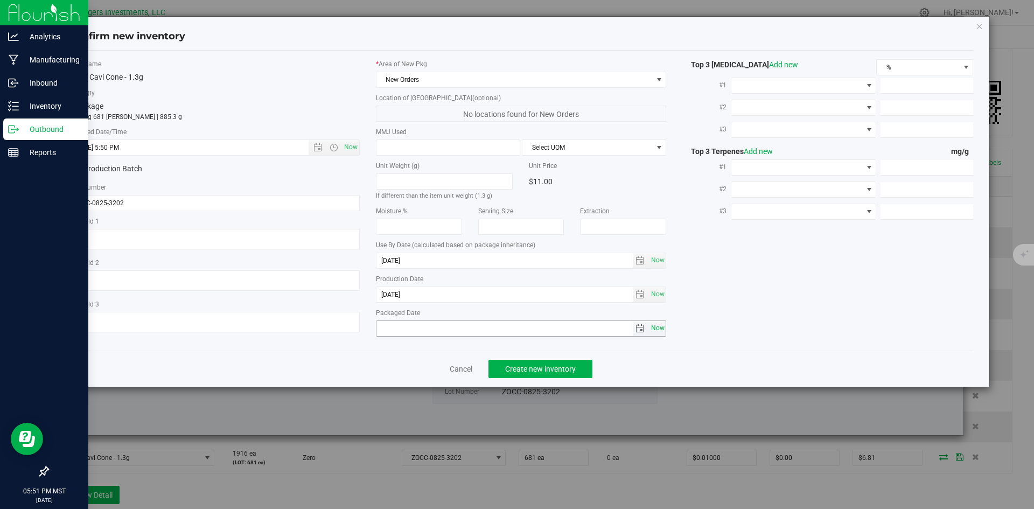
click at [649, 324] on span "Now" at bounding box center [657, 328] width 18 height 16
type input "2025-08-20"
click at [526, 365] on span "Create new inventory" at bounding box center [540, 369] width 71 height 9
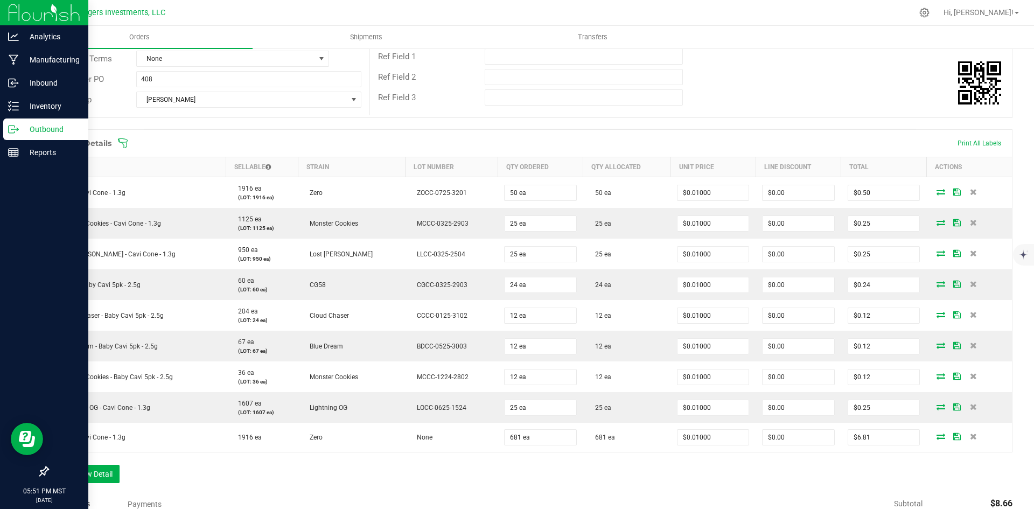
scroll to position [343, 0]
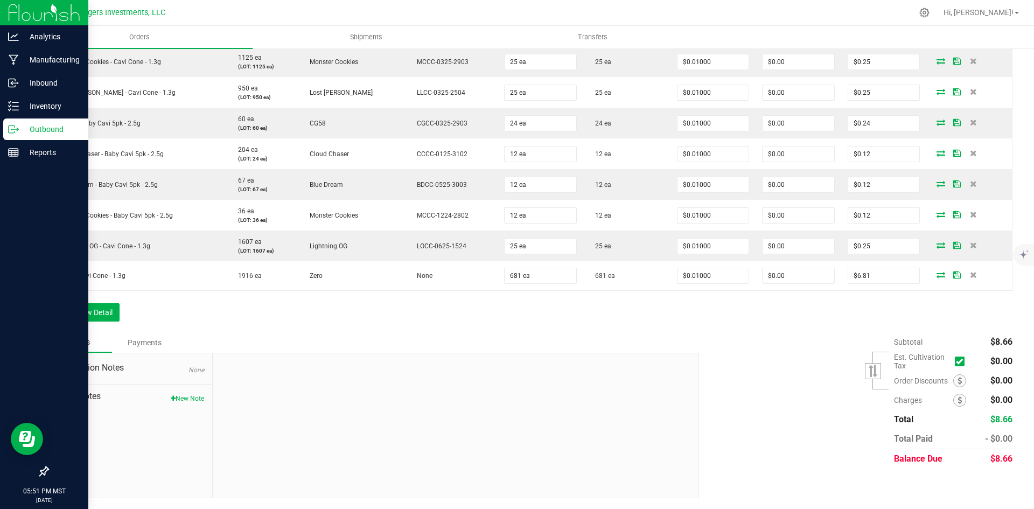
click at [142, 339] on div "Payments" at bounding box center [144, 342] width 65 height 19
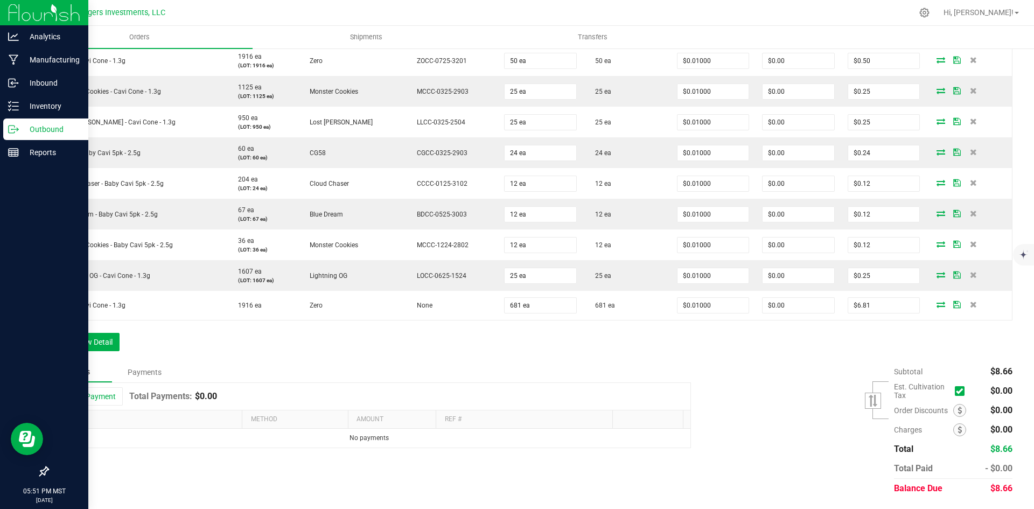
scroll to position [313, 0]
click at [87, 396] on button "Add Payment" at bounding box center [89, 396] width 67 height 18
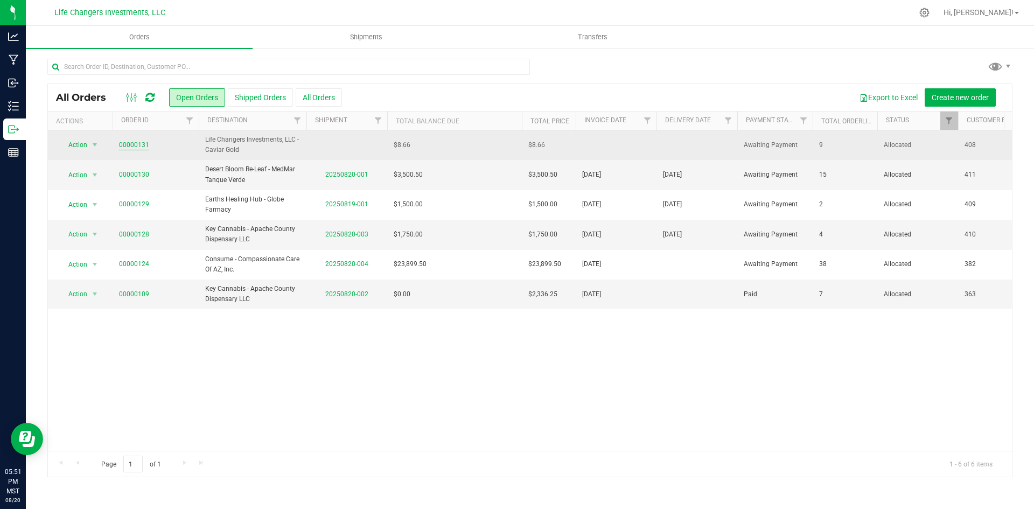
click at [134, 144] on link "00000131" at bounding box center [134, 145] width 30 height 10
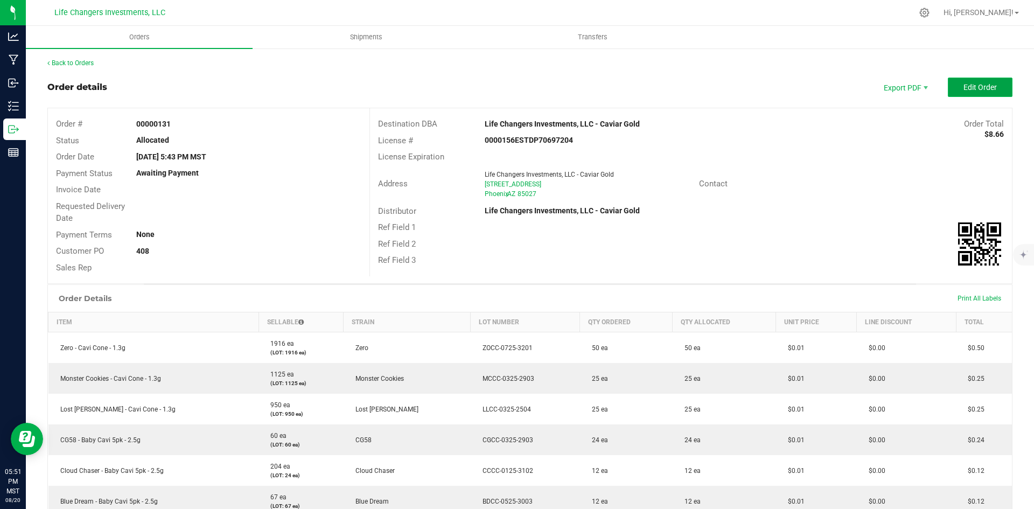
click at [964, 86] on span "Edit Order" at bounding box center [980, 87] width 33 height 9
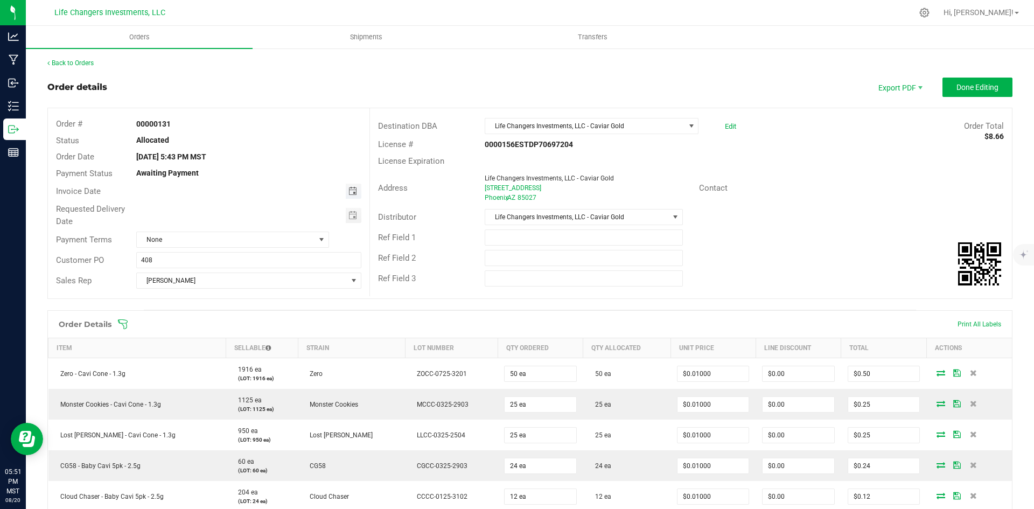
click at [351, 193] on span "Toggle calendar" at bounding box center [352, 191] width 9 height 9
click at [235, 298] on span "20" at bounding box center [232, 298] width 16 height 17
type input "[DATE]"
click at [352, 213] on span "Toggle calendar" at bounding box center [352, 215] width 9 height 9
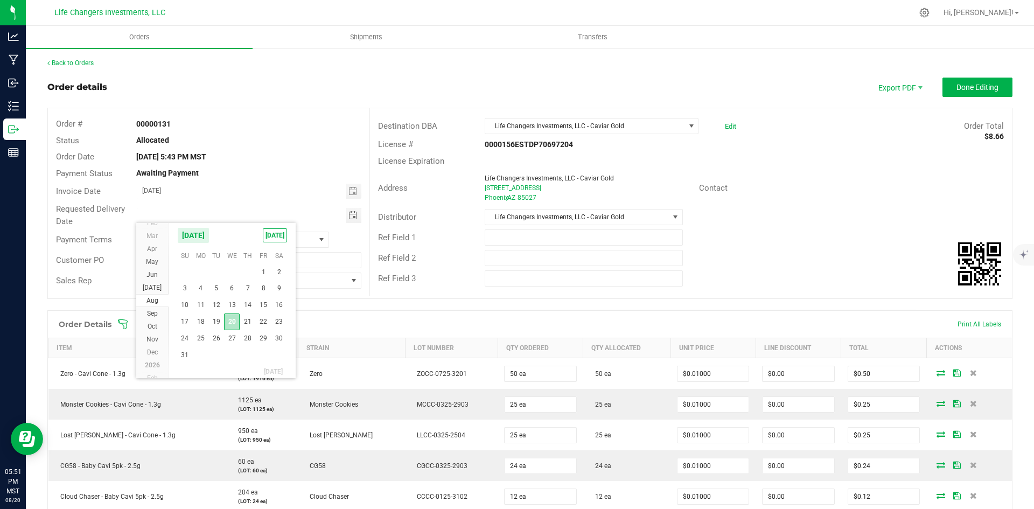
click at [233, 317] on span "20" at bounding box center [232, 321] width 16 height 17
type input "[DATE]"
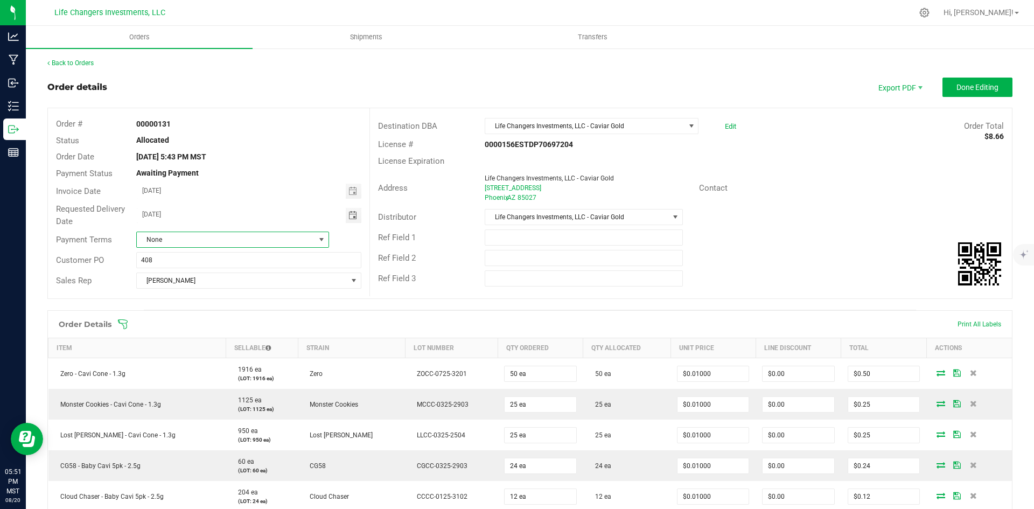
click at [319, 238] on span at bounding box center [321, 239] width 9 height 9
click at [157, 317] on li "COD" at bounding box center [231, 317] width 190 height 18
click at [777, 263] on div "Ref Field 2" at bounding box center [691, 258] width 642 height 20
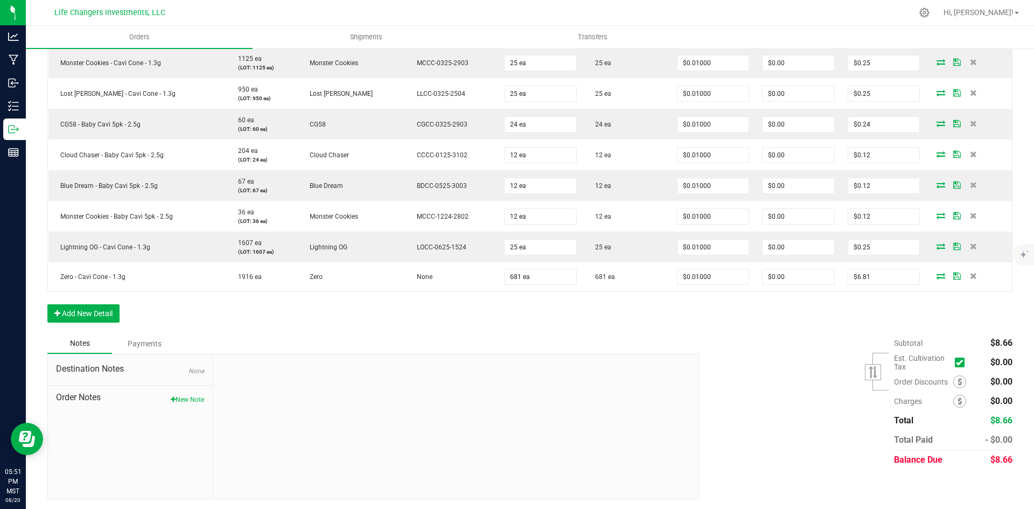
scroll to position [343, 0]
click at [136, 340] on div "Payments" at bounding box center [144, 342] width 65 height 19
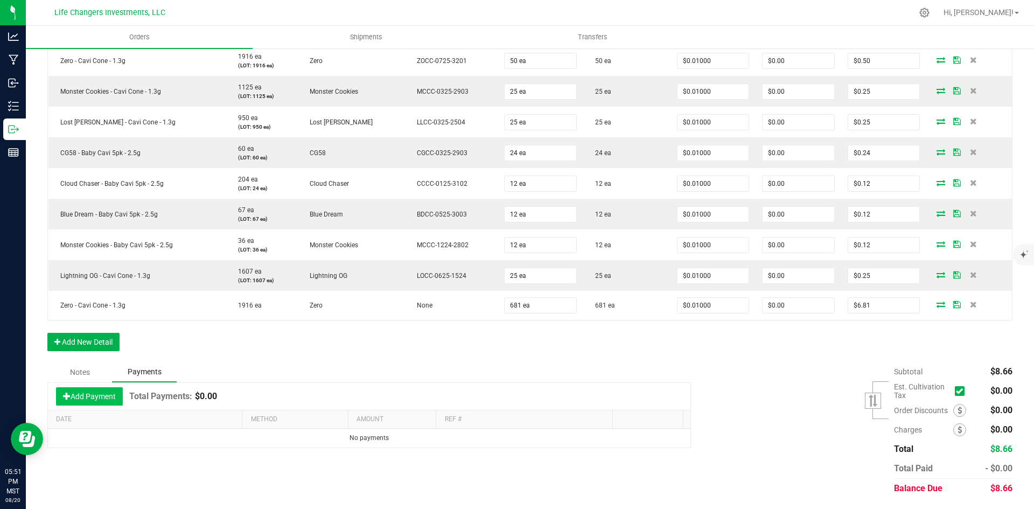
click at [92, 393] on button "Add Payment" at bounding box center [89, 396] width 67 height 18
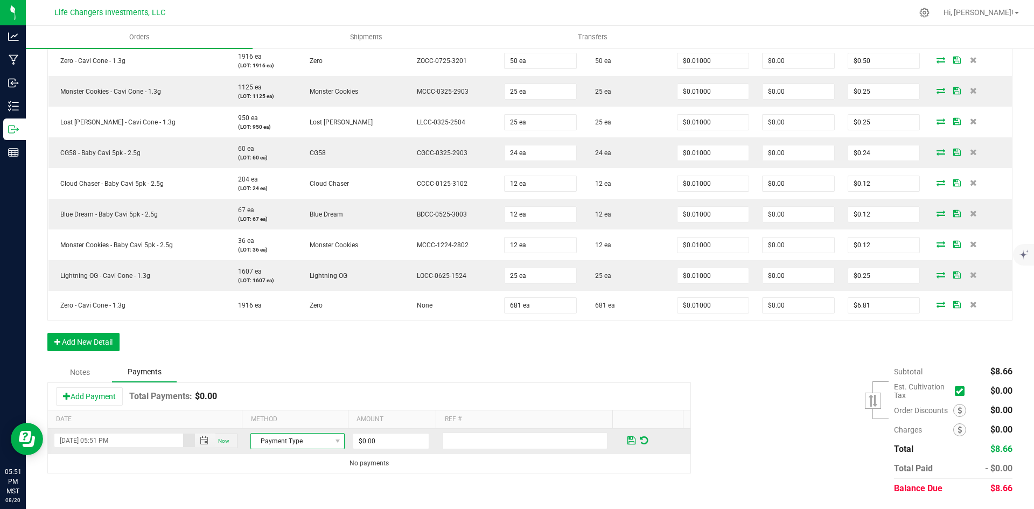
click at [310, 439] on span "Payment Type" at bounding box center [291, 441] width 80 height 15
click at [277, 375] on li "Cash" at bounding box center [292, 377] width 91 height 15
click at [401, 438] on input "0" at bounding box center [390, 441] width 75 height 15
type input "$8.66"
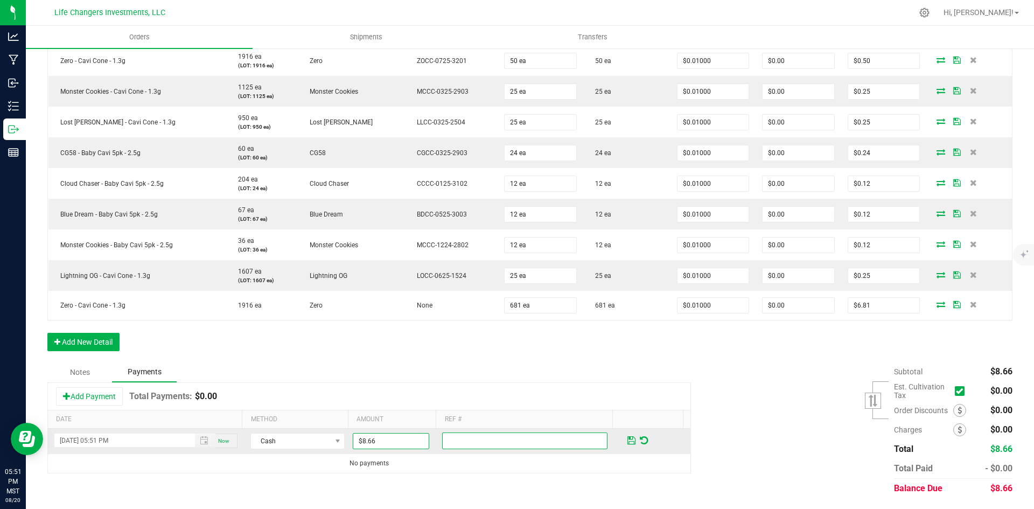
click at [447, 443] on input "text" at bounding box center [524, 440] width 165 height 17
click at [627, 438] on span at bounding box center [631, 441] width 8 height 10
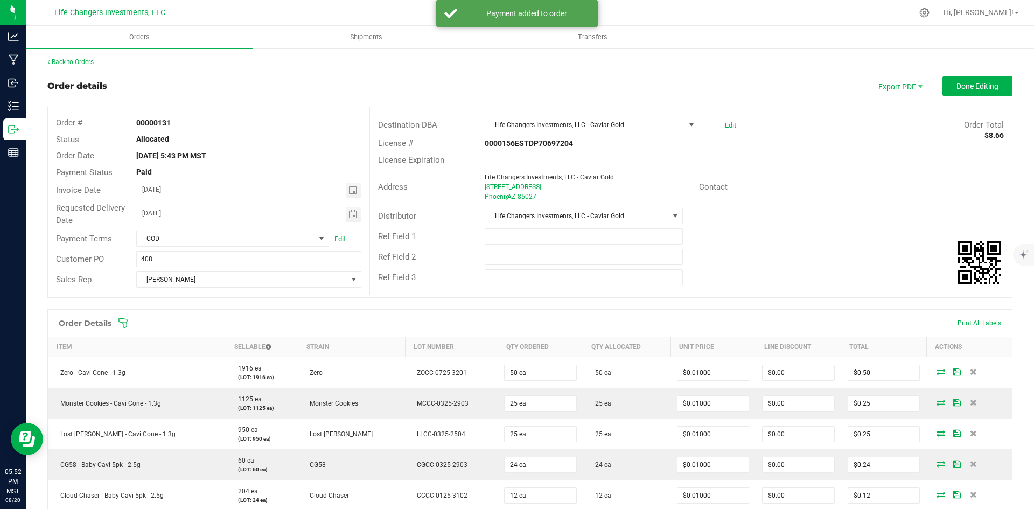
scroll to position [0, 0]
click at [985, 87] on span "Done Editing" at bounding box center [978, 87] width 42 height 9
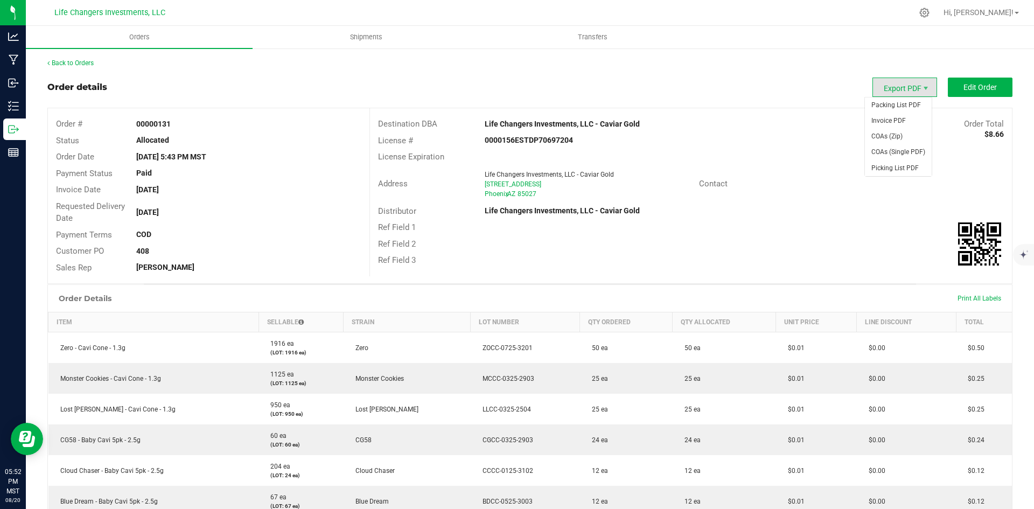
click at [882, 86] on span "Export PDF" at bounding box center [905, 87] width 65 height 19
click at [884, 123] on span "Invoice PDF" at bounding box center [898, 121] width 67 height 16
click at [930, 13] on icon at bounding box center [924, 12] width 11 height 11
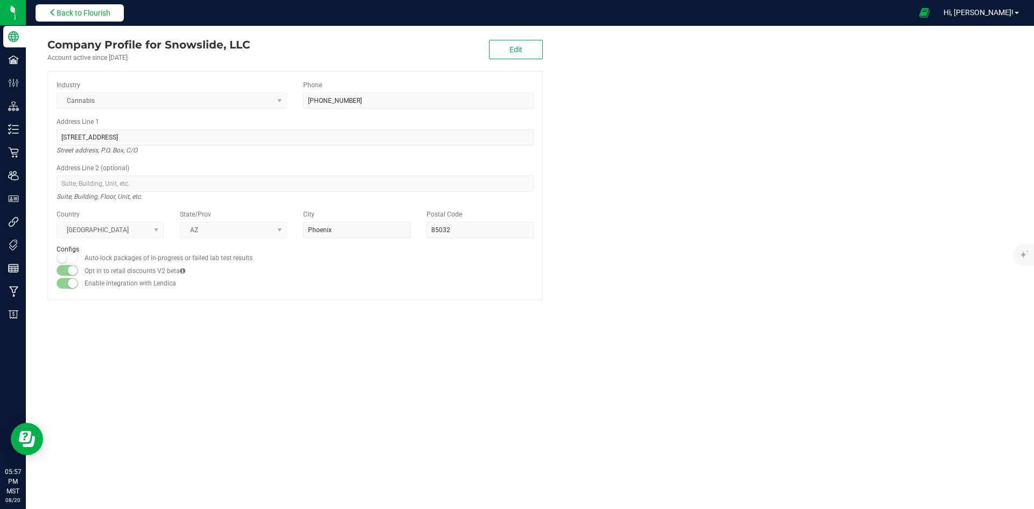
click at [86, 14] on span "Back to Flourish" at bounding box center [84, 13] width 54 height 9
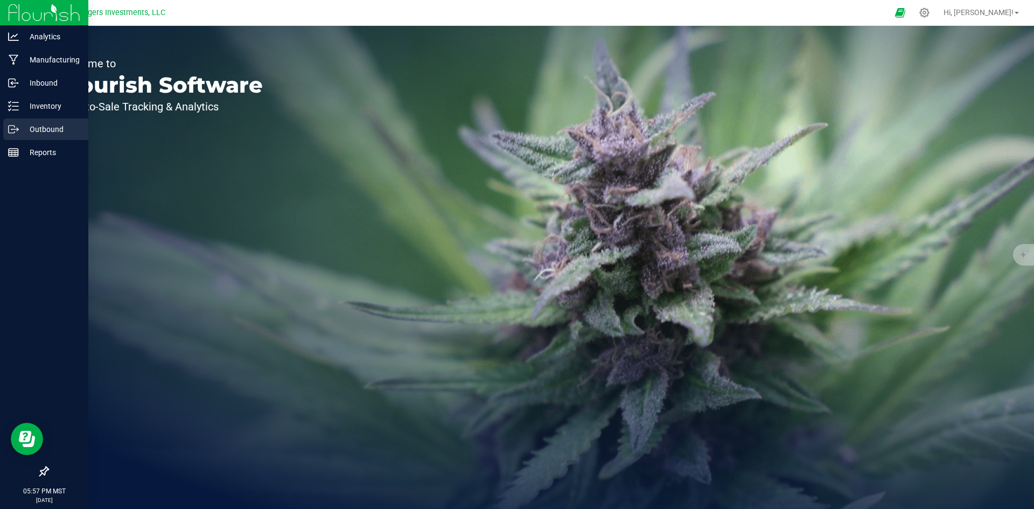
click at [30, 125] on p "Outbound" at bounding box center [51, 129] width 65 height 13
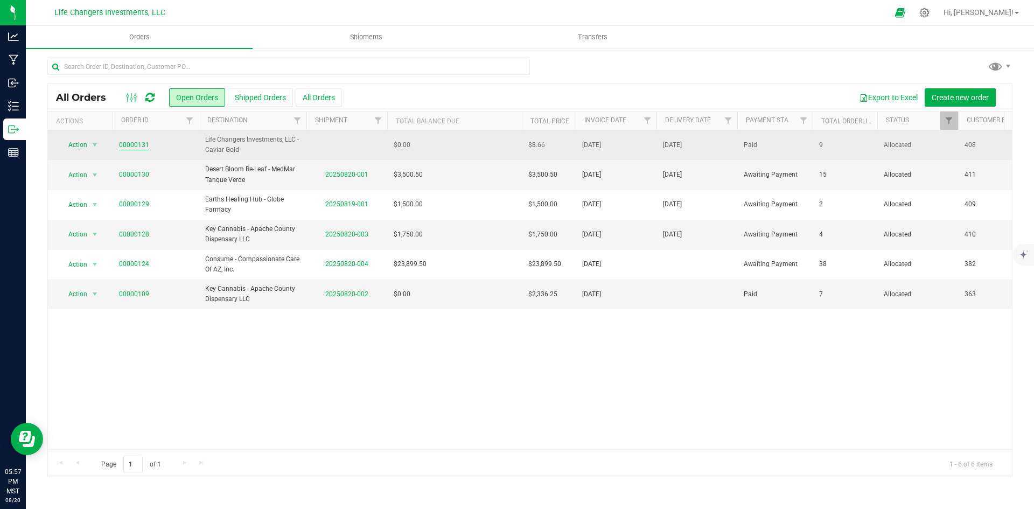
click at [145, 144] on link "00000131" at bounding box center [134, 145] width 30 height 10
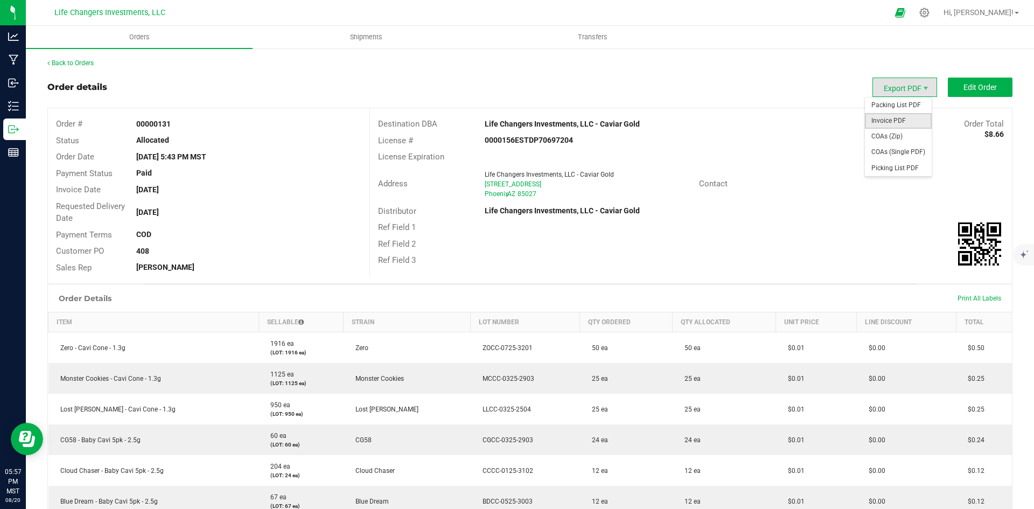
click at [892, 120] on span "Invoice PDF" at bounding box center [898, 121] width 67 height 16
click at [67, 60] on link "Back to Orders" at bounding box center [70, 63] width 46 height 8
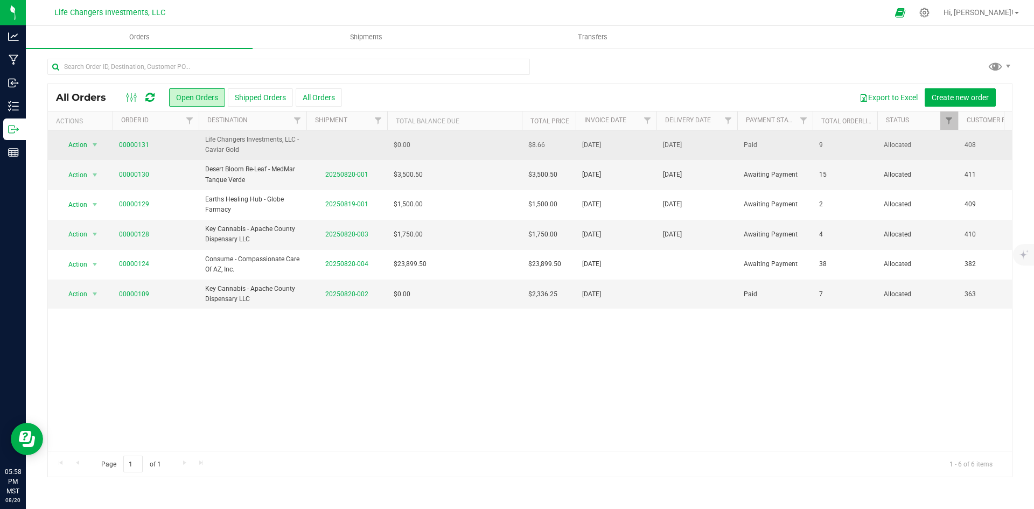
click at [473, 147] on td "$0.00" at bounding box center [454, 145] width 135 height 30
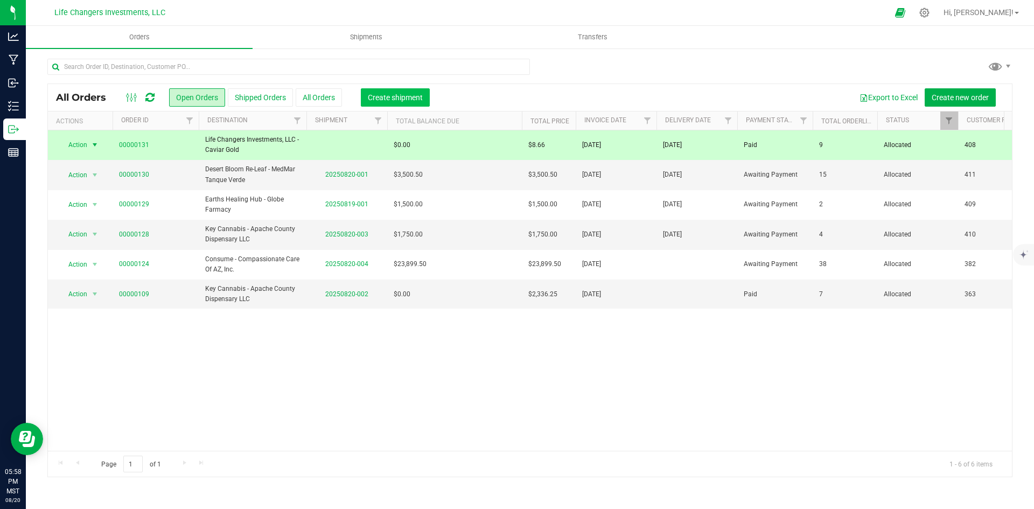
click at [410, 99] on span "Create shipment" at bounding box center [395, 97] width 55 height 9
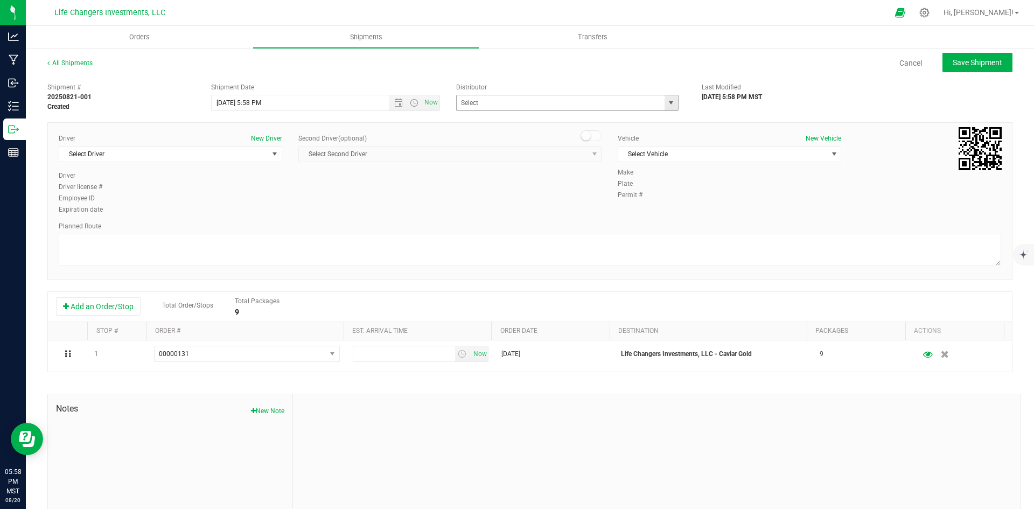
click at [667, 104] on span "select" at bounding box center [671, 103] width 9 height 9
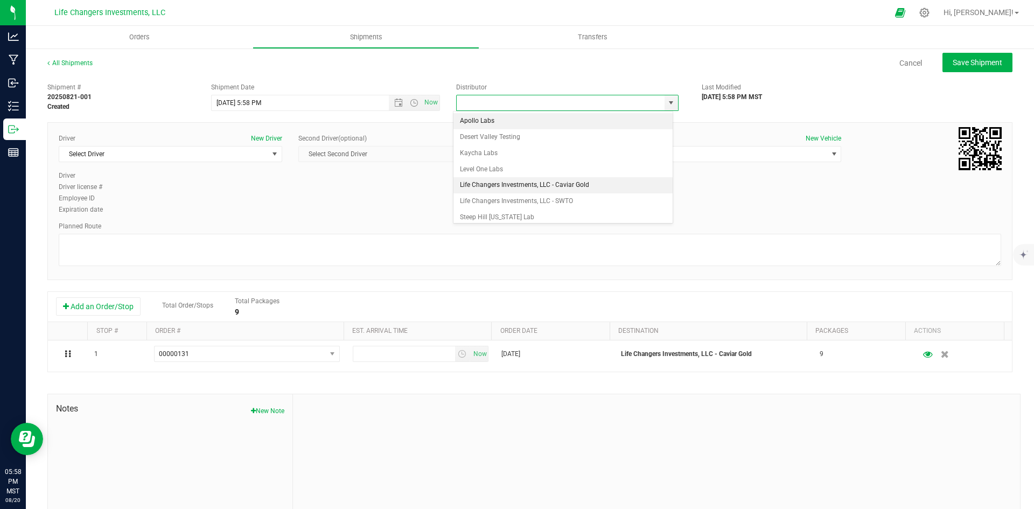
click at [539, 180] on li "Life Changers Investments, LLC - Caviar Gold" at bounding box center [563, 185] width 219 height 16
type input "Life Changers Investments, LLC - Caviar Gold"
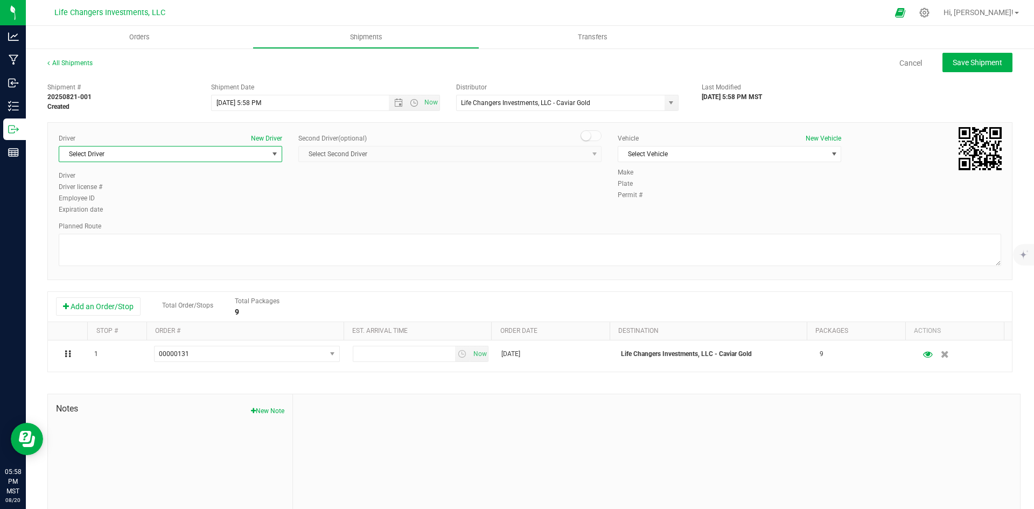
click at [270, 156] on span "select" at bounding box center [274, 154] width 9 height 9
click at [212, 200] on li "Amber Alaura" at bounding box center [169, 199] width 220 height 16
click at [830, 155] on span "select" at bounding box center [834, 154] width 9 height 9
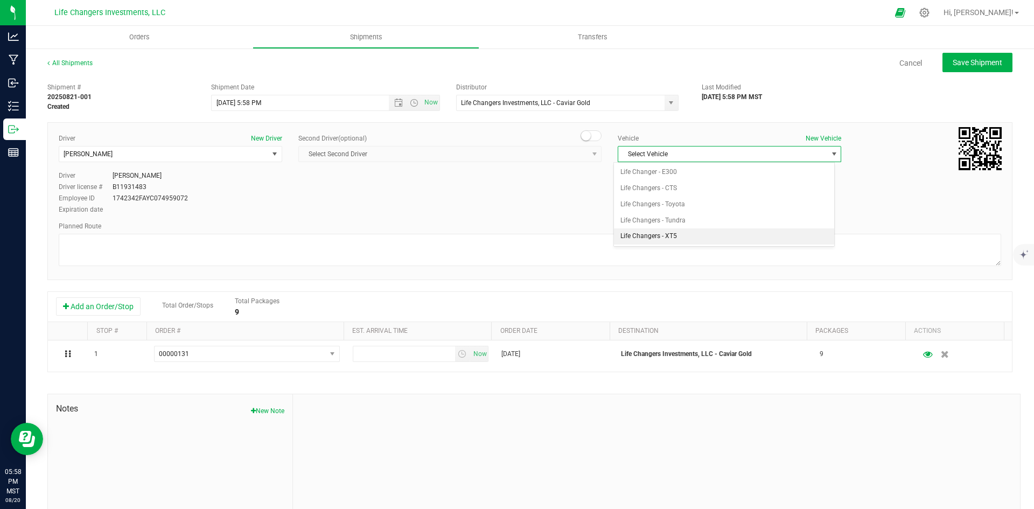
click at [727, 233] on li "Life Changers - XT5" at bounding box center [724, 236] width 220 height 16
click at [913, 201] on div "Make Cadillac / XT5 / Blue Plate SL1HTLY / AZ Permit # 2" at bounding box center [810, 185] width 400 height 34
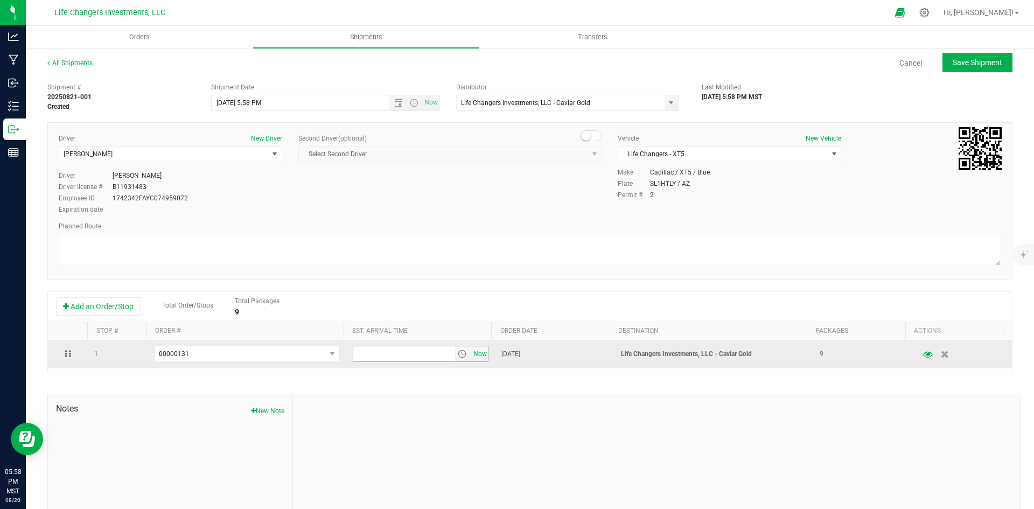
click at [474, 355] on span "Now" at bounding box center [480, 354] width 18 height 16
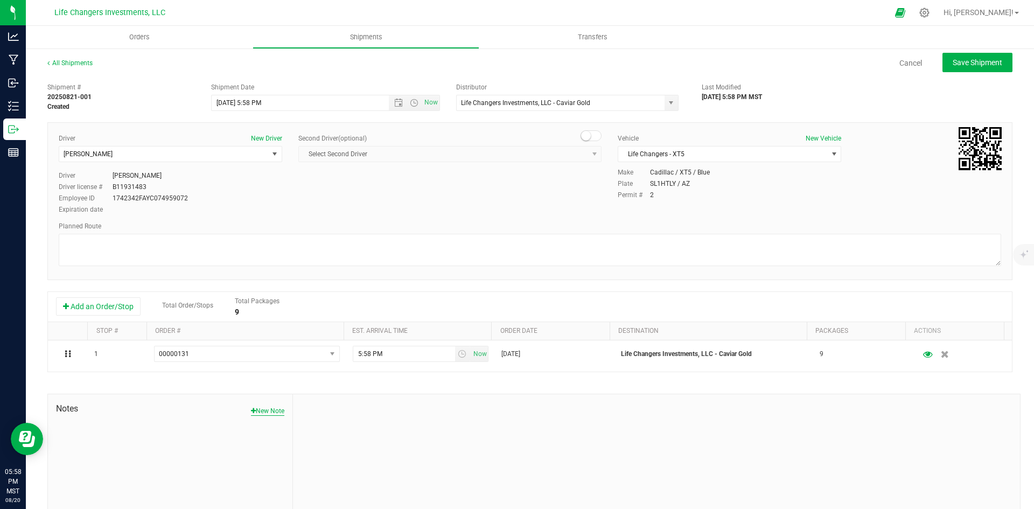
click at [263, 411] on button "New Note" at bounding box center [267, 411] width 33 height 10
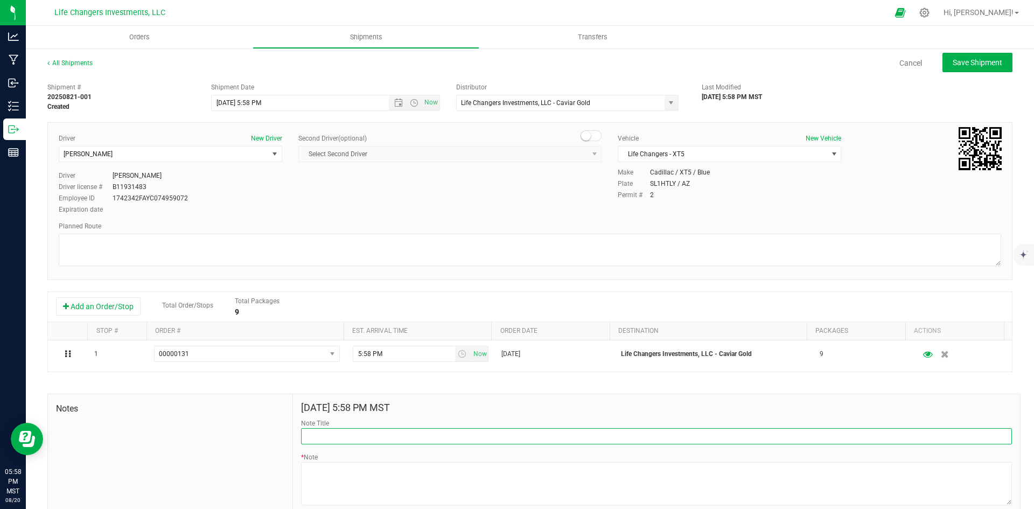
click at [359, 431] on input "Note Title" at bounding box center [656, 436] width 711 height 16
type input "Pickup"
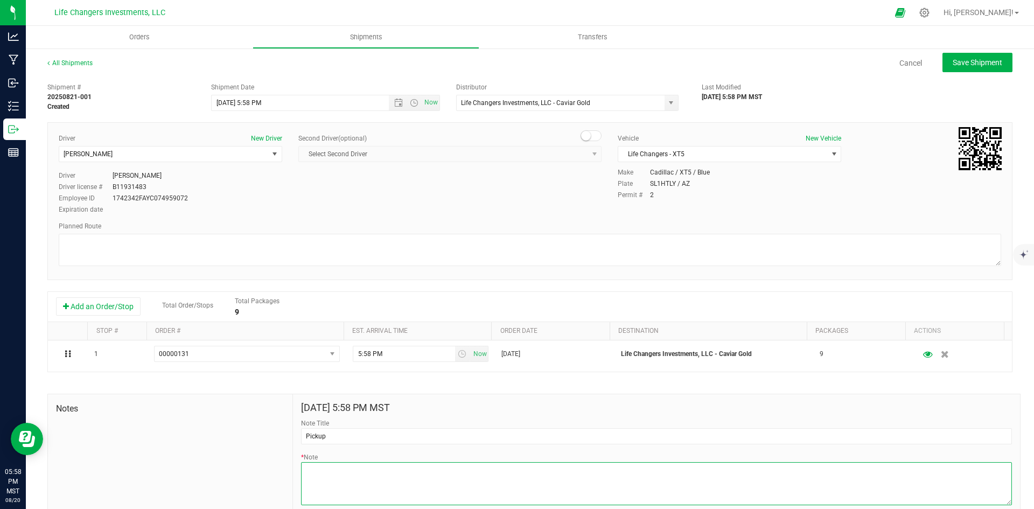
click at [330, 475] on textarea "* Note" at bounding box center [656, 483] width 711 height 43
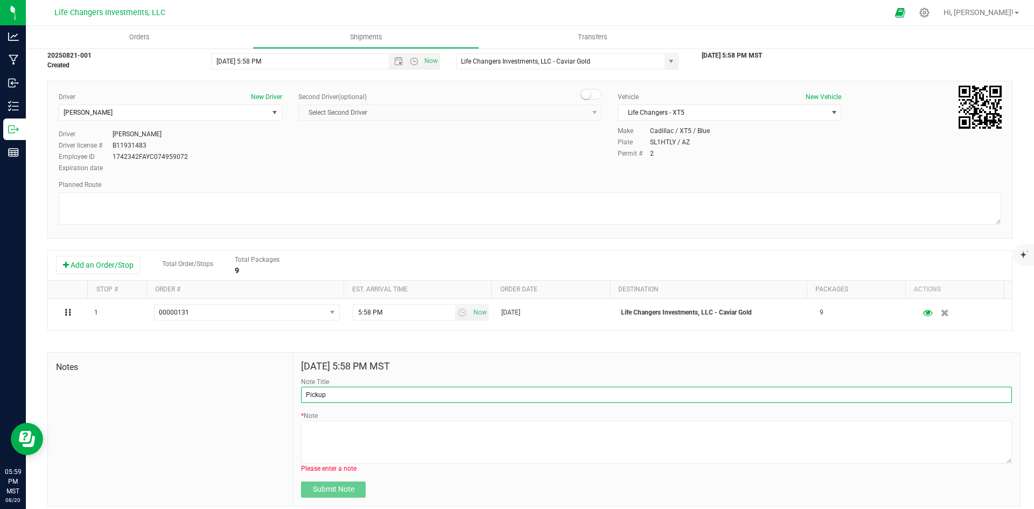
drag, startPoint x: 318, startPoint y: 394, endPoint x: 294, endPoint y: 394, distance: 24.2
click at [294, 394] on div "Aug 20, 2025 5:58 PM MST Note Title Pickup * Note Please enter a note Submit No…" at bounding box center [656, 429] width 727 height 153
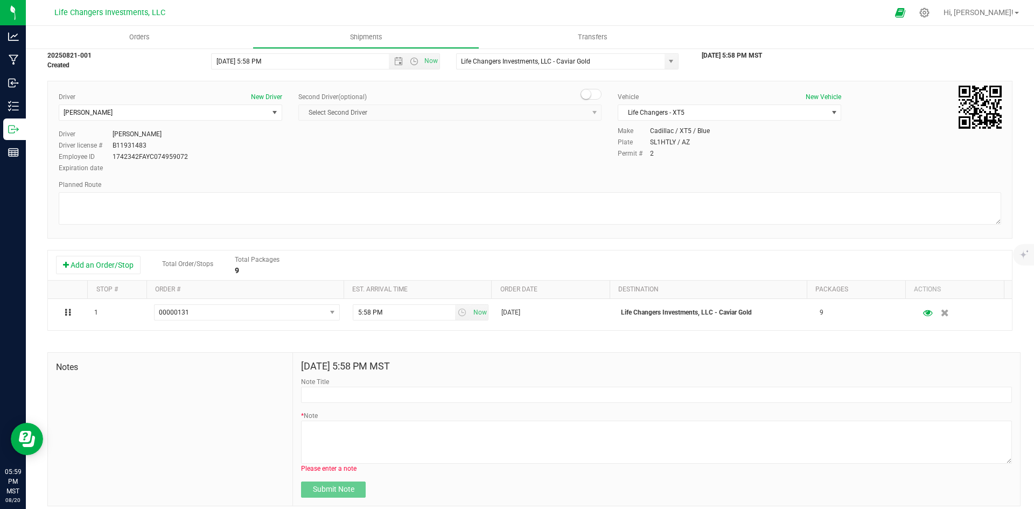
click at [245, 389] on div "Notes" at bounding box center [170, 429] width 245 height 153
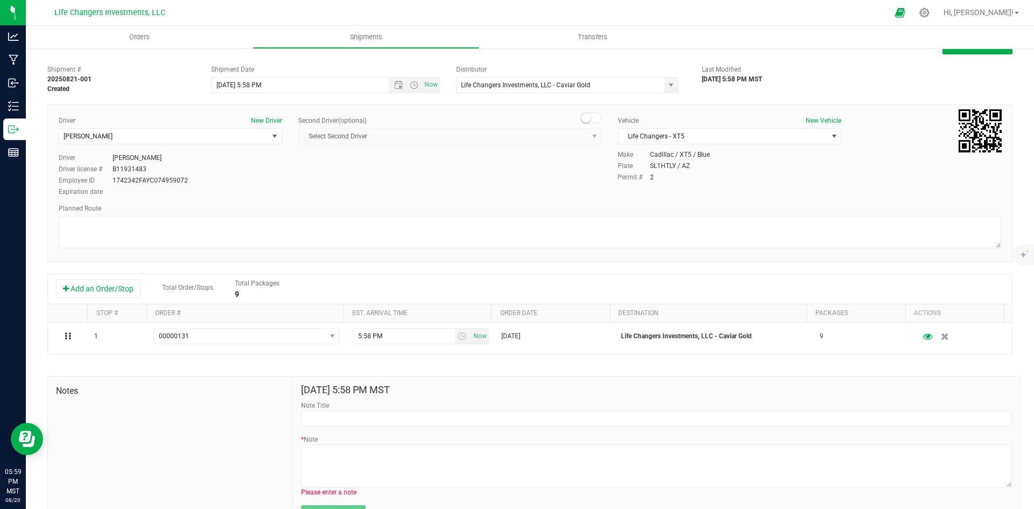
scroll to position [0, 0]
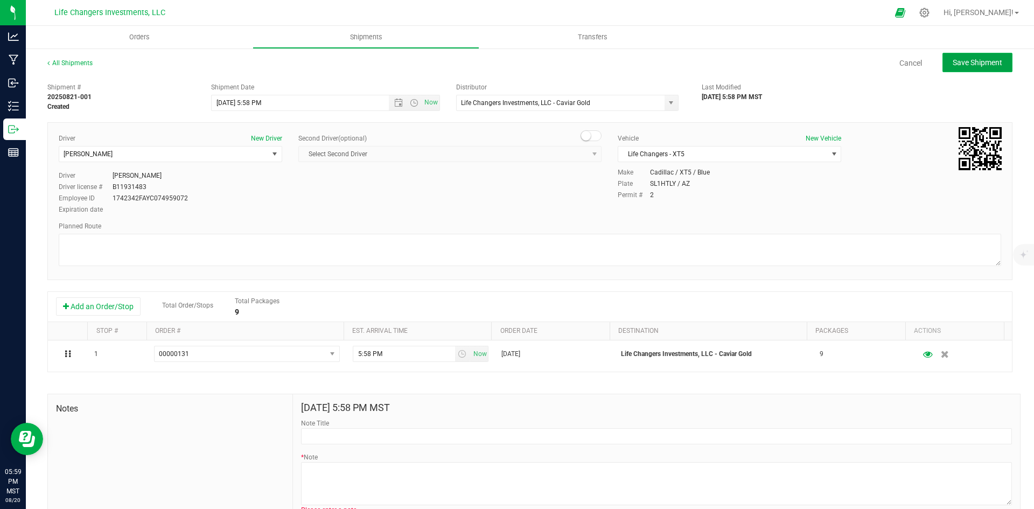
click at [967, 54] on button "Save Shipment" at bounding box center [978, 62] width 70 height 19
type input "8/21/2025 12:58 AM"
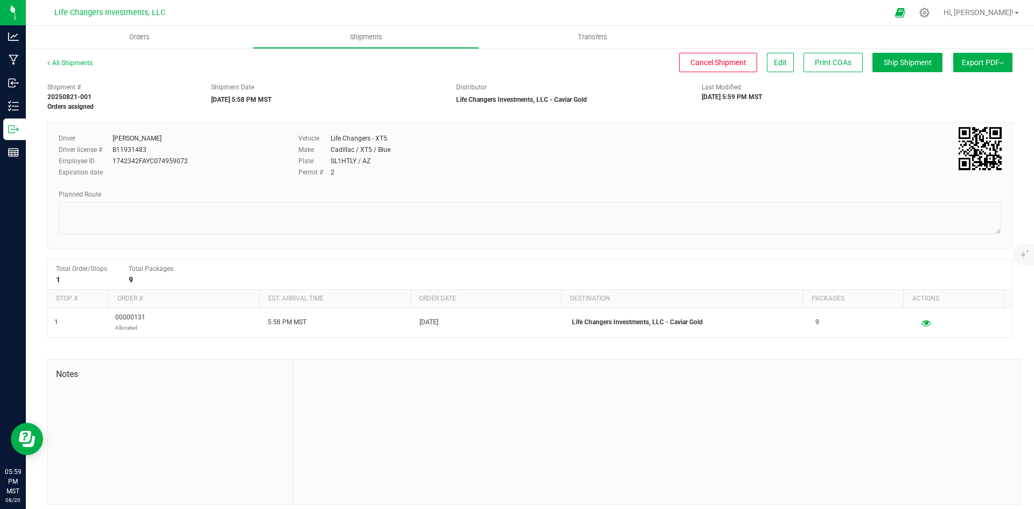
click at [967, 61] on button "Export PDF" at bounding box center [982, 62] width 59 height 19
click at [955, 88] on span "Manifest by Package ID" at bounding box center [967, 86] width 68 height 8
click at [905, 64] on span "Ship Shipment" at bounding box center [908, 62] width 48 height 9
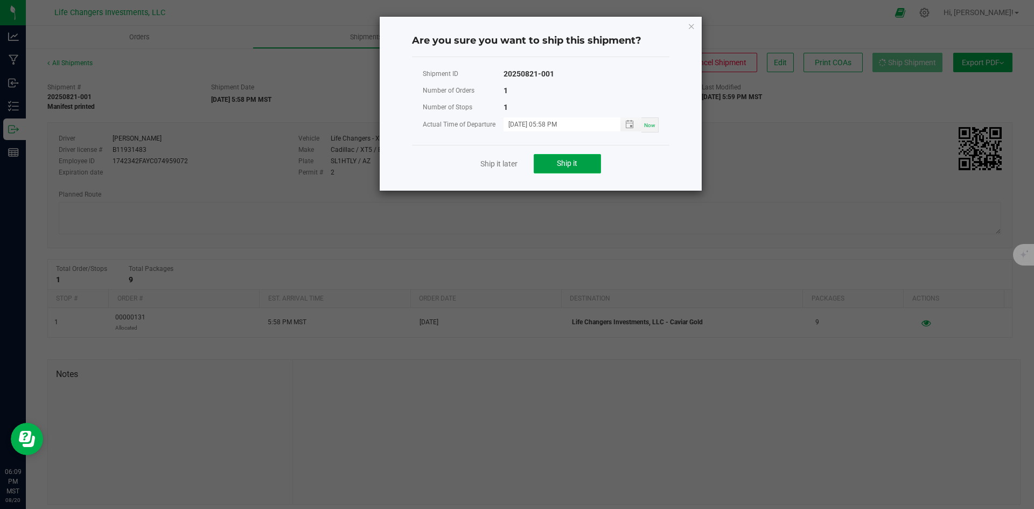
click at [574, 164] on span "Ship it" at bounding box center [567, 163] width 20 height 9
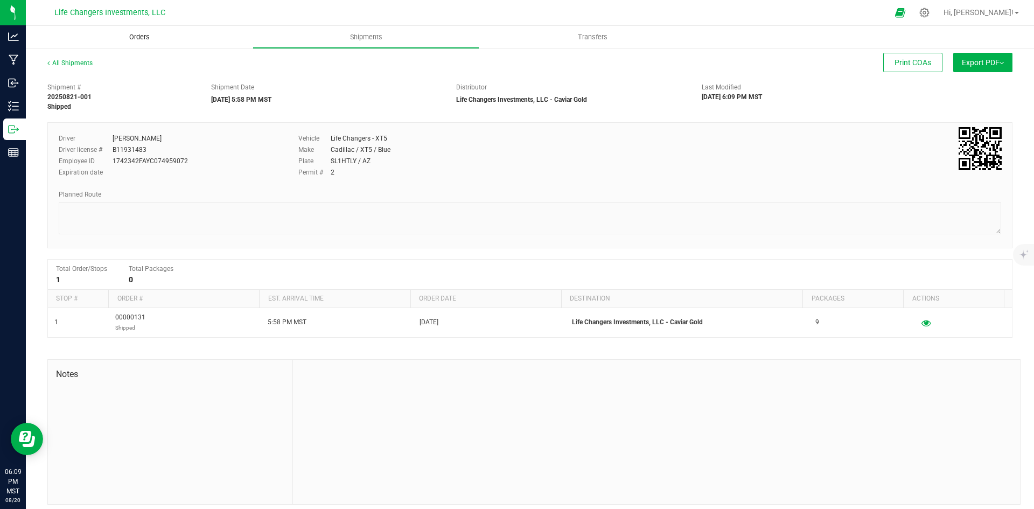
click at [144, 34] on span "Orders" at bounding box center [140, 37] width 50 height 10
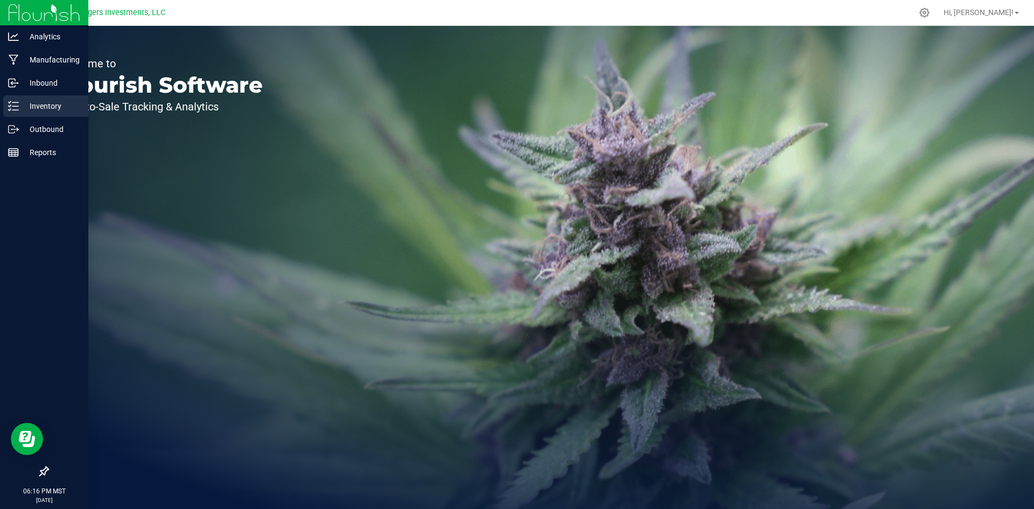
click at [46, 106] on p "Inventory" at bounding box center [51, 106] width 65 height 13
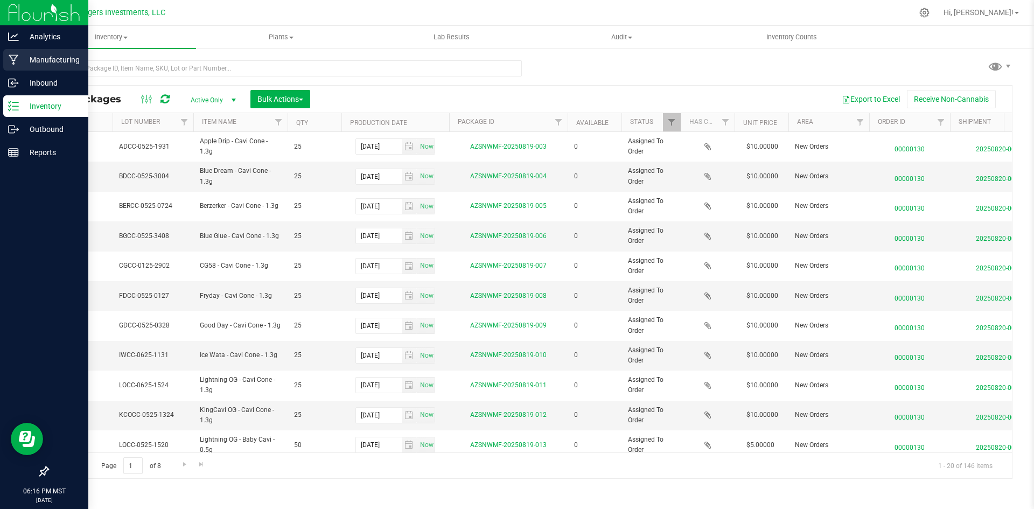
click at [50, 59] on p "Manufacturing" at bounding box center [51, 59] width 65 height 13
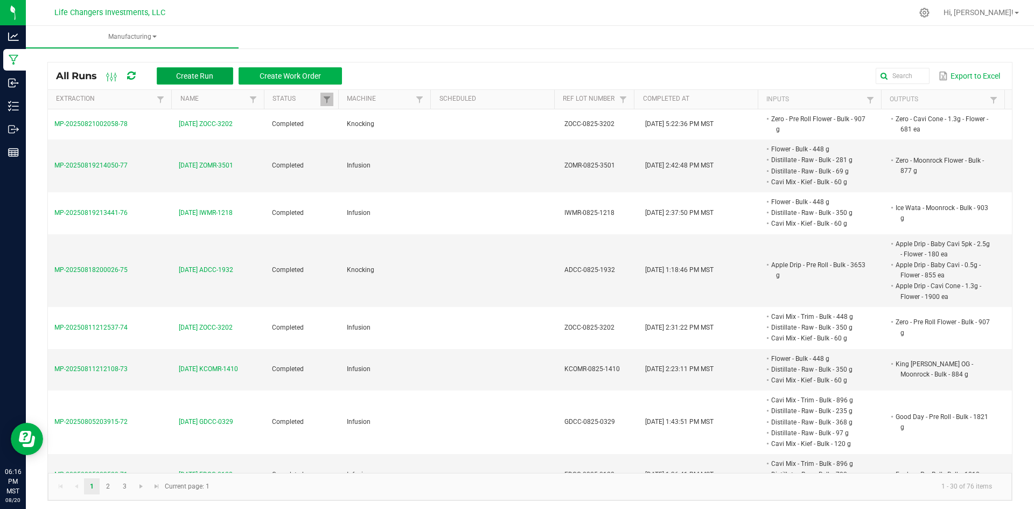
click at [206, 75] on span "Create Run" at bounding box center [194, 76] width 37 height 9
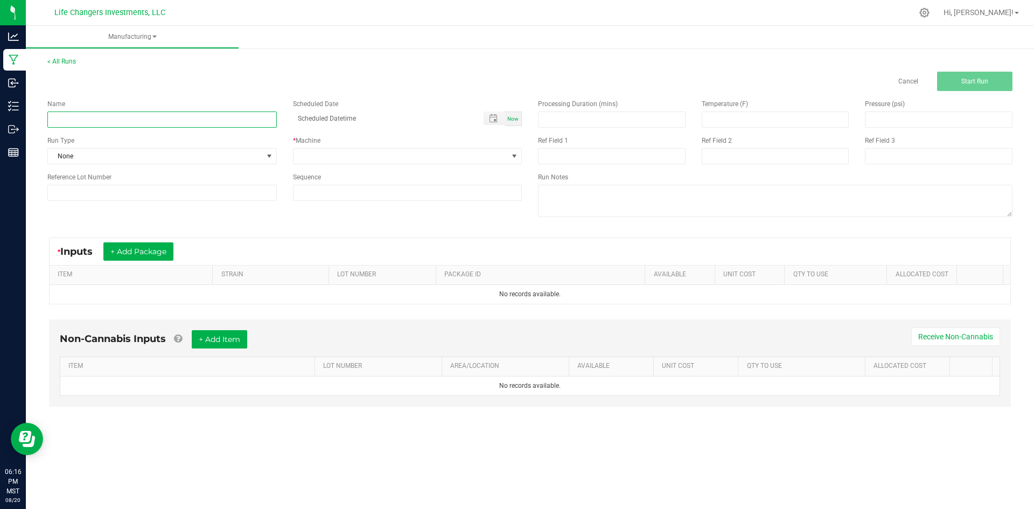
click at [224, 120] on input at bounding box center [161, 119] width 229 height 16
type input "[DATE] GDCC-0329"
click at [109, 195] on input at bounding box center [161, 193] width 229 height 16
drag, startPoint x: 109, startPoint y: 195, endPoint x: 44, endPoint y: 191, distance: 65.3
click at [44, 191] on div "Reference Lot Number GDCC-0825-0329" at bounding box center [162, 186] width 246 height 29
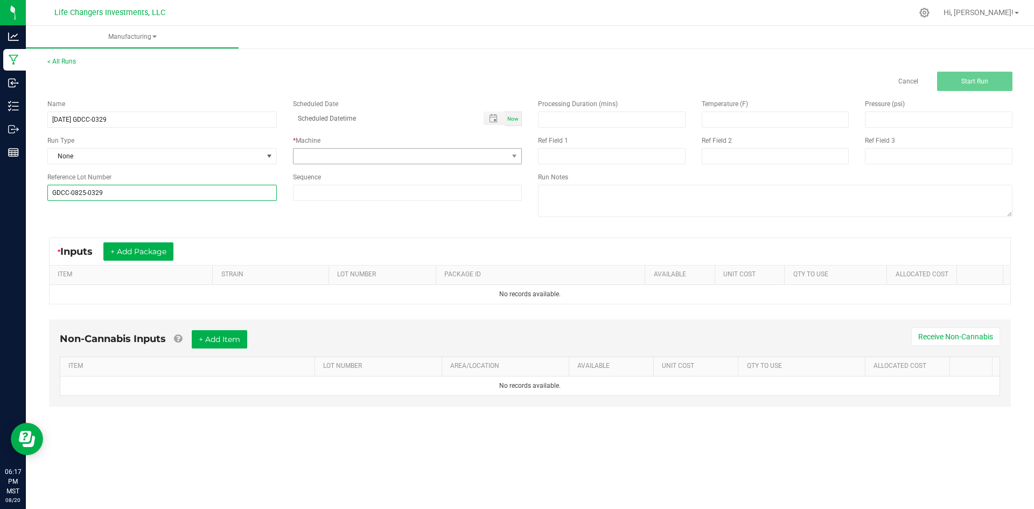
type input "GDCC-0825-0329"
click at [414, 156] on span at bounding box center [401, 156] width 215 height 15
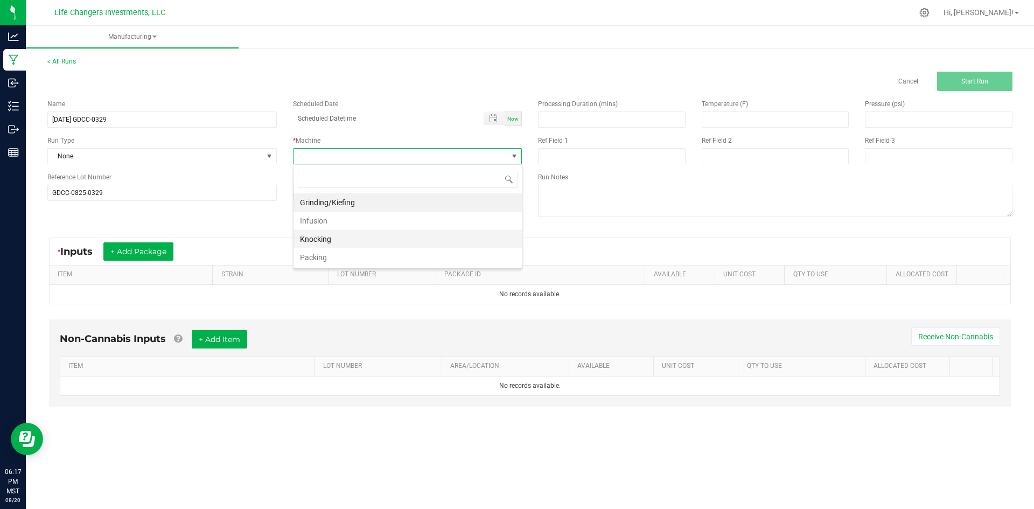
click at [346, 238] on li "Knocking" at bounding box center [408, 239] width 228 height 18
click at [506, 228] on div "* Inputs + Add Package ITEM STRAIN LOT NUMBER PACKAGE ID AVAILABLE Unit Cost QT…" at bounding box center [529, 271] width 981 height 86
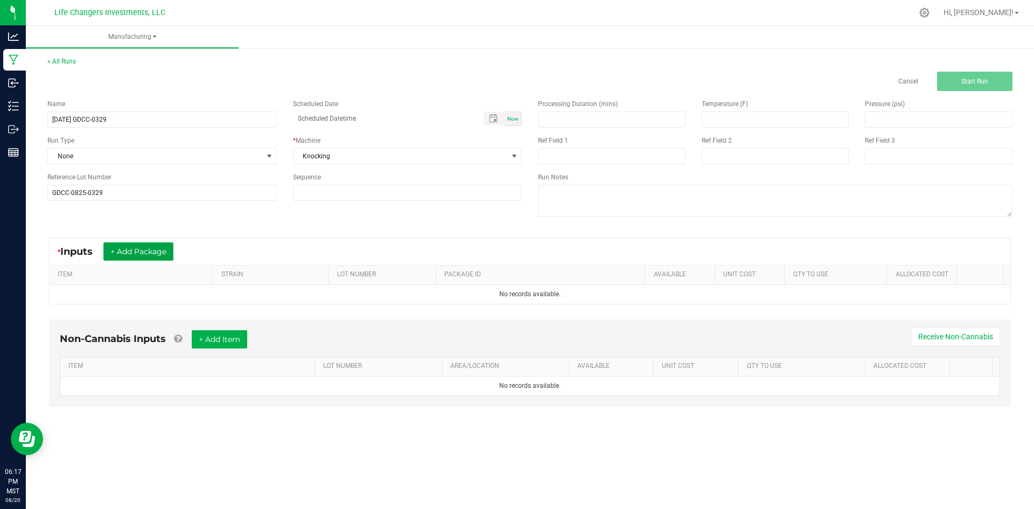
click at [129, 250] on button "+ Add Package" at bounding box center [138, 251] width 70 height 18
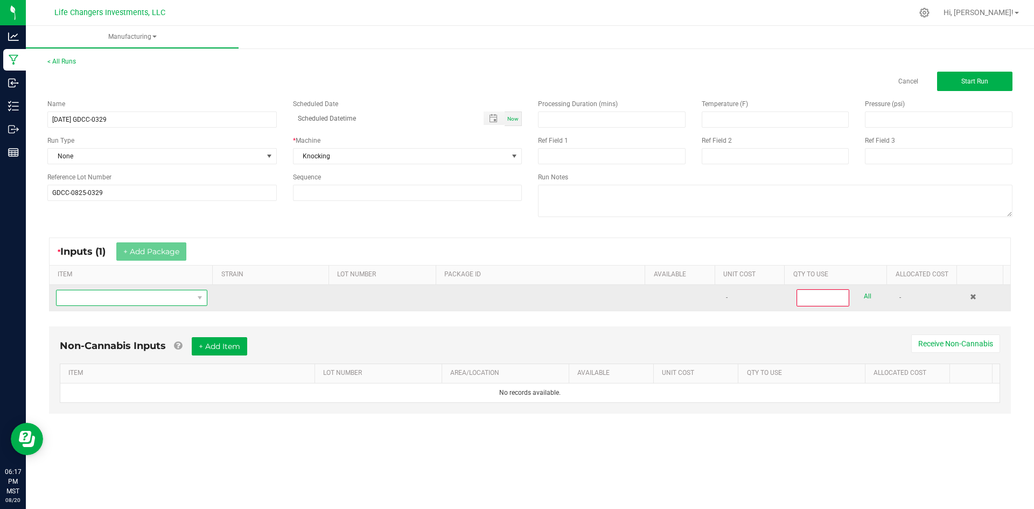
click at [124, 296] on span "NO DATA FOUND" at bounding box center [125, 297] width 137 height 15
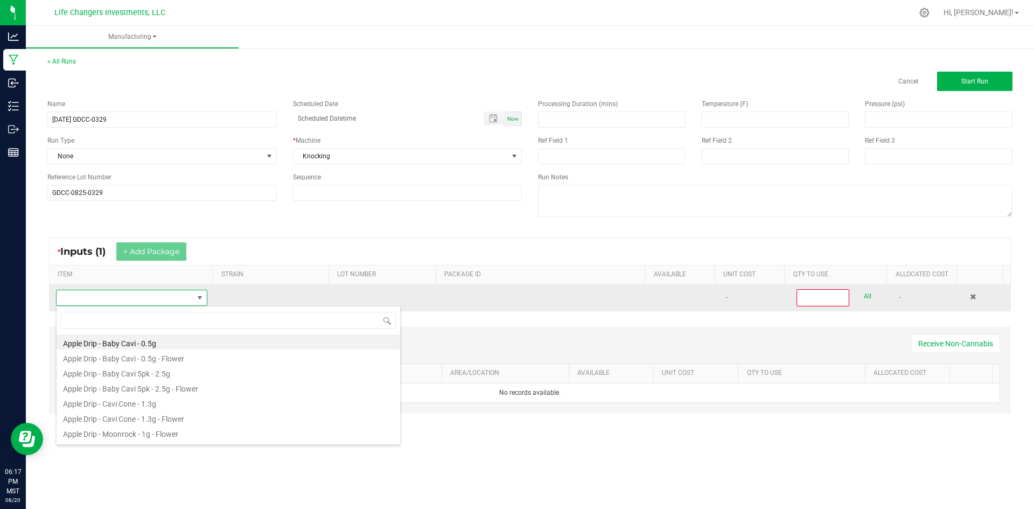
scroll to position [16, 149]
type input "GOOD"
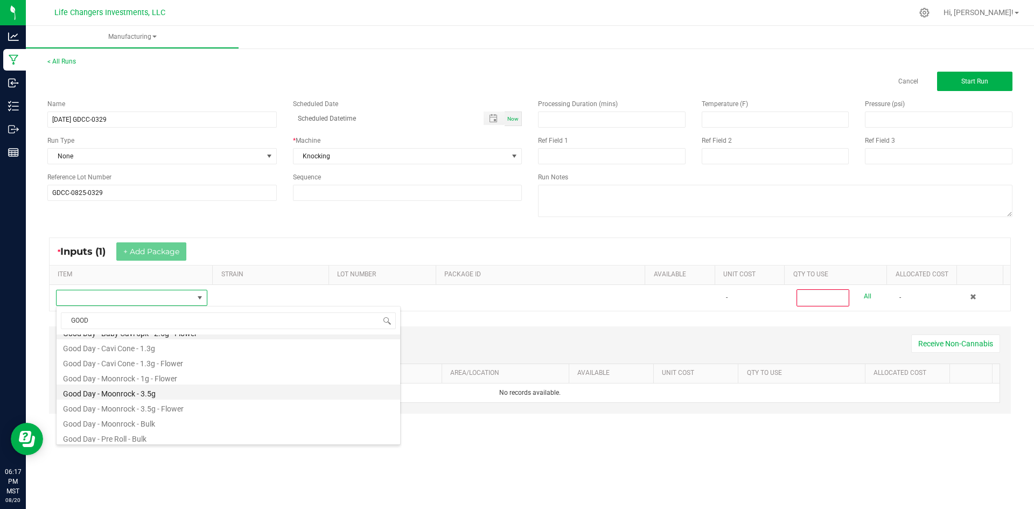
scroll to position [13, 0]
click at [130, 435] on li "Good Day - Pre Roll - Bulk" at bounding box center [229, 434] width 344 height 15
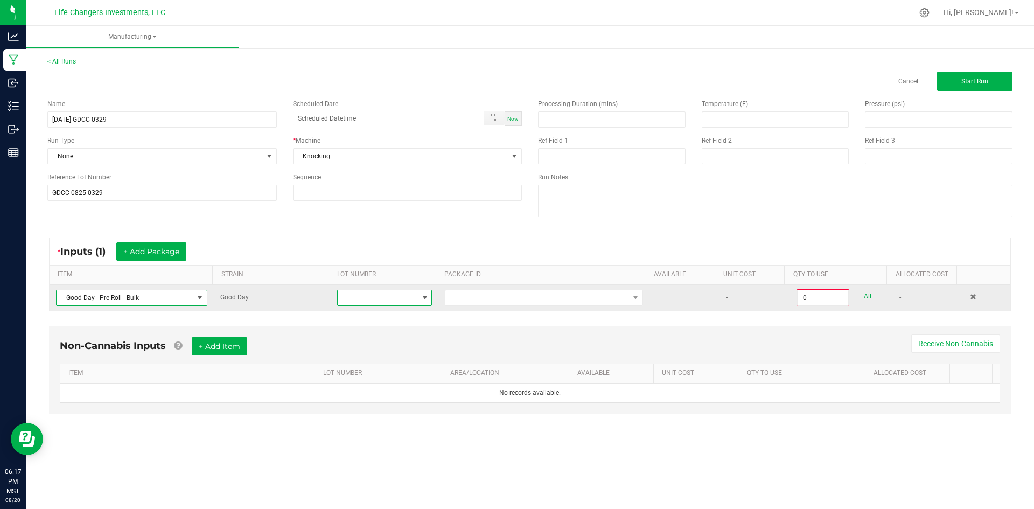
click at [427, 295] on span at bounding box center [424, 297] width 13 height 15
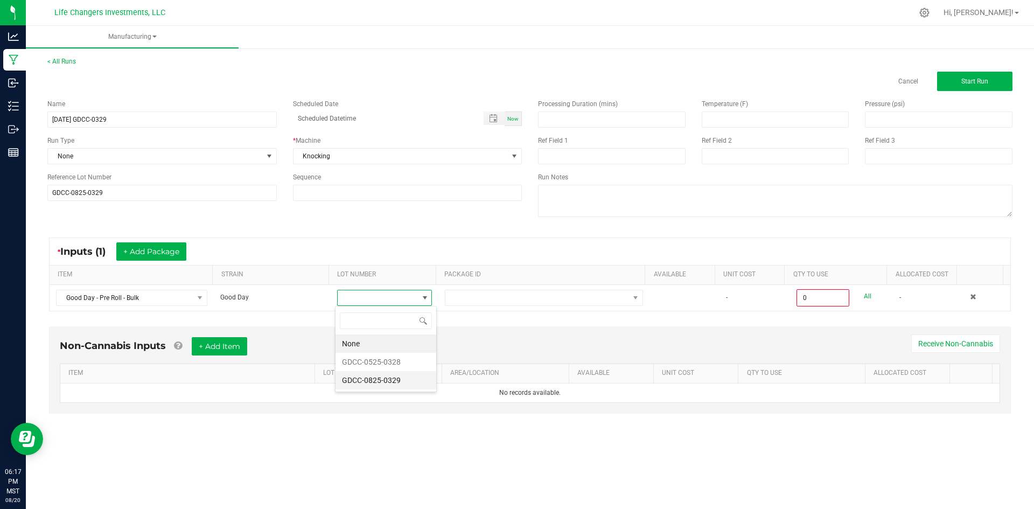
click at [399, 378] on li "GDCC-0825-0329" at bounding box center [386, 380] width 101 height 18
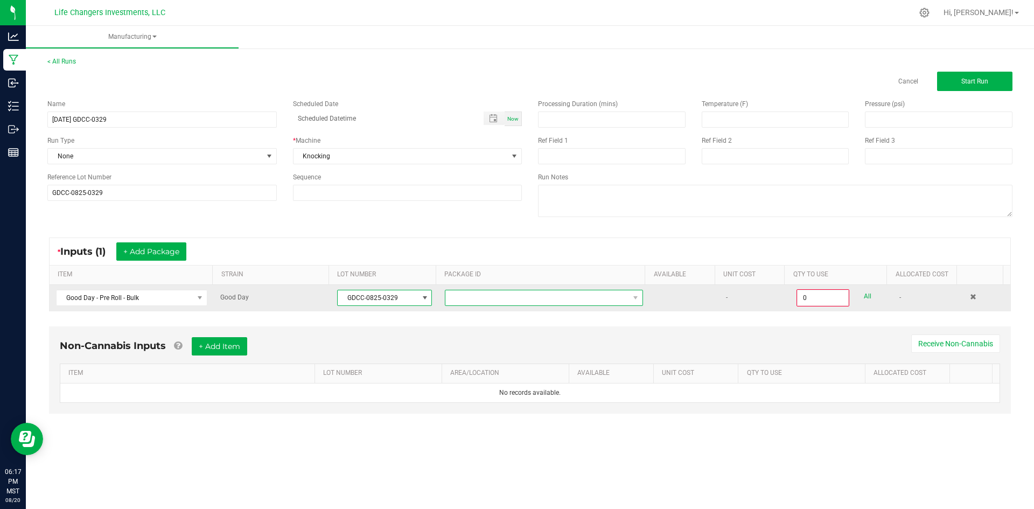
drag, startPoint x: 516, startPoint y: 297, endPoint x: 511, endPoint y: 301, distance: 6.1
click at [515, 297] on span at bounding box center [537, 297] width 184 height 15
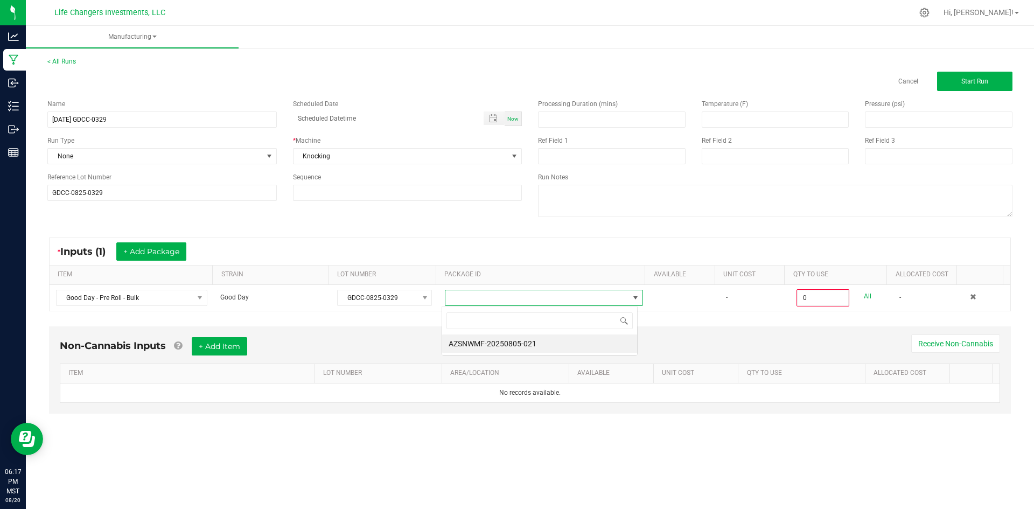
scroll to position [16, 197]
click at [508, 344] on li "AZSNWMF-20250805-021" at bounding box center [539, 343] width 195 height 18
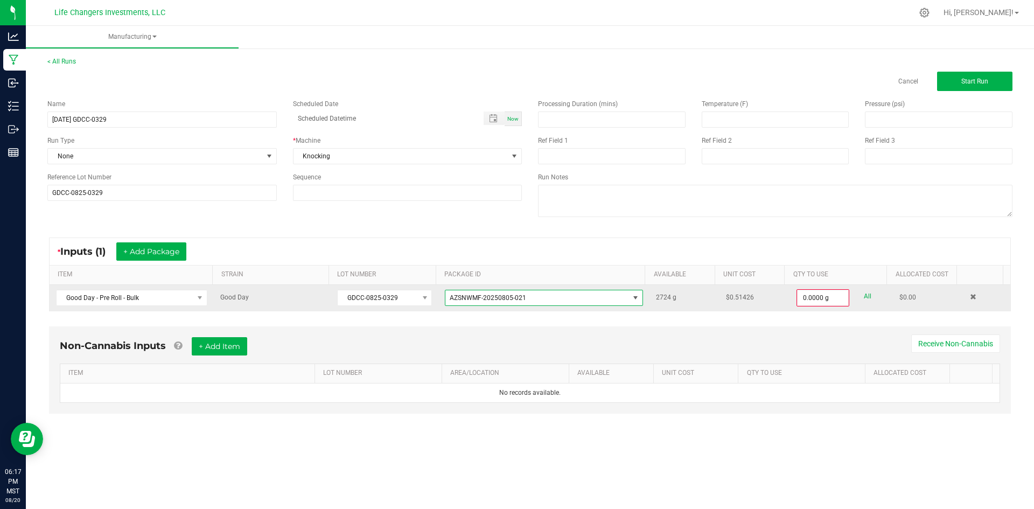
click at [864, 296] on link "All" at bounding box center [868, 296] width 8 height 15
type input "2724.0000 g"
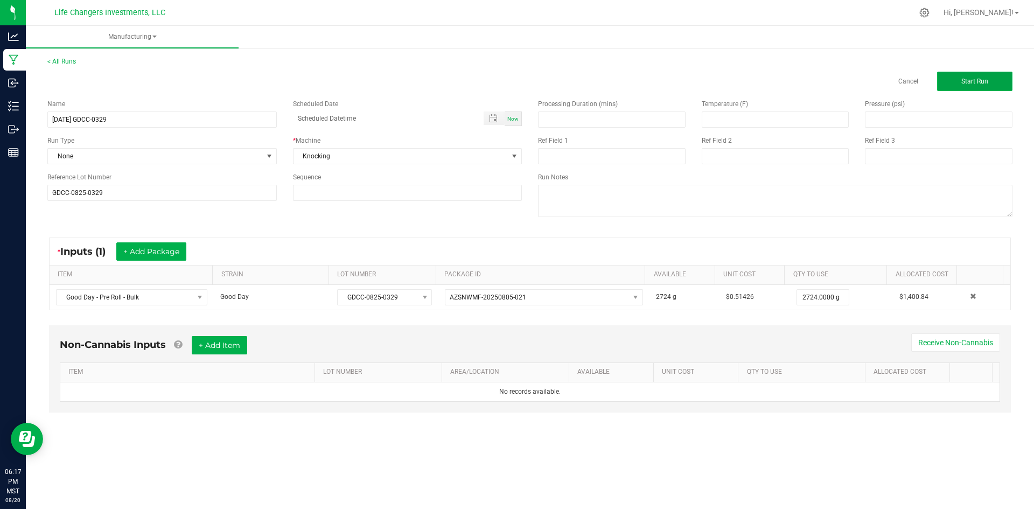
click at [986, 80] on span "Start Run" at bounding box center [974, 82] width 27 height 8
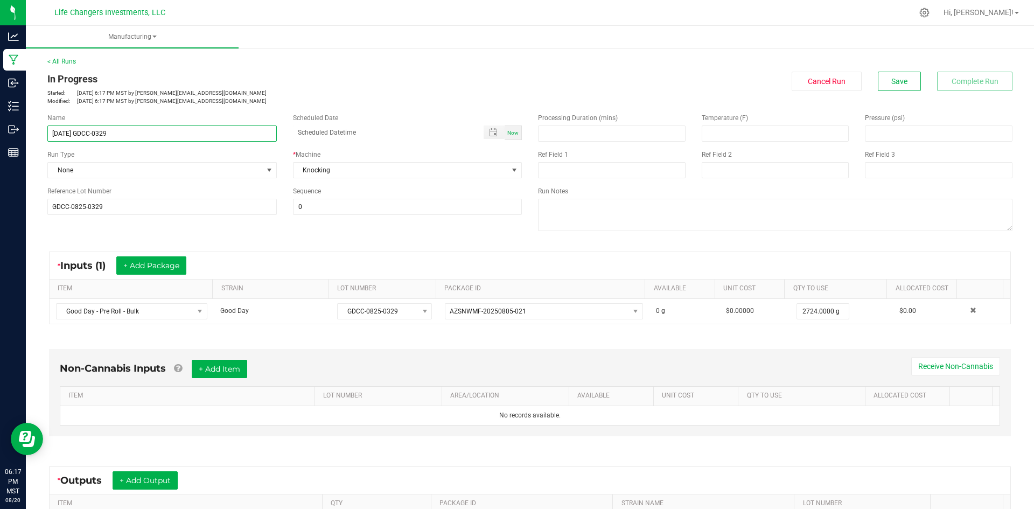
click at [121, 130] on input "[DATE] GDCC-0329" at bounding box center [161, 133] width 229 height 16
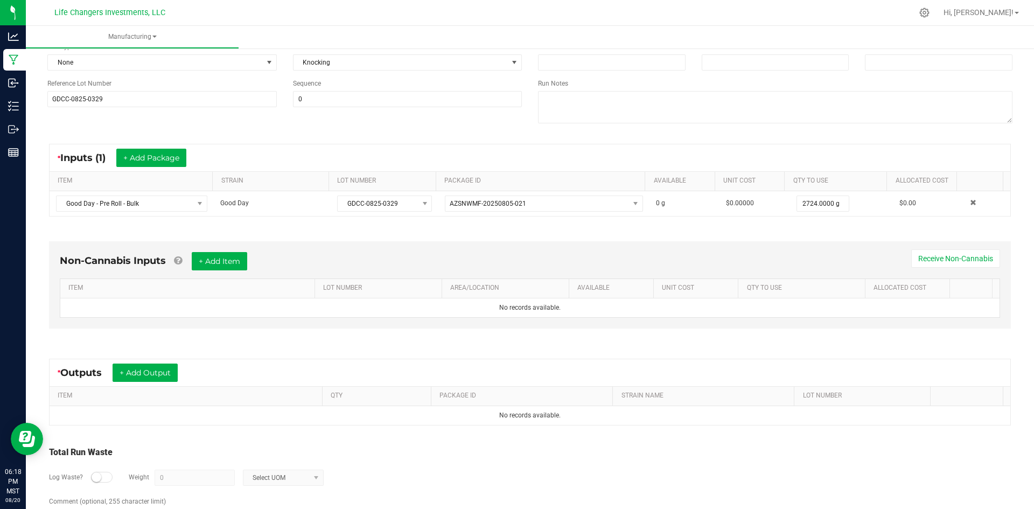
scroll to position [147, 0]
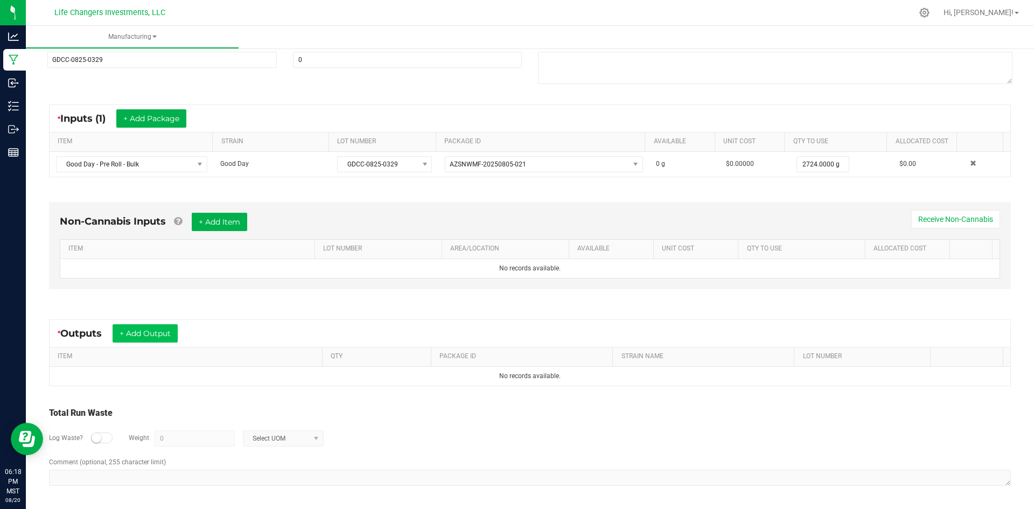
type input "[DATE] GDCC-0329 5PK AND 1.3"
click at [154, 326] on button "+ Add Output" at bounding box center [145, 333] width 65 height 18
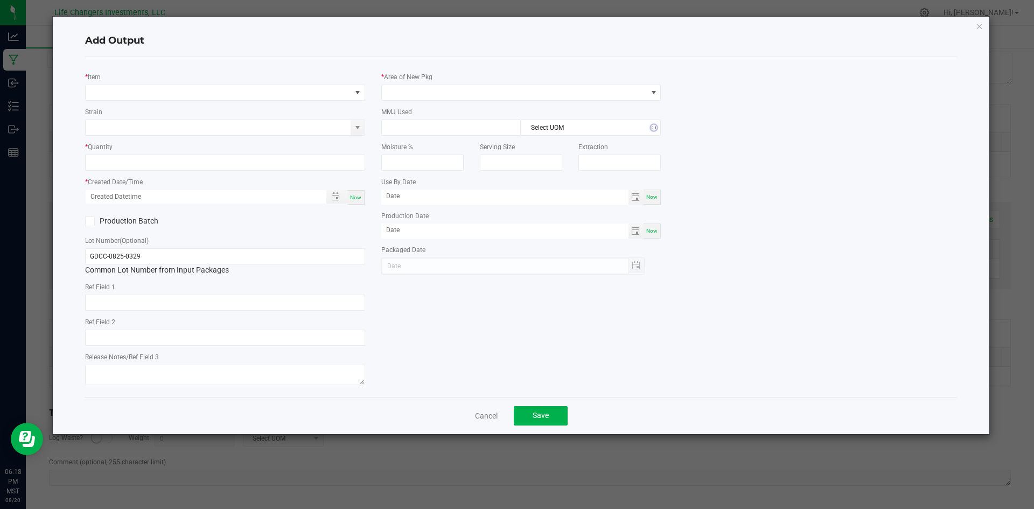
type input "[DATE]"
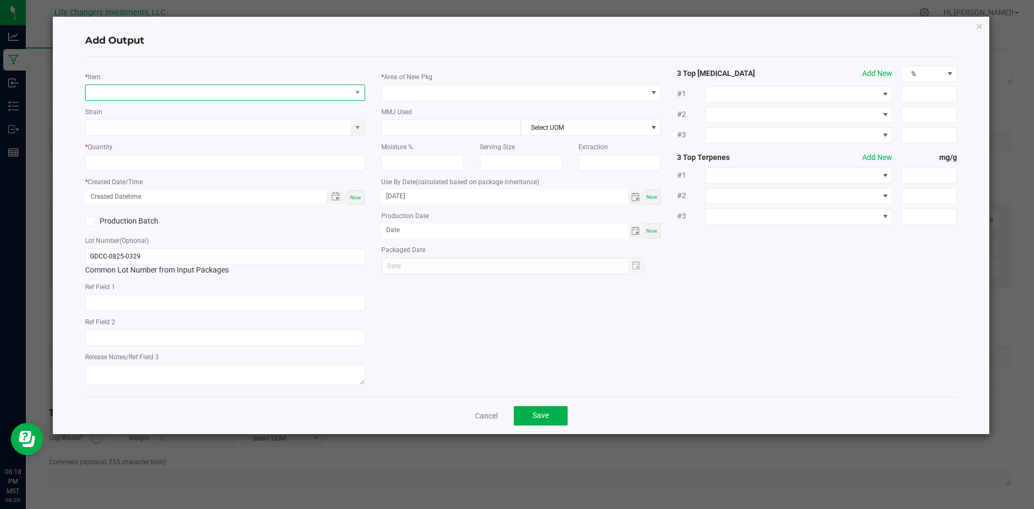
click at [170, 88] on span "NO DATA FOUND" at bounding box center [219, 92] width 266 height 15
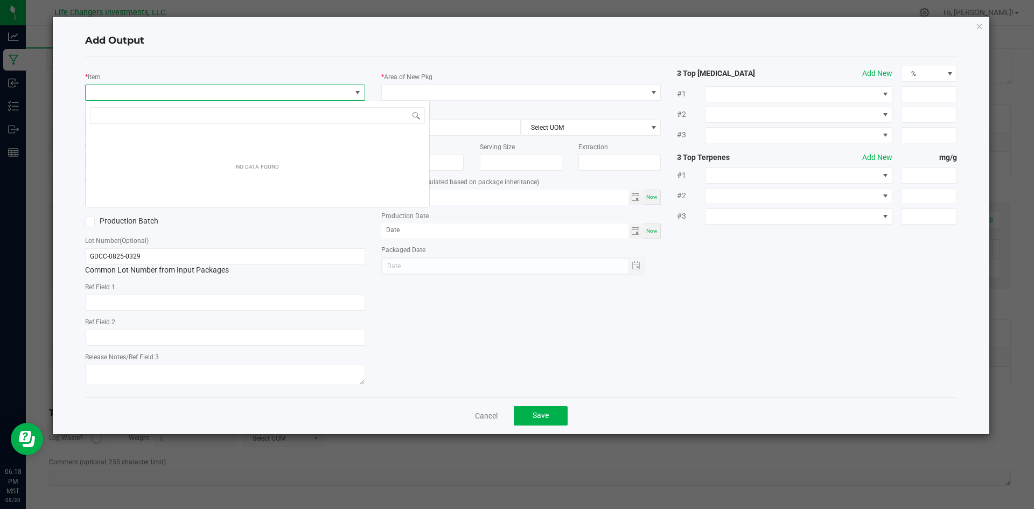
scroll to position [16, 280]
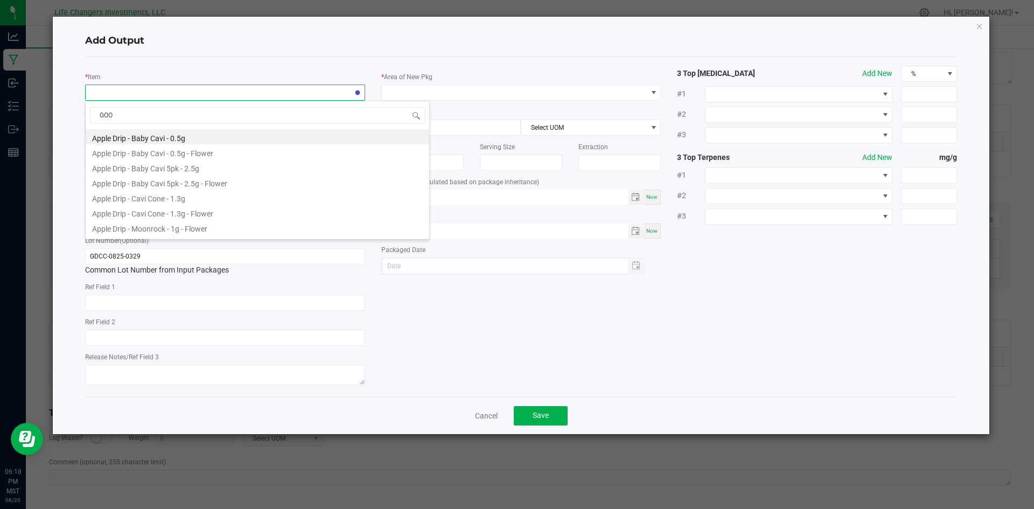
type input "GOOD"
click at [143, 134] on li "Good Day - Baby Cavi 5pk - 2.5g - Flower" at bounding box center [258, 136] width 344 height 15
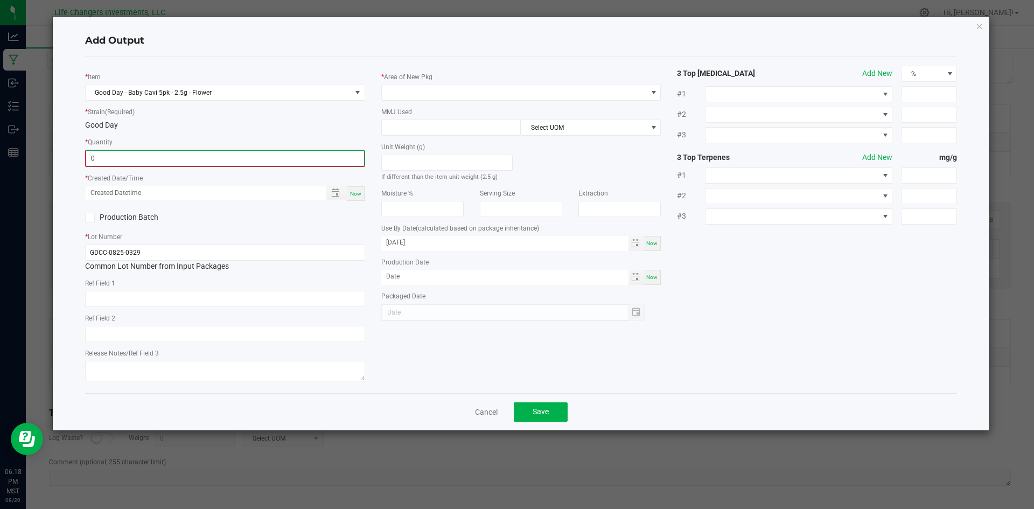
click at [130, 158] on input "0" at bounding box center [225, 158] width 278 height 15
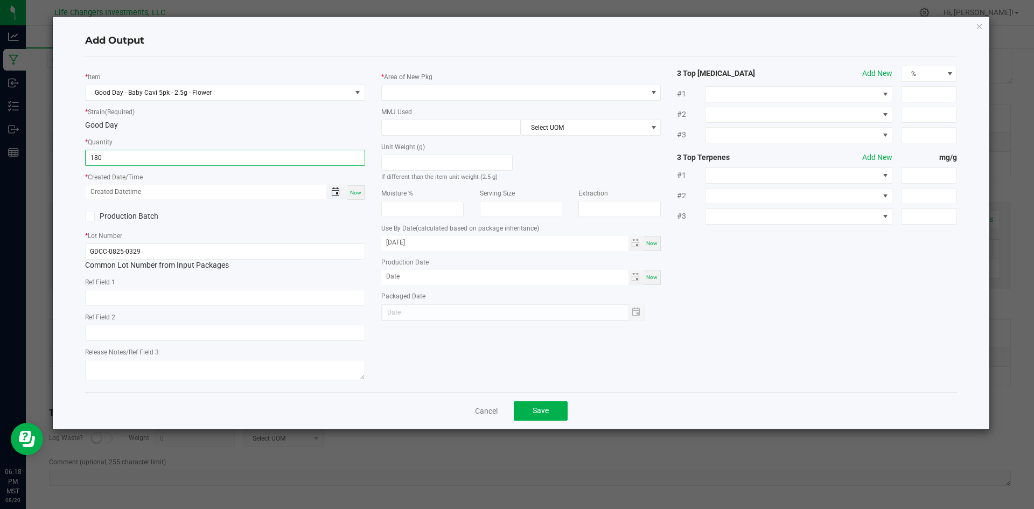
click at [338, 190] on span "Toggle popup" at bounding box center [335, 191] width 9 height 9
type input "180 ea"
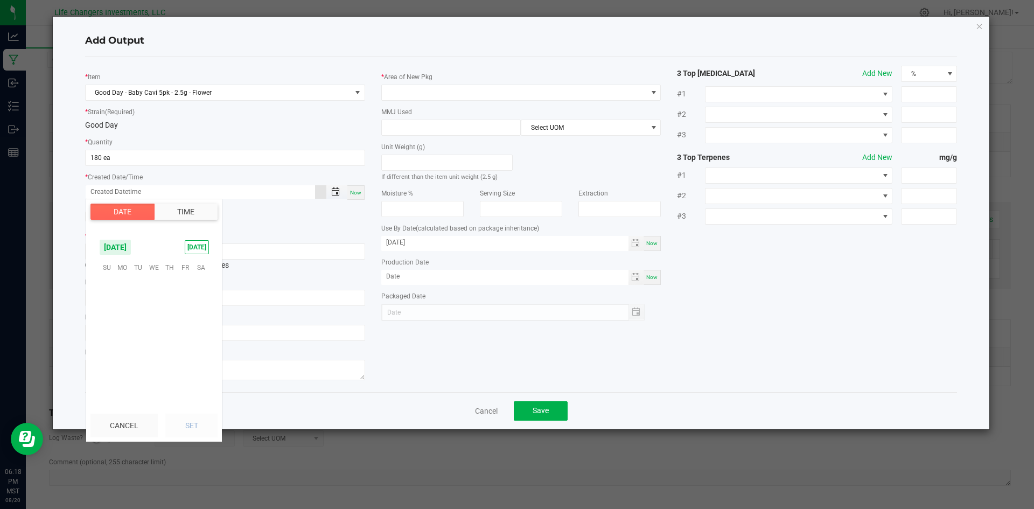
scroll to position [174559, 0]
click at [155, 330] on span "20" at bounding box center [154, 333] width 16 height 17
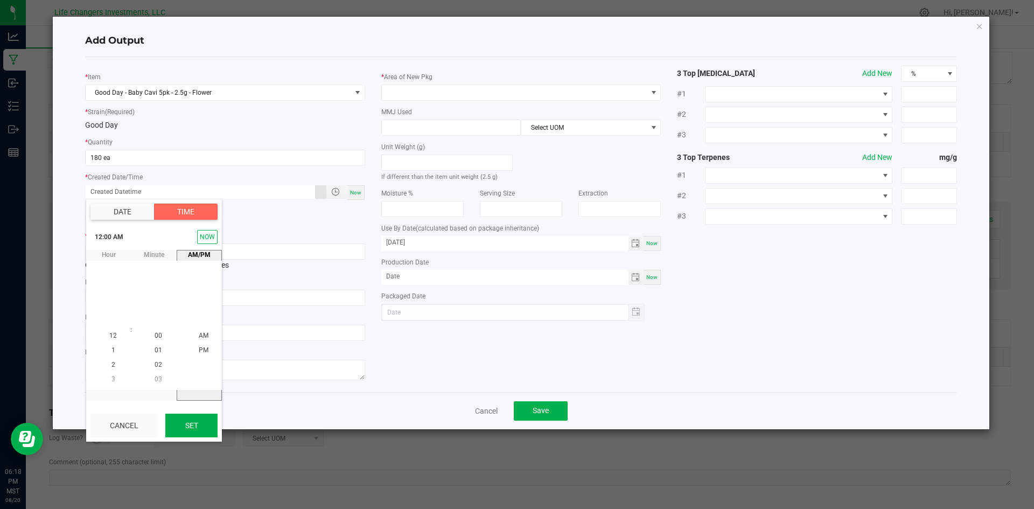
click at [199, 425] on button "Set" at bounding box center [191, 426] width 52 height 24
type input "[DATE] 12:00 AM"
type input "[DATE]"
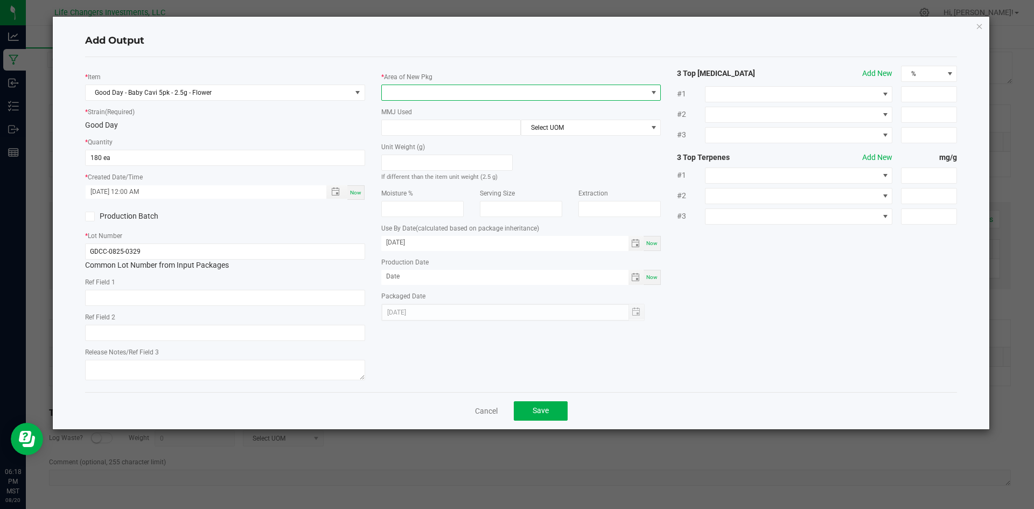
click at [422, 91] on span at bounding box center [515, 92] width 266 height 15
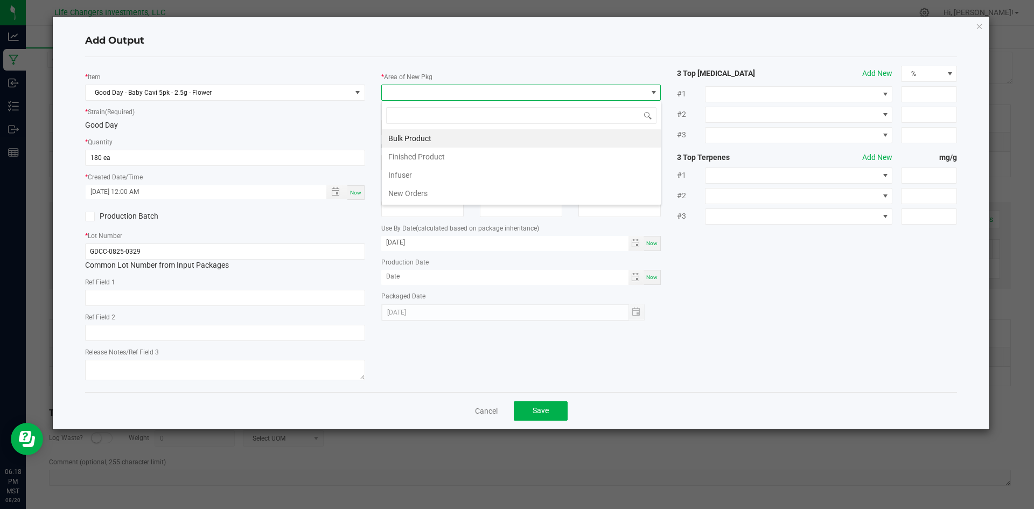
scroll to position [16, 280]
click at [406, 150] on li "Finished Product" at bounding box center [521, 157] width 279 height 18
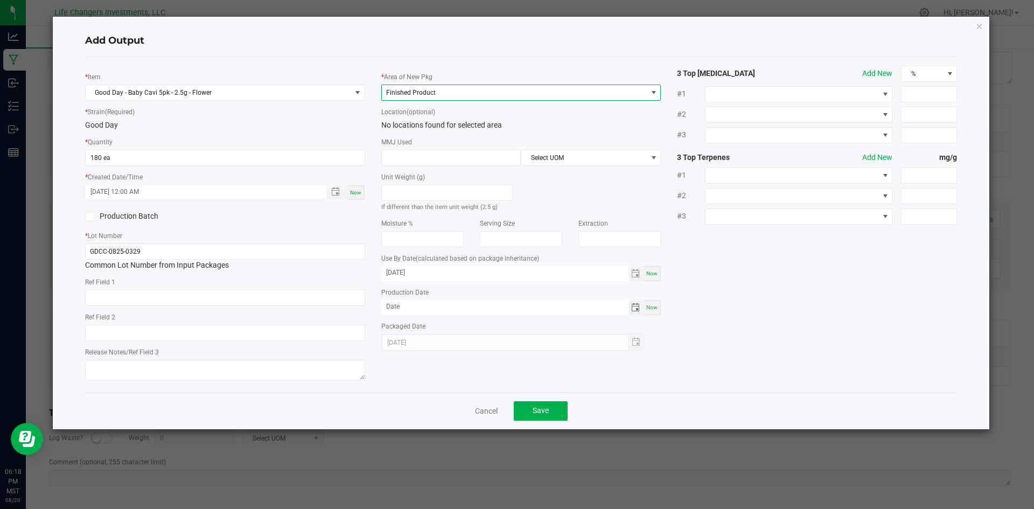
click at [636, 307] on span "Toggle calendar" at bounding box center [635, 307] width 9 height 9
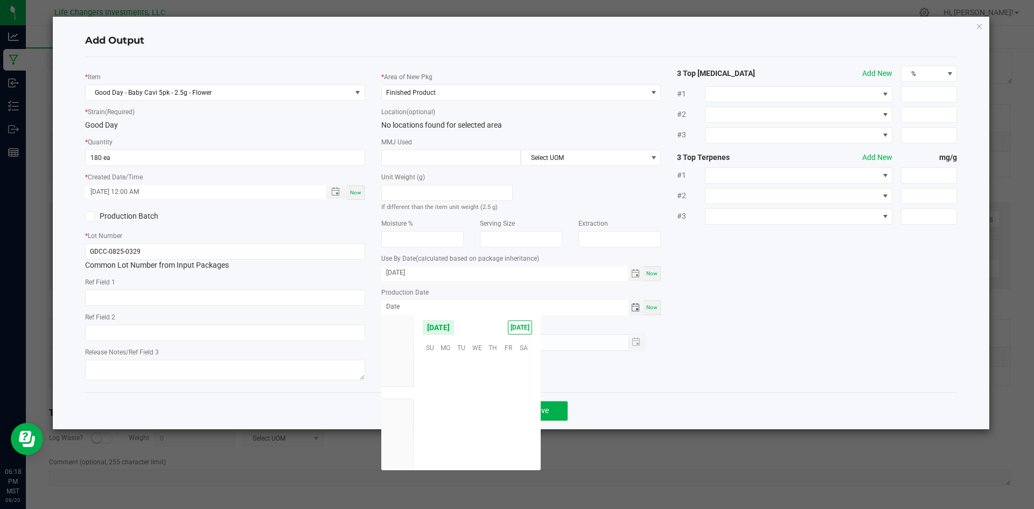
scroll to position [174559, 0]
click at [459, 379] on span "5" at bounding box center [462, 381] width 16 height 17
type input "[DATE]"
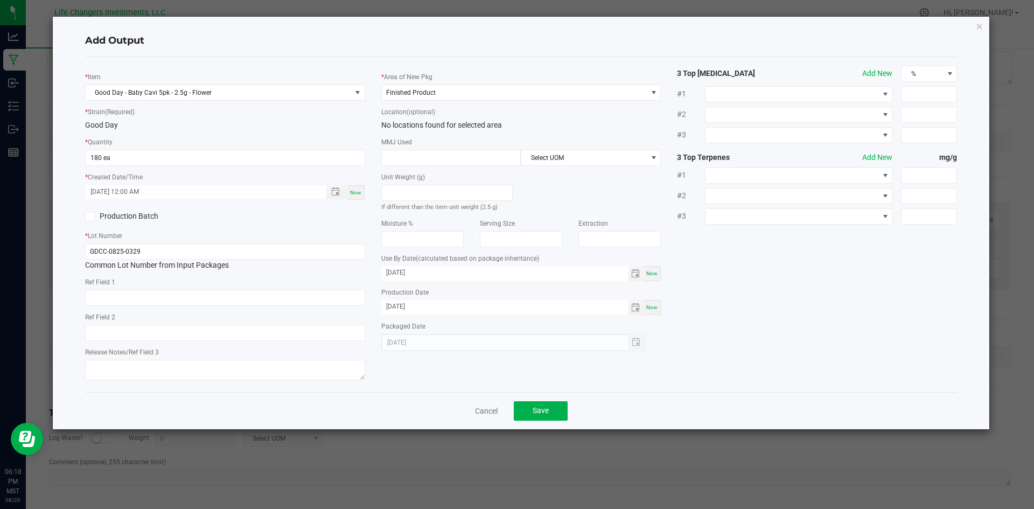
click at [750, 358] on div "* Item Good Day - Baby Cavi 5pk - 2.5g - Flower * Strain (Required) Good Day * …" at bounding box center [521, 225] width 889 height 318
click at [549, 411] on button "Save" at bounding box center [541, 410] width 54 height 19
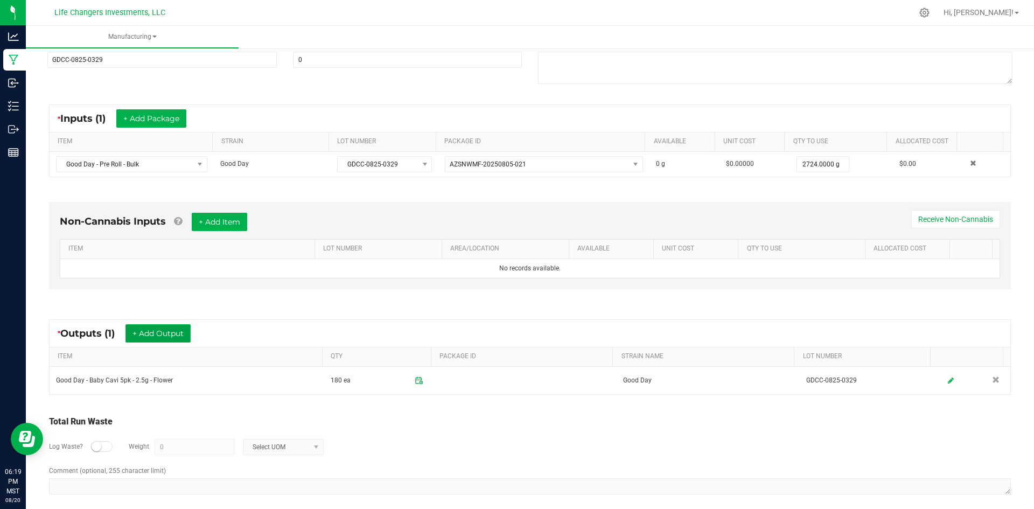
click at [152, 332] on button "+ Add Output" at bounding box center [157, 333] width 65 height 18
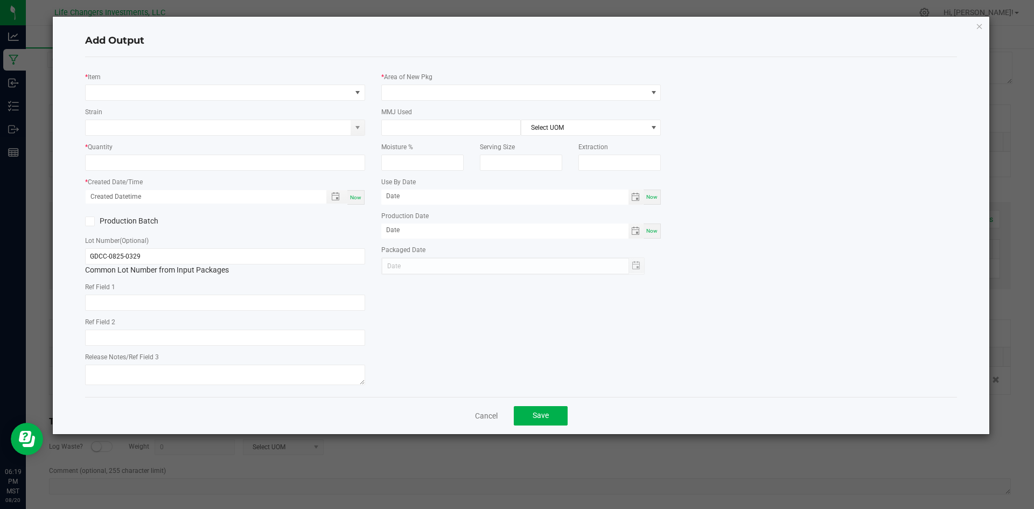
type input "[DATE]"
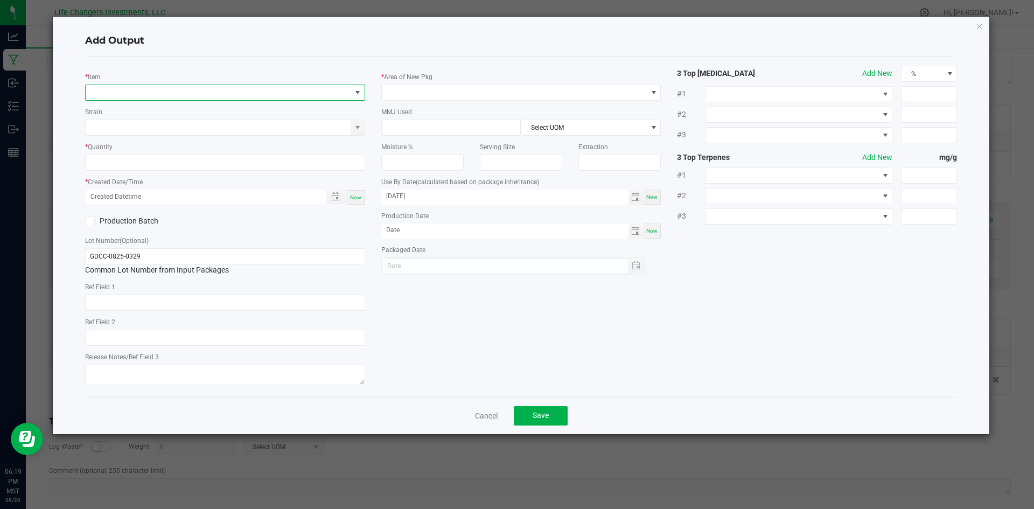
click at [237, 94] on span "NO DATA FOUND" at bounding box center [219, 92] width 266 height 15
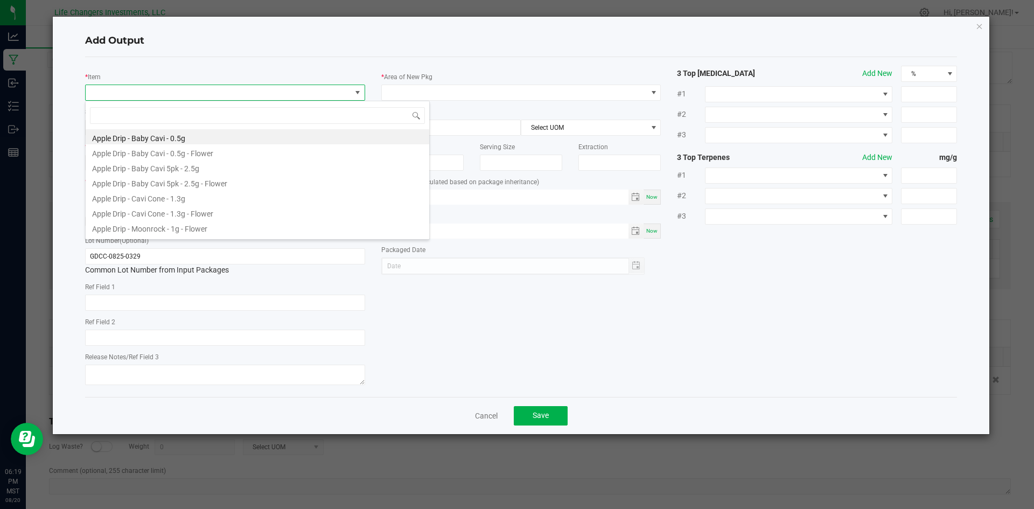
scroll to position [16, 280]
type input "GOO"
click at [158, 166] on li "Good Day - Cavi Cone - 1.3g - Flower" at bounding box center [258, 166] width 344 height 15
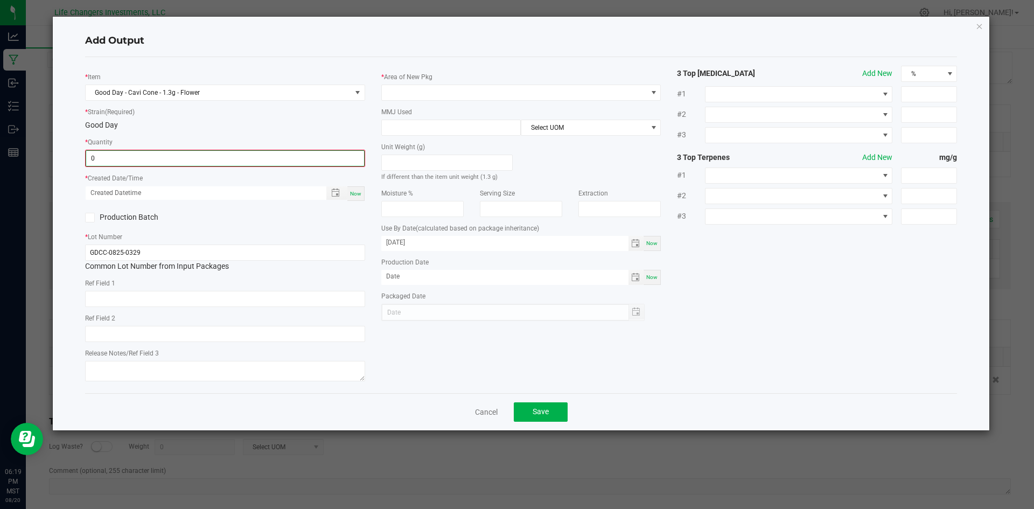
click at [151, 162] on input "0" at bounding box center [225, 158] width 278 height 15
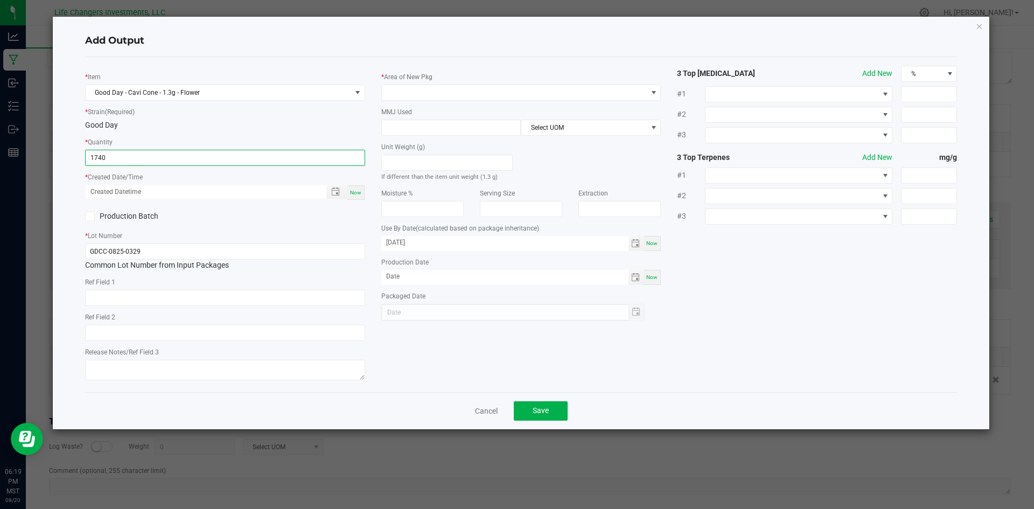
type input "1740 ea"
click at [290, 228] on div "* Item Good Day - Cavi Cone - 1.3g - Flower * Strain (Required) Good Day * Quan…" at bounding box center [225, 225] width 296 height 318
click at [333, 192] on span "Toggle popup" at bounding box center [335, 191] width 9 height 9
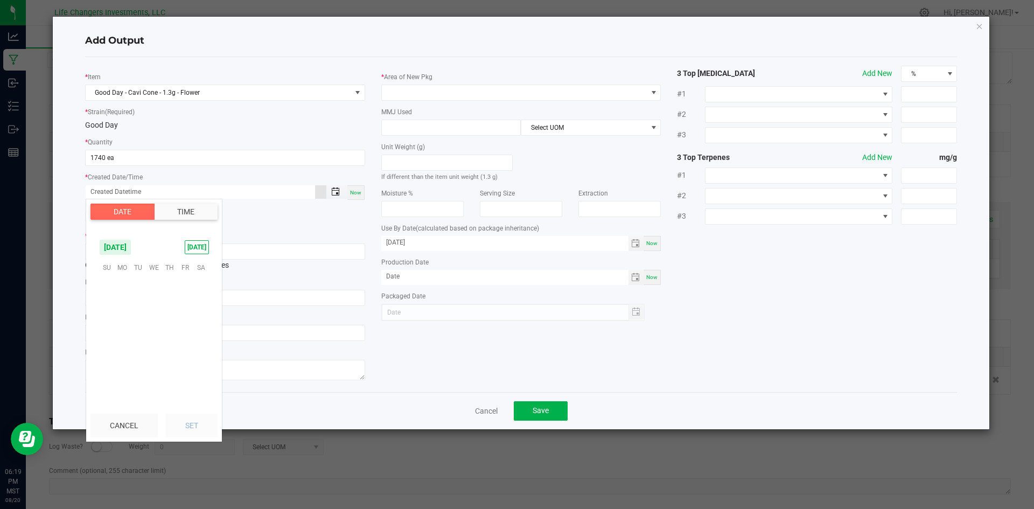
scroll to position [174559, 0]
click at [356, 195] on span "Now" at bounding box center [355, 193] width 11 height 6
type input "08/20/2025 6:19 PM"
type input "[DATE]"
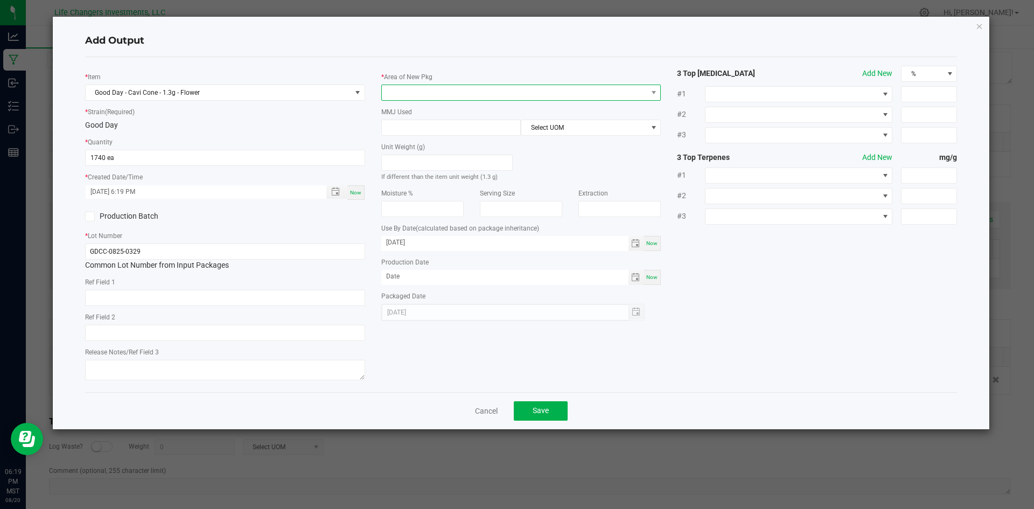
click at [427, 89] on span at bounding box center [515, 92] width 266 height 15
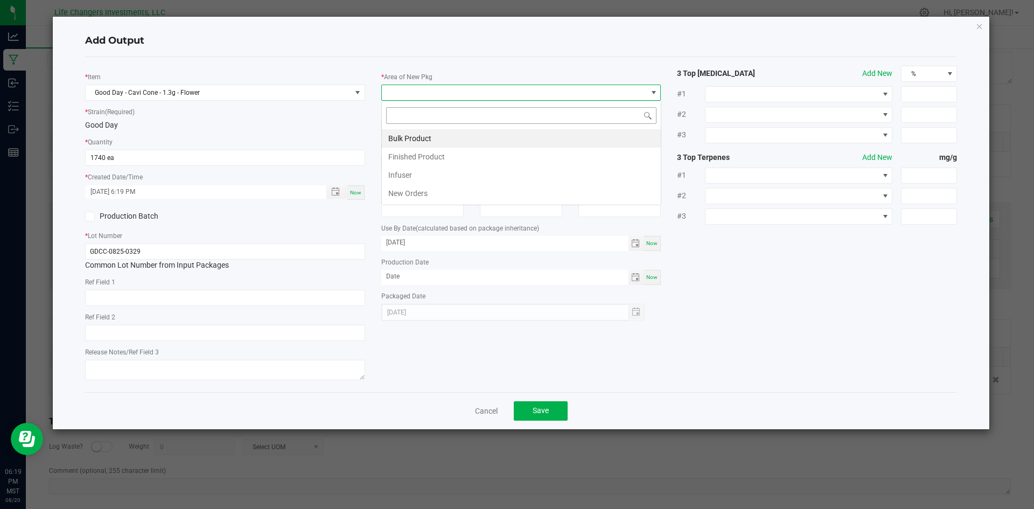
scroll to position [16, 280]
click at [436, 157] on li "Finished Product" at bounding box center [521, 157] width 279 height 18
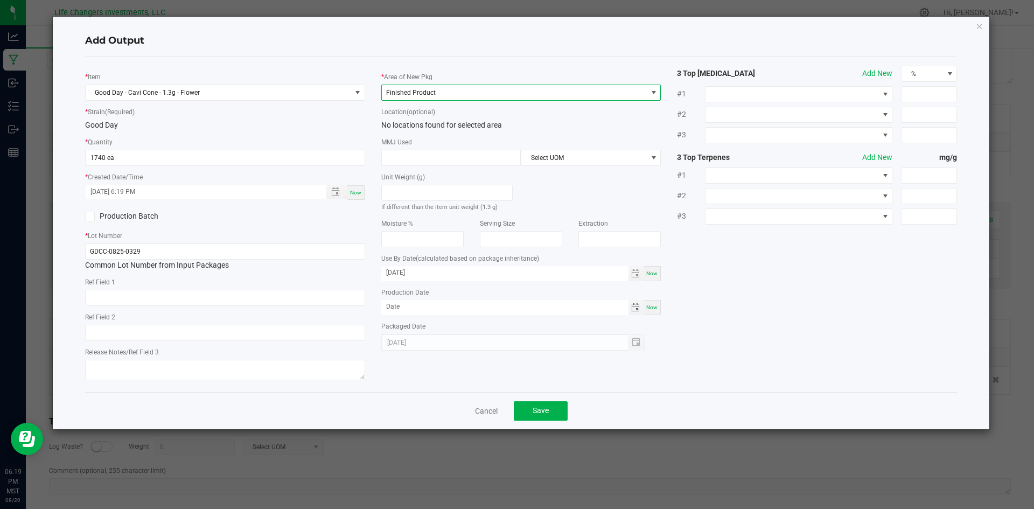
click at [635, 306] on span "Toggle calendar" at bounding box center [635, 307] width 9 height 9
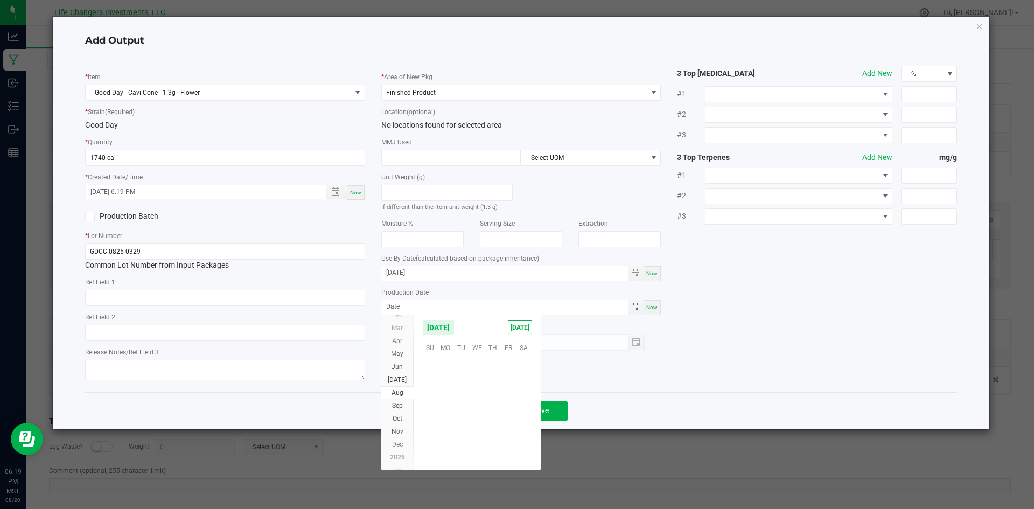
scroll to position [174559, 0]
click at [459, 385] on span "5" at bounding box center [462, 381] width 16 height 17
type input "[DATE]"
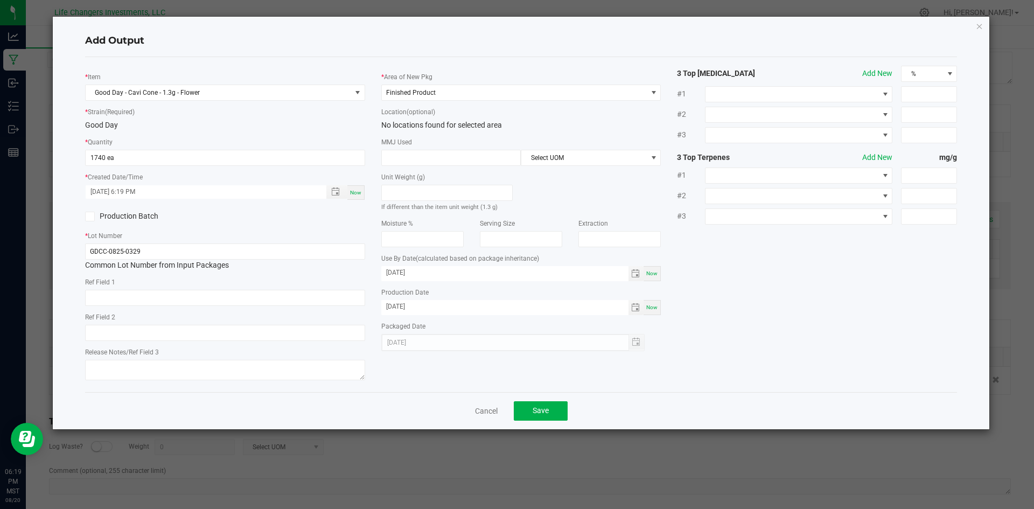
click at [711, 376] on div "* Item Good Day - Cavi Cone - 1.3g - Flower * Strain (Required) Good Day * Quan…" at bounding box center [521, 225] width 889 height 318
click at [556, 405] on button "Save" at bounding box center [541, 410] width 54 height 19
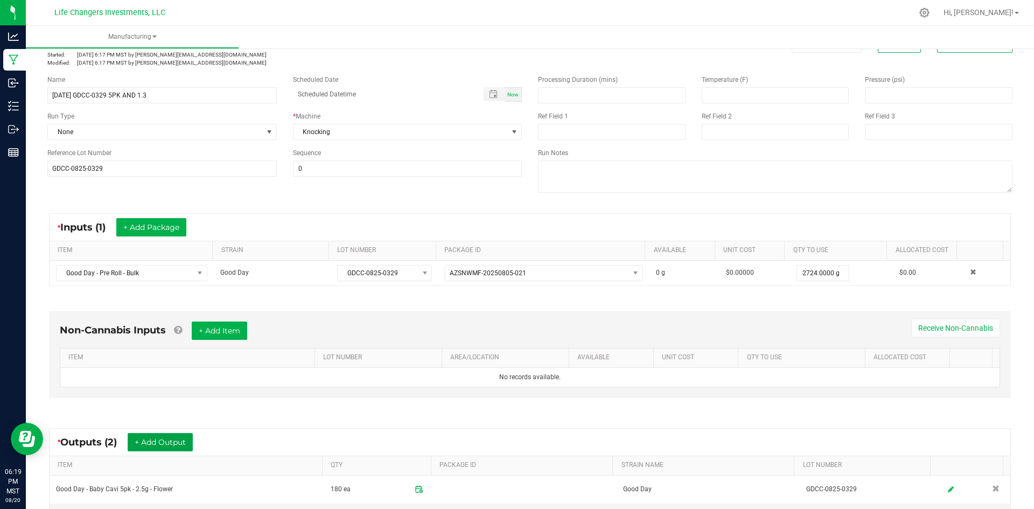
scroll to position [22, 0]
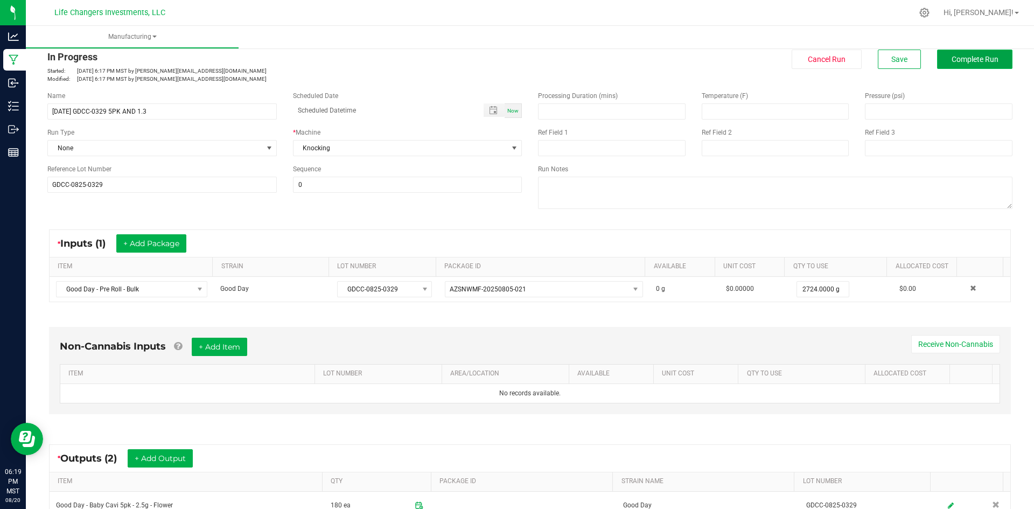
click at [977, 60] on span "Complete Run" at bounding box center [975, 59] width 47 height 9
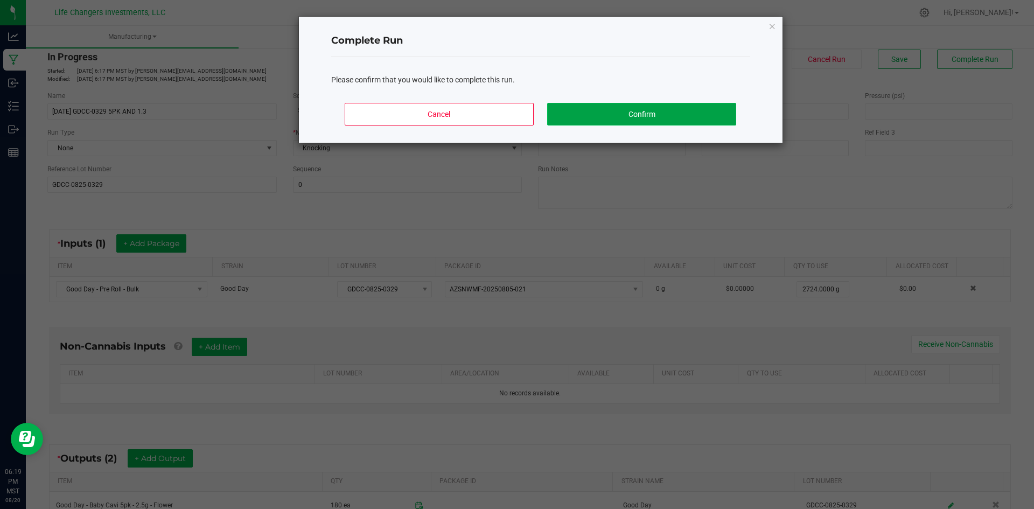
click at [659, 113] on button "Confirm" at bounding box center [641, 114] width 189 height 23
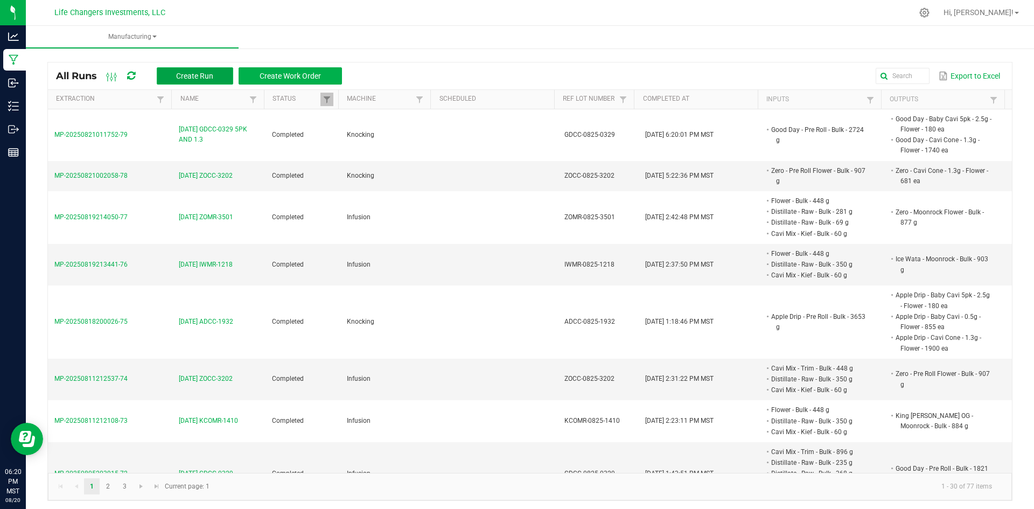
click at [213, 73] on span "Create Run" at bounding box center [194, 76] width 37 height 9
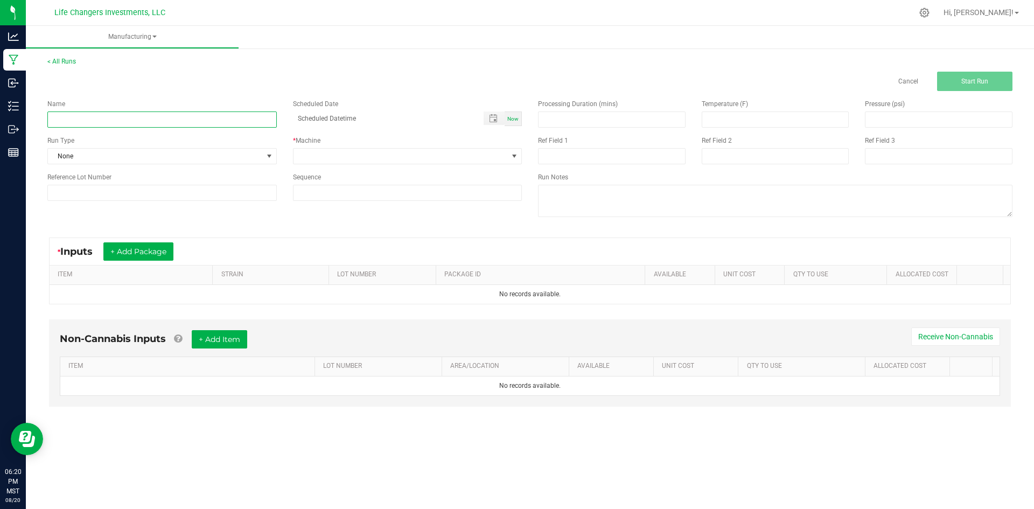
click at [138, 125] on input at bounding box center [161, 119] width 229 height 16
type input "[DATE] FDCC-0128 5PK AND 1.3"
click at [87, 189] on input at bounding box center [161, 193] width 229 height 16
drag, startPoint x: 110, startPoint y: 191, endPoint x: 40, endPoint y: 189, distance: 70.1
click at [40, 189] on div "Reference Lot Number FDCC-0825-0128" at bounding box center [162, 186] width 246 height 29
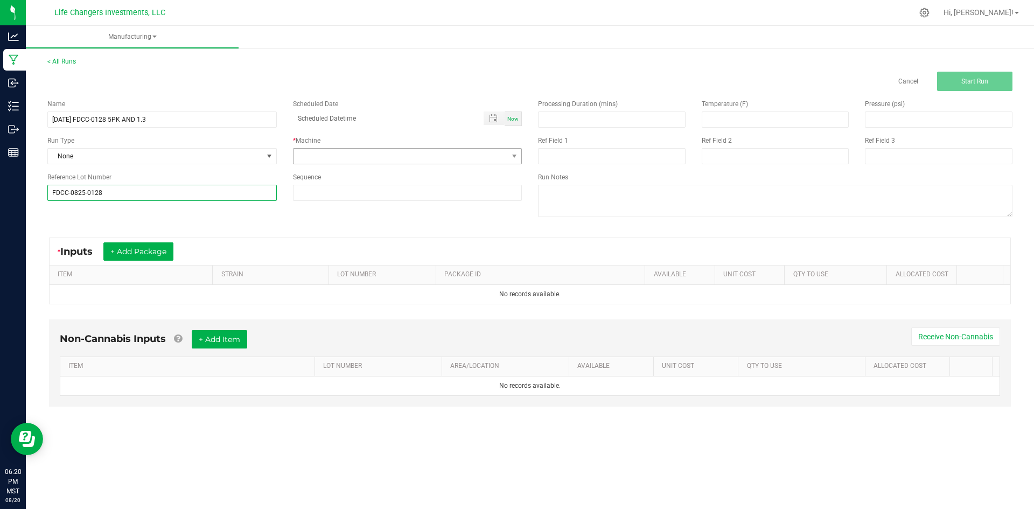
type input "FDCC-0825-0128"
click at [313, 155] on span at bounding box center [401, 156] width 215 height 15
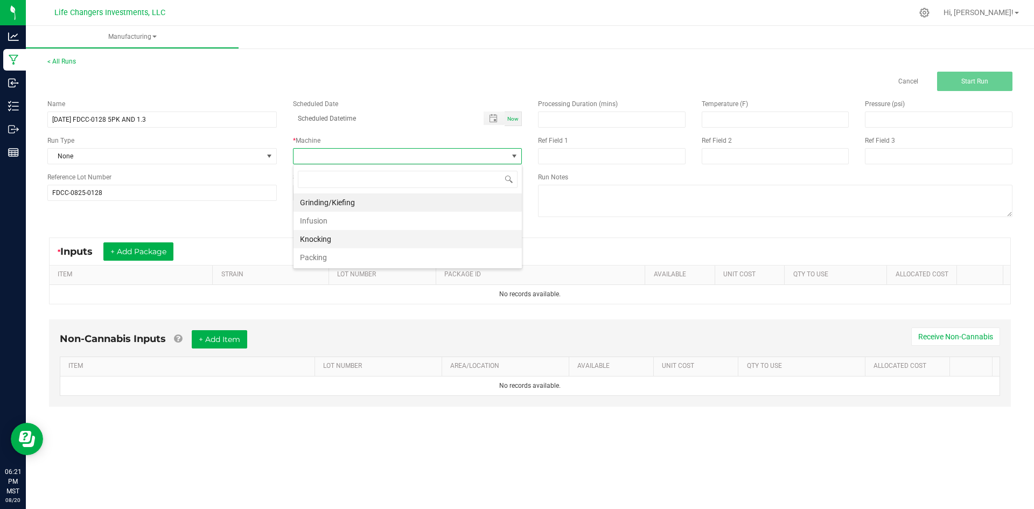
click at [331, 239] on li "Knocking" at bounding box center [408, 239] width 228 height 18
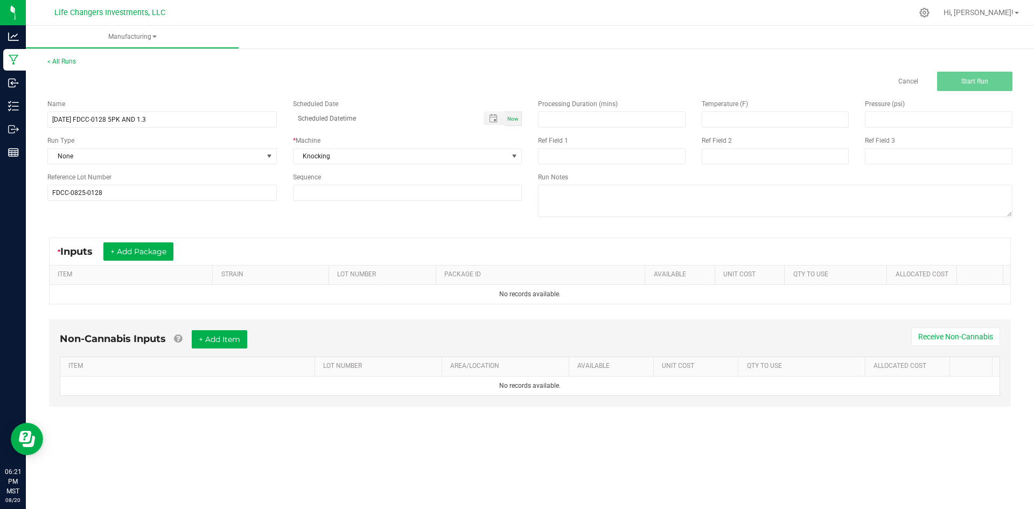
click at [400, 227] on div "Name 8-20-25 FDCC-0128 5PK AND 1.3 Scheduled Date Now Run Type None * Machine K…" at bounding box center [529, 159] width 981 height 137
click at [152, 249] on button "+ Add Package" at bounding box center [138, 251] width 70 height 18
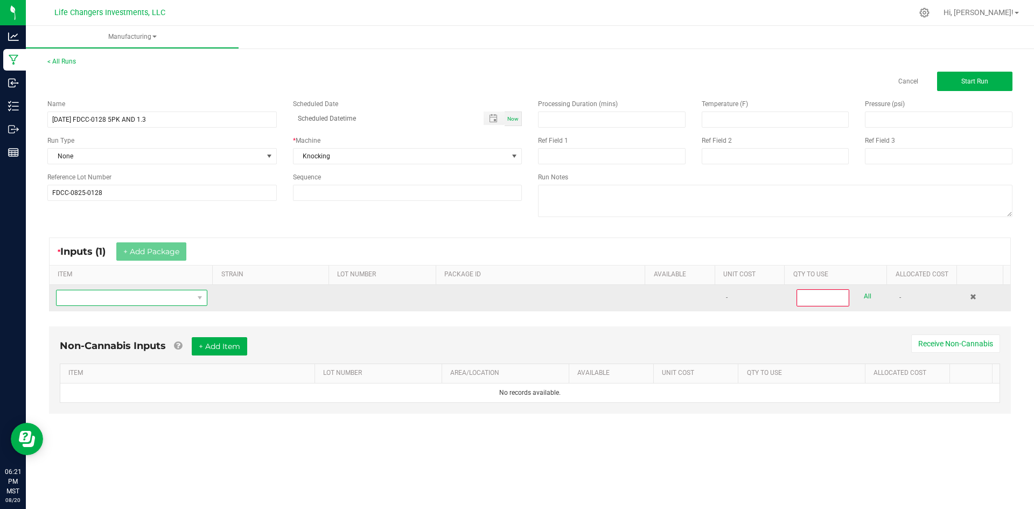
click at [115, 298] on span "NO DATA FOUND" at bounding box center [125, 297] width 137 height 15
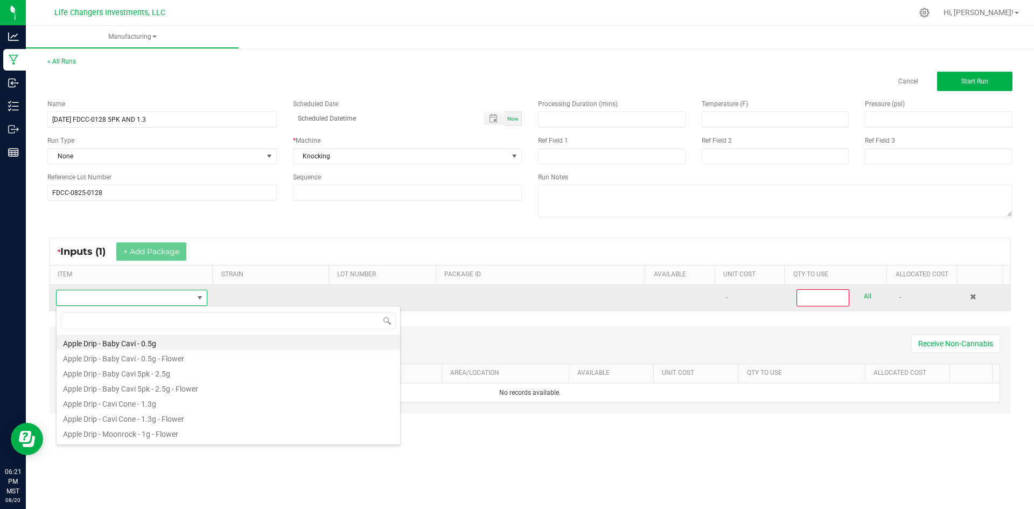
scroll to position [16, 149]
type input "FRY"
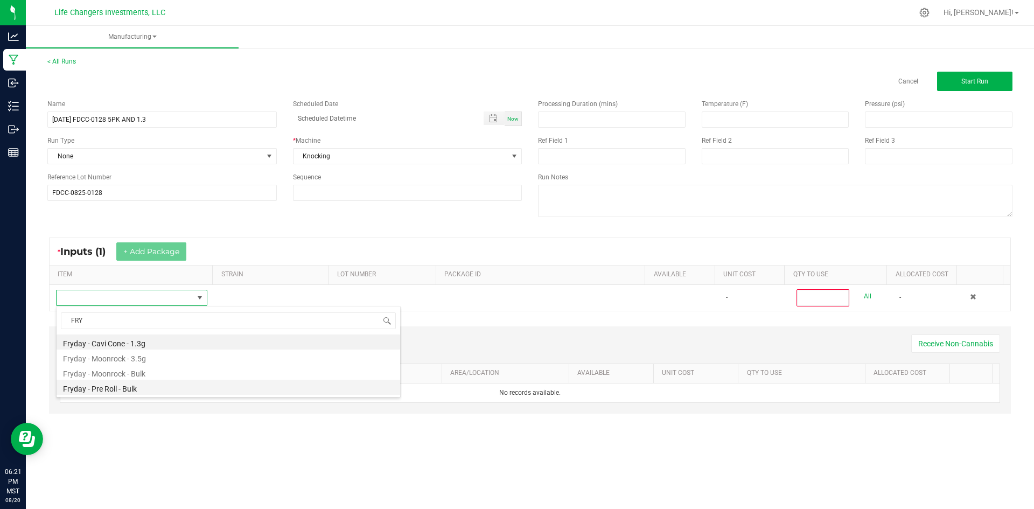
click at [118, 387] on li "Fryday - Pre Roll - Bulk" at bounding box center [229, 387] width 344 height 15
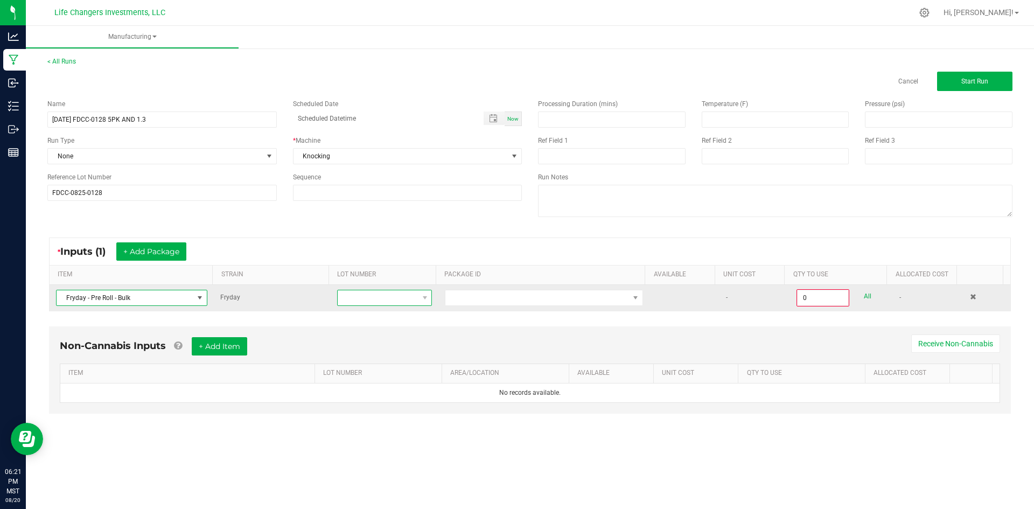
click at [382, 299] on span at bounding box center [378, 297] width 80 height 15
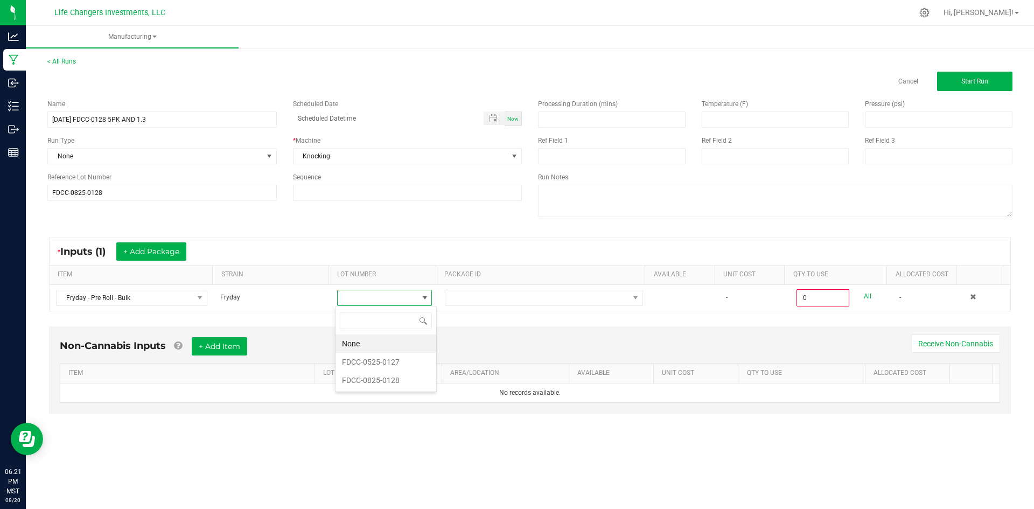
scroll to position [16, 94]
click at [389, 381] on li "FDCC-0825-0128" at bounding box center [386, 380] width 101 height 18
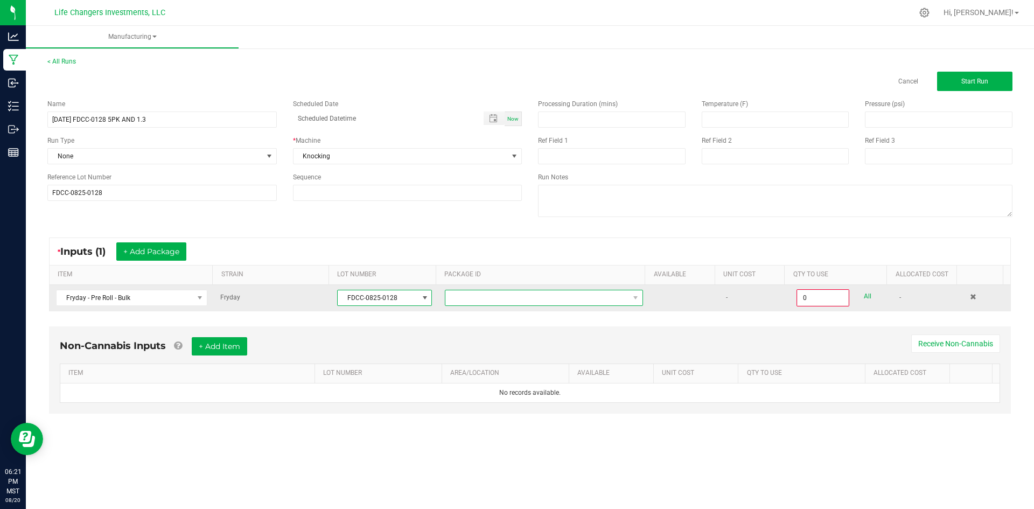
click at [523, 295] on span at bounding box center [537, 297] width 184 height 15
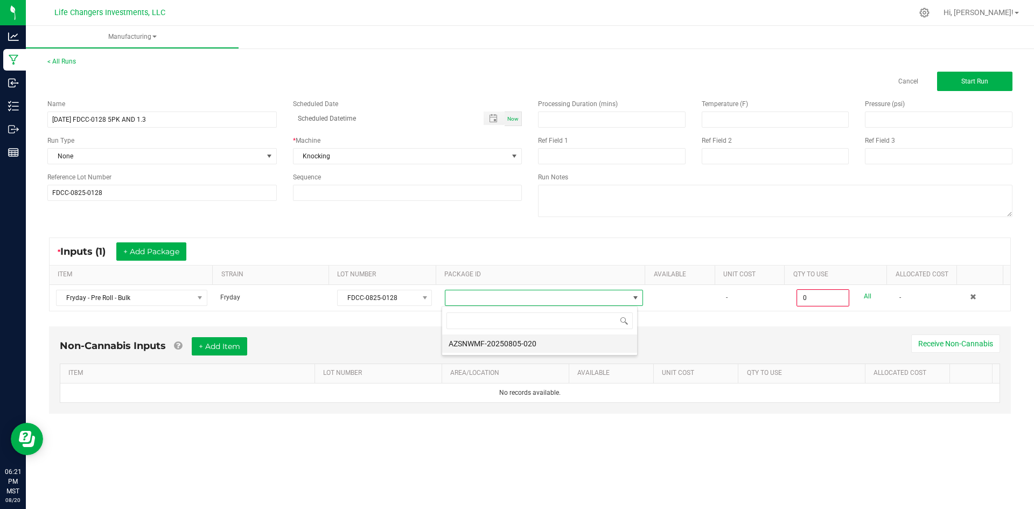
click at [534, 339] on li "AZSNWMF-20250805-020" at bounding box center [539, 343] width 195 height 18
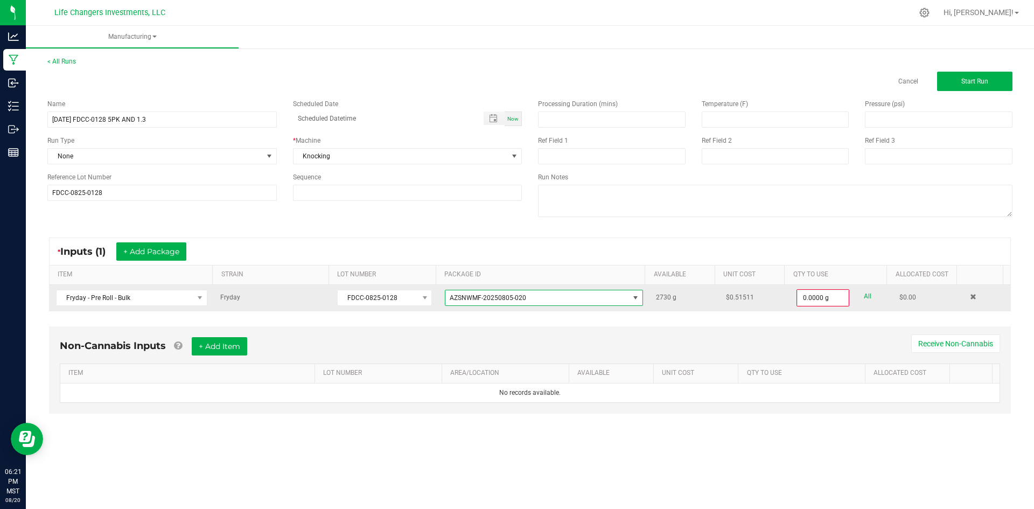
click at [864, 295] on link "All" at bounding box center [868, 296] width 8 height 15
type input "2730.0000 g"
click at [1003, 82] on button "Start Run" at bounding box center [974, 81] width 75 height 19
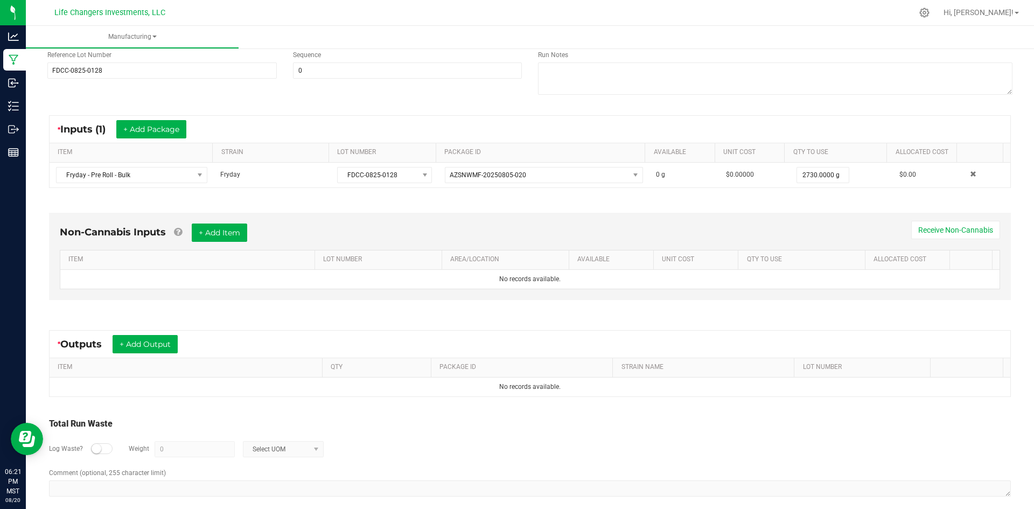
scroll to position [147, 0]
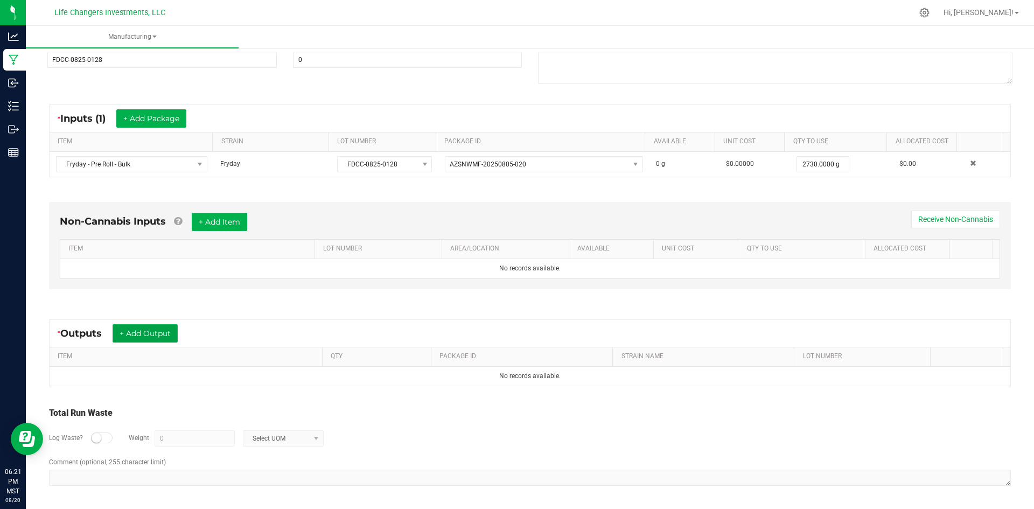
click at [152, 332] on button "+ Add Output" at bounding box center [145, 333] width 65 height 18
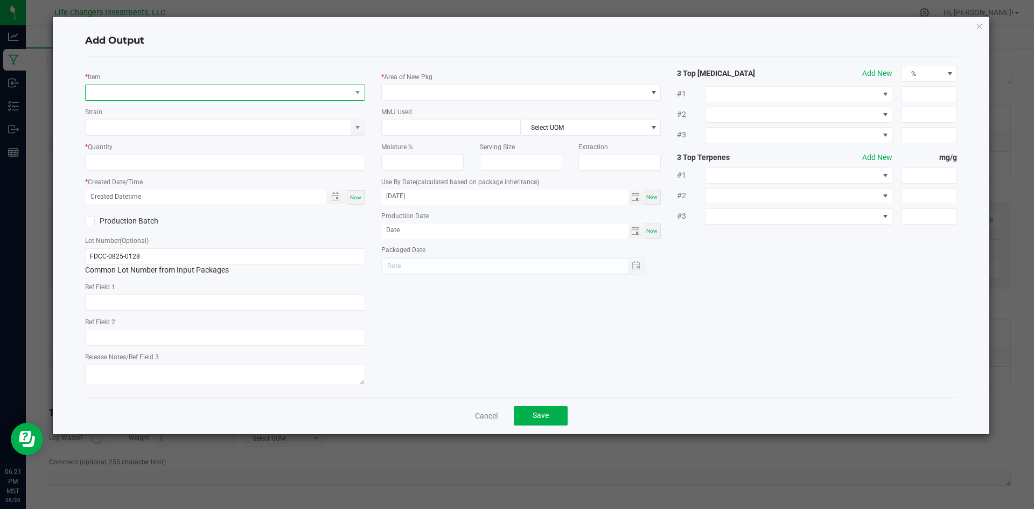
click at [252, 96] on span "NO DATA FOUND" at bounding box center [219, 92] width 266 height 15
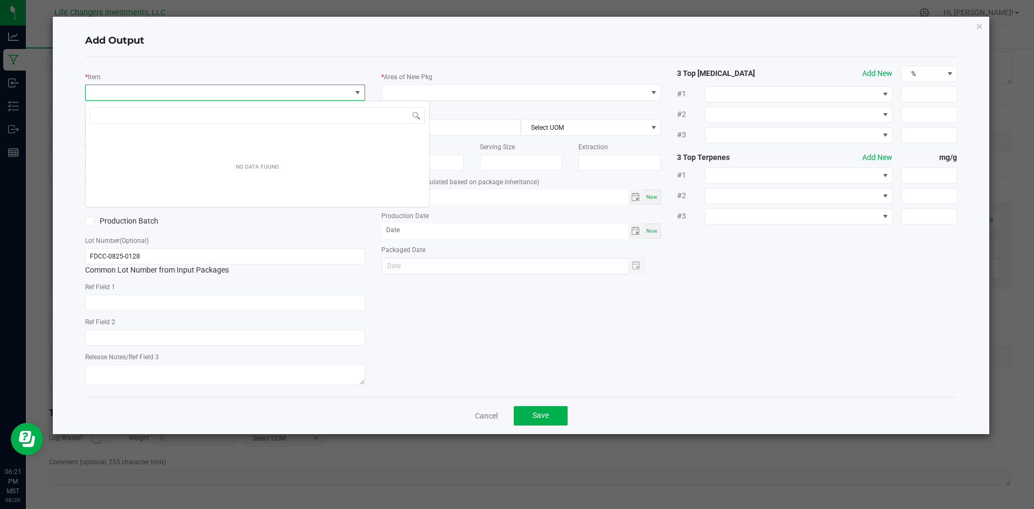
scroll to position [16, 280]
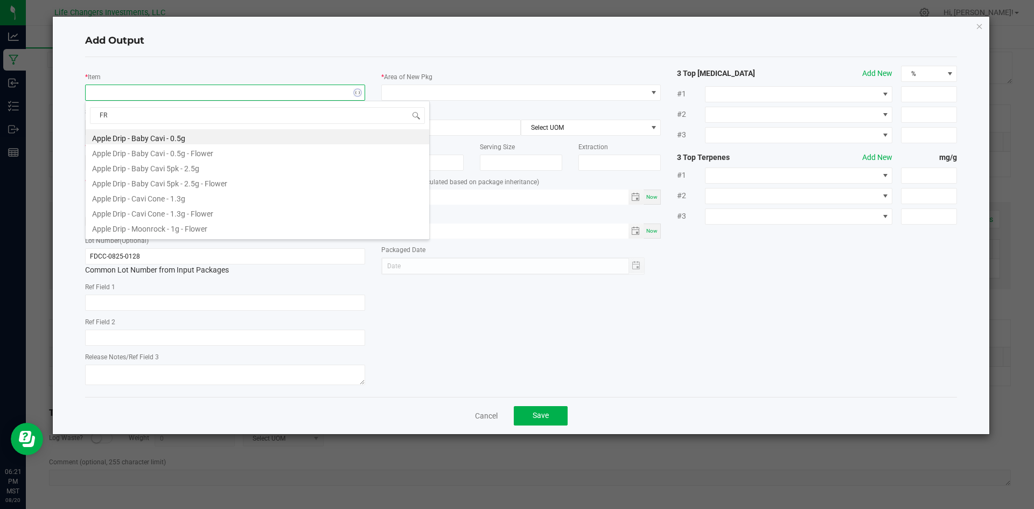
type input "FRY"
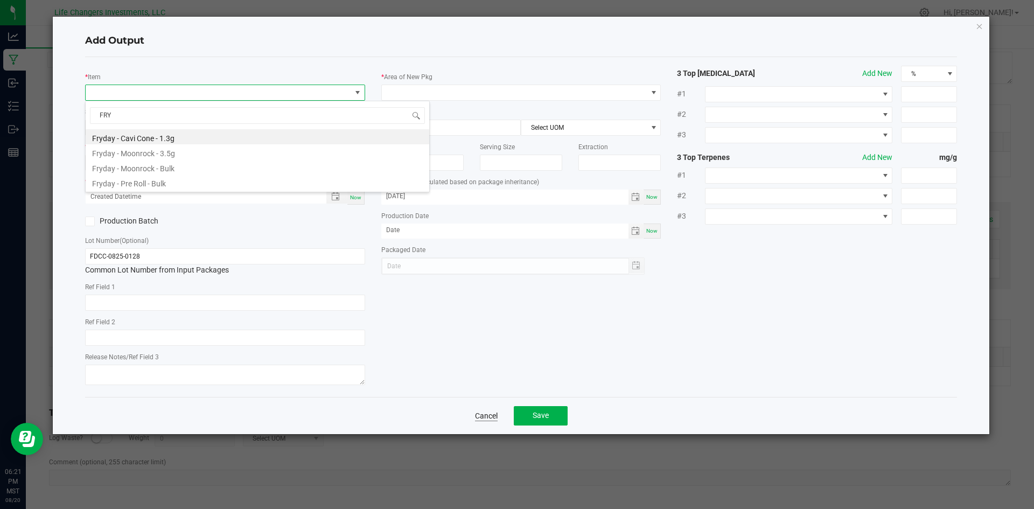
click at [489, 414] on link "Cancel" at bounding box center [486, 415] width 23 height 11
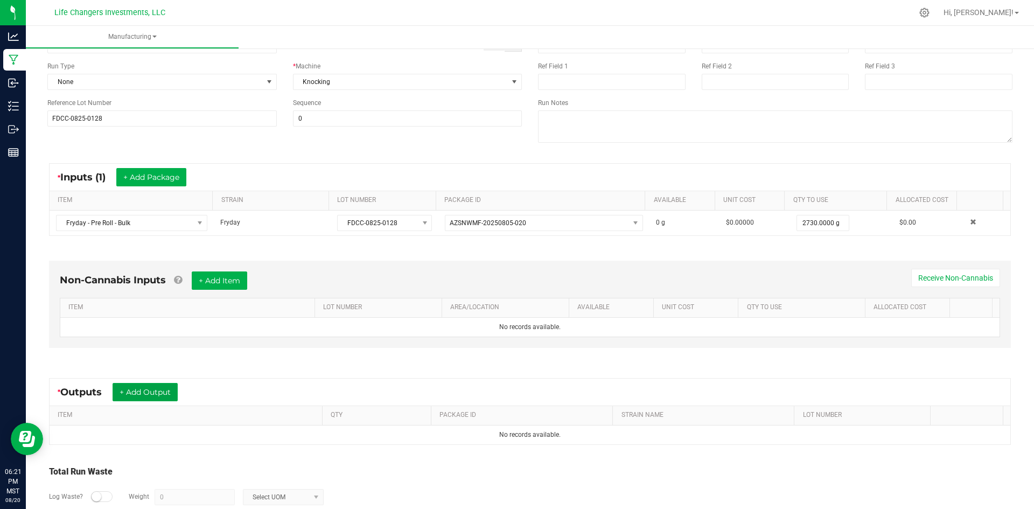
scroll to position [0, 0]
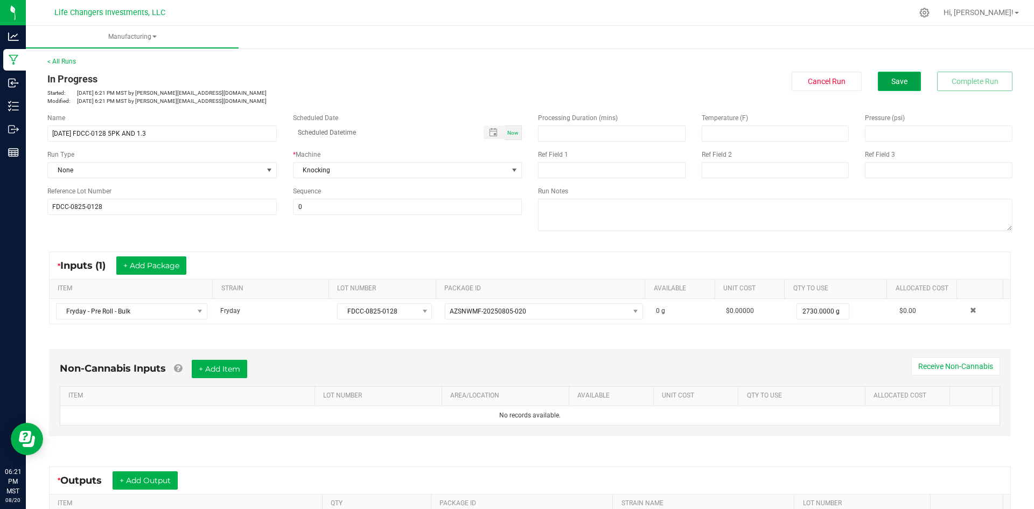
click at [891, 81] on span "Save" at bounding box center [899, 81] width 16 height 9
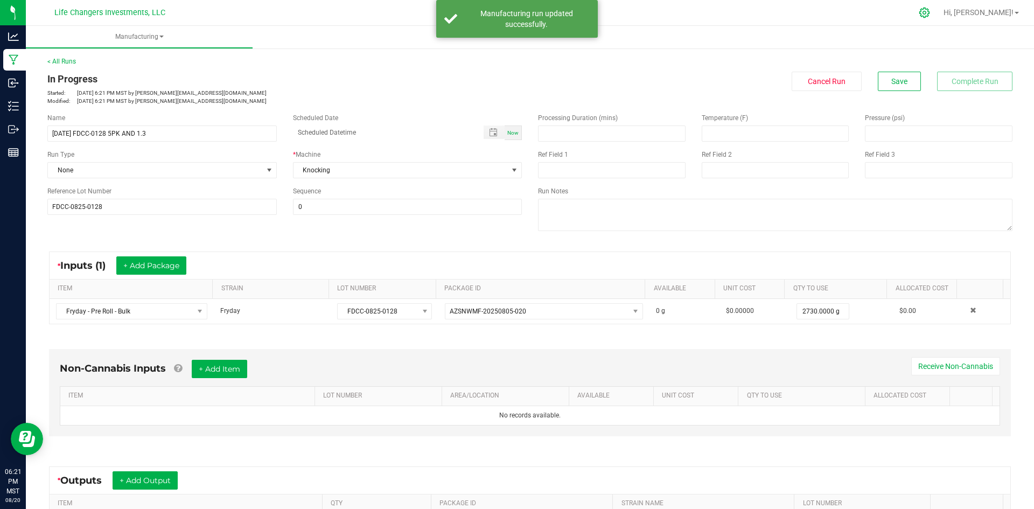
click at [930, 10] on icon at bounding box center [924, 12] width 11 height 11
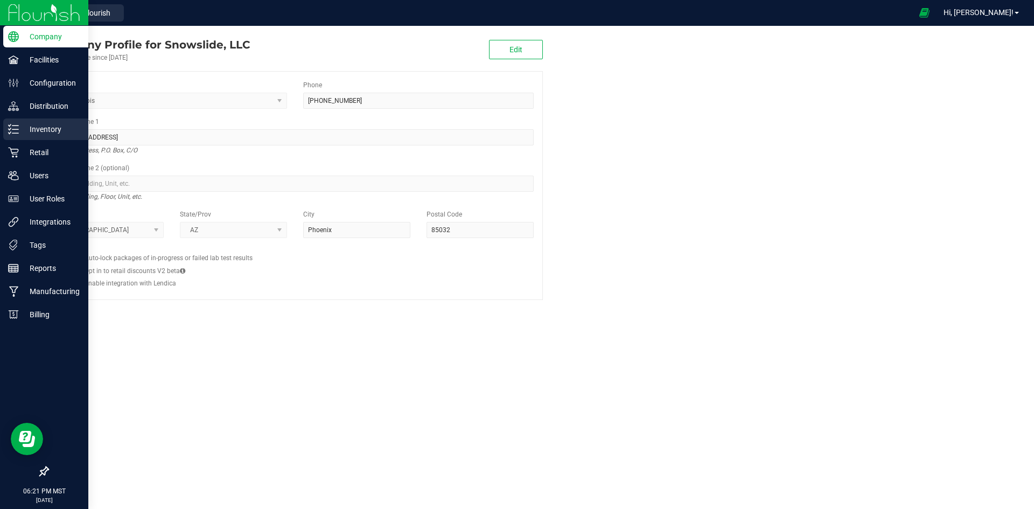
click at [42, 130] on p "Inventory" at bounding box center [51, 129] width 65 height 13
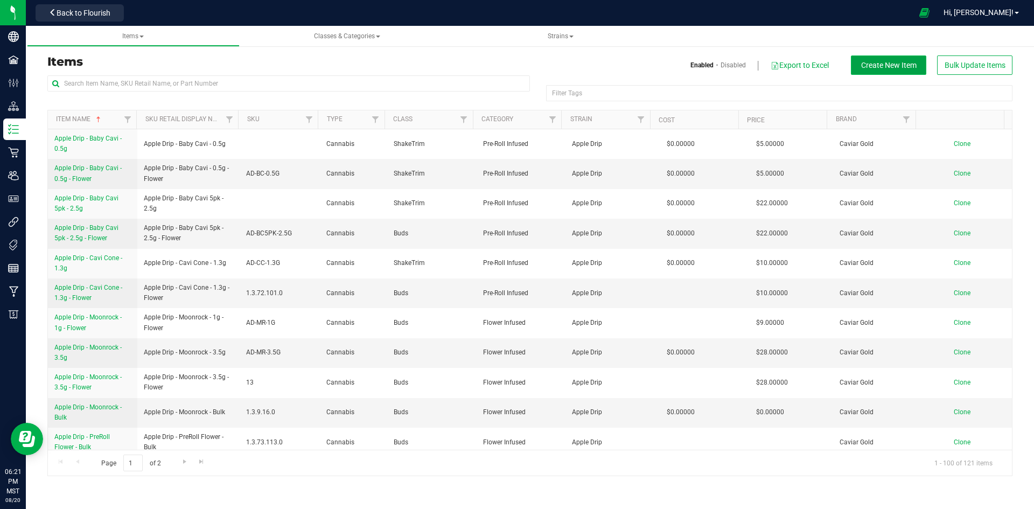
click at [885, 64] on span "Create New Item" at bounding box center [888, 65] width 55 height 9
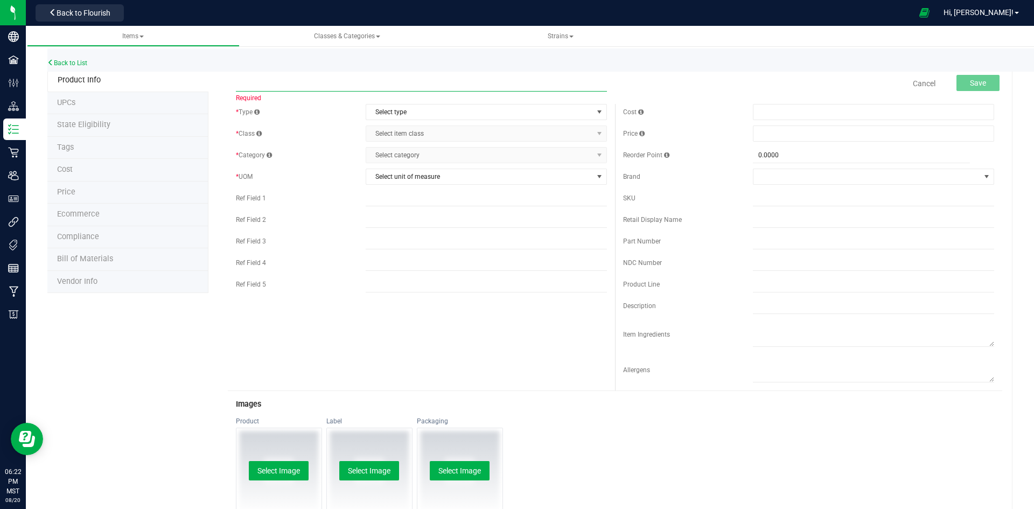
paste input "Fryday - Cavi Cone - 1.3g - Flower"
type input "Fryday - Cavi Cone - 1.3g - Flower"
click at [517, 115] on span "Select type" at bounding box center [479, 111] width 227 height 15
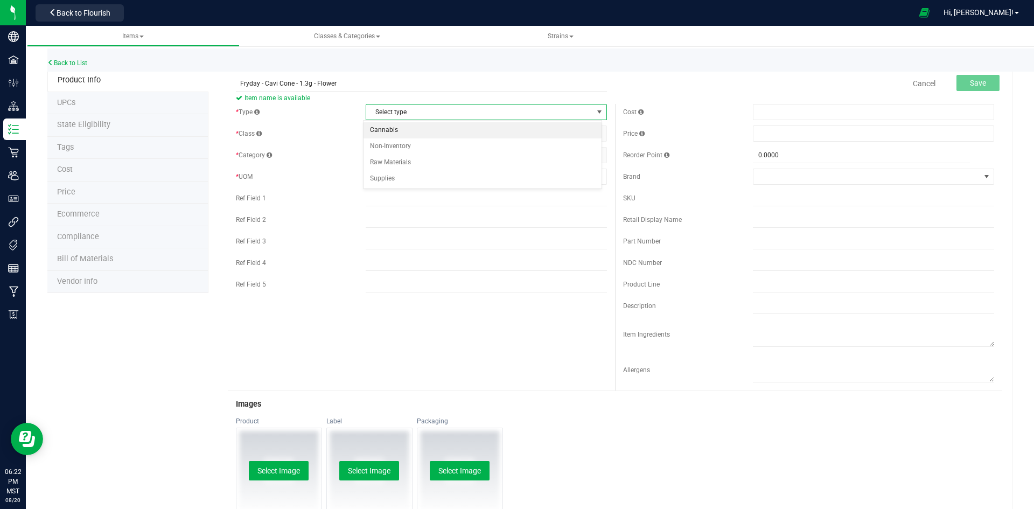
click at [400, 129] on li "Cannabis" at bounding box center [483, 130] width 238 height 16
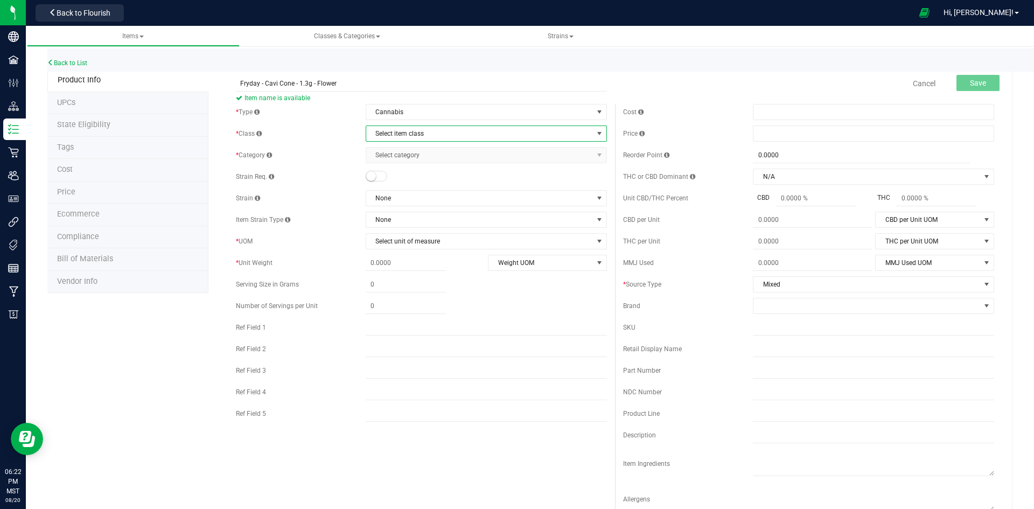
click at [400, 129] on span "Select item class" at bounding box center [479, 133] width 227 height 15
click at [386, 154] on li "Buds" at bounding box center [483, 152] width 238 height 16
click at [405, 154] on span "Select category" at bounding box center [479, 155] width 227 height 15
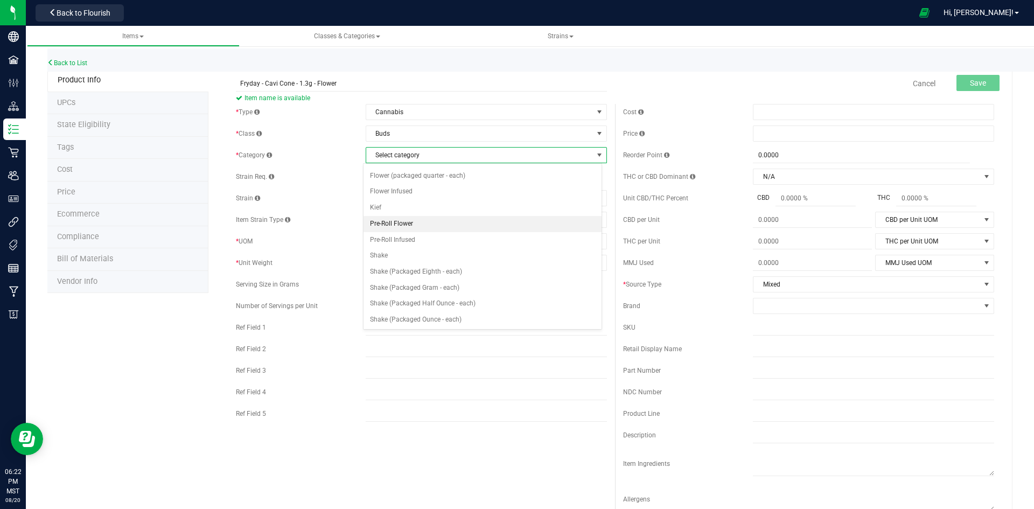
scroll to position [108, 0]
click at [392, 222] on li "Pre-Roll Infused" at bounding box center [483, 226] width 238 height 16
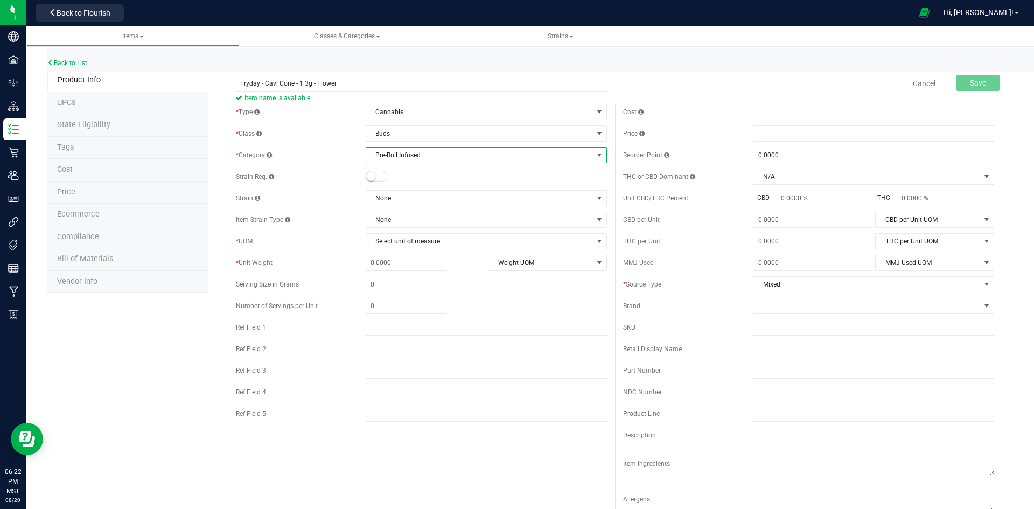
click at [371, 173] on small at bounding box center [371, 176] width 10 height 10
click at [415, 198] on span "None" at bounding box center [479, 198] width 227 height 15
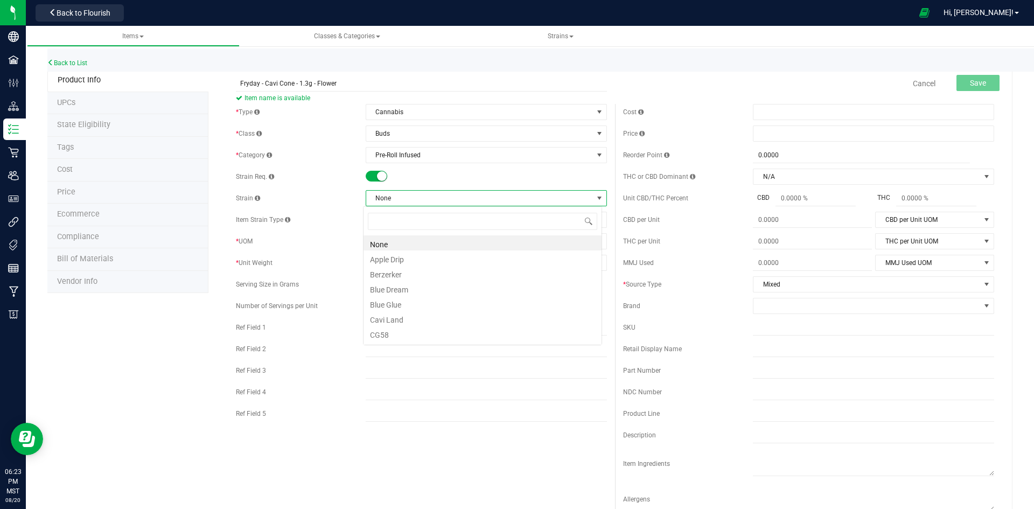
scroll to position [16, 239]
type input "FR"
click at [410, 239] on li "Fryday" at bounding box center [483, 242] width 238 height 15
click at [423, 245] on span "Select unit of measure" at bounding box center [479, 241] width 227 height 15
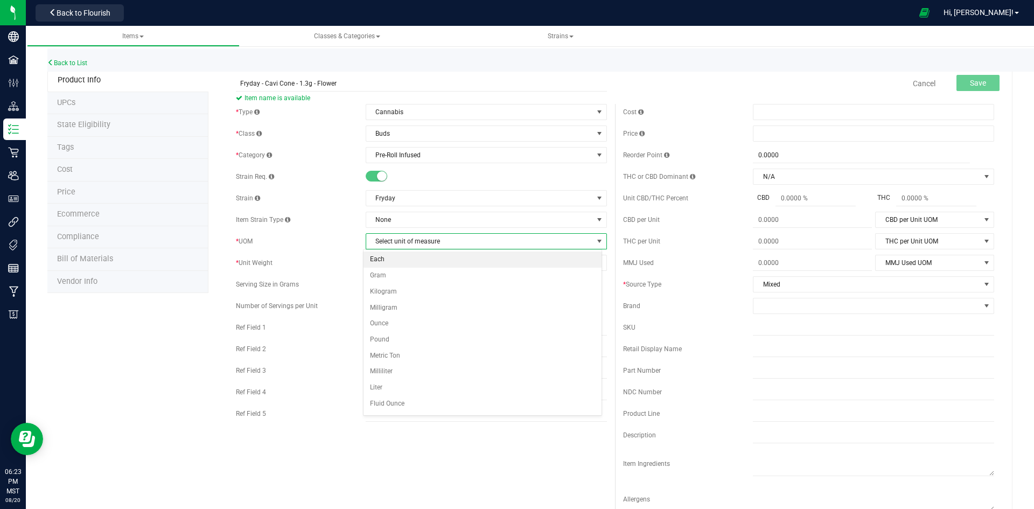
click at [395, 260] on li "Each" at bounding box center [483, 260] width 238 height 16
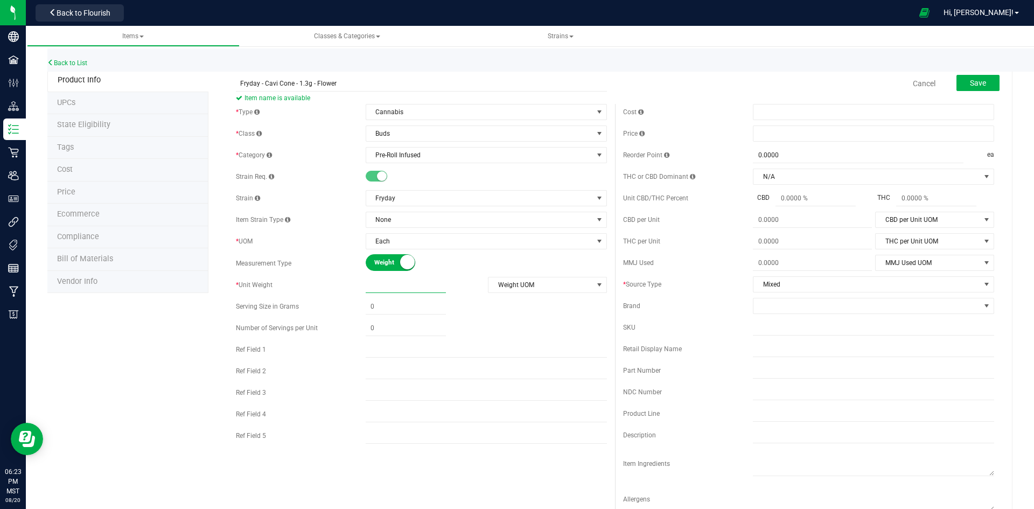
click at [401, 289] on span at bounding box center [406, 285] width 80 height 16
type input "1.3"
type input "1.3000"
click at [461, 270] on div "Weight Volume" at bounding box center [486, 263] width 241 height 17
click at [596, 284] on span "select" at bounding box center [599, 285] width 9 height 9
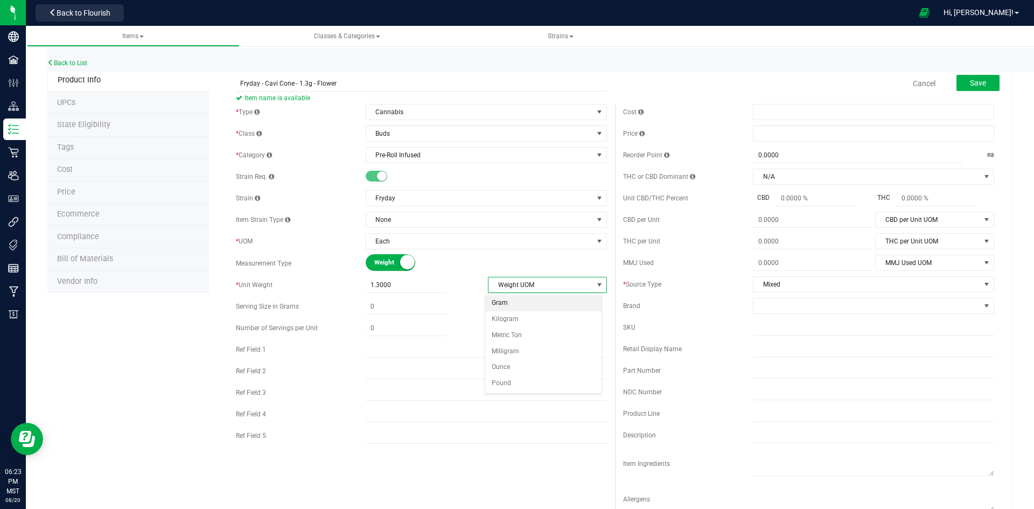
click at [518, 301] on li "Gram" at bounding box center [543, 303] width 117 height 16
click at [469, 315] on div "* Type Cannabis Select type Cannabis Non-Inventory Raw Materials Supplies * Cla…" at bounding box center [421, 276] width 387 height 345
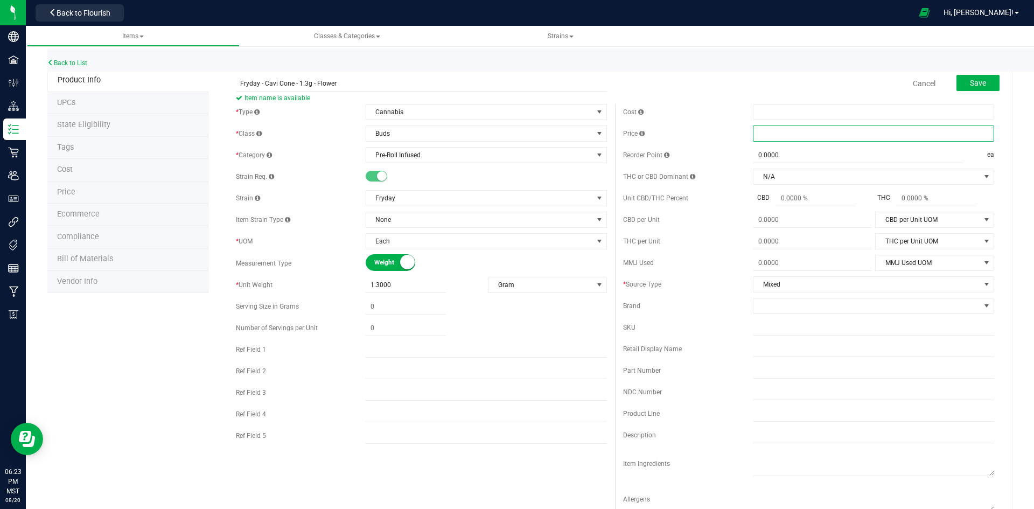
click at [804, 134] on span at bounding box center [873, 133] width 241 height 16
type input "10"
type input "$10.00000"
click at [729, 252] on div "Cost Price $10.00000 10 Reorder Point 0.0000 0 ea THC or CBD Dominant" at bounding box center [808, 312] width 387 height 416
click at [798, 305] on span at bounding box center [867, 305] width 227 height 15
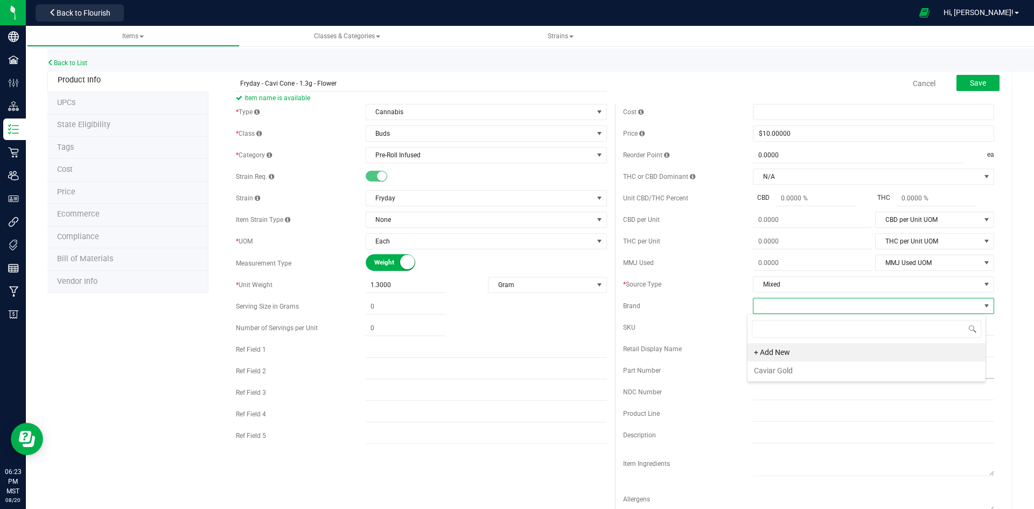
click at [794, 364] on li "Caviar Gold" at bounding box center [867, 370] width 238 height 18
click at [718, 318] on div "Cost Price $10.00000 10 Reorder Point 0.0000 0 ea THC or CBD Dominant" at bounding box center [808, 312] width 387 height 416
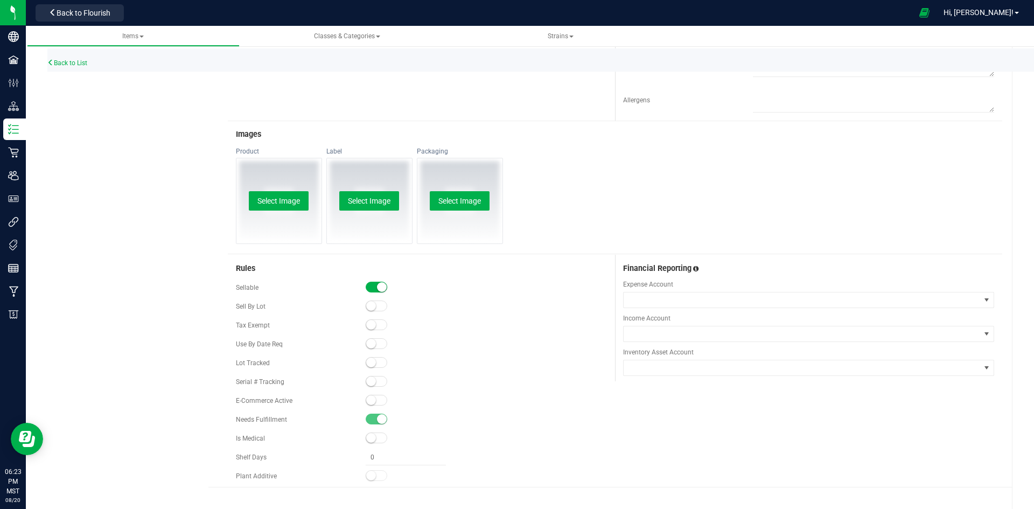
scroll to position [411, 0]
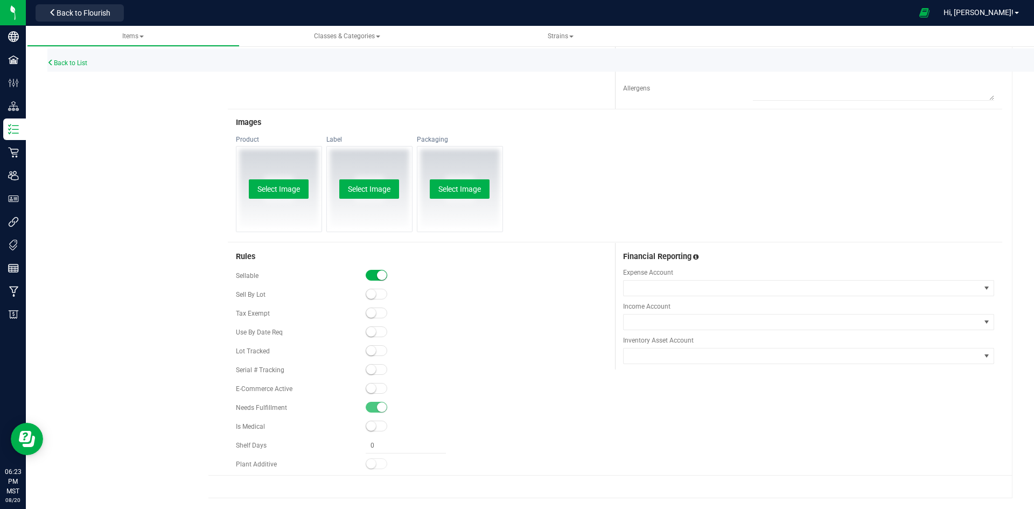
click at [366, 350] on small at bounding box center [371, 351] width 10 height 10
click at [370, 388] on small at bounding box center [371, 388] width 10 height 10
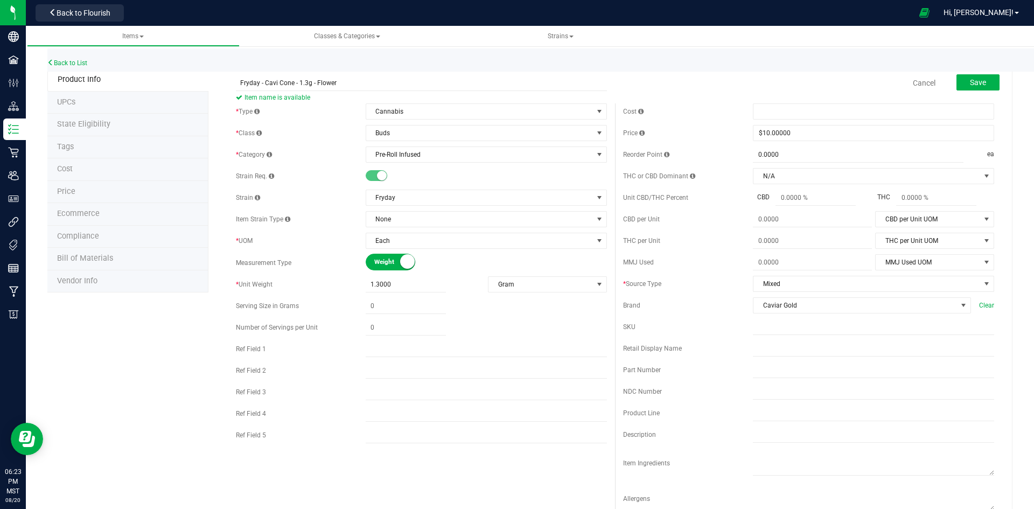
scroll to position [0, 0]
click at [970, 79] on span "Save" at bounding box center [978, 83] width 16 height 9
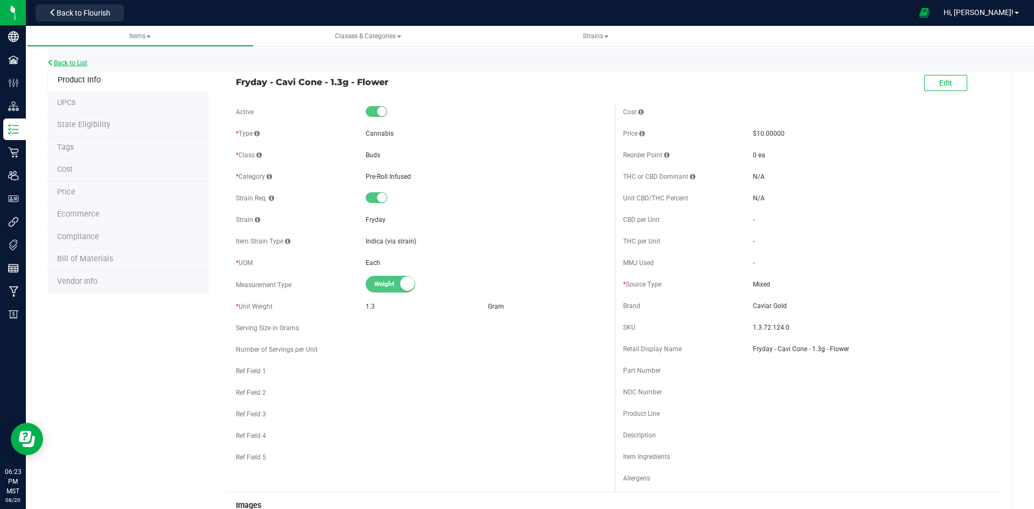
click at [69, 62] on link "Back to List" at bounding box center [67, 63] width 40 height 8
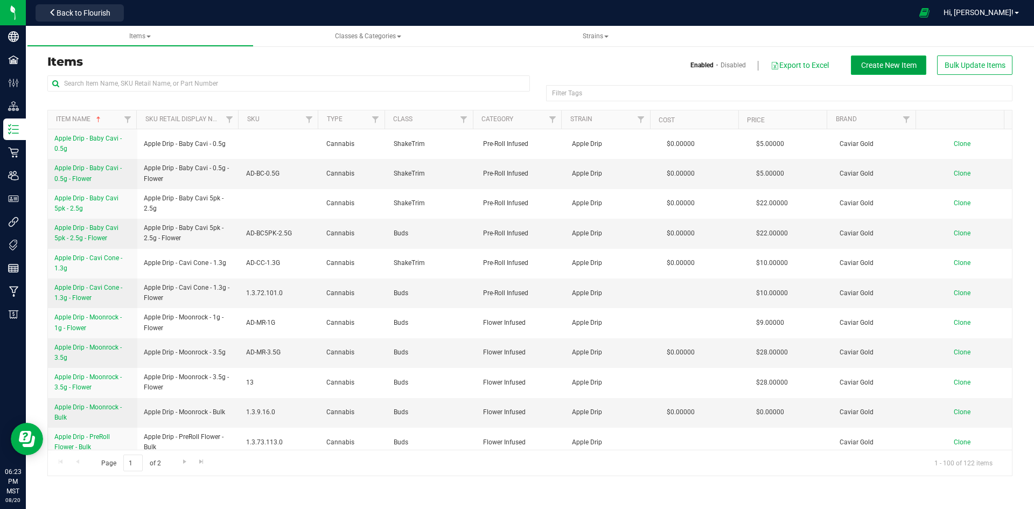
click at [901, 64] on span "Create New Item" at bounding box center [888, 65] width 55 height 9
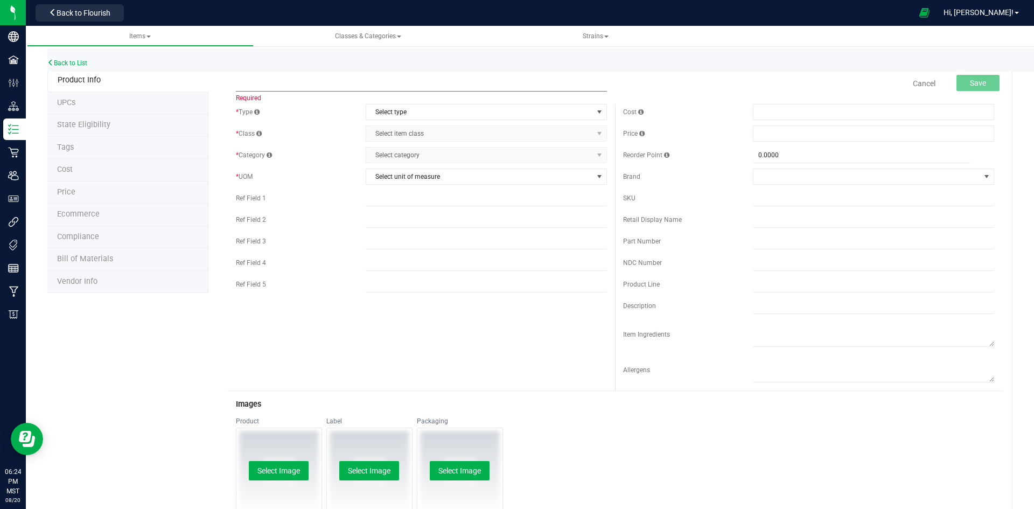
paste input "Fryday - Baby Cavi 5pk - 2.5g - Flower"
type input "Fryday - Baby Cavi 5pk - 2.5g - Flower"
click at [447, 109] on span "Select type" at bounding box center [479, 111] width 227 height 15
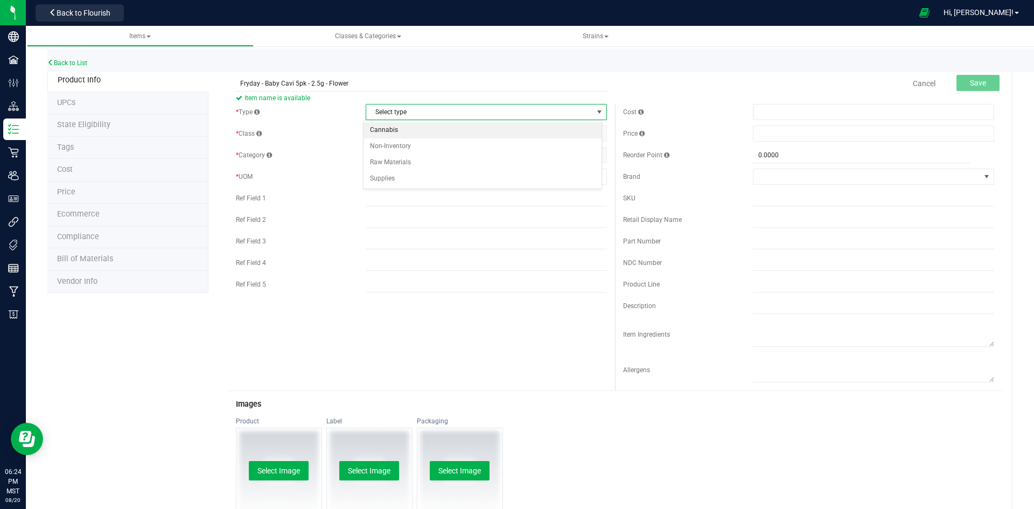
click at [414, 128] on li "Cannabis" at bounding box center [483, 130] width 238 height 16
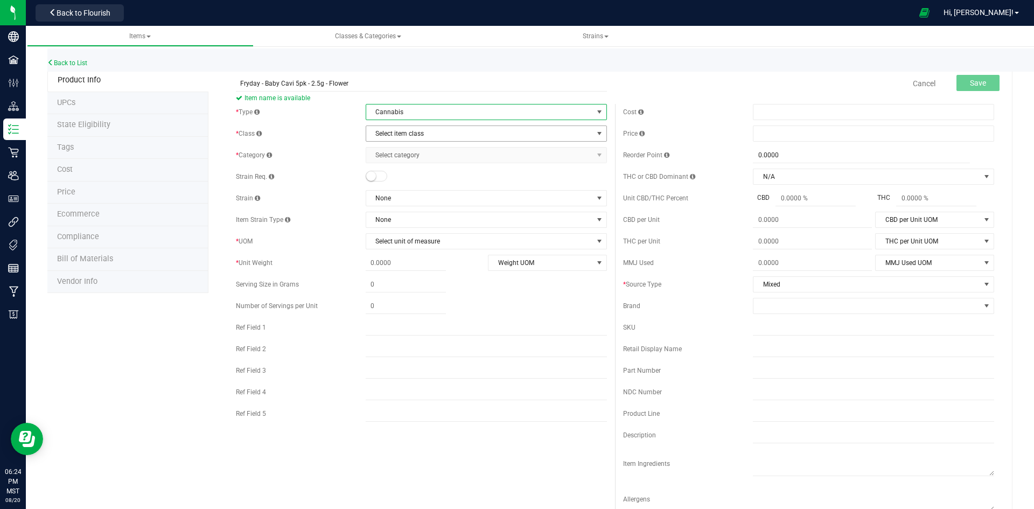
click at [414, 135] on span "Select item class" at bounding box center [479, 133] width 227 height 15
click at [408, 152] on li "Buds" at bounding box center [483, 152] width 238 height 16
click at [407, 158] on span "Select category" at bounding box center [479, 155] width 227 height 15
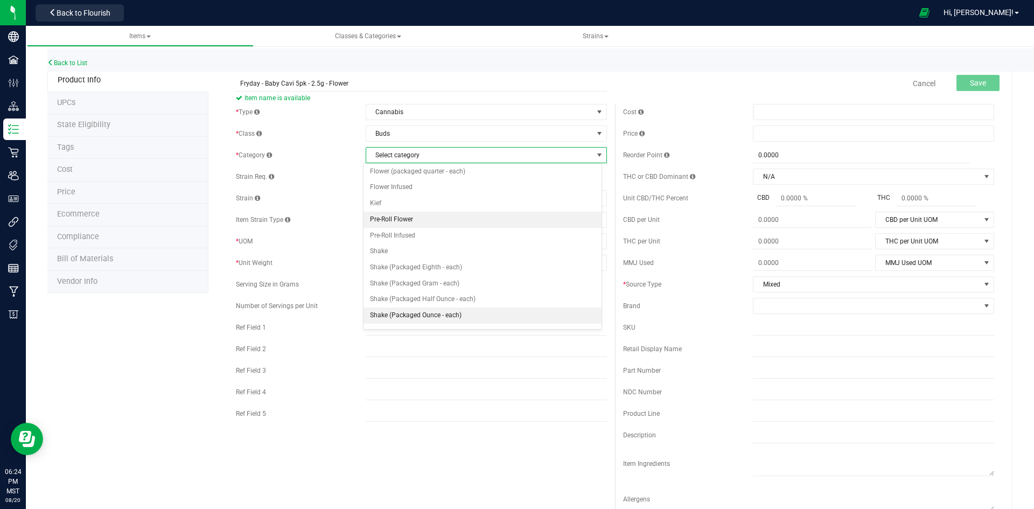
scroll to position [108, 0]
click at [398, 225] on li "Pre-Roll Infused" at bounding box center [483, 226] width 238 height 16
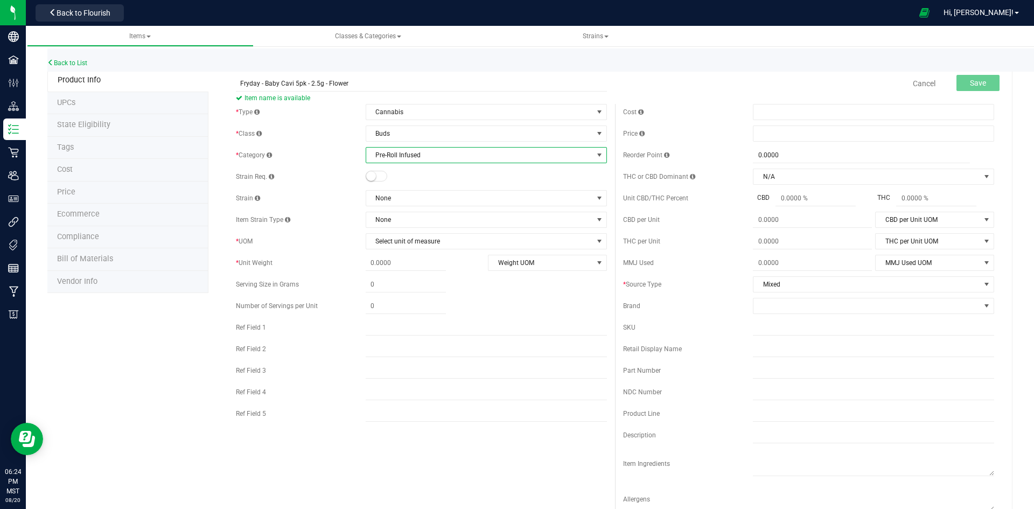
click at [371, 175] on small at bounding box center [371, 176] width 10 height 10
click at [402, 198] on span "None" at bounding box center [479, 198] width 227 height 15
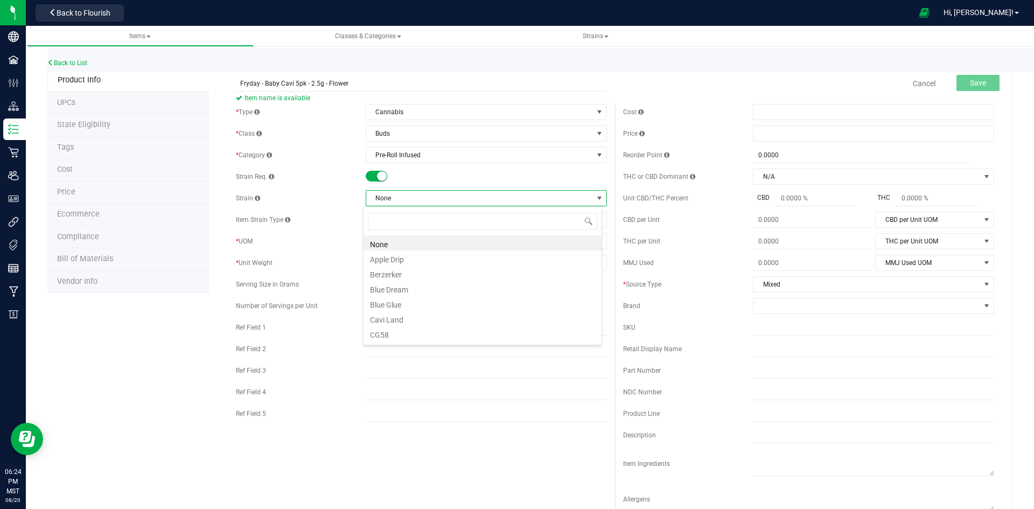
scroll to position [16, 239]
type input "FR"
click at [391, 246] on li "Fryday" at bounding box center [483, 242] width 238 height 15
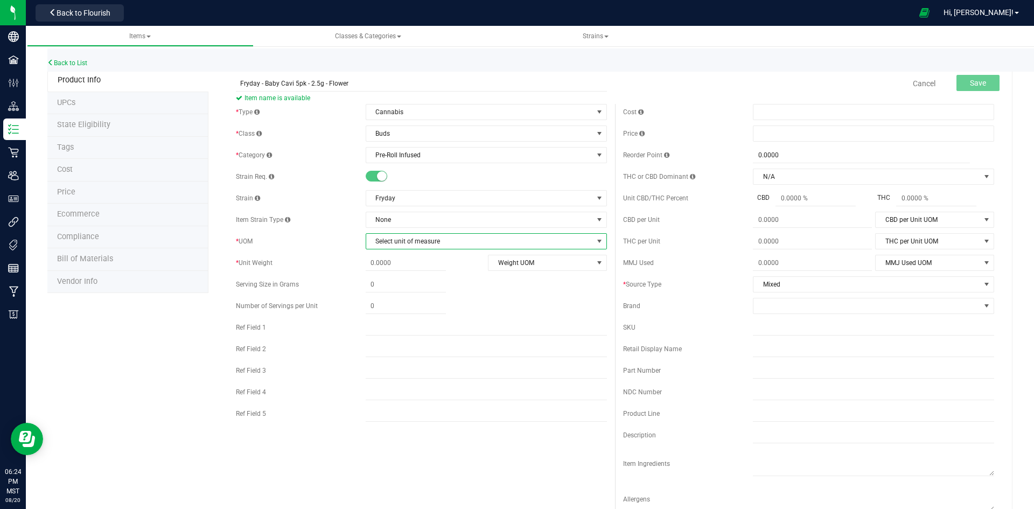
click at [401, 242] on span "Select unit of measure" at bounding box center [479, 241] width 227 height 15
click at [400, 261] on li "Each" at bounding box center [483, 260] width 238 height 16
click at [400, 285] on span at bounding box center [406, 285] width 80 height 16
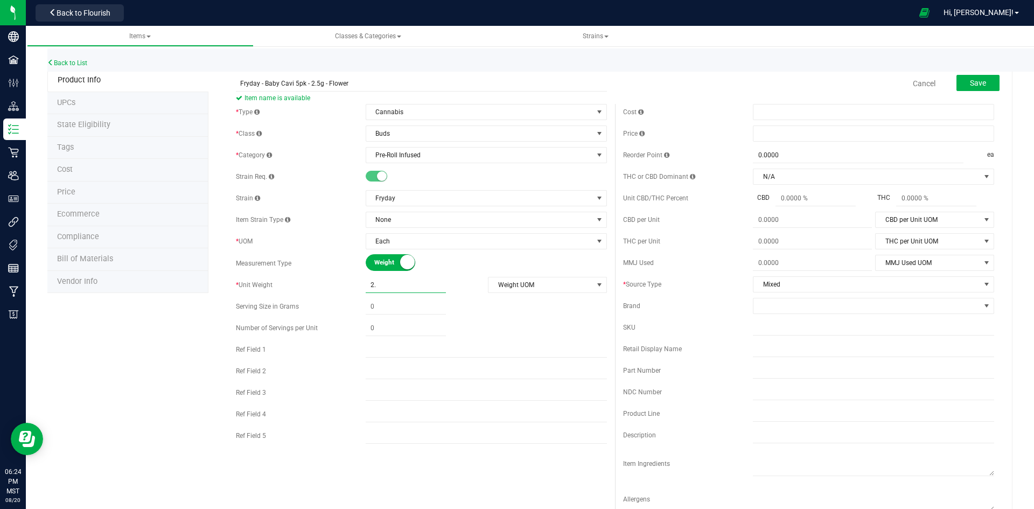
type input "2.5"
type input "2.5000"
click at [568, 282] on span "Weight UOM" at bounding box center [541, 284] width 104 height 15
click at [512, 302] on li "Gram" at bounding box center [543, 303] width 117 height 16
click at [784, 133] on span at bounding box center [873, 133] width 241 height 16
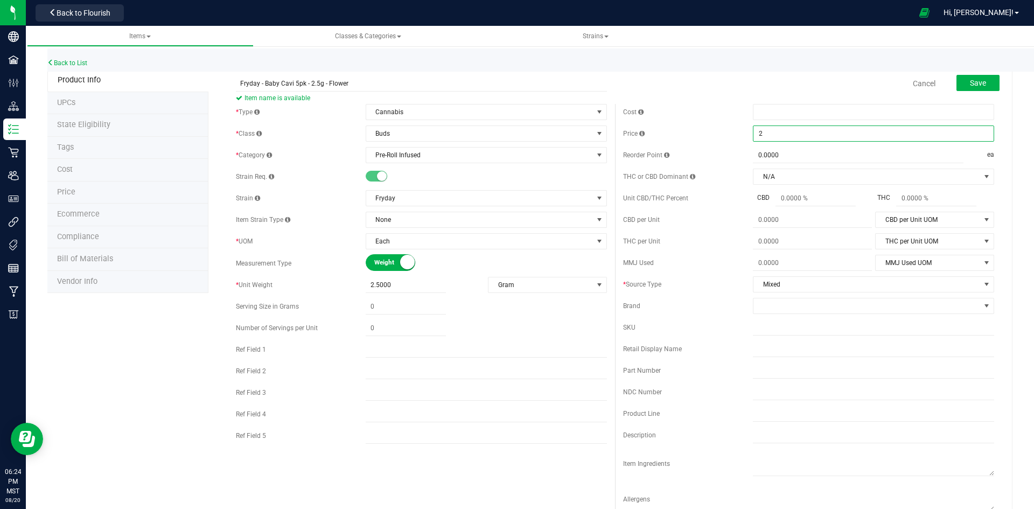
type input "22"
type input "$22.00000"
click at [776, 301] on span at bounding box center [867, 305] width 227 height 15
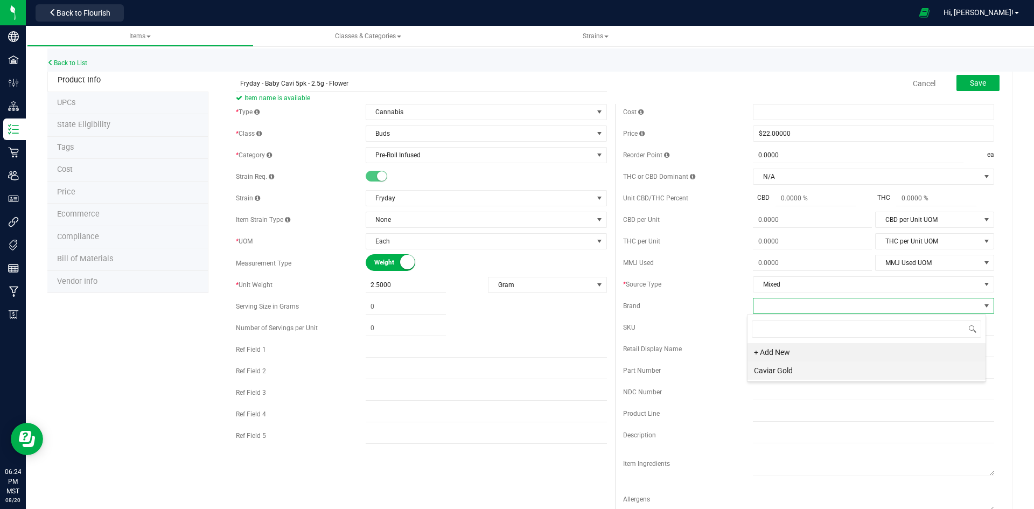
click at [793, 365] on li "Caviar Gold" at bounding box center [867, 370] width 238 height 18
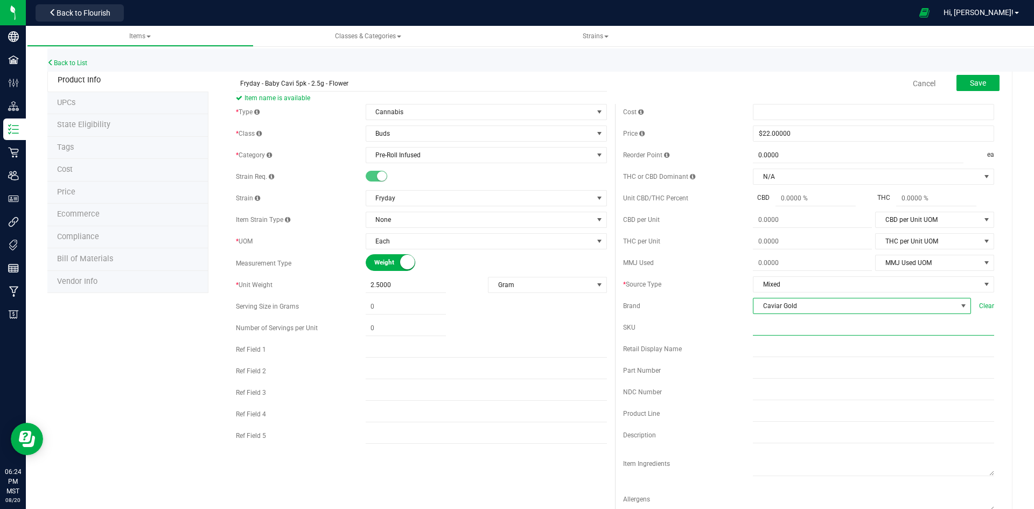
click at [778, 327] on input "text" at bounding box center [873, 327] width 241 height 16
paste input "FD-BC5PK-2.5G"
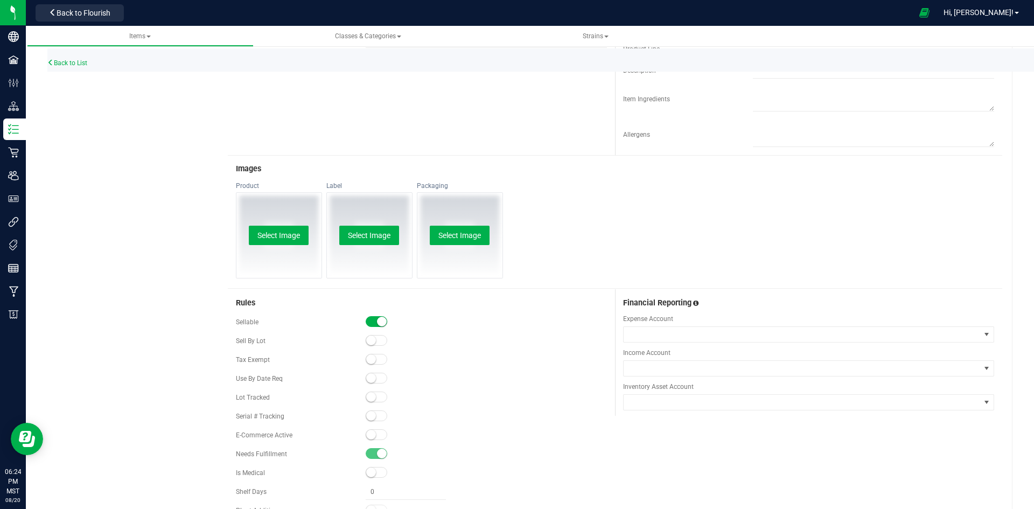
scroll to position [421, 0]
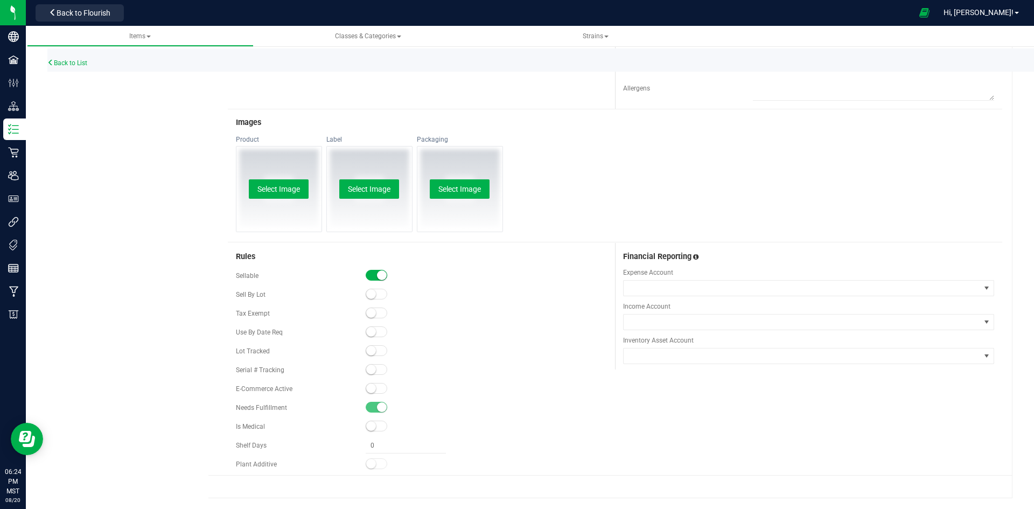
type input "FD-BC5PK-2.5G"
click at [369, 350] on small at bounding box center [371, 351] width 10 height 10
click at [369, 390] on small at bounding box center [371, 388] width 10 height 10
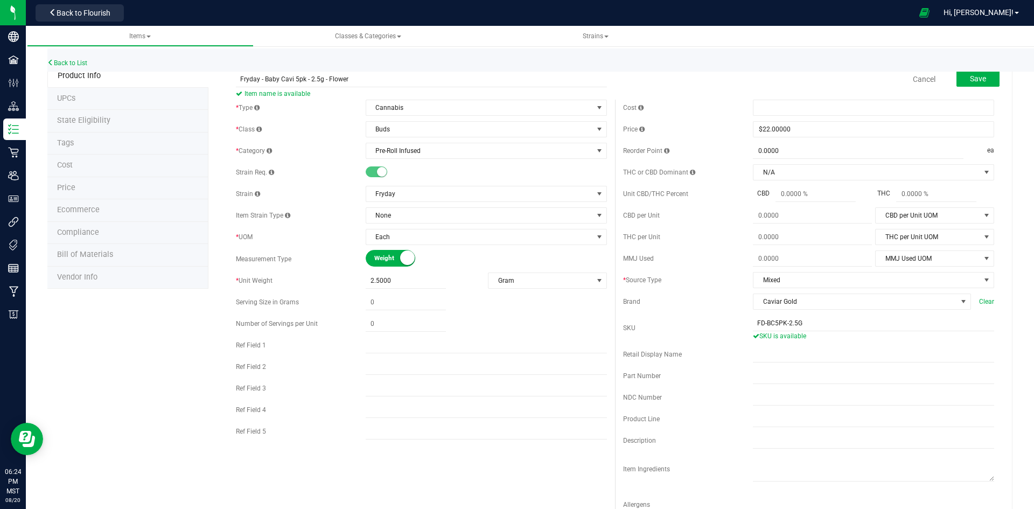
scroll to position [0, 0]
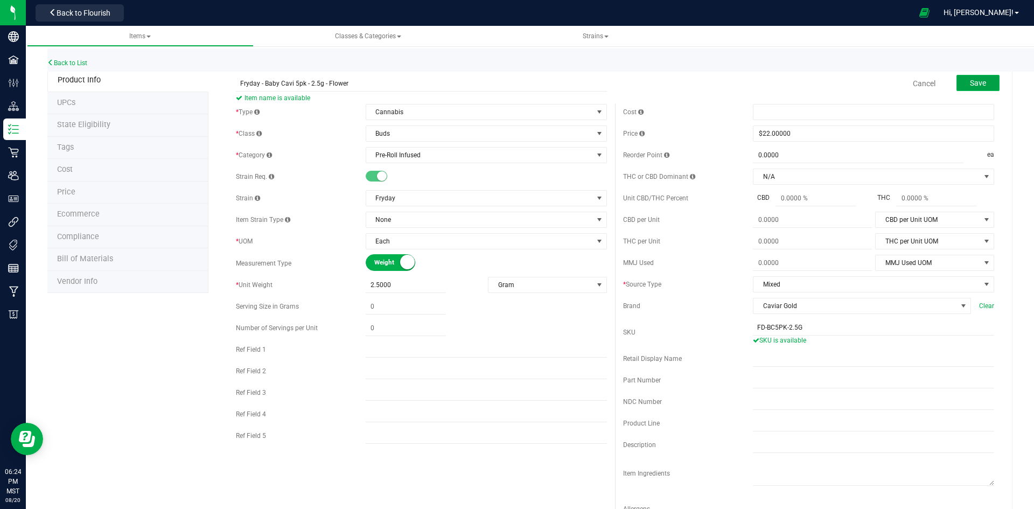
click at [970, 82] on span "Save" at bounding box center [978, 83] width 16 height 9
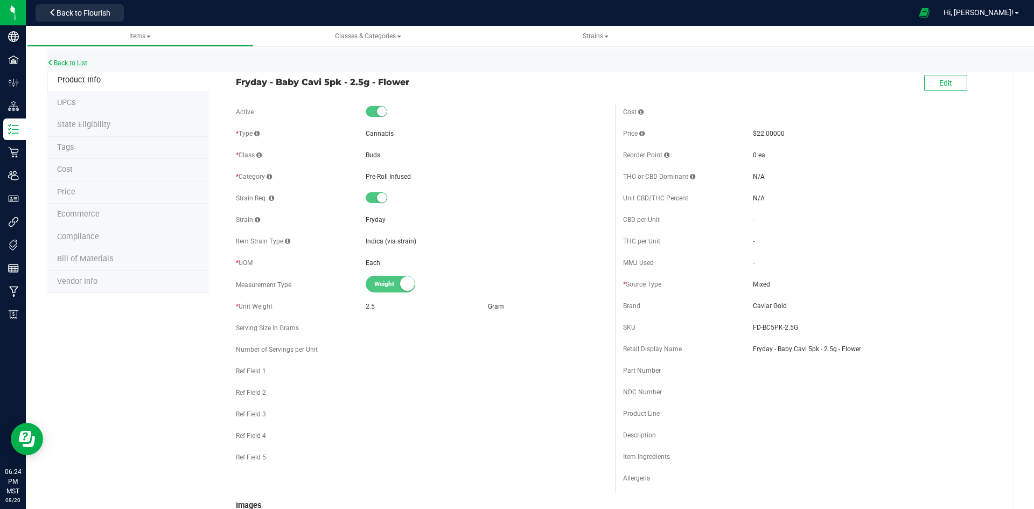
click at [80, 63] on link "Back to List" at bounding box center [67, 63] width 40 height 8
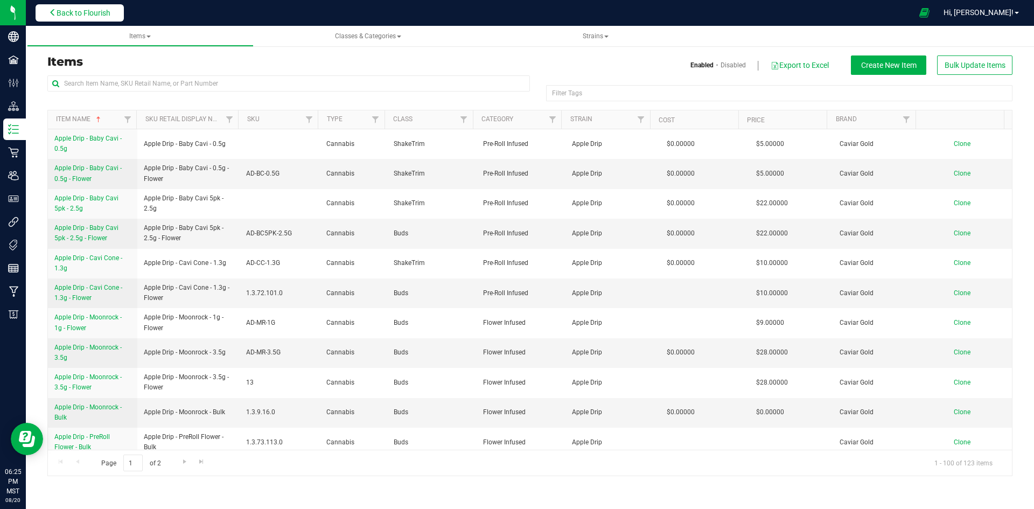
click at [103, 9] on span "Back to Flourish" at bounding box center [84, 13] width 54 height 9
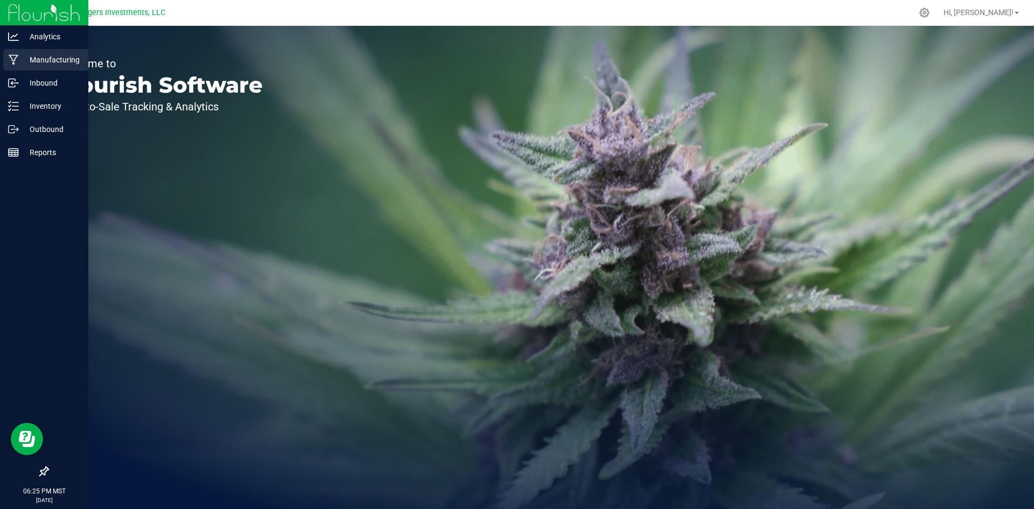
click at [51, 58] on p "Manufacturing" at bounding box center [51, 59] width 65 height 13
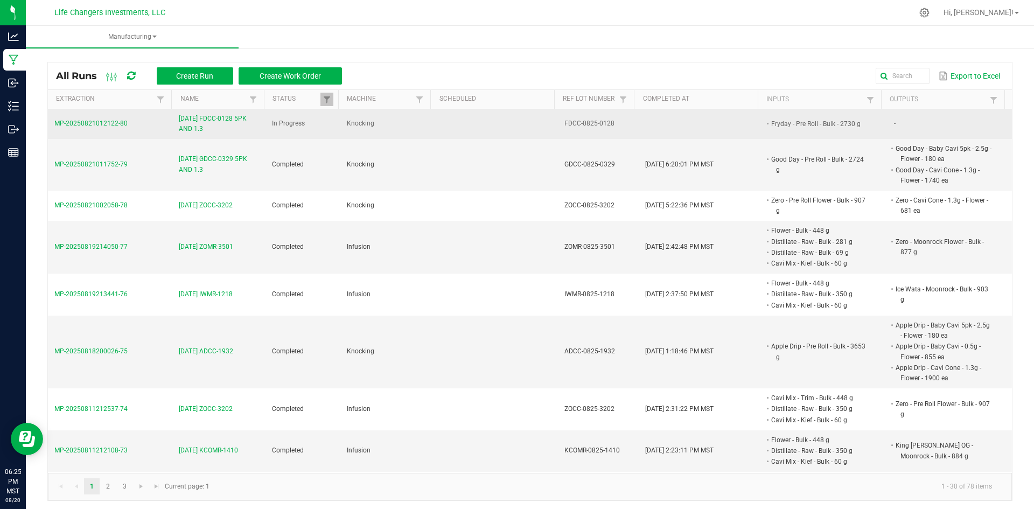
click at [182, 115] on span "[DATE] FDCC-0128 5PK AND 1.3" at bounding box center [219, 124] width 80 height 20
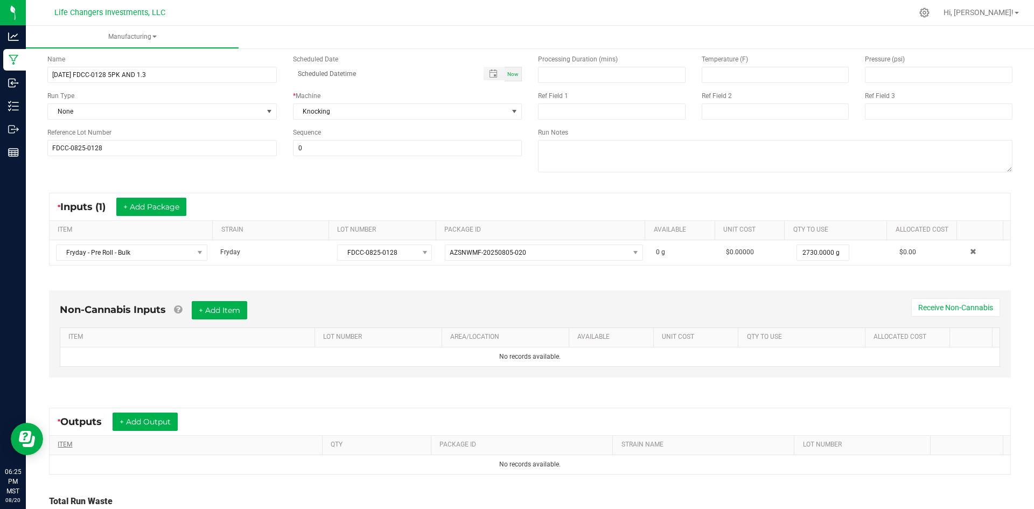
scroll to position [147, 0]
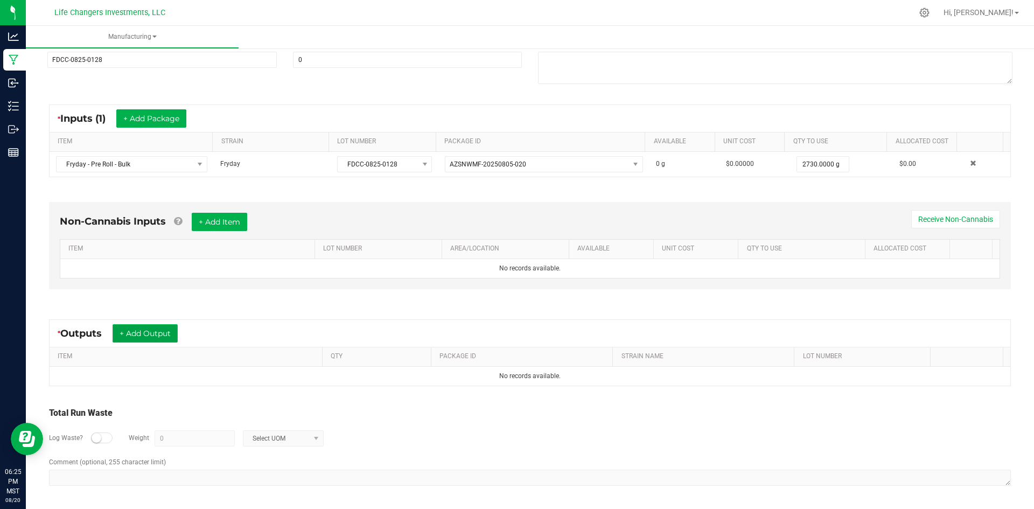
click at [148, 335] on button "+ Add Output" at bounding box center [145, 333] width 65 height 18
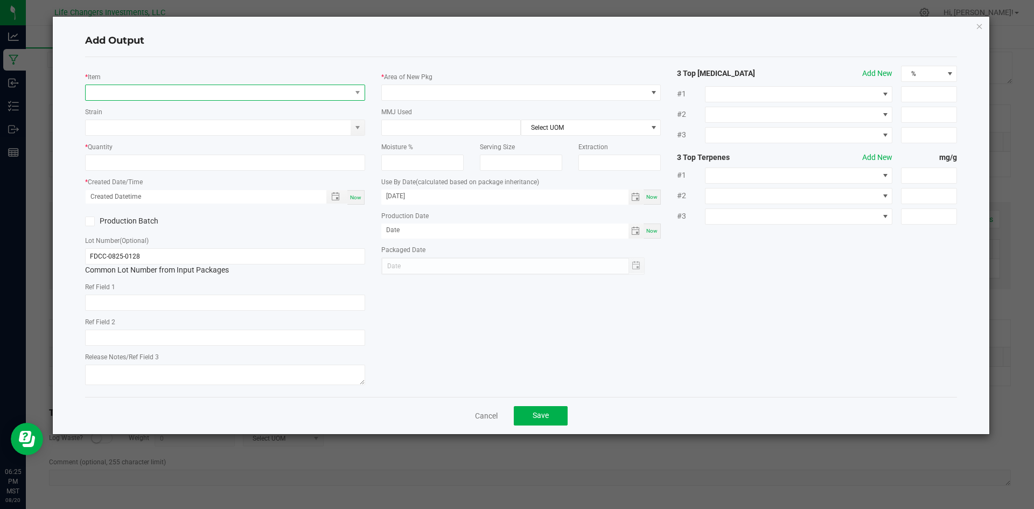
click at [165, 94] on span "NO DATA FOUND" at bounding box center [219, 92] width 266 height 15
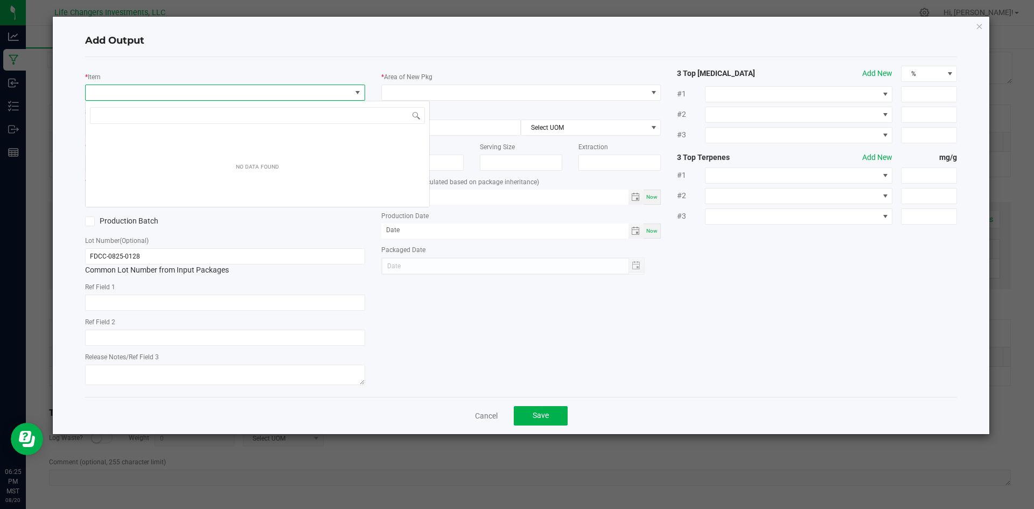
scroll to position [16, 280]
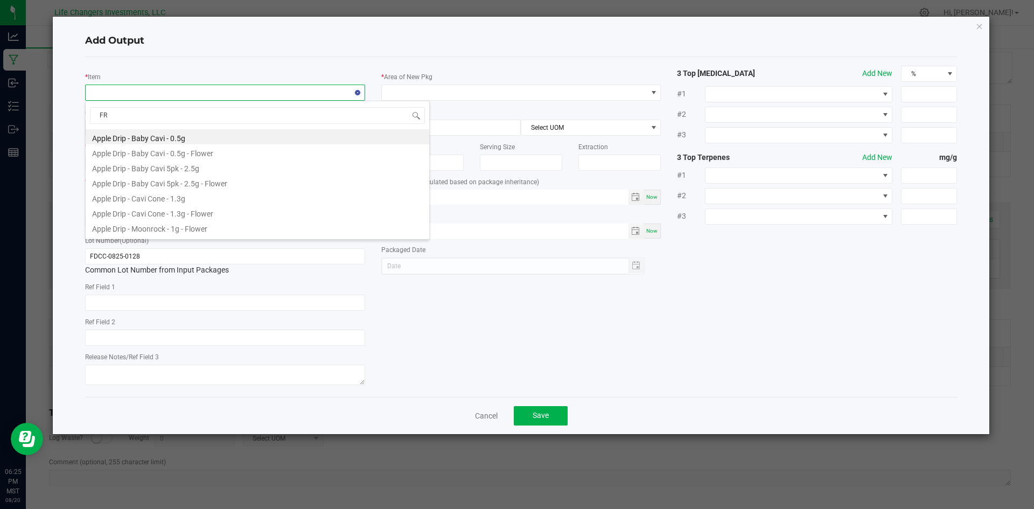
type input "FRY"
click at [183, 138] on li "Fryday - Baby Cavi 5pk - 2.5g - Flower" at bounding box center [258, 136] width 344 height 15
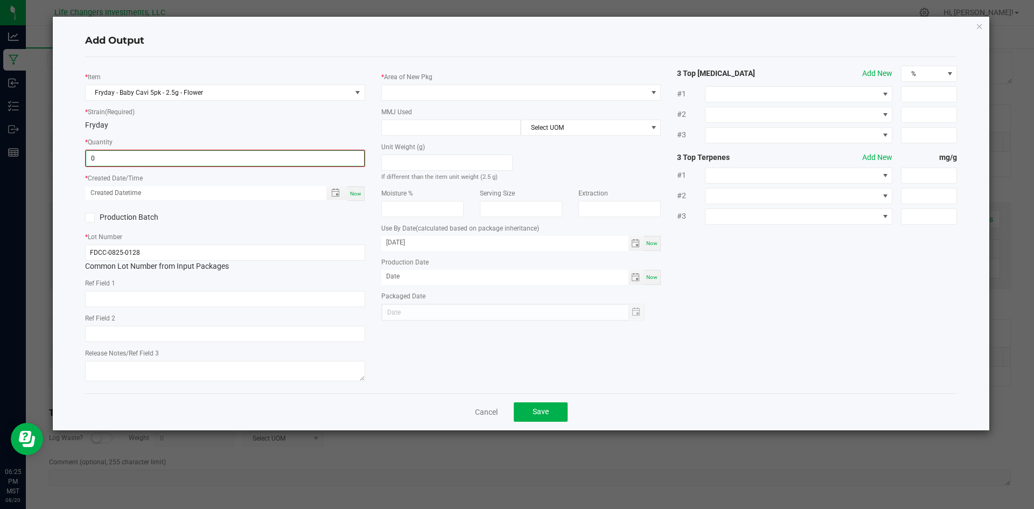
click at [146, 156] on input "0" at bounding box center [225, 158] width 278 height 15
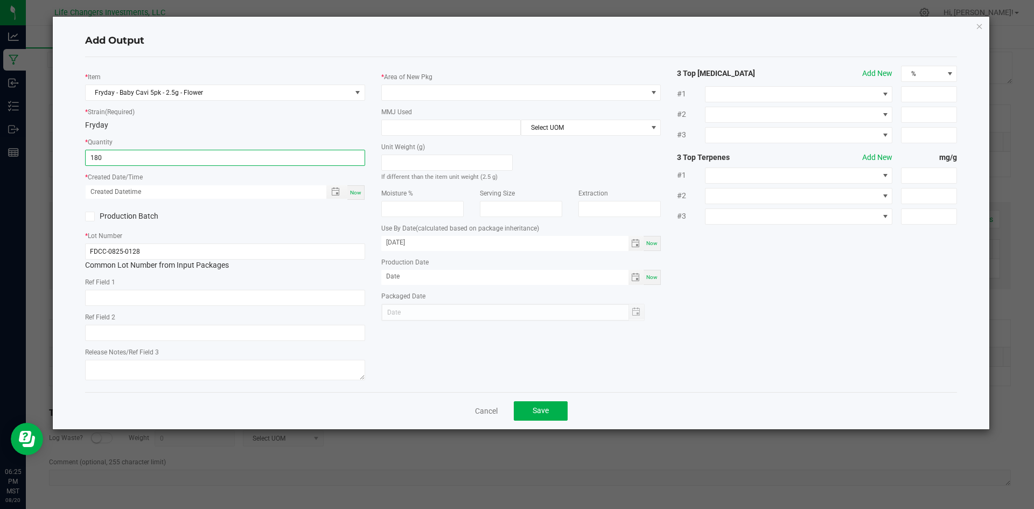
type input "180 ea"
click at [359, 193] on span "Now" at bounding box center [355, 193] width 11 height 6
type input "[DATE] 6:25 PM"
type input "[DATE]"
click at [415, 90] on span at bounding box center [515, 92] width 266 height 15
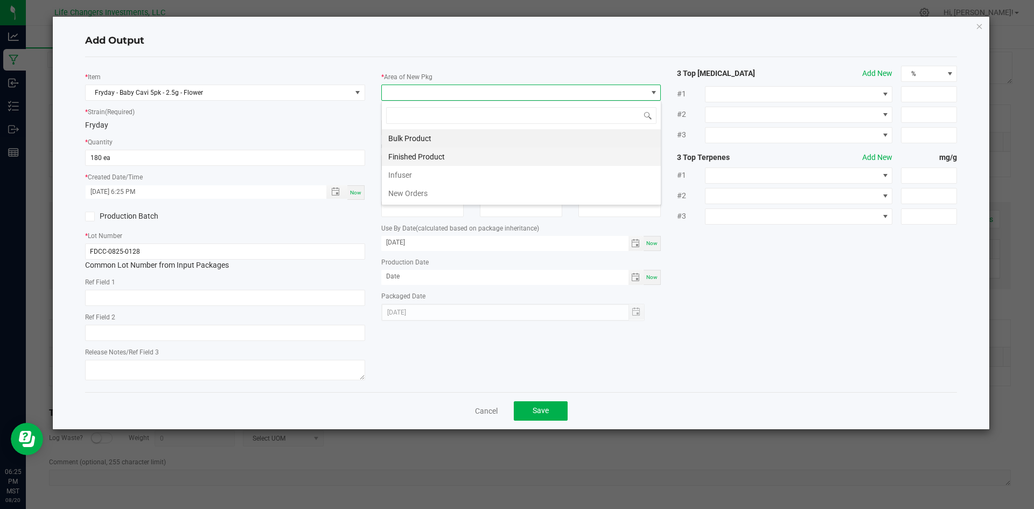
click at [424, 154] on li "Finished Product" at bounding box center [521, 157] width 279 height 18
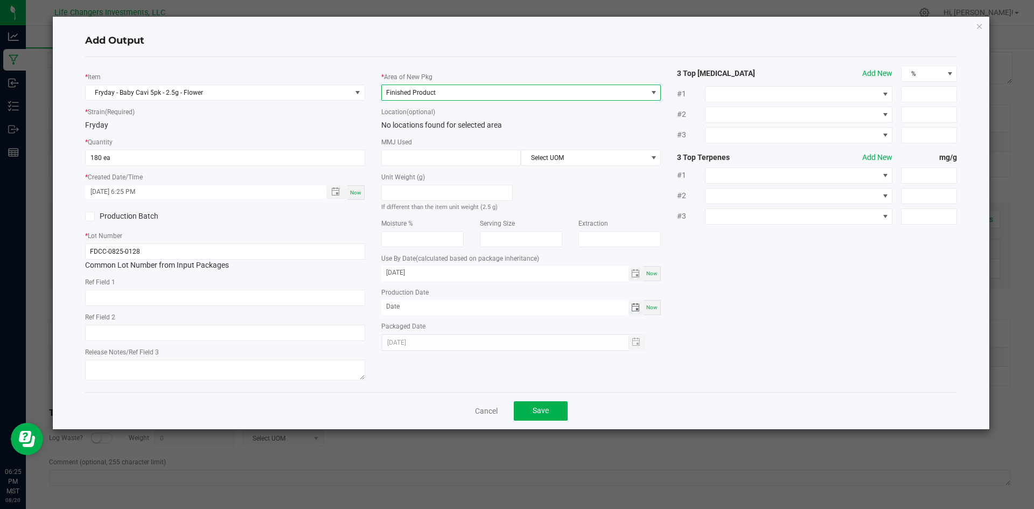
click at [632, 307] on span "Toggle calendar" at bounding box center [635, 307] width 9 height 9
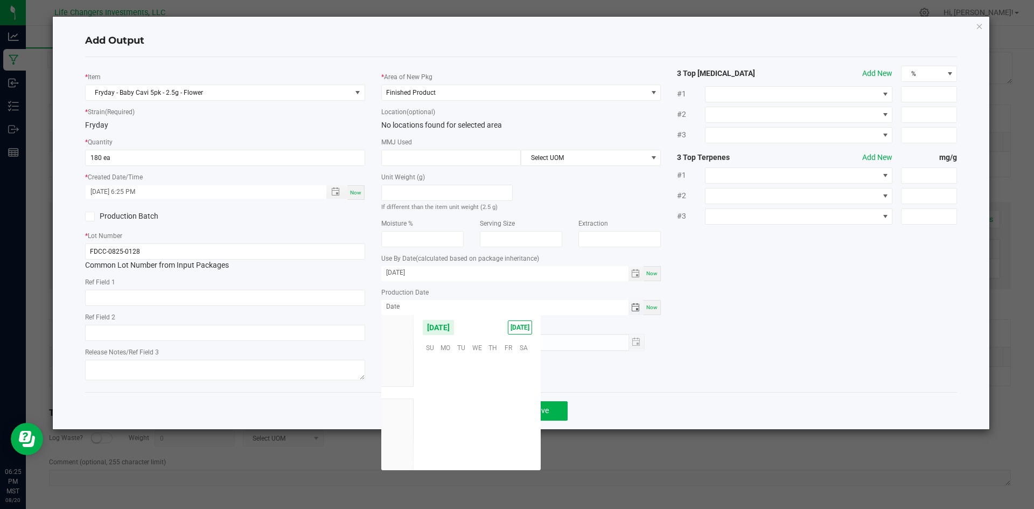
scroll to position [174559, 0]
click at [461, 381] on span "5" at bounding box center [462, 381] width 16 height 17
type input "[DATE]"
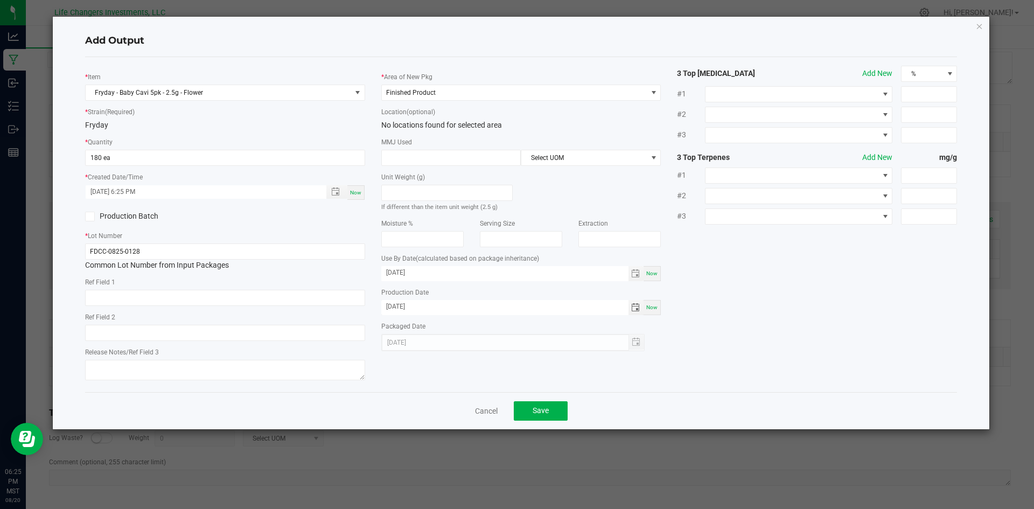
click at [717, 338] on div "* Item Fryday - Baby Cavi 5pk - 2.5g - Flower * Strain (Required) Fryday * Quan…" at bounding box center [521, 225] width 889 height 318
click at [534, 407] on span "Save" at bounding box center [541, 410] width 16 height 9
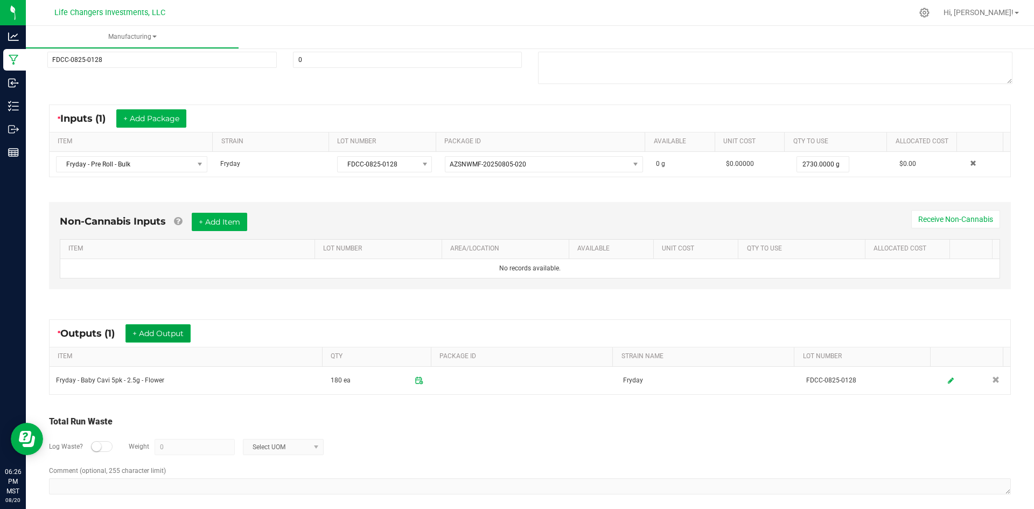
click at [166, 330] on button "+ Add Output" at bounding box center [157, 333] width 65 height 18
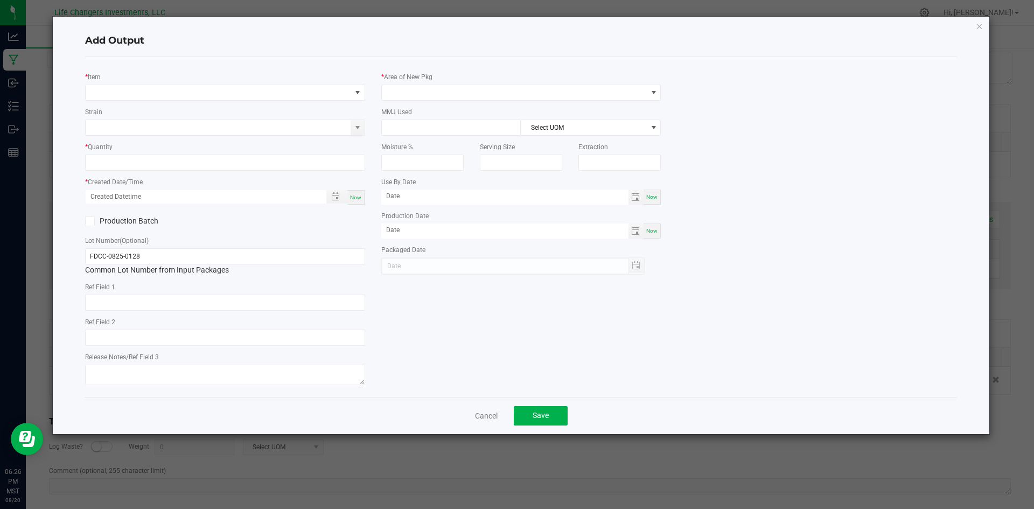
type input "[DATE]"
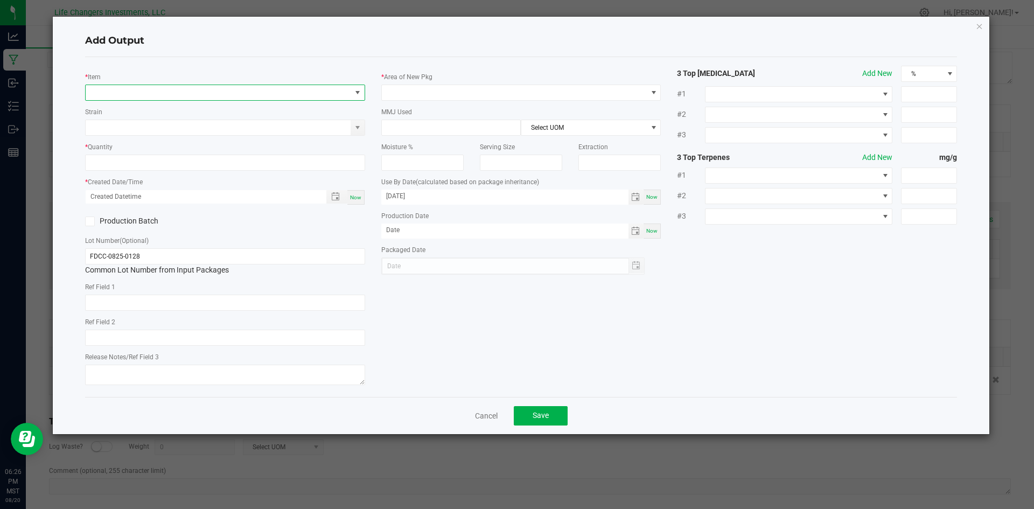
click at [354, 91] on span "NO DATA FOUND" at bounding box center [357, 92] width 9 height 9
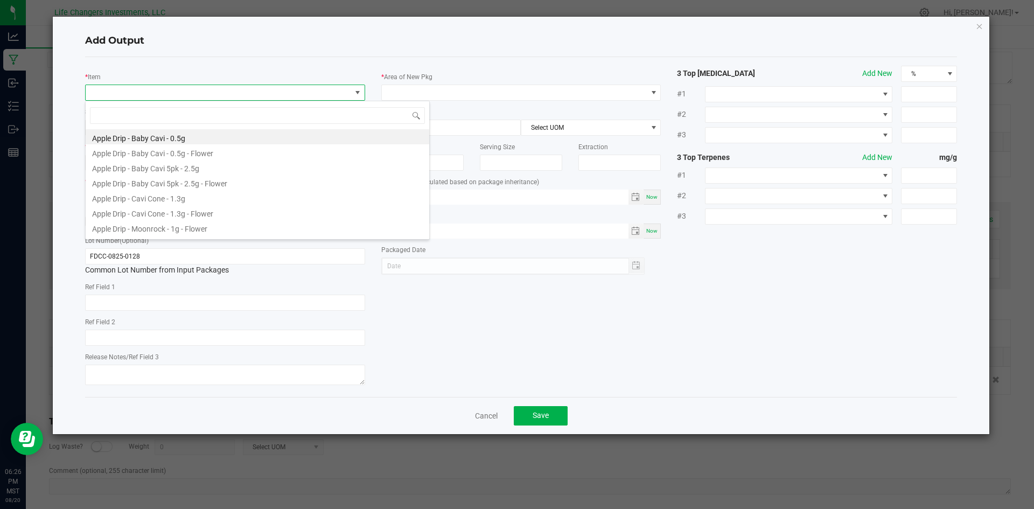
scroll to position [16, 280]
type input "FRY"
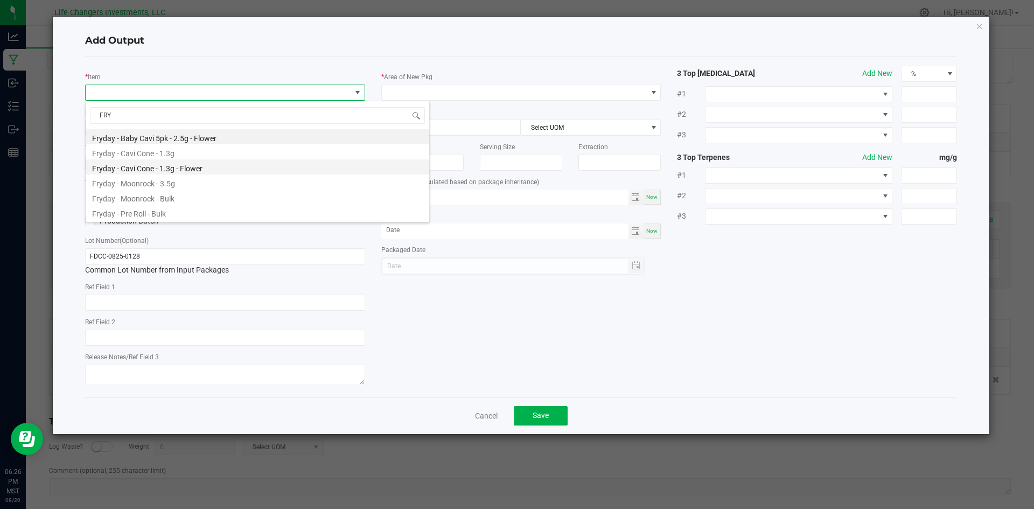
click at [205, 169] on li "Fryday - Cavi Cone - 1.3g - Flower" at bounding box center [258, 166] width 344 height 15
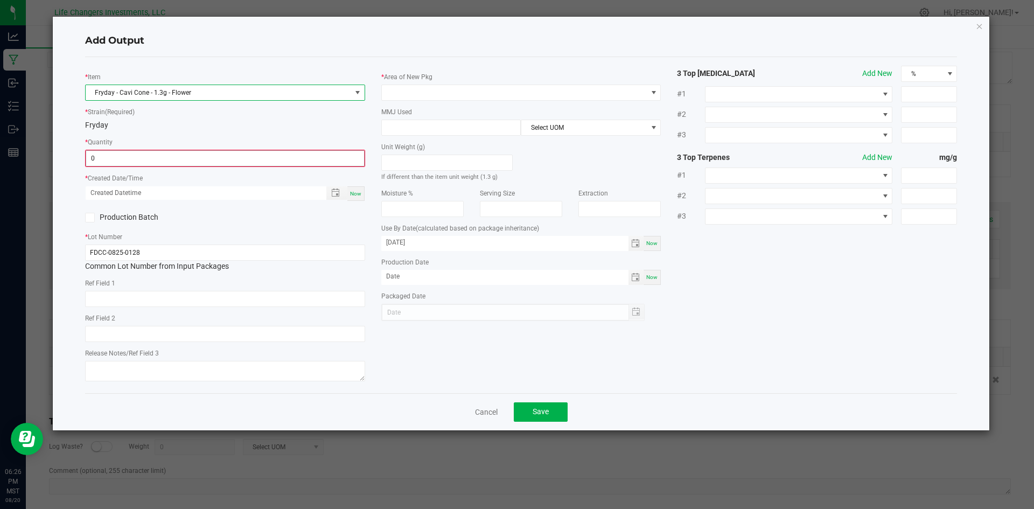
click at [163, 164] on input "0" at bounding box center [225, 158] width 278 height 15
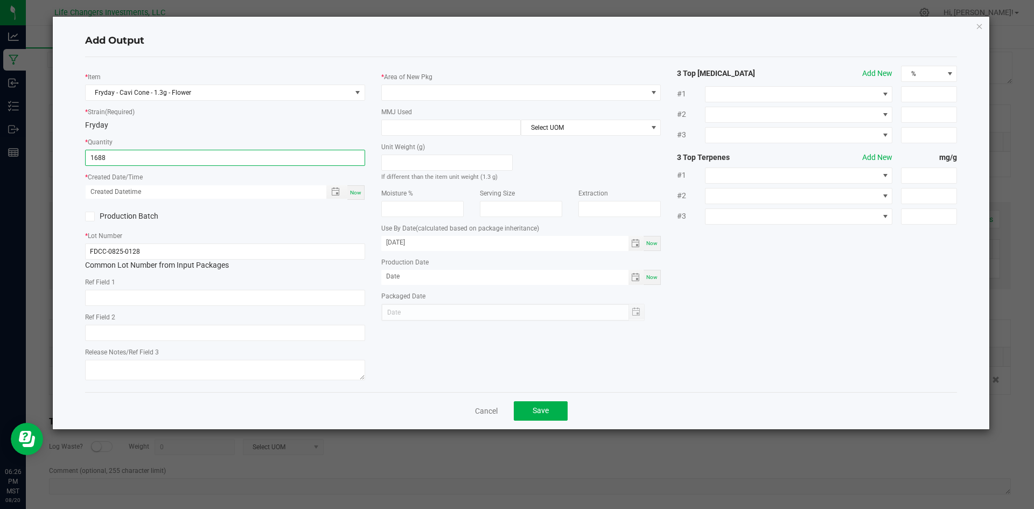
type input "1688 ea"
click at [350, 190] on div "Now" at bounding box center [355, 192] width 17 height 15
type input "[DATE] 6:26 PM"
type input "[DATE]"
click at [468, 93] on span at bounding box center [515, 92] width 266 height 15
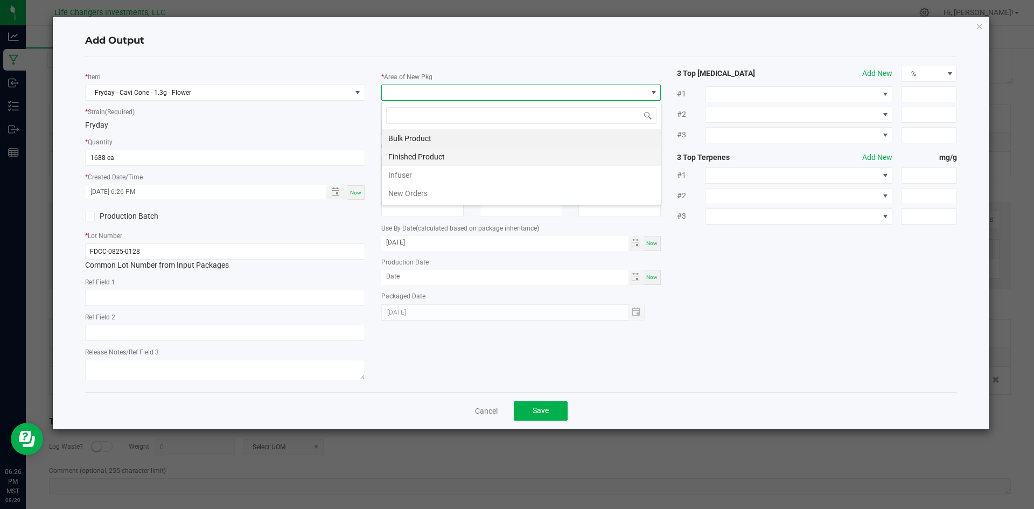
click at [430, 153] on li "Finished Product" at bounding box center [521, 157] width 279 height 18
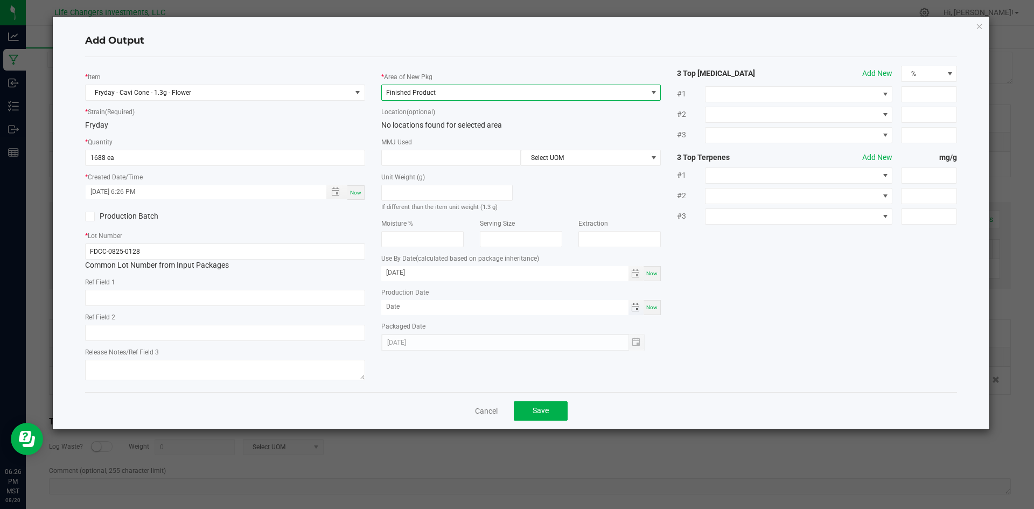
click at [637, 308] on span "Toggle calendar" at bounding box center [635, 307] width 9 height 9
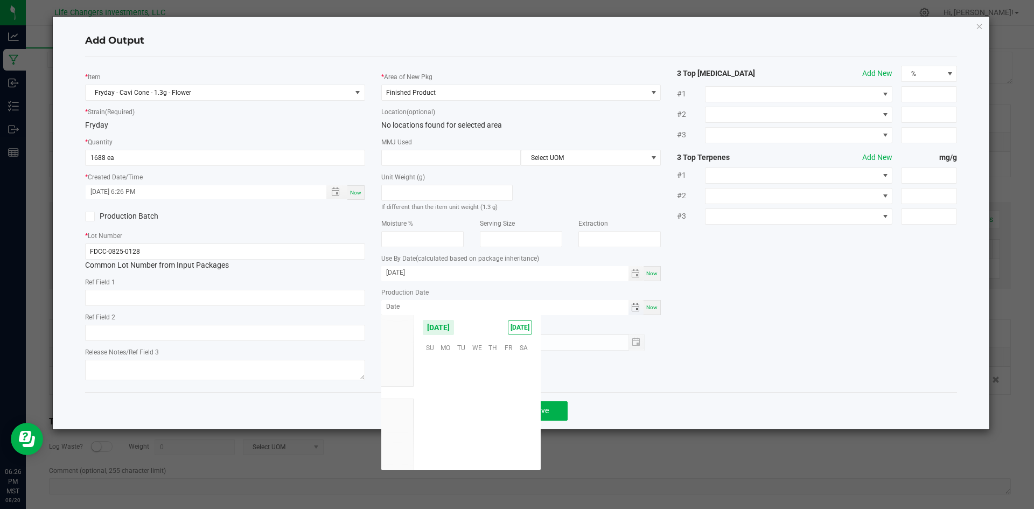
scroll to position [174559, 0]
click at [462, 384] on span "5" at bounding box center [462, 381] width 16 height 17
type input "[DATE]"
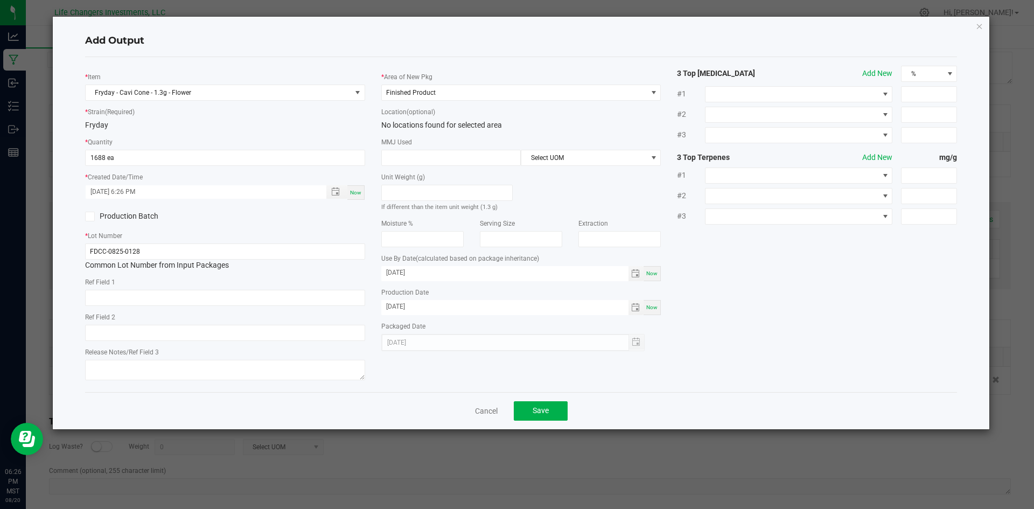
click at [785, 361] on div "* Item Fryday - Cavi Cone - 1.3g - Flower * Strain (Required) Fryday * Quantity…" at bounding box center [521, 225] width 889 height 318
click at [543, 408] on span "Save" at bounding box center [541, 410] width 16 height 9
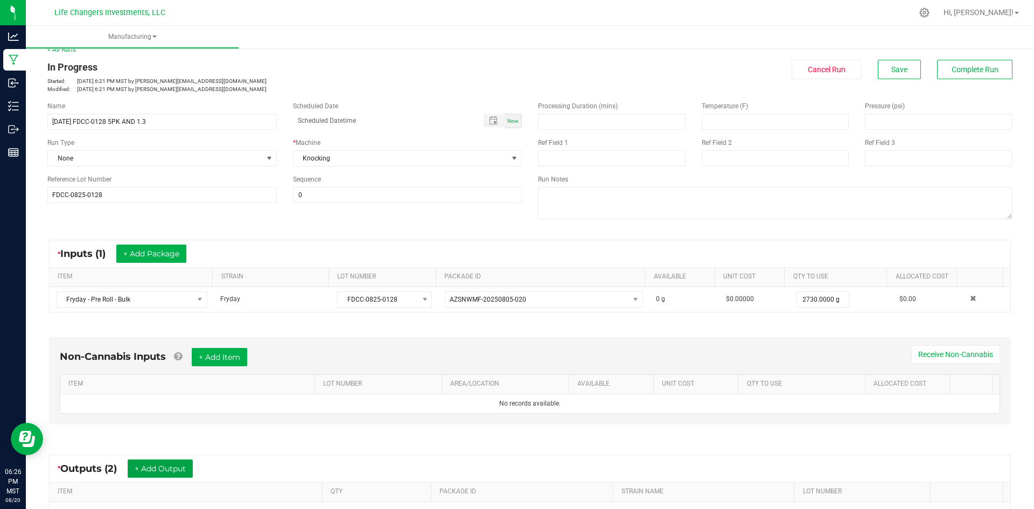
scroll to position [0, 0]
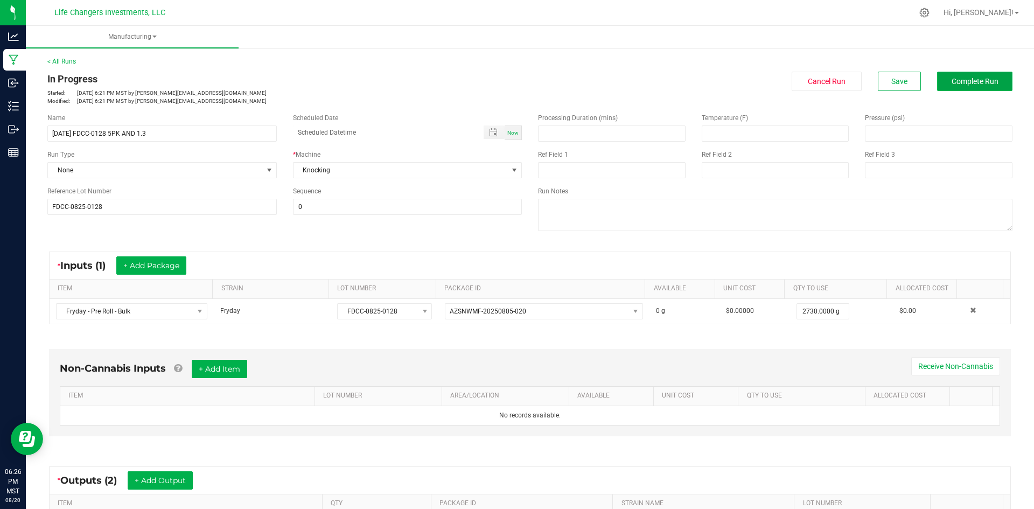
click at [966, 82] on span "Complete Run" at bounding box center [975, 81] width 47 height 9
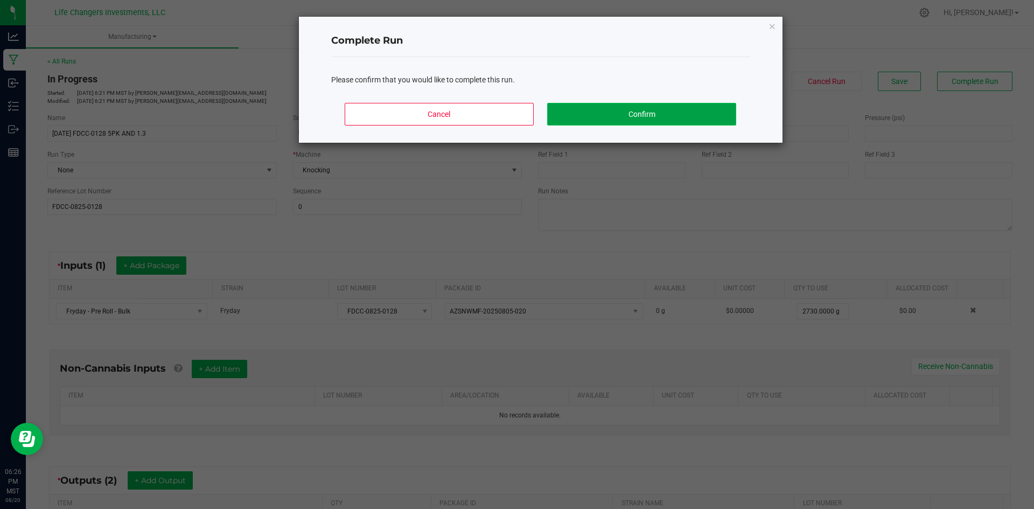
click at [695, 110] on button "Confirm" at bounding box center [641, 114] width 189 height 23
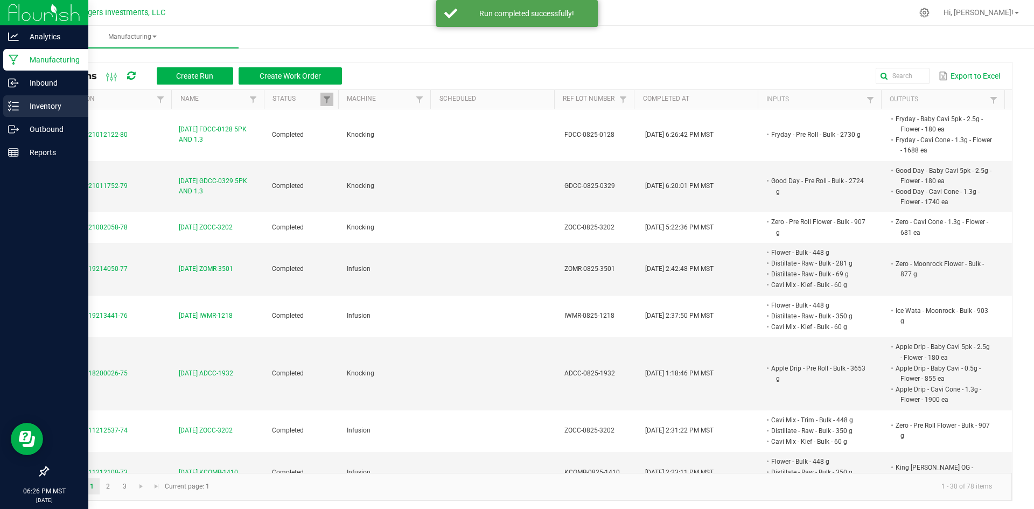
click at [44, 108] on p "Inventory" at bounding box center [51, 106] width 65 height 13
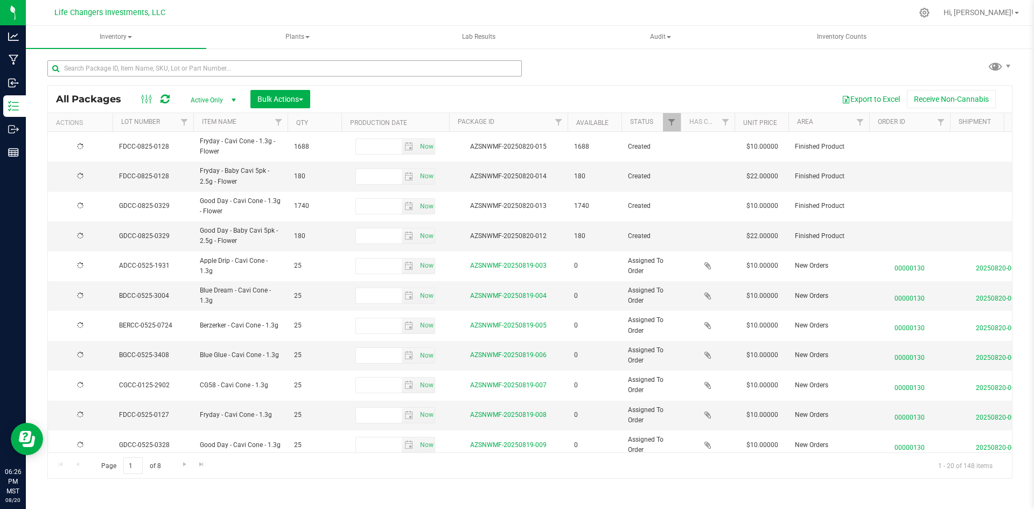
type input "[DATE]"
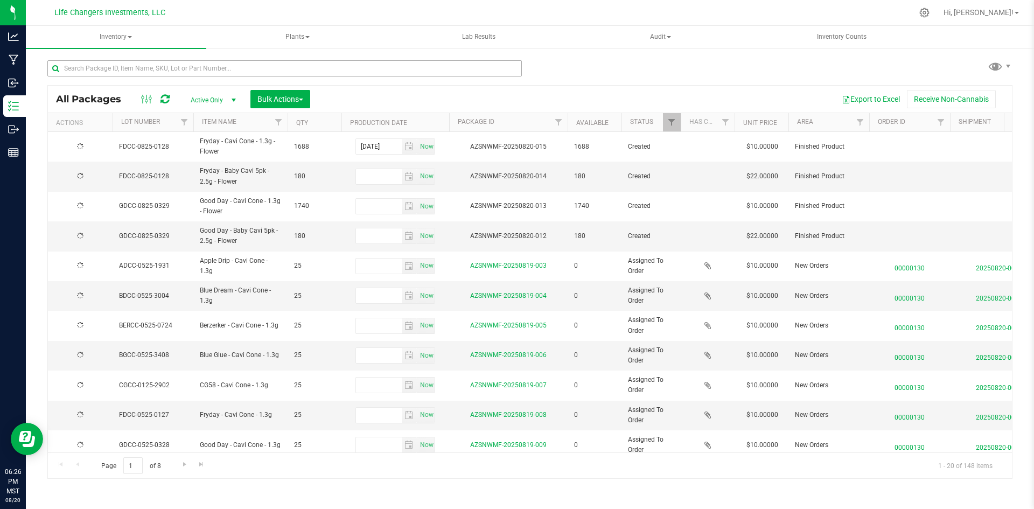
type input "[DATE]"
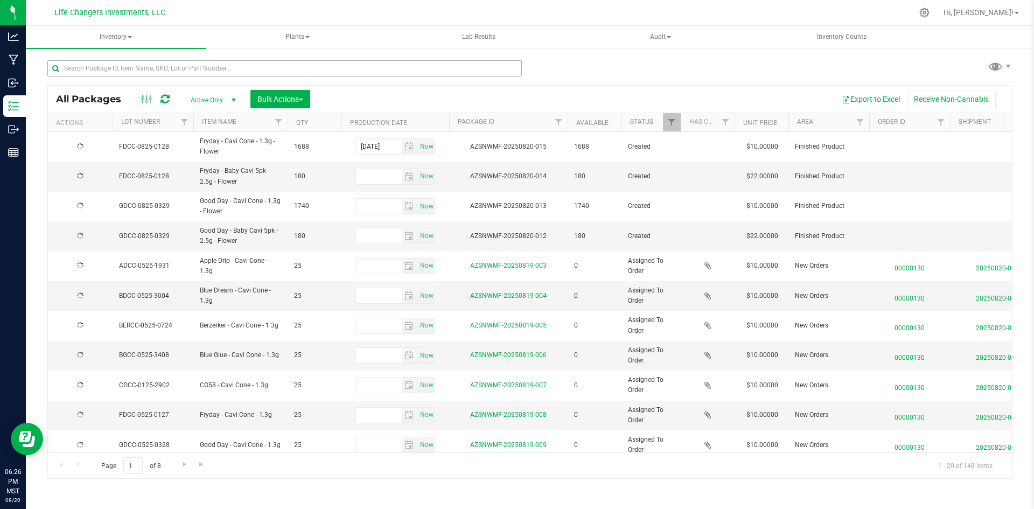
type input "[DATE]"
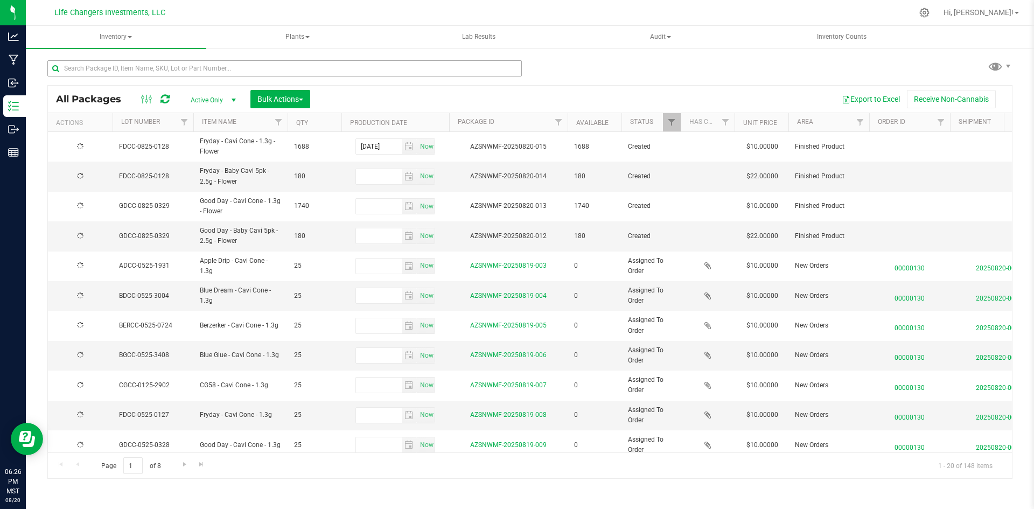
type input "[DATE]"
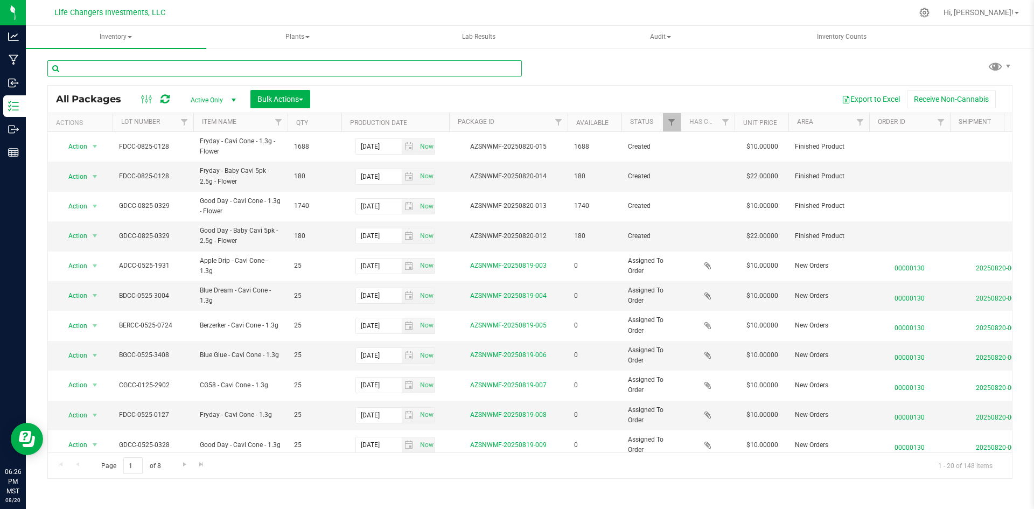
click at [235, 65] on input "text" at bounding box center [284, 68] width 475 height 16
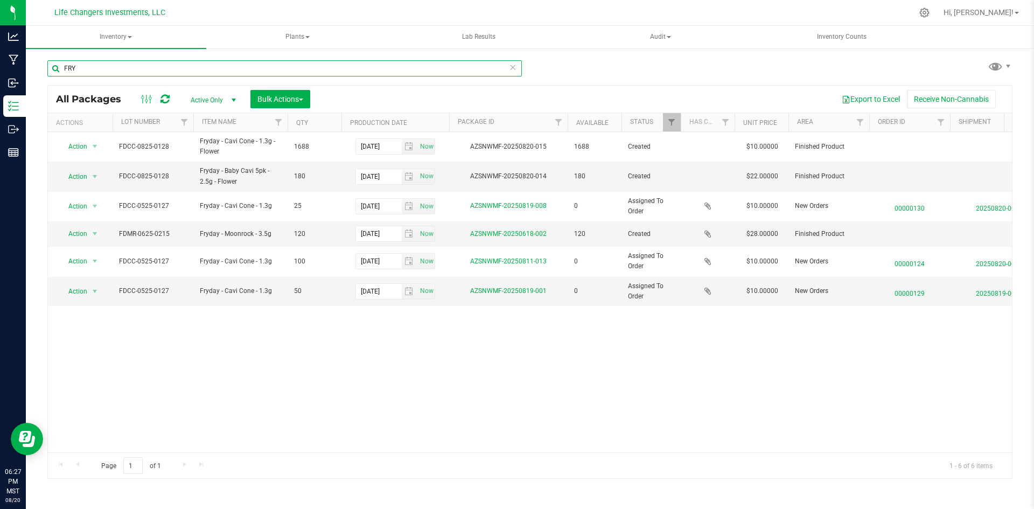
type input "FRY"
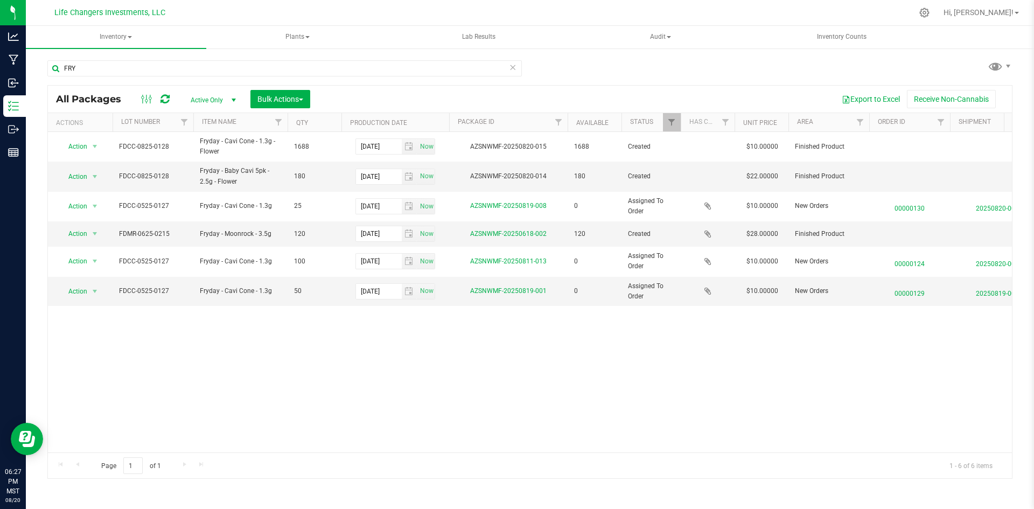
click at [513, 66] on icon at bounding box center [513, 66] width 8 height 13
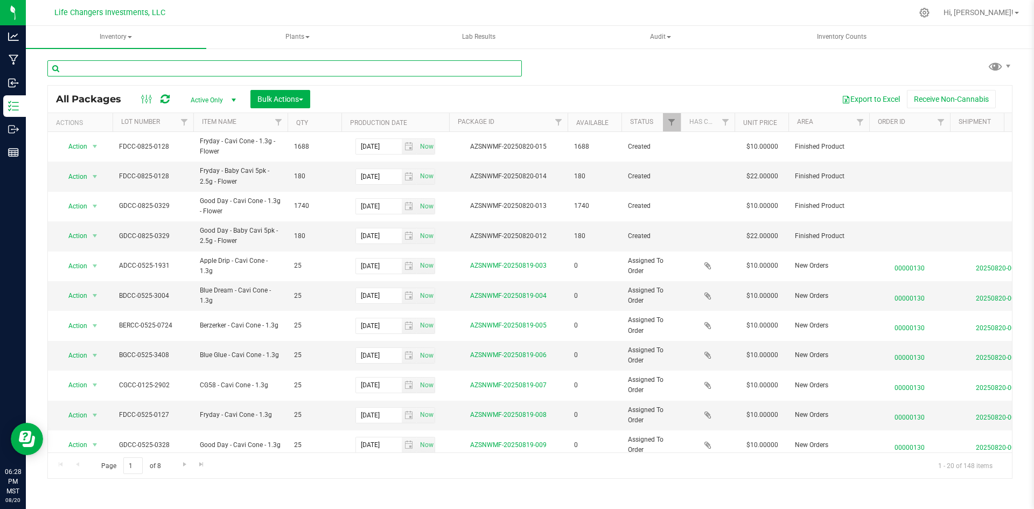
click at [135, 66] on input "text" at bounding box center [284, 68] width 475 height 16
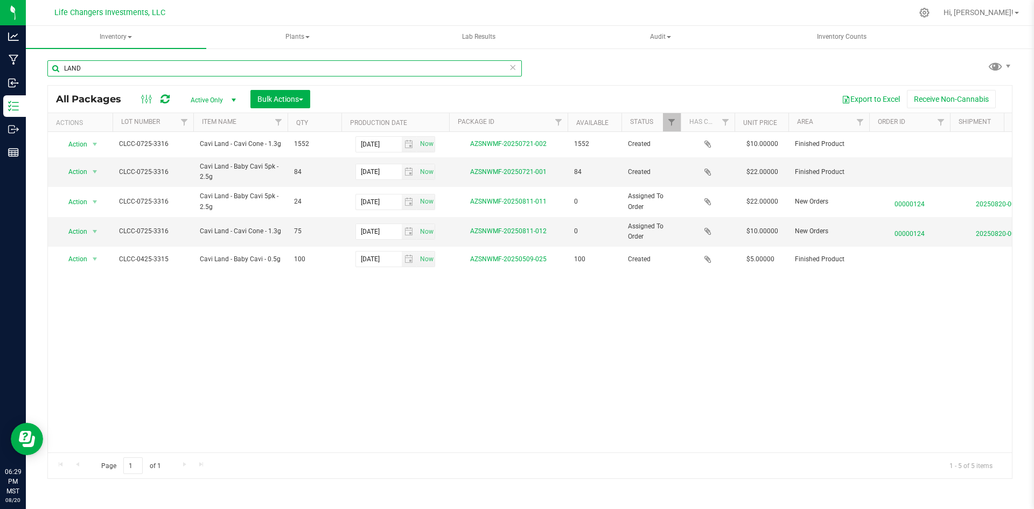
type input "LAND"
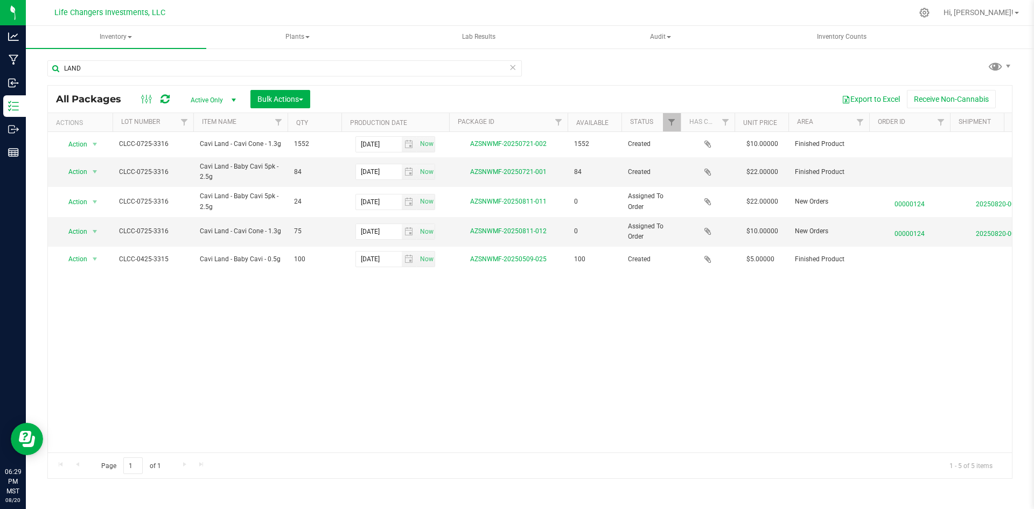
click at [457, 329] on div "Action Action Adjust qty Create package Edit attributes Global inventory Locate…" at bounding box center [530, 292] width 964 height 320
